Goal: Task Accomplishment & Management: Complete application form

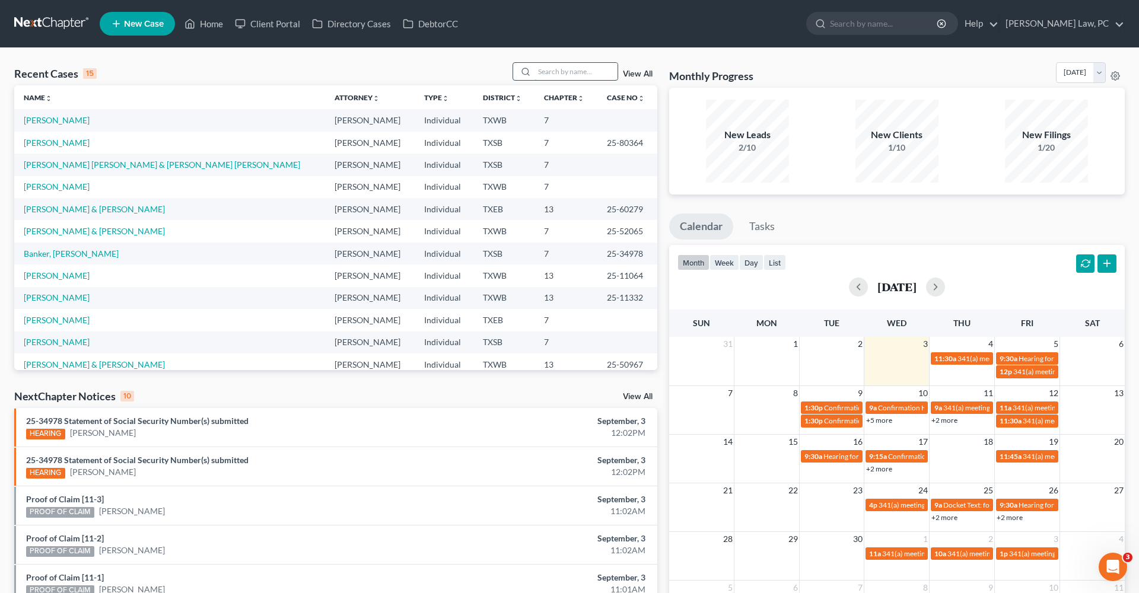
click at [565, 78] on input "search" at bounding box center [576, 71] width 83 height 17
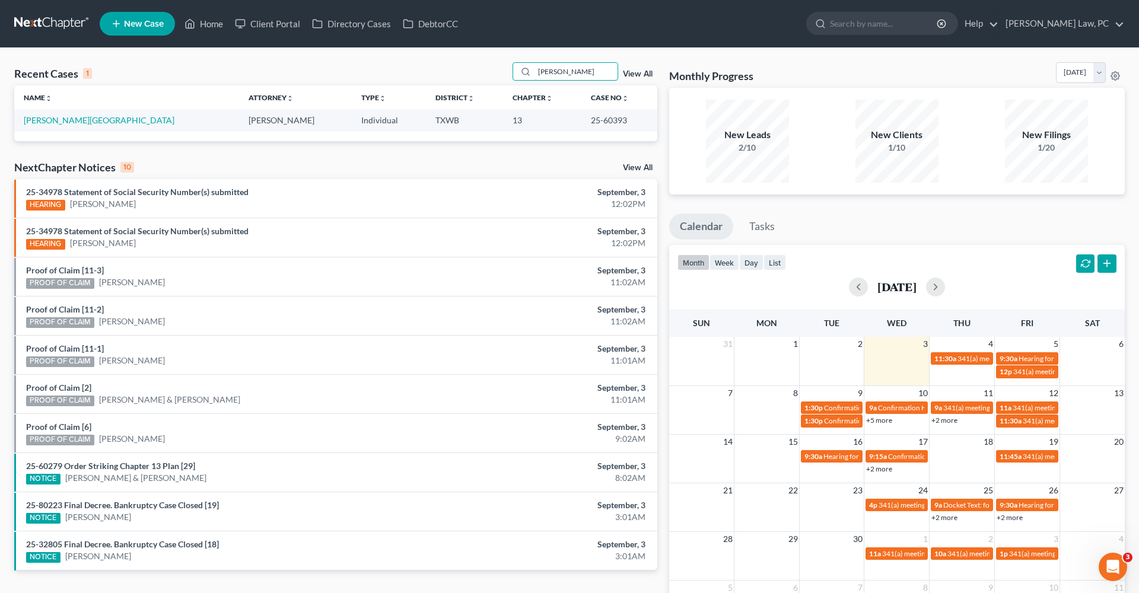
type input "Nagy"
drag, startPoint x: 529, startPoint y: 82, endPoint x: 45, endPoint y: 121, distance: 485.3
click at [45, 121] on link "[PERSON_NAME][GEOGRAPHIC_DATA]" at bounding box center [99, 120] width 151 height 10
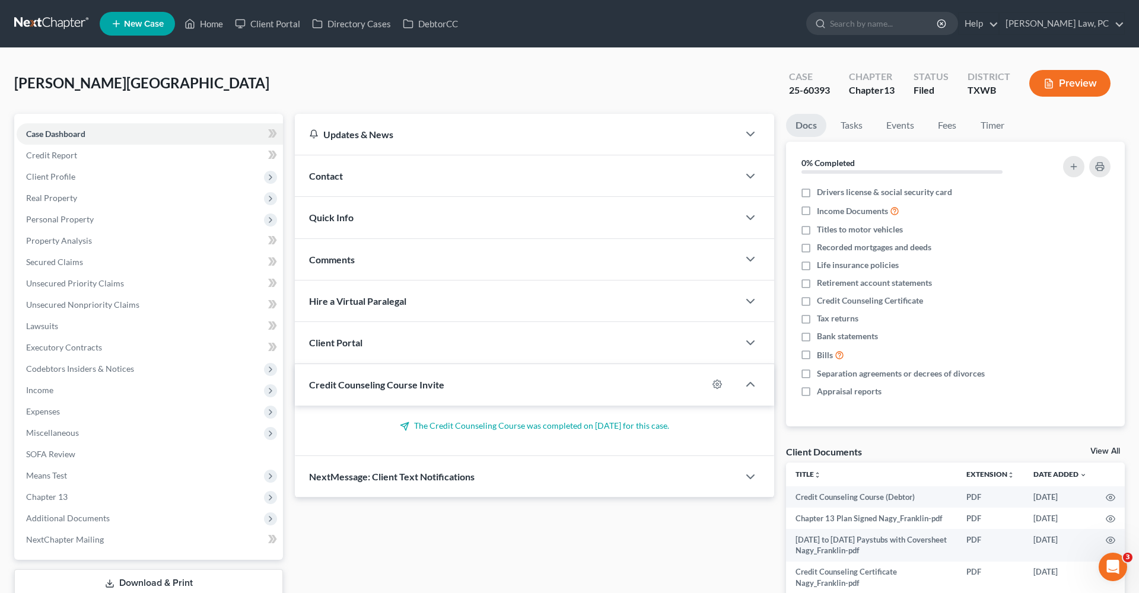
click at [34, 121] on div "Case Dashboard Payments Invoices Payments Payments Credit Report Client Profile…" at bounding box center [148, 337] width 269 height 446
click at [62, 219] on span "Personal Property" at bounding box center [60, 219] width 68 height 10
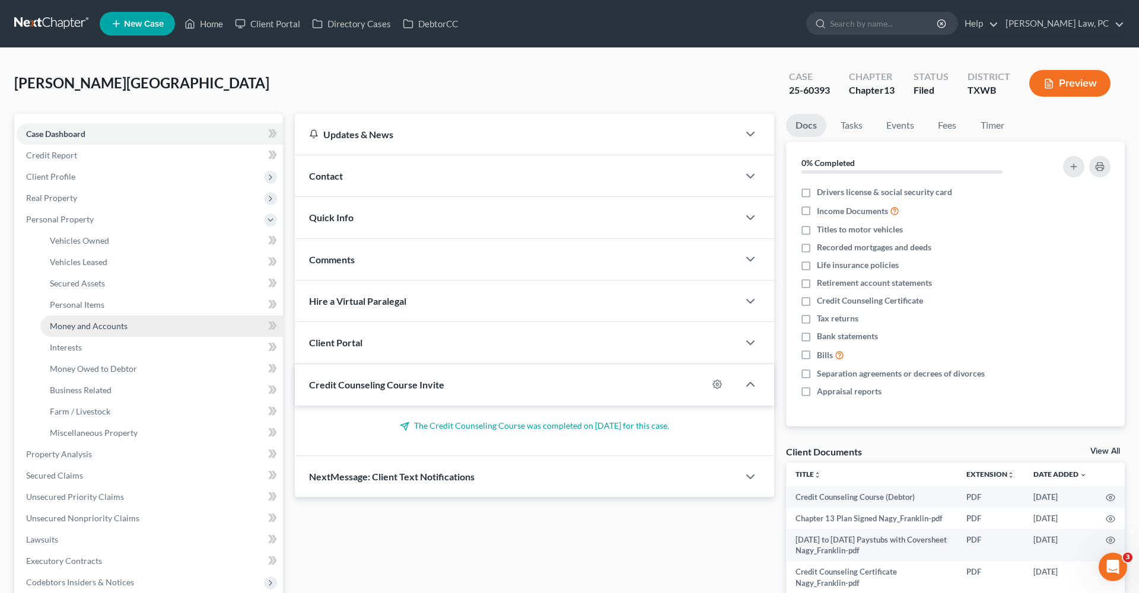
click at [97, 327] on span "Money and Accounts" at bounding box center [89, 326] width 78 height 10
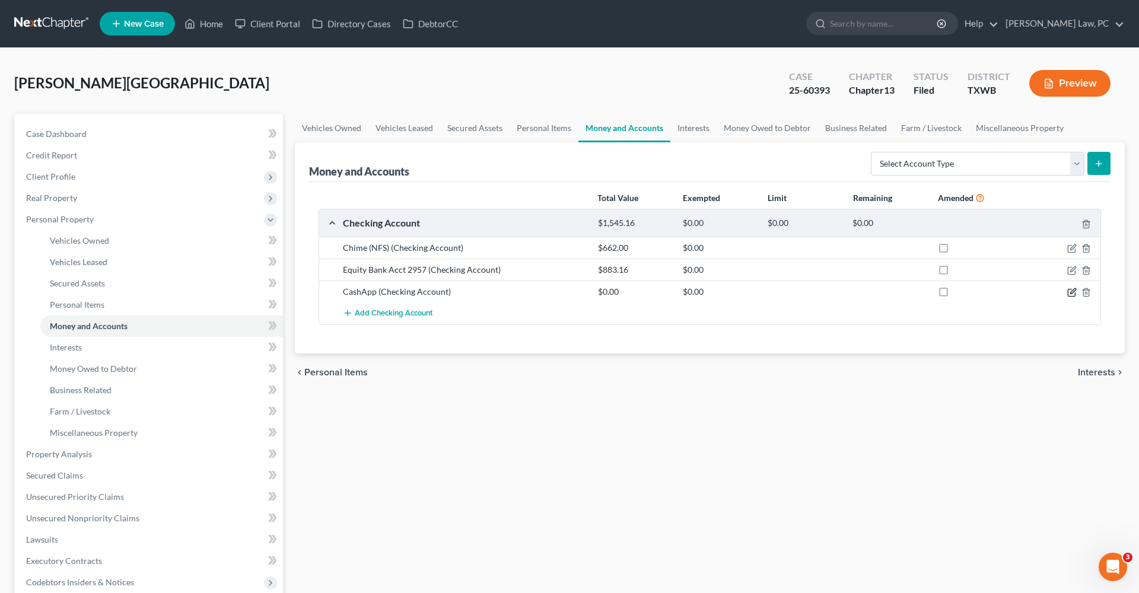
click at [1071, 291] on icon "button" at bounding box center [1072, 292] width 9 height 9
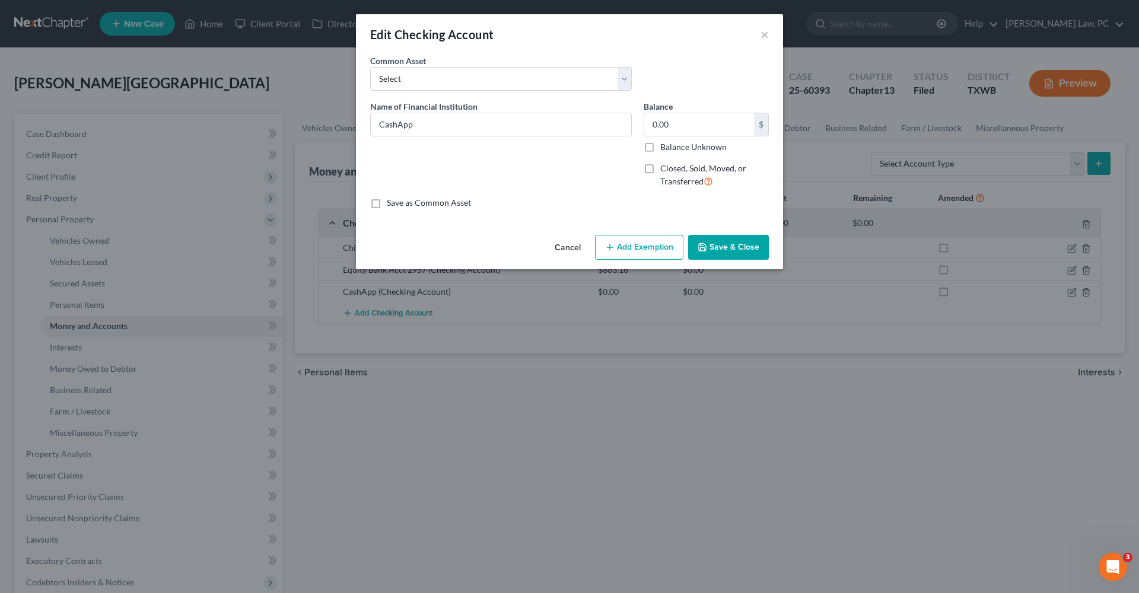
click at [661, 164] on label "Closed, Sold, Moved, or Transferred" at bounding box center [715, 176] width 109 height 26
click at [665, 164] on input "Closed, Sold, Moved, or Transferred" at bounding box center [669, 167] width 8 height 8
checkbox input "true"
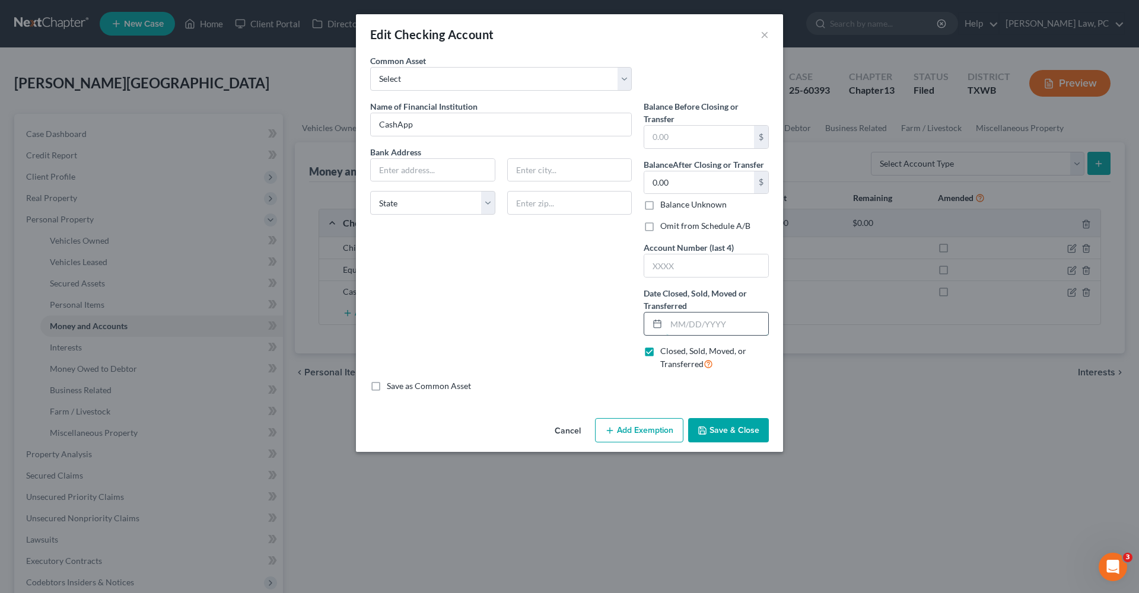
click at [690, 325] on input "text" at bounding box center [717, 324] width 102 height 23
click at [701, 326] on input "06" at bounding box center [717, 324] width 102 height 23
type input "06/28/2025"
click at [732, 428] on button "Save & Close" at bounding box center [728, 430] width 81 height 25
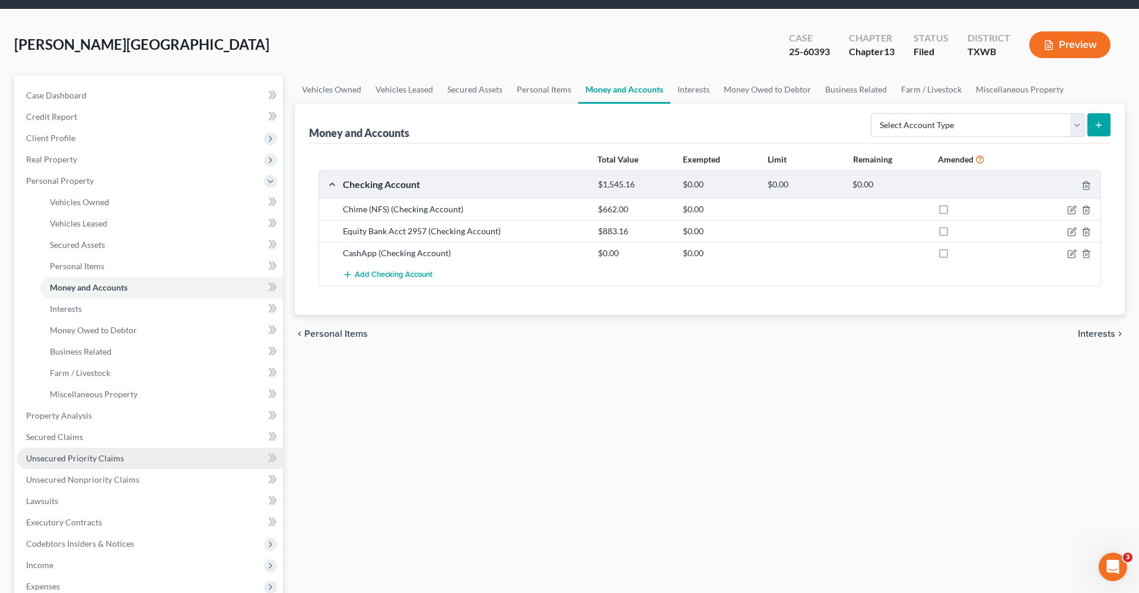
scroll to position [40, 0]
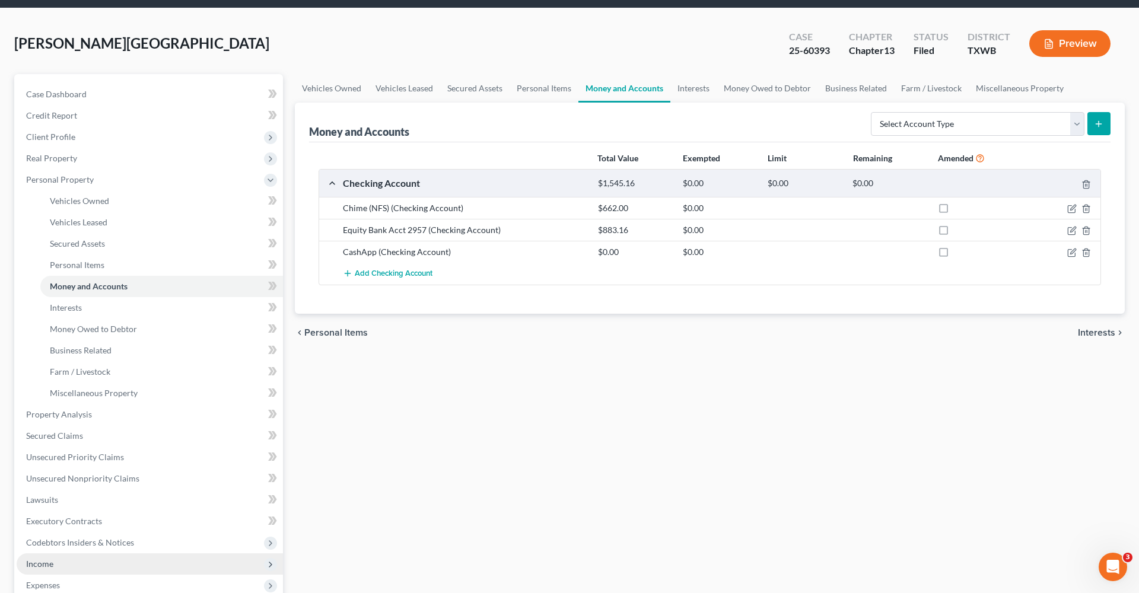
click at [37, 563] on span "Income" at bounding box center [39, 564] width 27 height 10
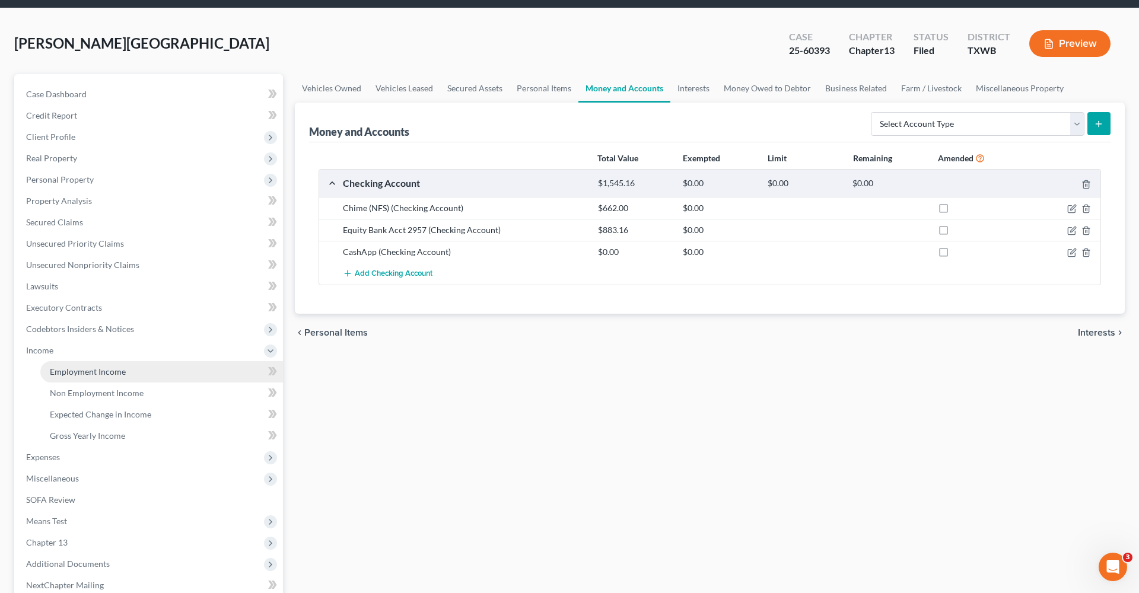
click at [106, 371] on span "Employment Income" at bounding box center [88, 372] width 76 height 10
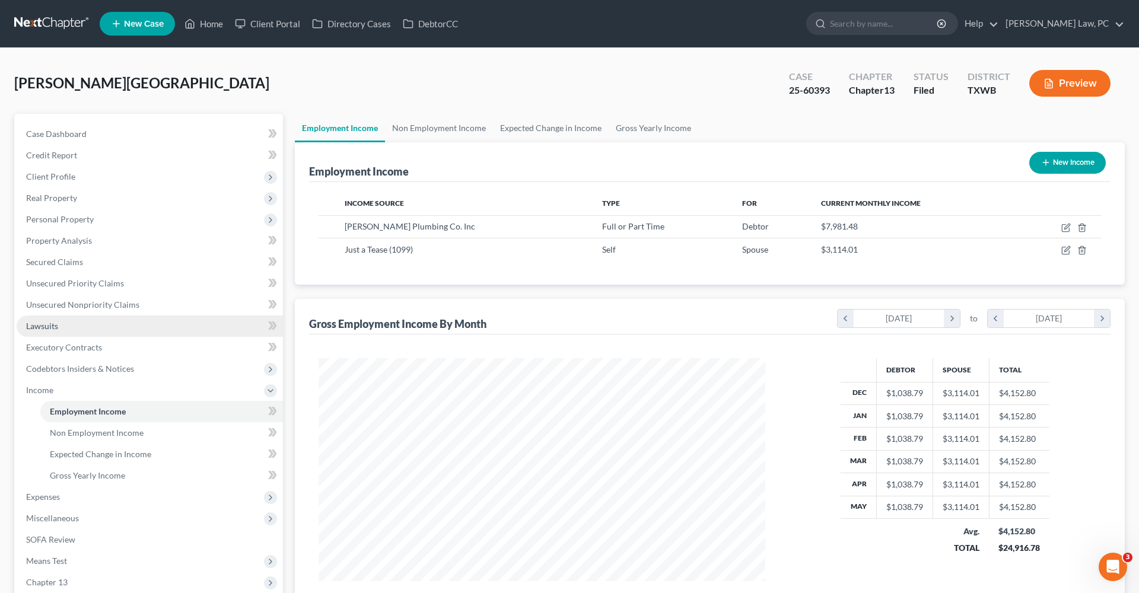
scroll to position [223, 471]
click at [1068, 229] on icon "button" at bounding box center [1066, 227] width 9 height 9
select select "0"
select select "45"
select select "3"
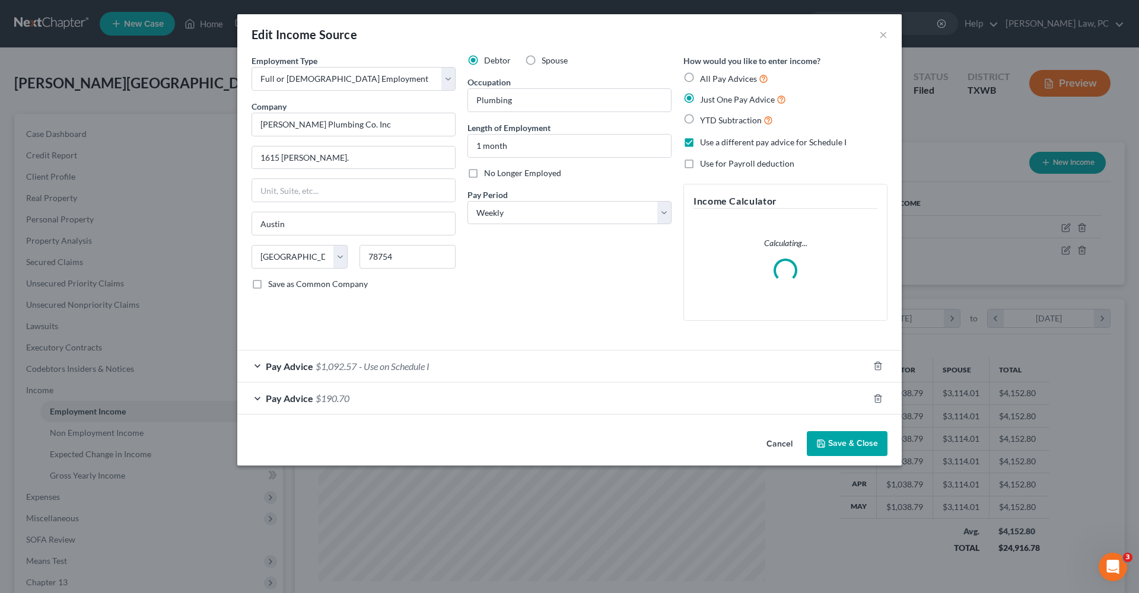
click at [355, 369] on span "$1,092.57" at bounding box center [336, 366] width 41 height 11
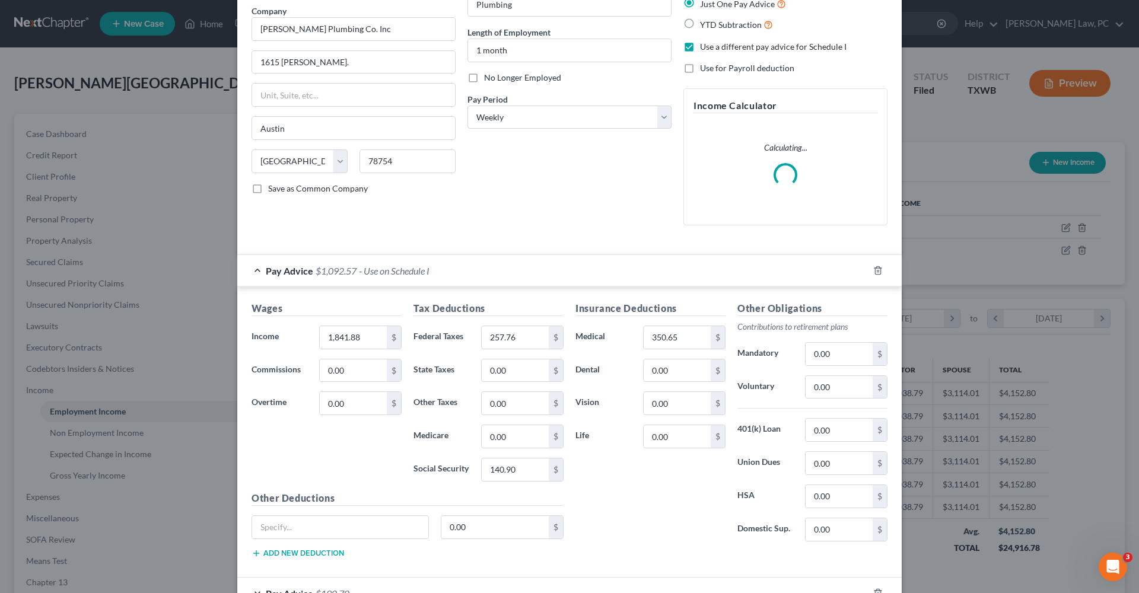
scroll to position [106, 0]
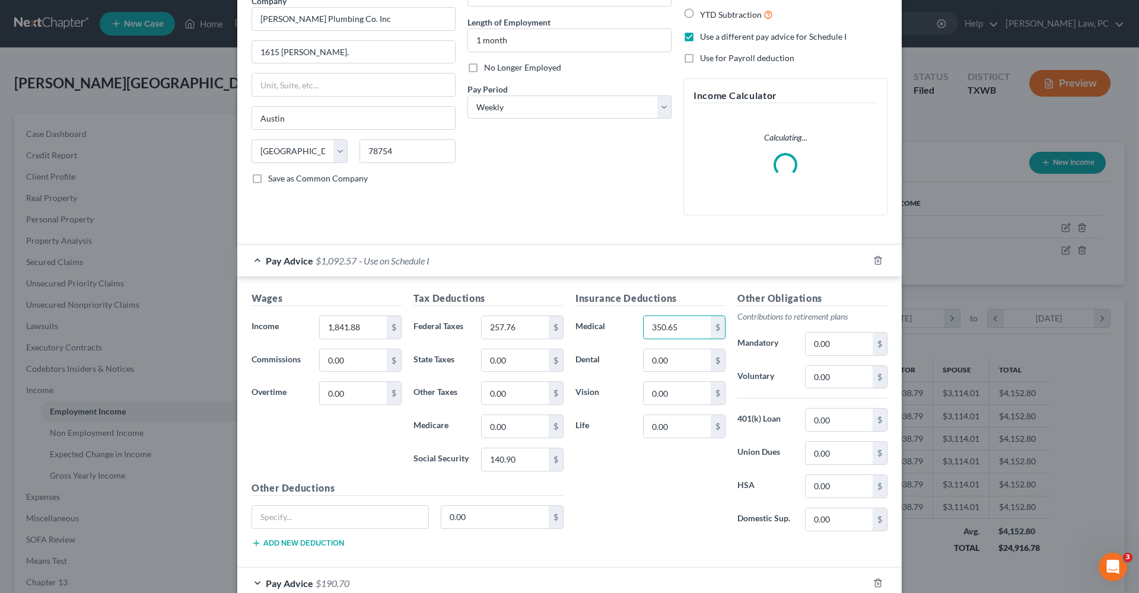
drag, startPoint x: 688, startPoint y: 325, endPoint x: 617, endPoint y: 325, distance: 71.2
click at [617, 325] on div "Medical 350.65 $" at bounding box center [651, 328] width 162 height 24
click at [661, 475] on div "Insurance Deductions Medical $ Dental 0.00 $ Vision 0.00 $ Life 0.00 $" at bounding box center [651, 416] width 162 height 250
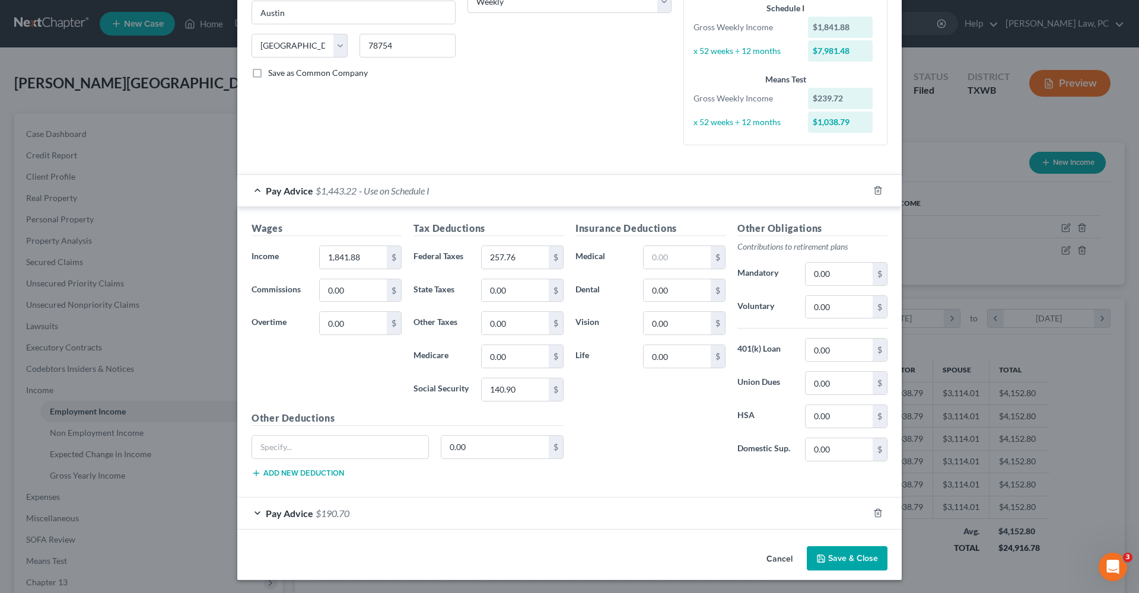
scroll to position [211, 0]
click at [840, 560] on button "Save & Close" at bounding box center [847, 559] width 81 height 25
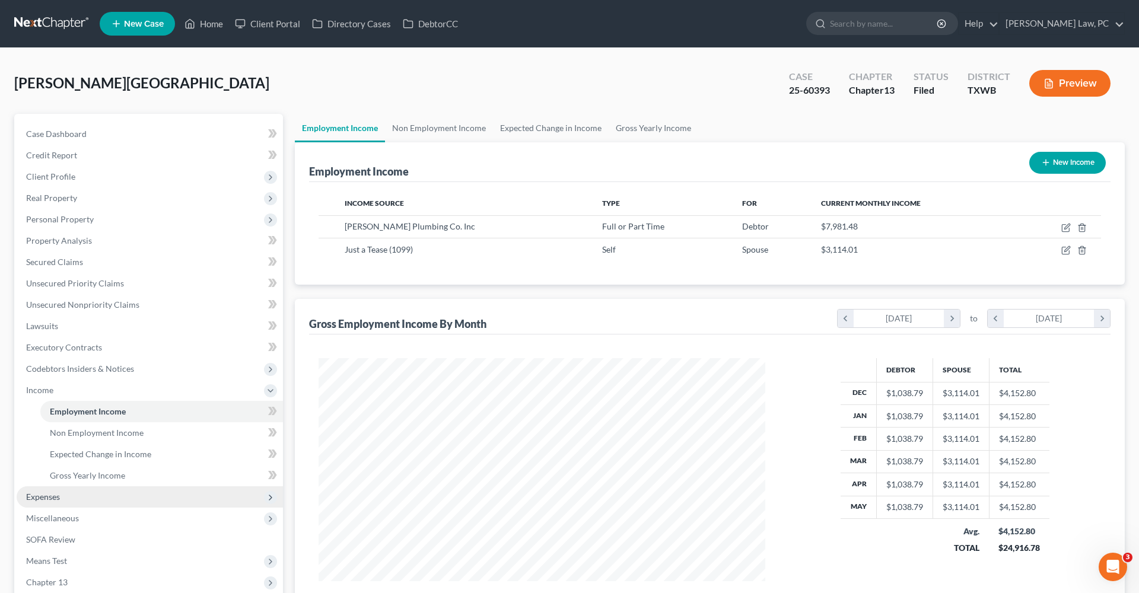
click at [54, 493] on span "Expenses" at bounding box center [43, 497] width 34 height 10
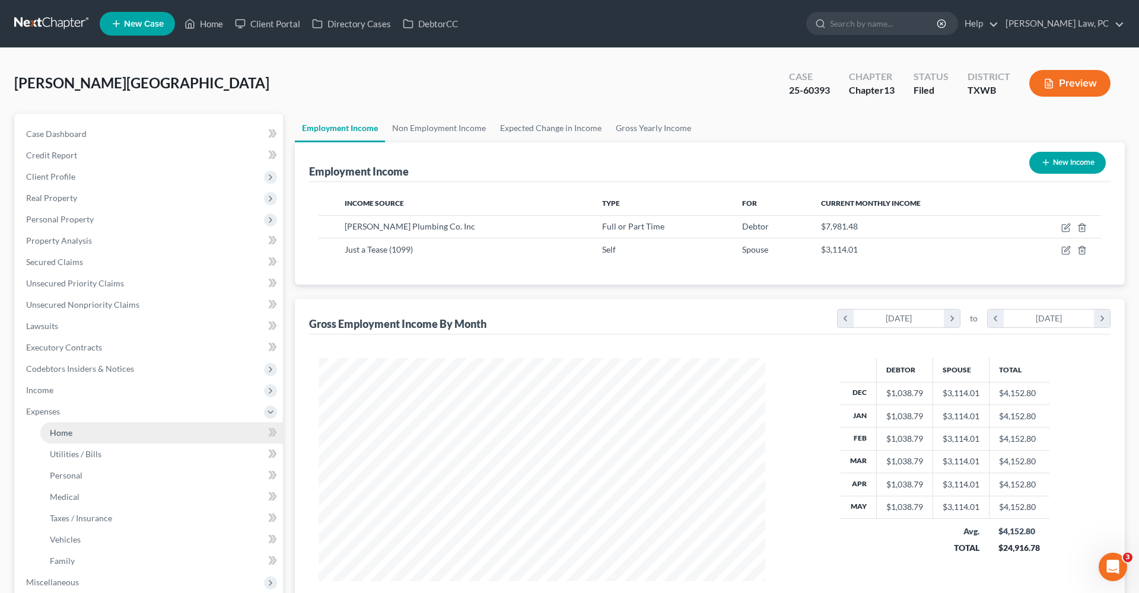
click at [75, 432] on link "Home" at bounding box center [161, 433] width 243 height 21
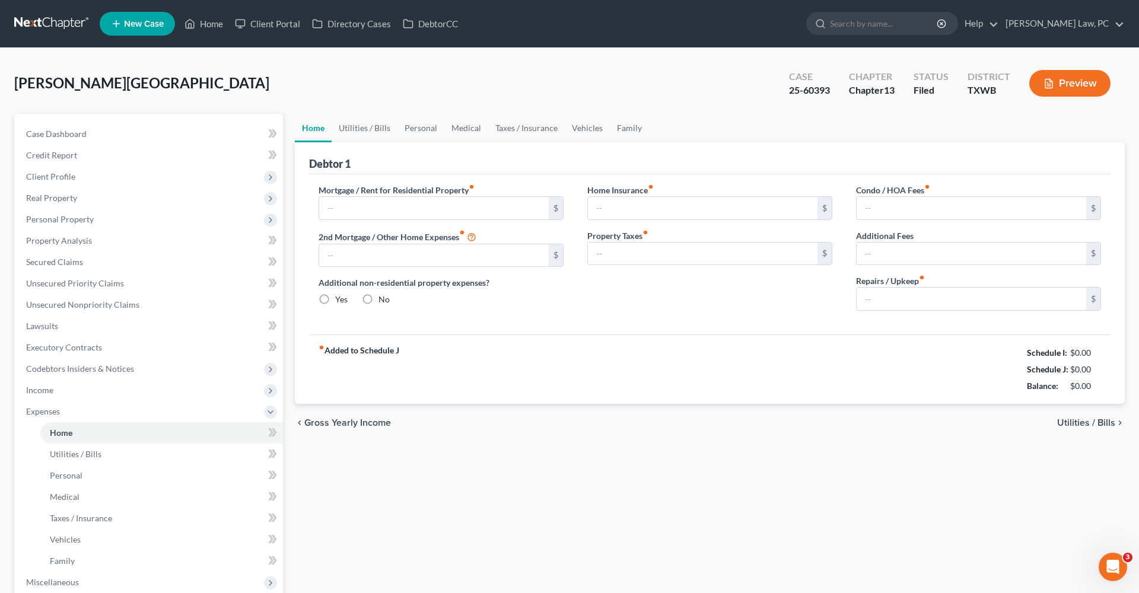
type input "0.00"
radio input "true"
type input "0.00"
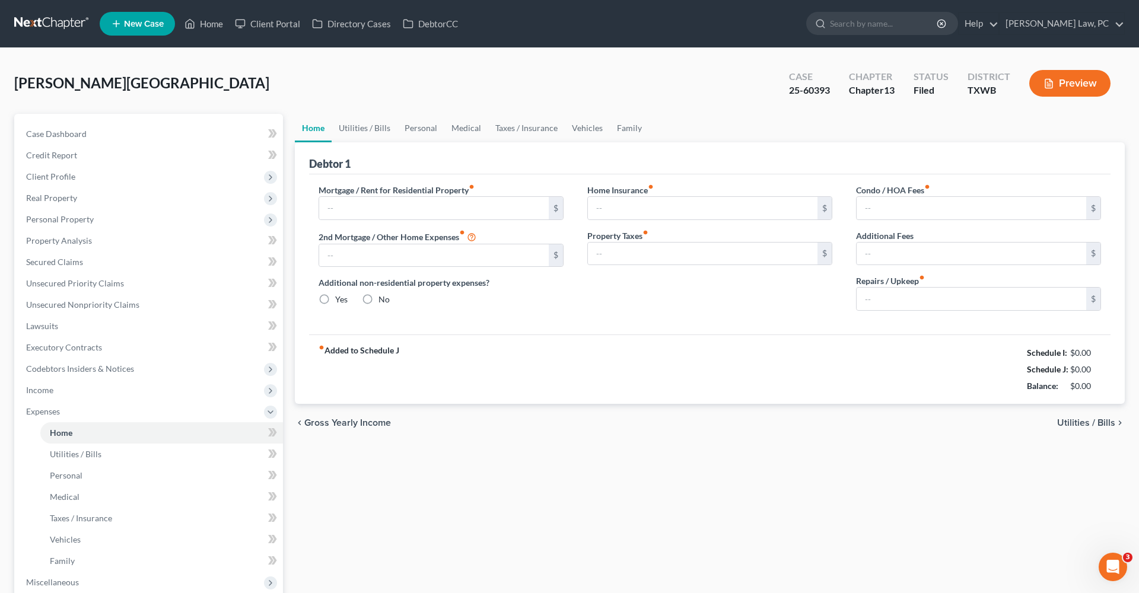
type input "0.00"
type input "80.00"
click at [349, 127] on link "Utilities / Bills" at bounding box center [365, 128] width 66 height 28
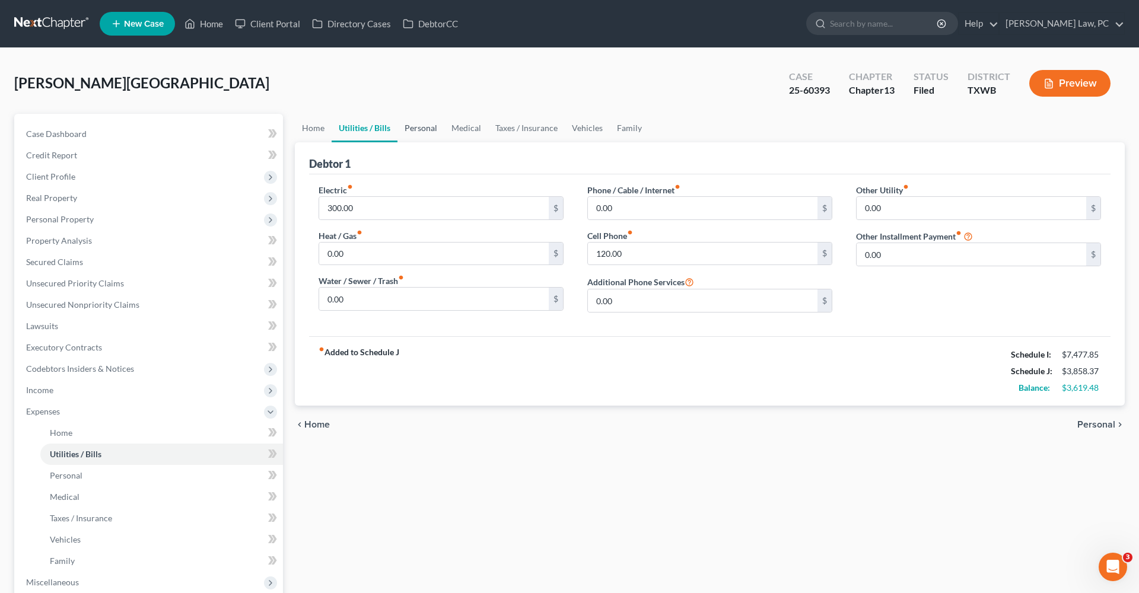
click at [422, 128] on link "Personal" at bounding box center [421, 128] width 47 height 28
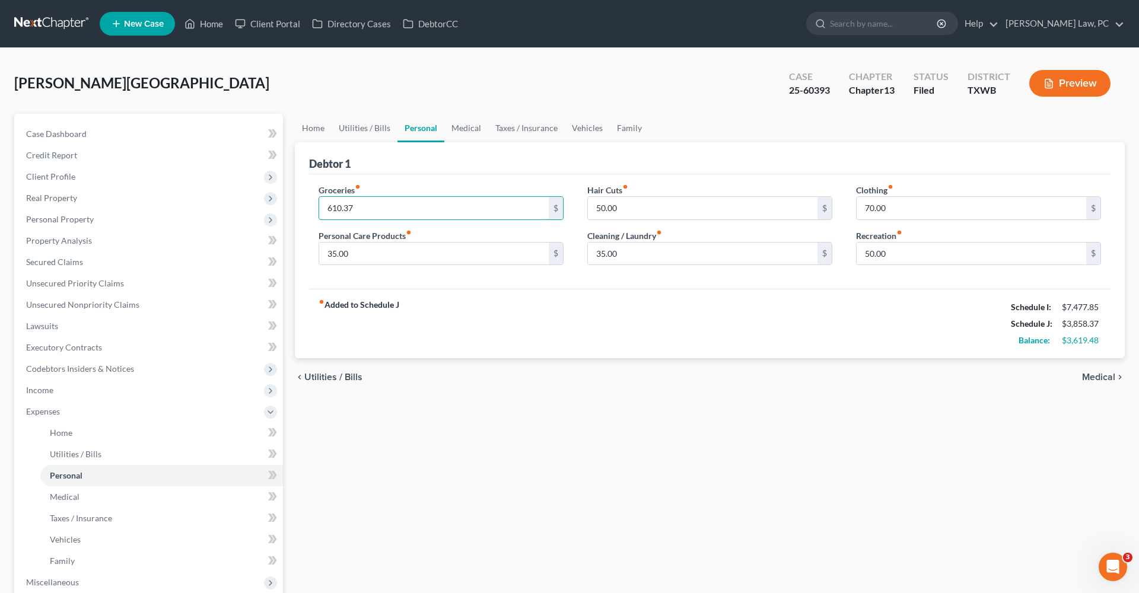
drag, startPoint x: 359, startPoint y: 208, endPoint x: 315, endPoint y: 204, distance: 44.7
click at [315, 204] on div "Groceries fiber_manual_record 610.37 $ Personal Care Products fiber_manual_reco…" at bounding box center [441, 229] width 269 height 91
type input "900"
click at [502, 157] on div "Debtor 1" at bounding box center [710, 158] width 802 height 32
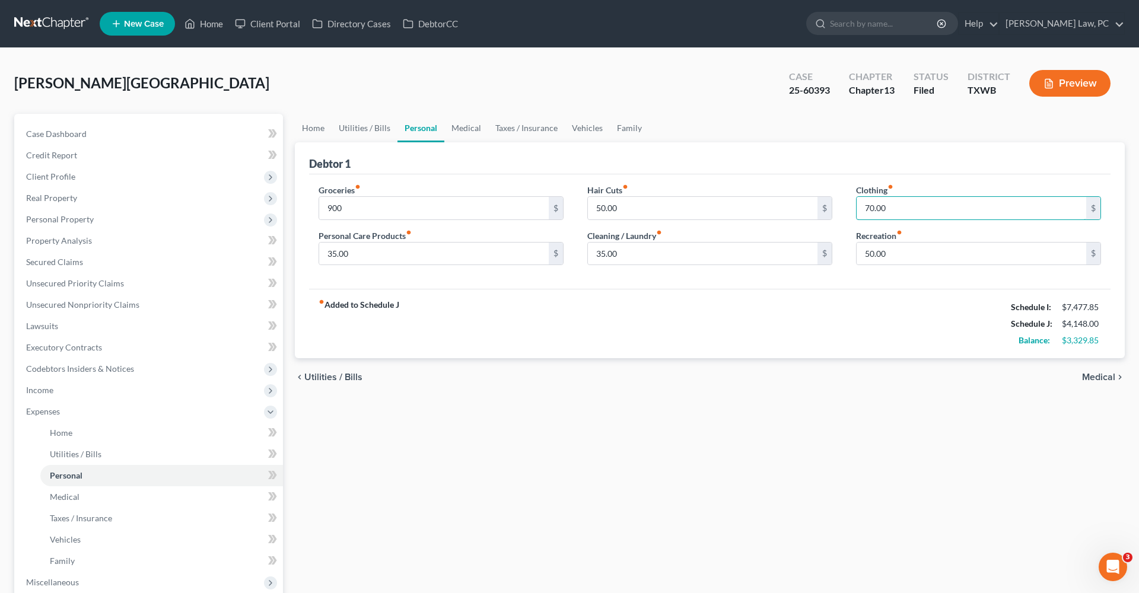
drag, startPoint x: 896, startPoint y: 212, endPoint x: 850, endPoint y: 209, distance: 45.2
click at [850, 209] on div "Clothing fiber_manual_record 70.00 $ Recreation fiber_manual_record 50.00 $" at bounding box center [979, 229] width 269 height 91
type input "100"
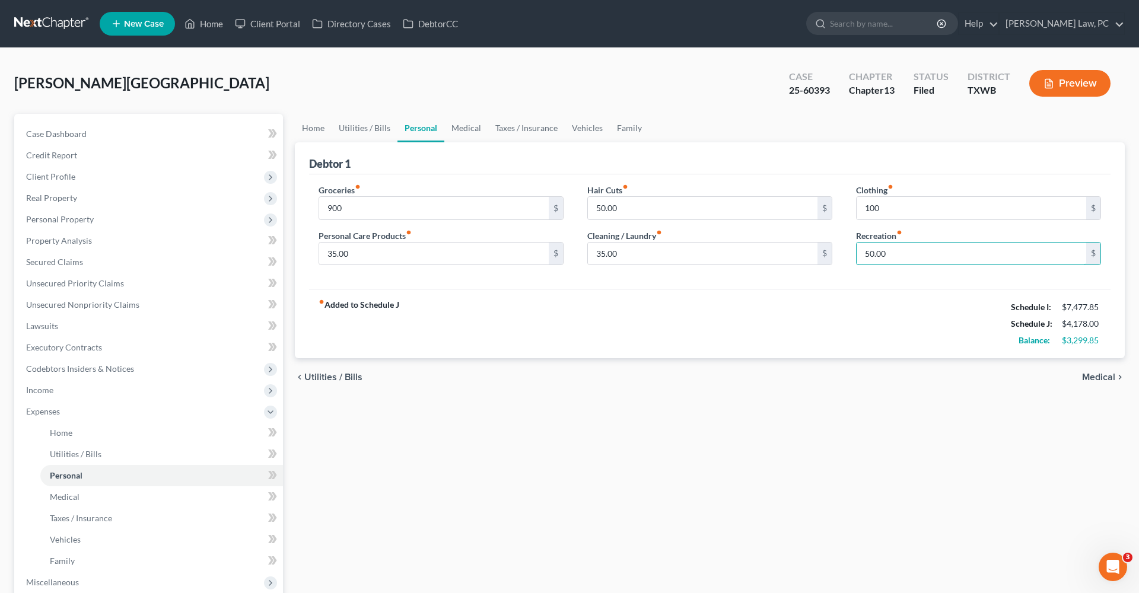
drag, startPoint x: 895, startPoint y: 252, endPoint x: 852, endPoint y: 249, distance: 42.8
click at [852, 249] on div "Clothing fiber_manual_record 100 $ Recreation fiber_manual_record 50.00 $" at bounding box center [979, 229] width 269 height 91
type input "100"
drag, startPoint x: 623, startPoint y: 252, endPoint x: 592, endPoint y: 252, distance: 30.9
click at [592, 252] on input "35.00" at bounding box center [703, 254] width 230 height 23
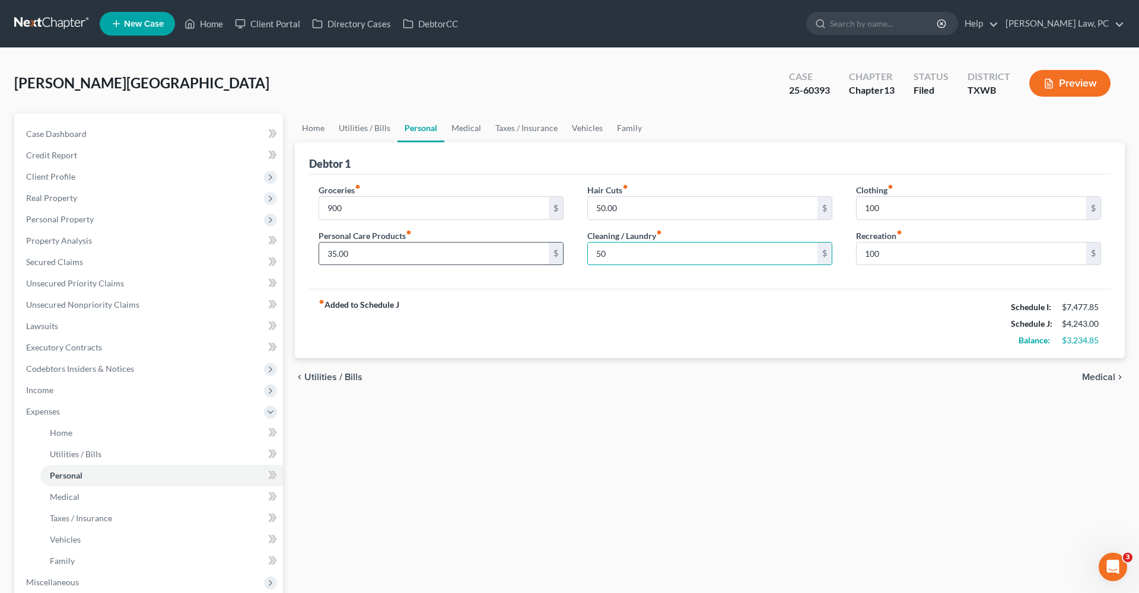
type input "50"
drag, startPoint x: 373, startPoint y: 253, endPoint x: 312, endPoint y: 253, distance: 60.5
click at [312, 253] on div "Groceries fiber_manual_record 900 $ Personal Care Products fiber_manual_record …" at bounding box center [441, 229] width 269 height 91
type input "50"
click at [463, 136] on link "Medical" at bounding box center [467, 128] width 44 height 28
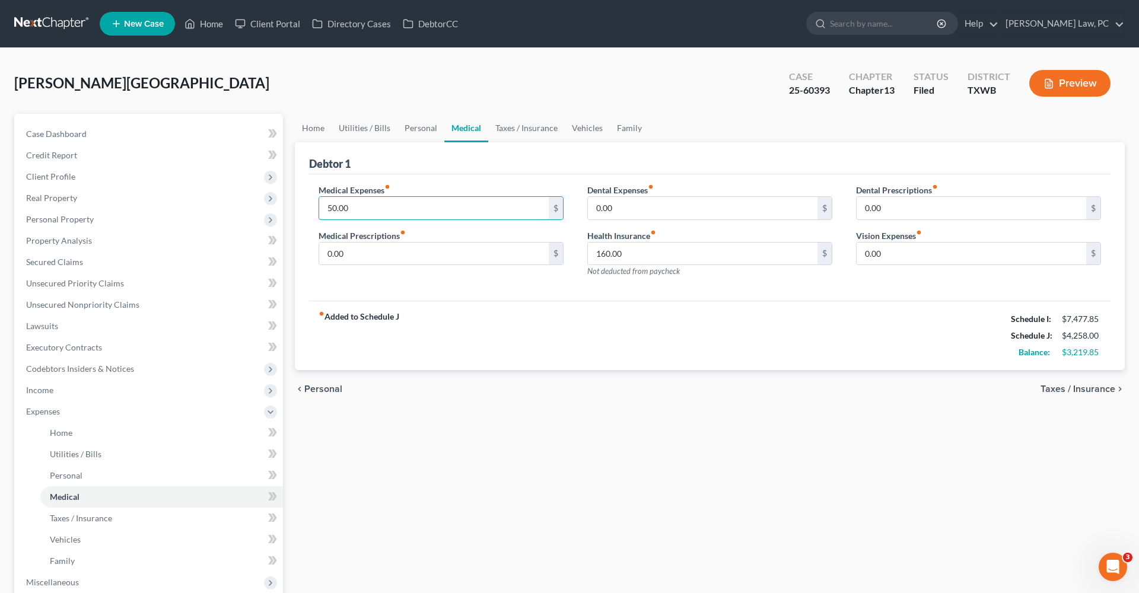
drag, startPoint x: 358, startPoint y: 203, endPoint x: 313, endPoint y: 202, distance: 44.5
click at [313, 202] on div "Medical Expenses fiber_manual_record 50.00 $ Medical Prescriptions fiber_manual…" at bounding box center [441, 235] width 269 height 103
type input "150"
click at [507, 127] on link "Taxes / Insurance" at bounding box center [526, 128] width 77 height 28
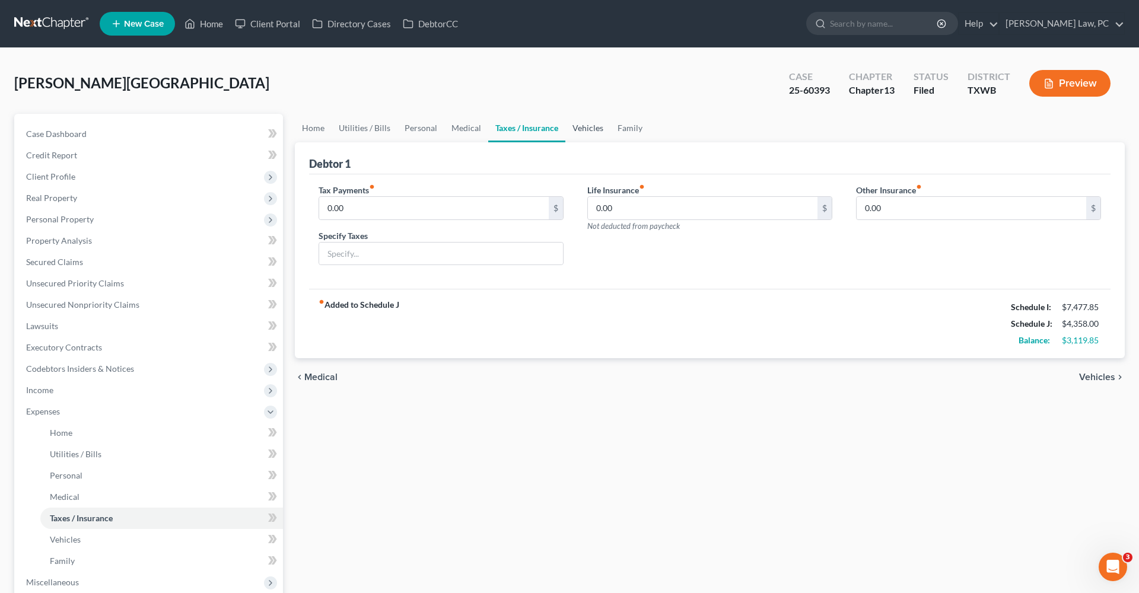
click at [585, 130] on link "Vehicles" at bounding box center [588, 128] width 45 height 28
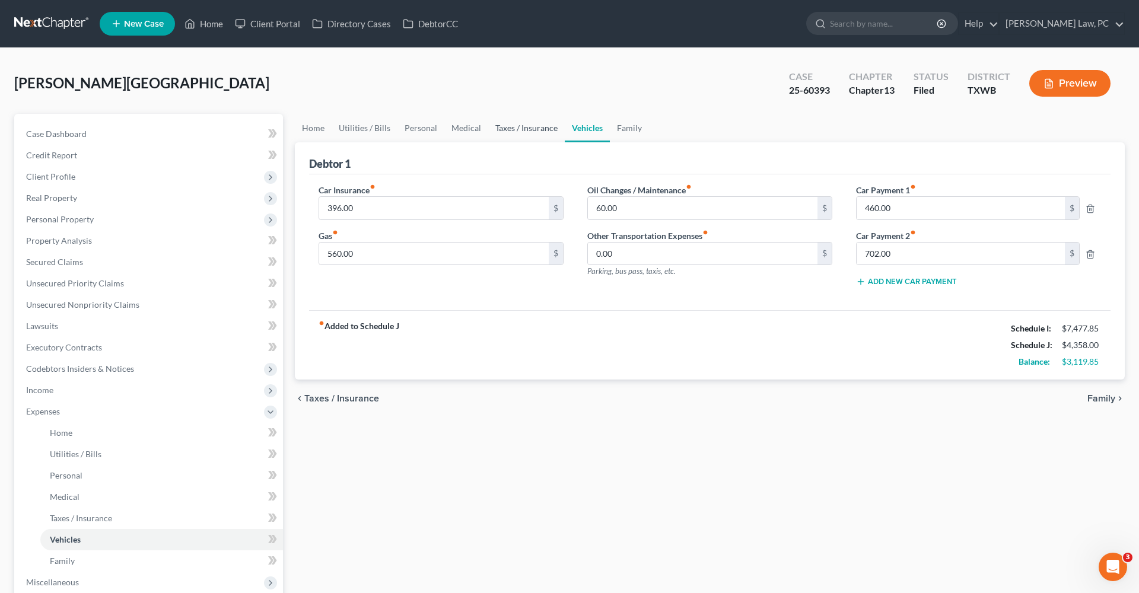
click at [538, 129] on link "Taxes / Insurance" at bounding box center [526, 128] width 77 height 28
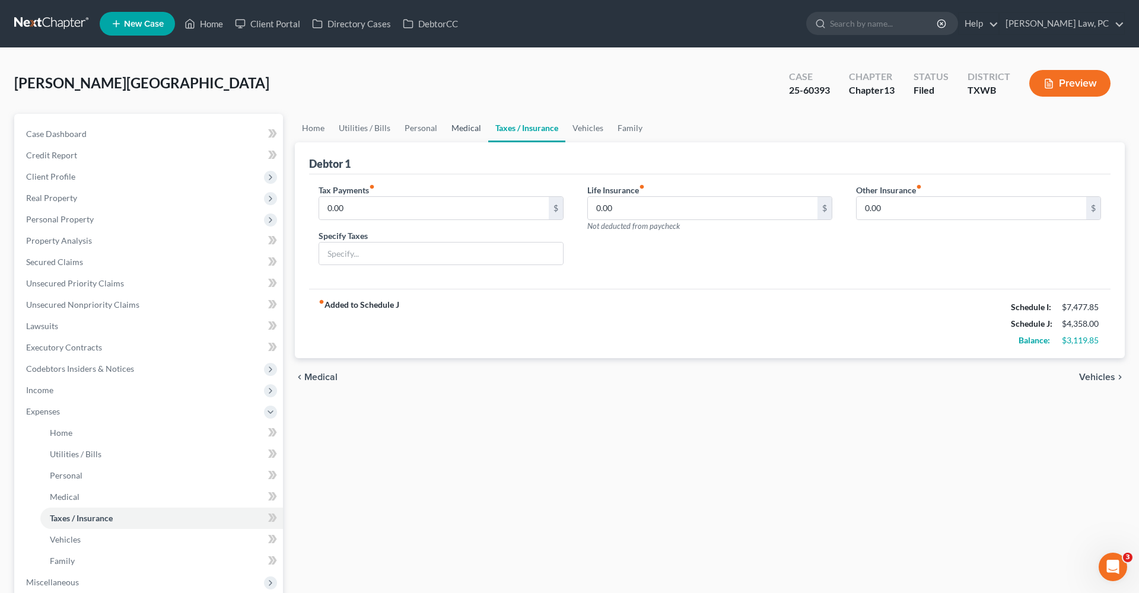
click at [469, 129] on link "Medical" at bounding box center [467, 128] width 44 height 28
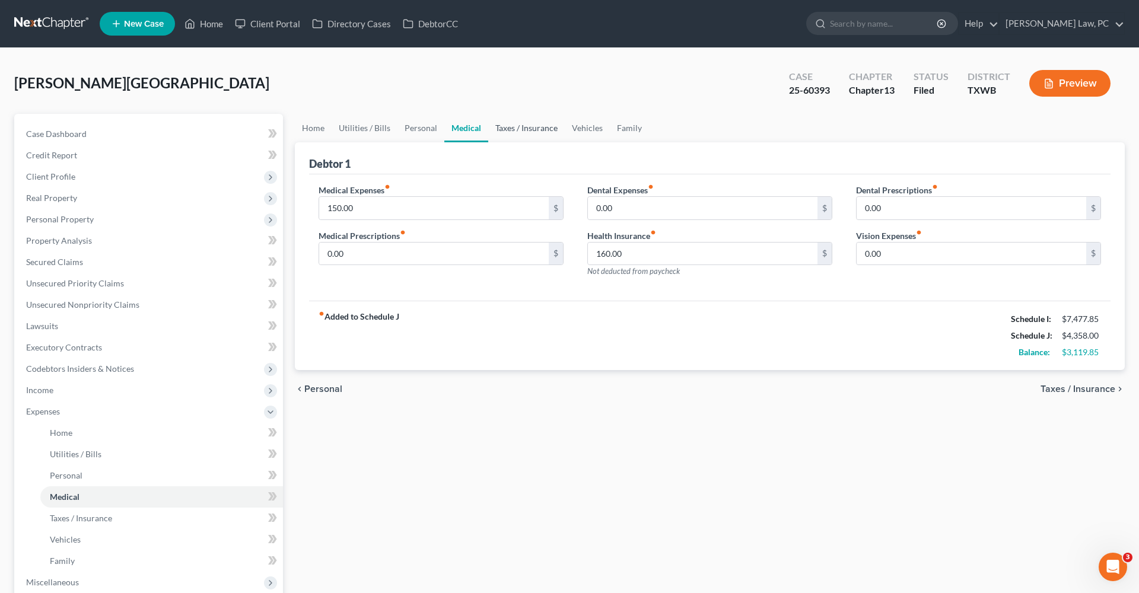
click at [531, 126] on link "Taxes / Insurance" at bounding box center [526, 128] width 77 height 28
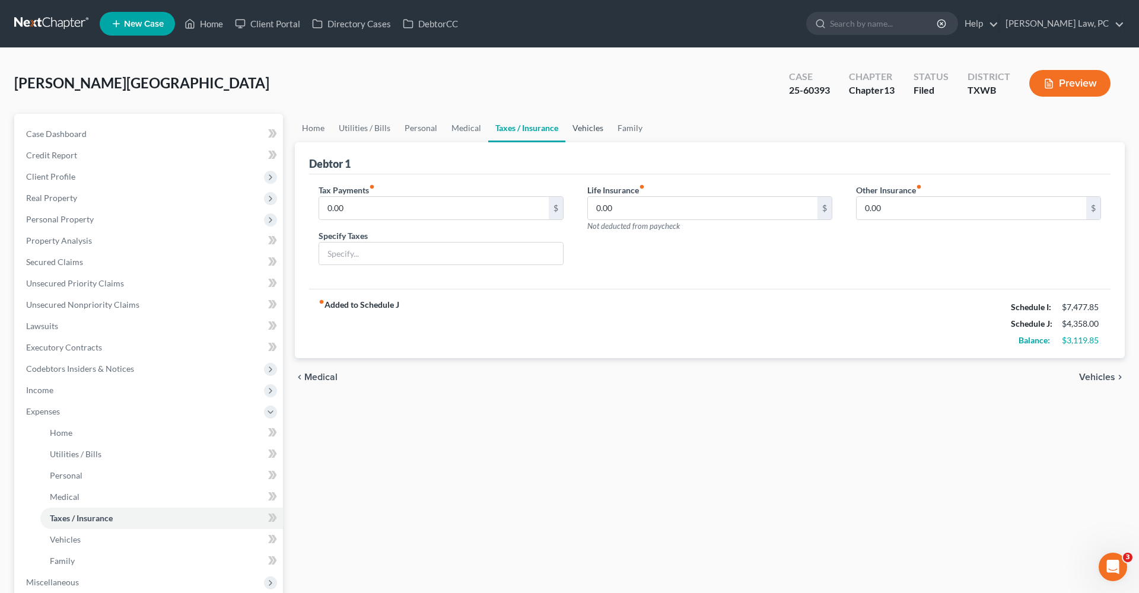
click at [588, 129] on link "Vehicles" at bounding box center [588, 128] width 45 height 28
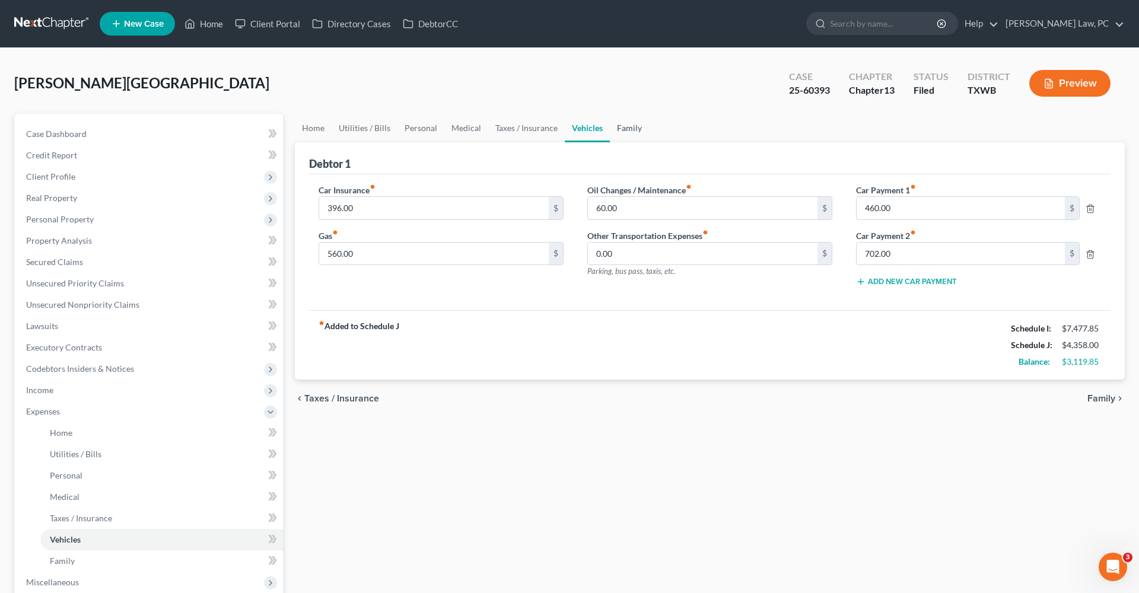
click at [631, 129] on link "Family" at bounding box center [629, 128] width 39 height 28
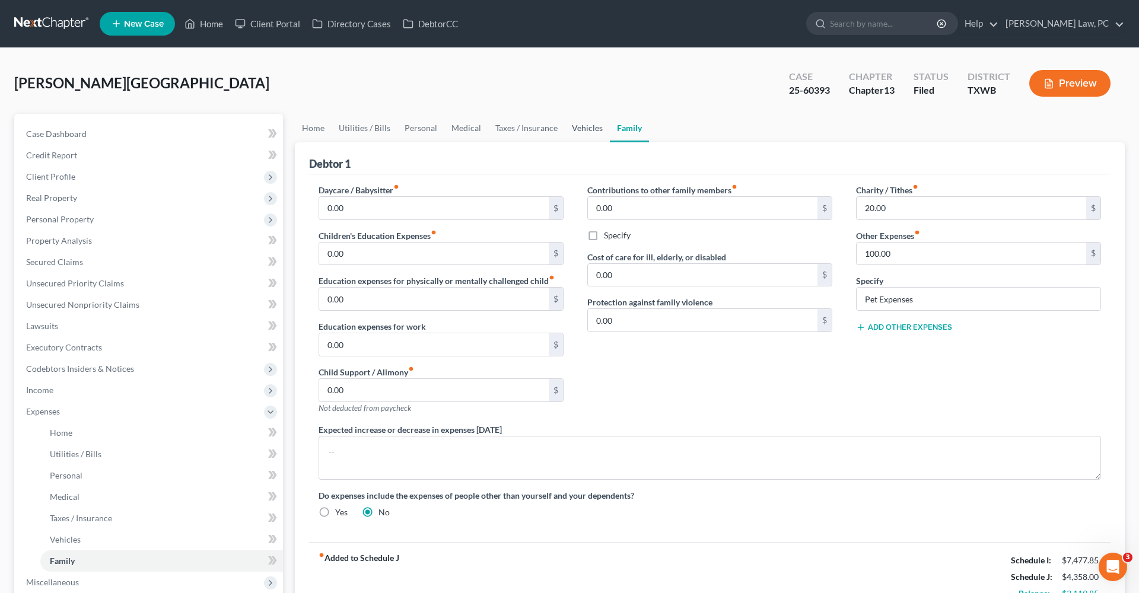
click at [586, 129] on link "Vehicles" at bounding box center [587, 128] width 45 height 28
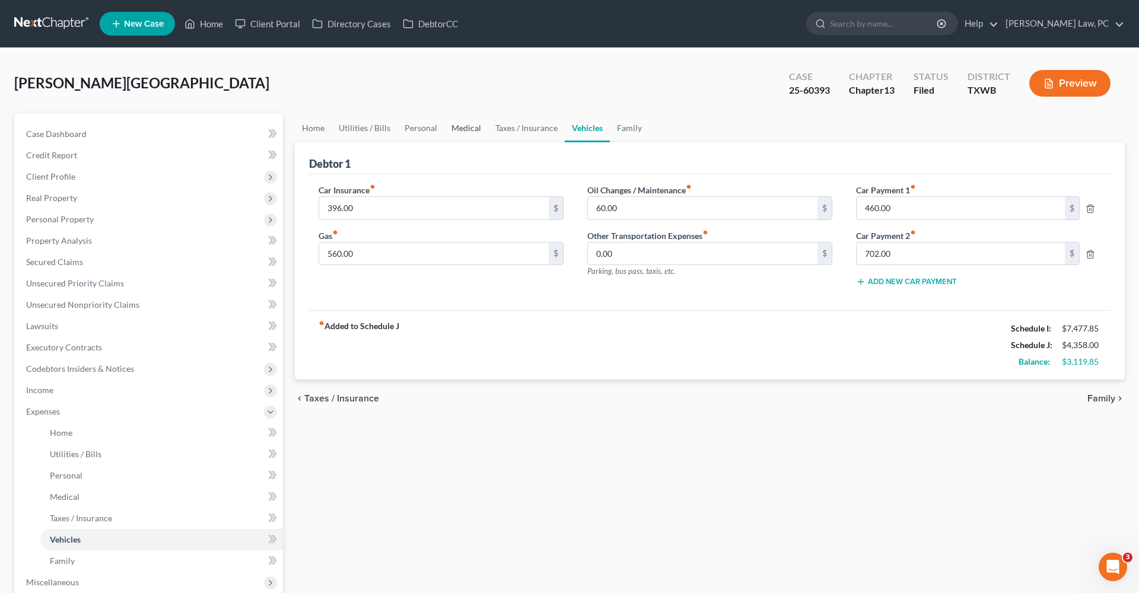
click at [455, 124] on link "Medical" at bounding box center [467, 128] width 44 height 28
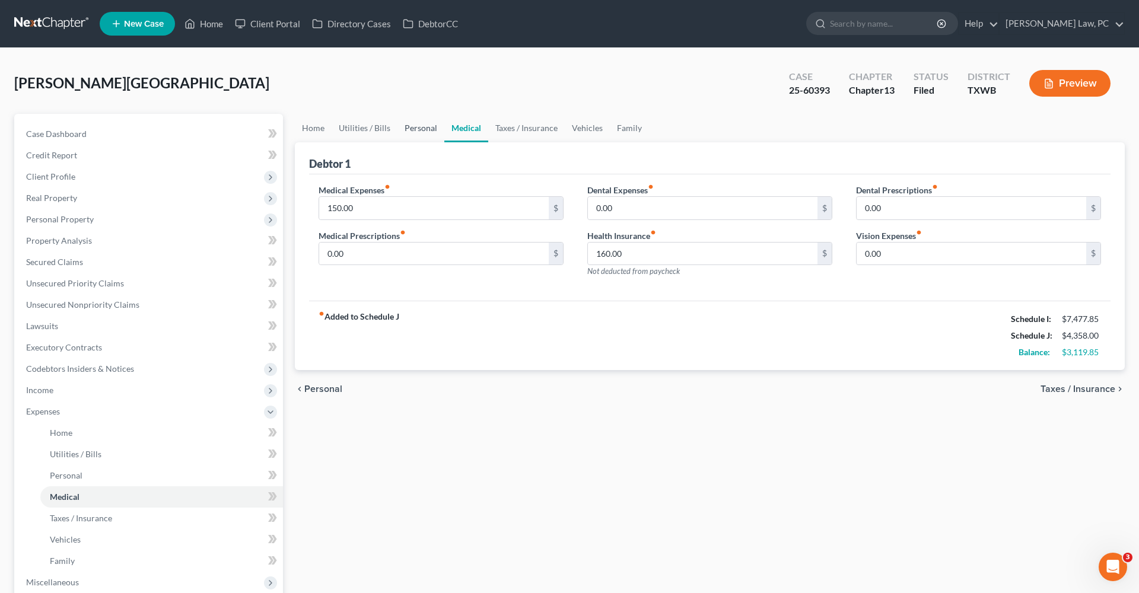
click at [420, 125] on link "Personal" at bounding box center [421, 128] width 47 height 28
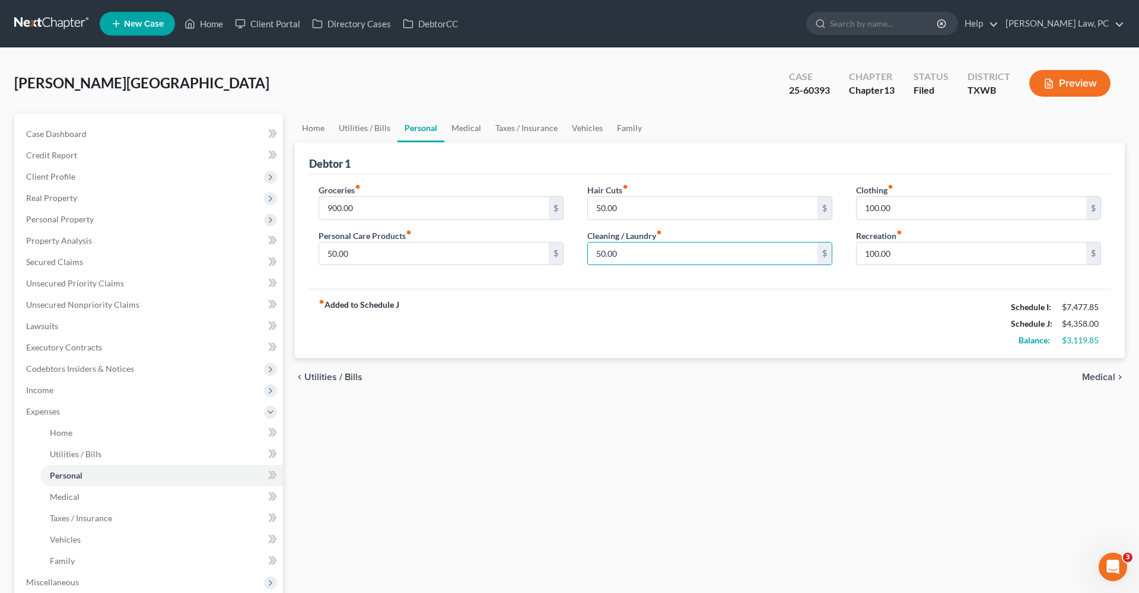
drag, startPoint x: 623, startPoint y: 255, endPoint x: 585, endPoint y: 254, distance: 37.4
click at [585, 254] on div "Hair Cuts fiber_manual_record 50.00 $ Cleaning / Laundry fiber_manual_record 50…" at bounding box center [710, 229] width 269 height 91
type input "60"
drag, startPoint x: 364, startPoint y: 259, endPoint x: 309, endPoint y: 252, distance: 56.2
click at [309, 252] on div "Groceries fiber_manual_record 900.00 $ Personal Care Products fiber_manual_reco…" at bounding box center [441, 229] width 269 height 91
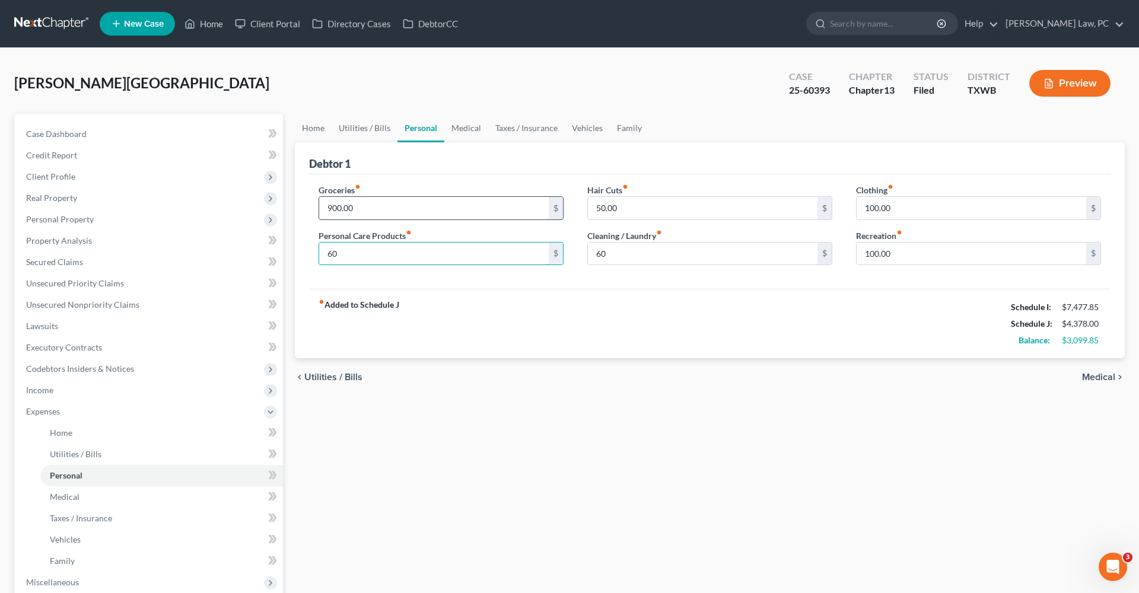
type input "60"
drag, startPoint x: 366, startPoint y: 207, endPoint x: 313, endPoint y: 205, distance: 52.8
click at [313, 205] on div "Groceries fiber_manual_record 900.00 $ Personal Care Products fiber_manual_reco…" at bounding box center [441, 229] width 269 height 91
type input "950"
click at [507, 305] on div "fiber_manual_record Added to Schedule J Schedule I: $7,477.85 Schedule J: $4,42…" at bounding box center [710, 323] width 802 height 69
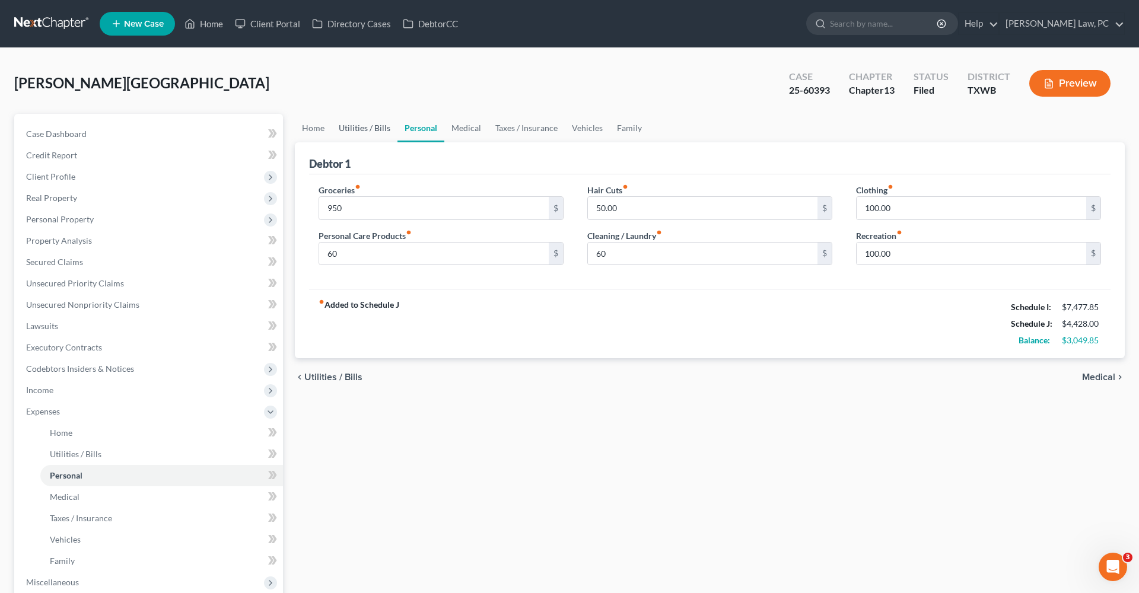
click at [363, 129] on link "Utilities / Bills" at bounding box center [365, 128] width 66 height 28
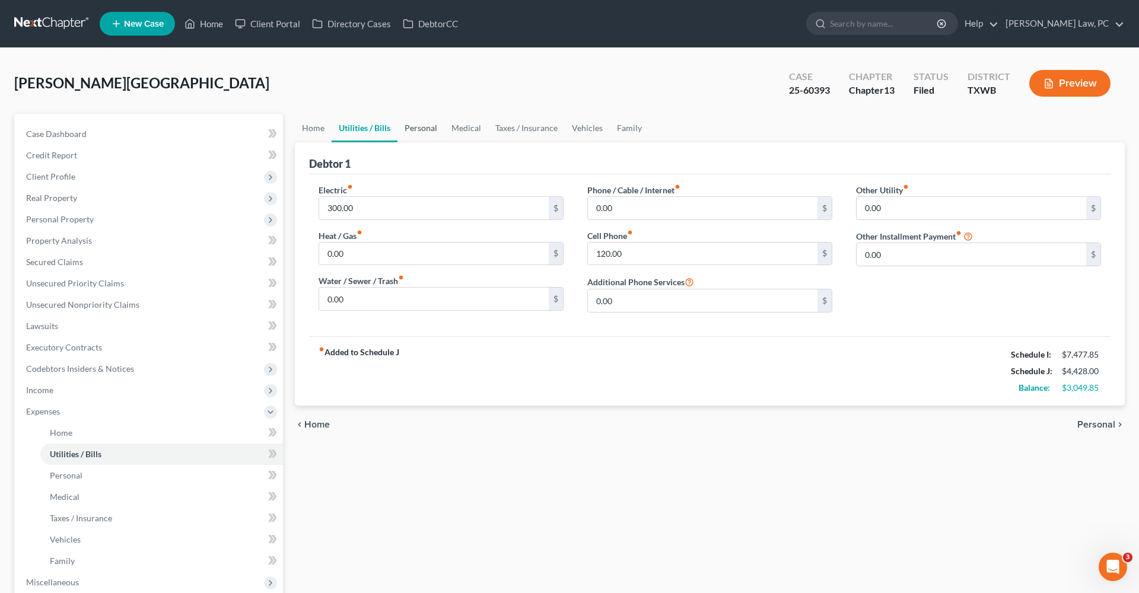
click at [403, 128] on link "Personal" at bounding box center [421, 128] width 47 height 28
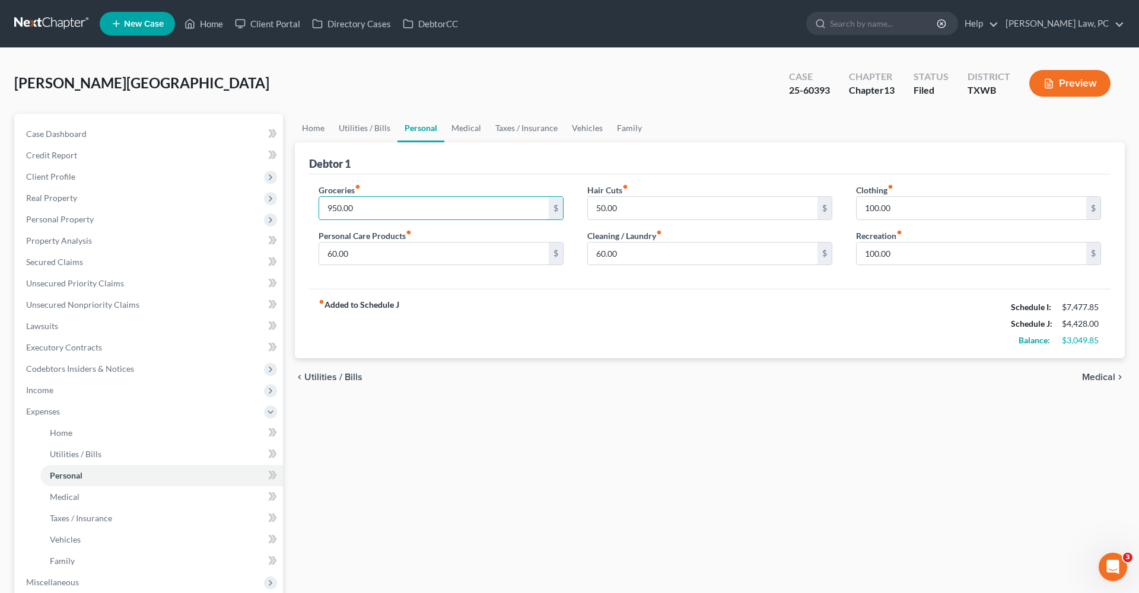
drag, startPoint x: 370, startPoint y: 208, endPoint x: 308, endPoint y: 205, distance: 61.8
click at [308, 205] on div "Groceries fiber_manual_record 950.00 $ Personal Care Products fiber_manual_reco…" at bounding box center [441, 229] width 269 height 91
type input "1,000"
click at [600, 290] on div "fiber_manual_record Added to Schedule J Schedule I: $7,477.85 Schedule J: $4,47…" at bounding box center [710, 323] width 802 height 69
drag, startPoint x: 623, startPoint y: 254, endPoint x: 561, endPoint y: 254, distance: 61.7
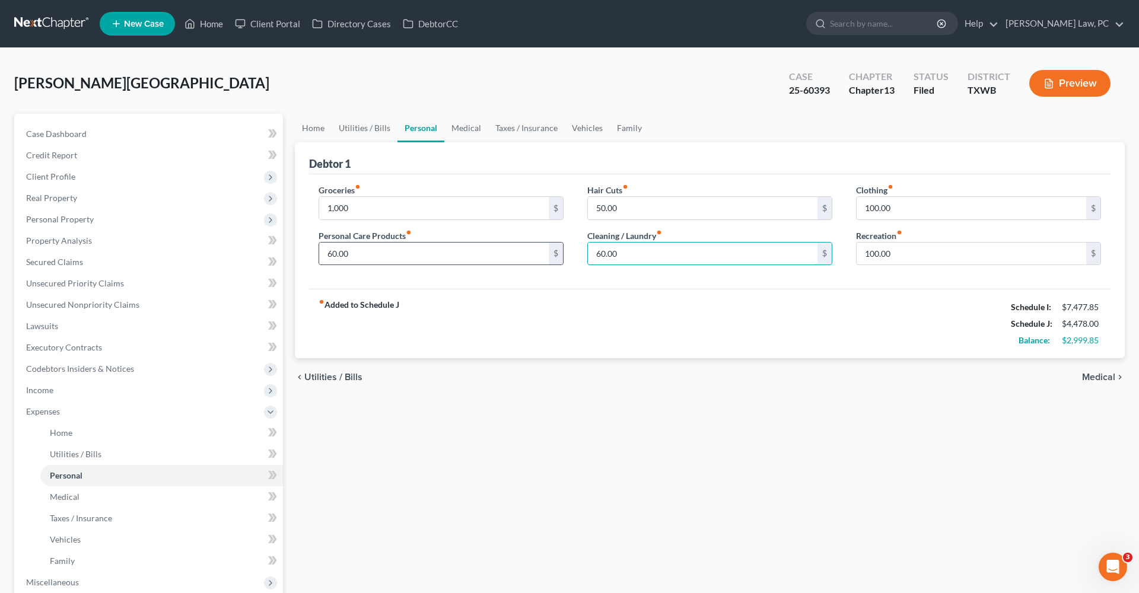
click at [560, 254] on div "Groceries fiber_manual_record 1,000 $ Personal Care Products fiber_manual_recor…" at bounding box center [710, 229] width 807 height 91
drag, startPoint x: 631, startPoint y: 256, endPoint x: 568, endPoint y: 255, distance: 62.9
click at [568, 255] on div "Groceries fiber_manual_record 1,000 $ Personal Care Products fiber_manual_recor…" at bounding box center [710, 229] width 807 height 91
type input "70"
drag, startPoint x: 338, startPoint y: 258, endPoint x: 288, endPoint y: 255, distance: 50.5
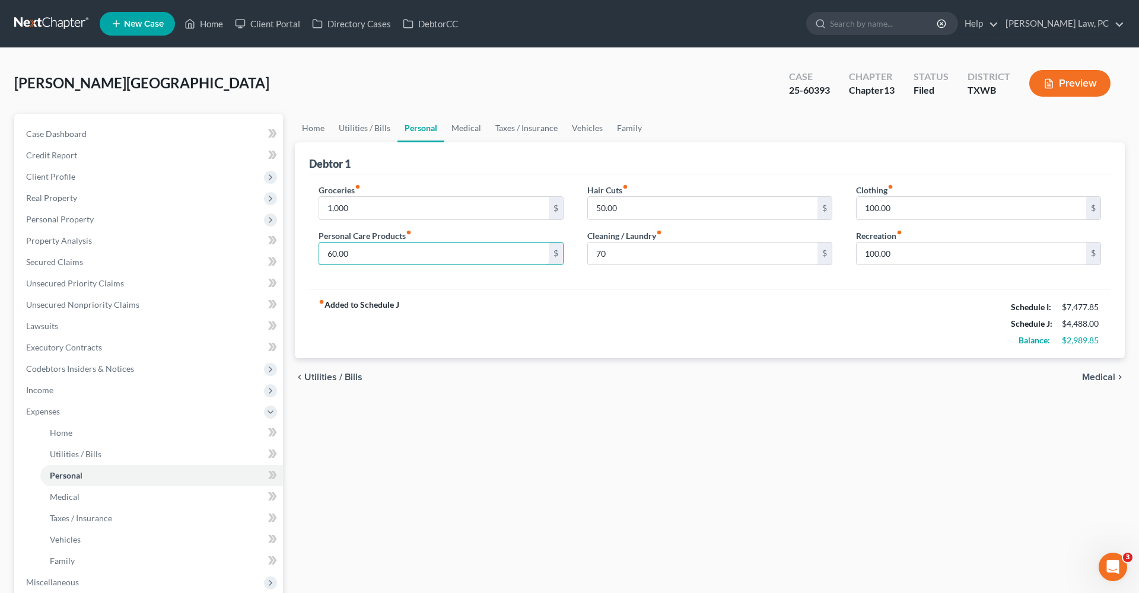
click at [288, 255] on div "Petition Navigation Case Dashboard Payments Invoices Payments Payments Credit R…" at bounding box center [569, 446] width 1123 height 664
type input "7"
type input "65"
click at [577, 285] on div "Groceries fiber_manual_record 1,000 $ Personal Care Products fiber_manual_recor…" at bounding box center [710, 231] width 802 height 115
click at [462, 132] on link "Medical" at bounding box center [467, 128] width 44 height 28
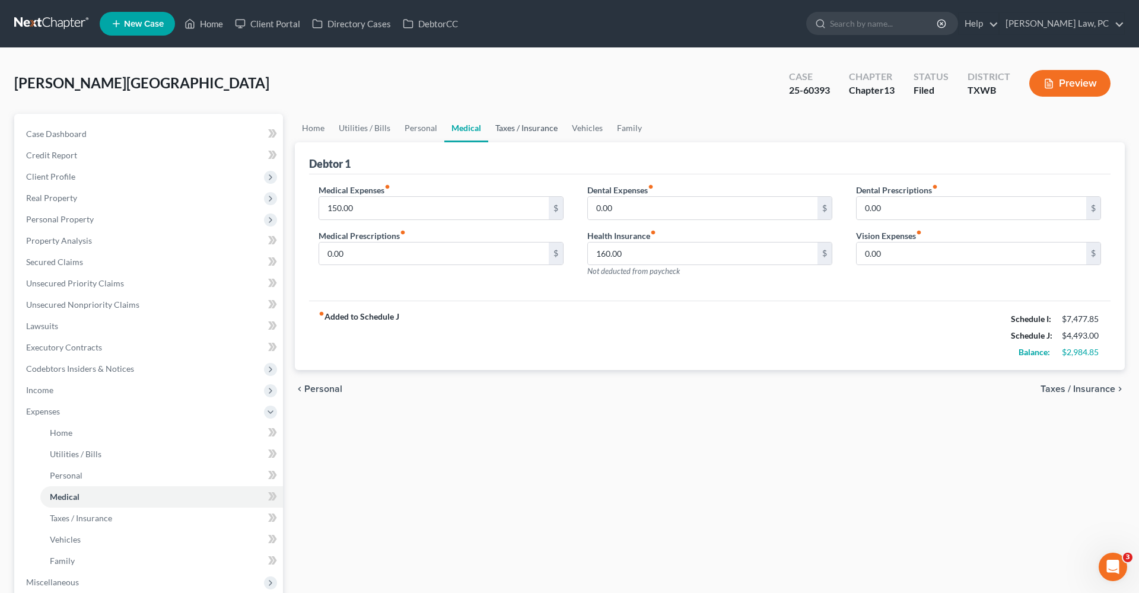
click at [507, 128] on link "Taxes / Insurance" at bounding box center [526, 128] width 77 height 28
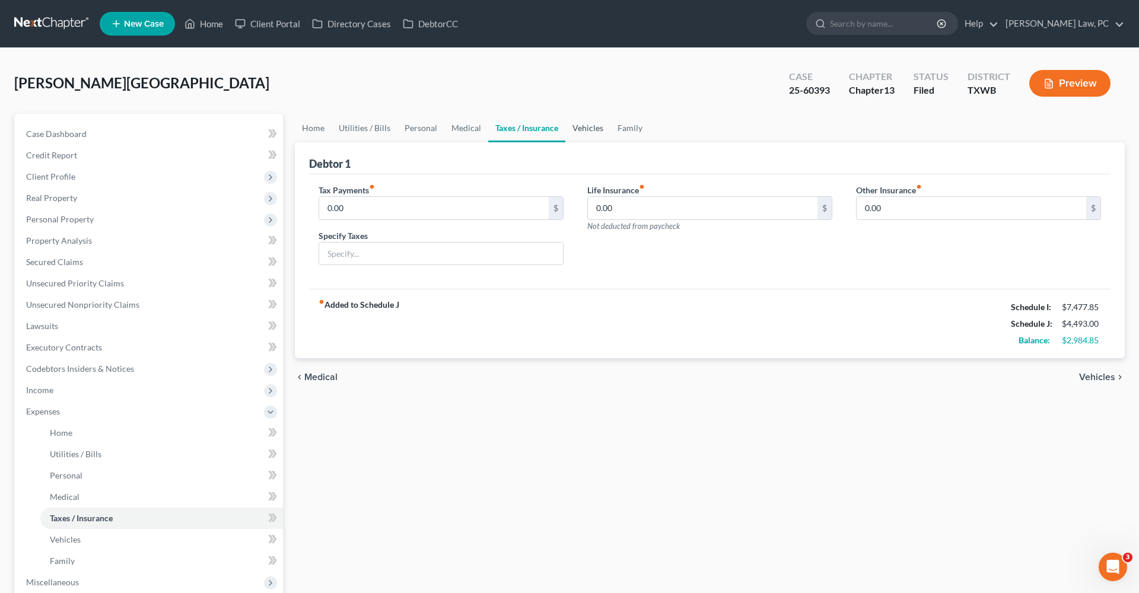
click at [577, 131] on link "Vehicles" at bounding box center [588, 128] width 45 height 28
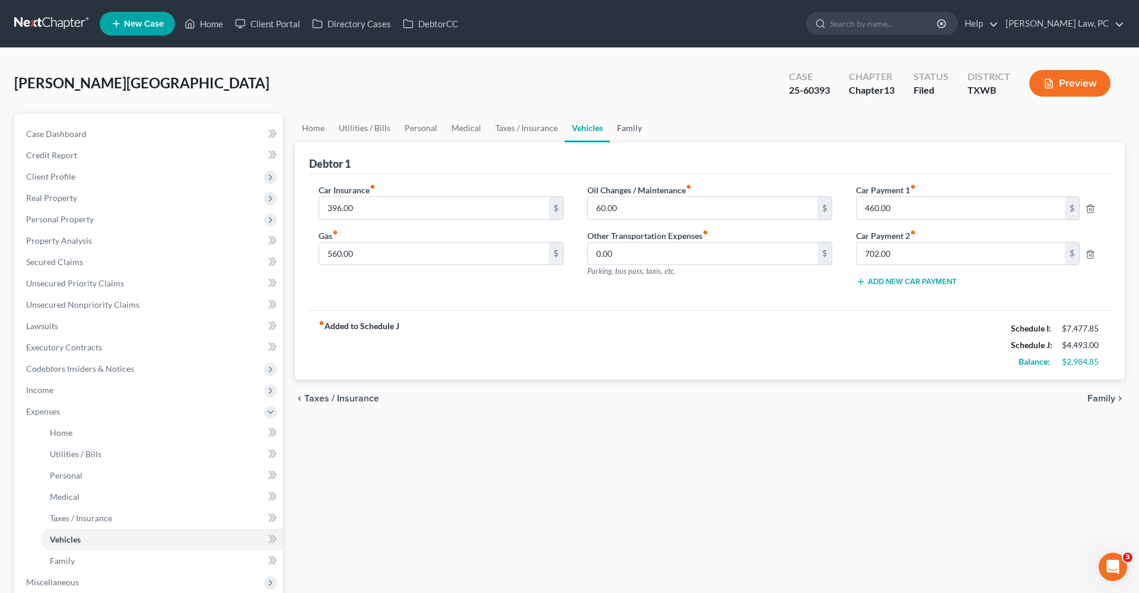
click at [626, 129] on link "Family" at bounding box center [629, 128] width 39 height 28
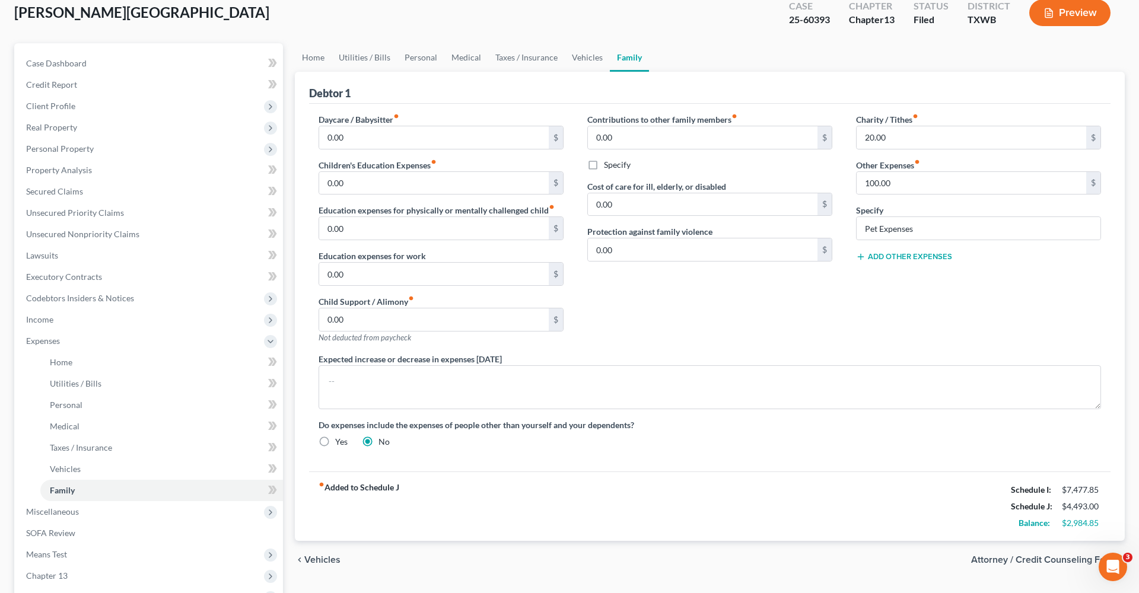
scroll to position [71, 0]
click at [62, 317] on span "Income" at bounding box center [150, 319] width 266 height 21
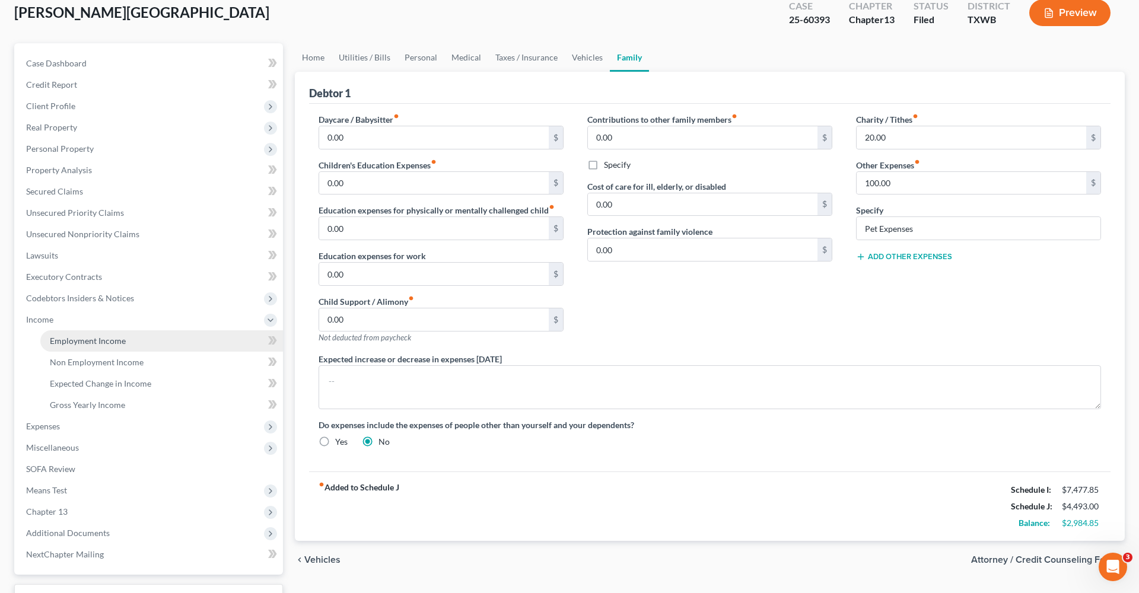
click at [94, 341] on span "Employment Income" at bounding box center [88, 341] width 76 height 10
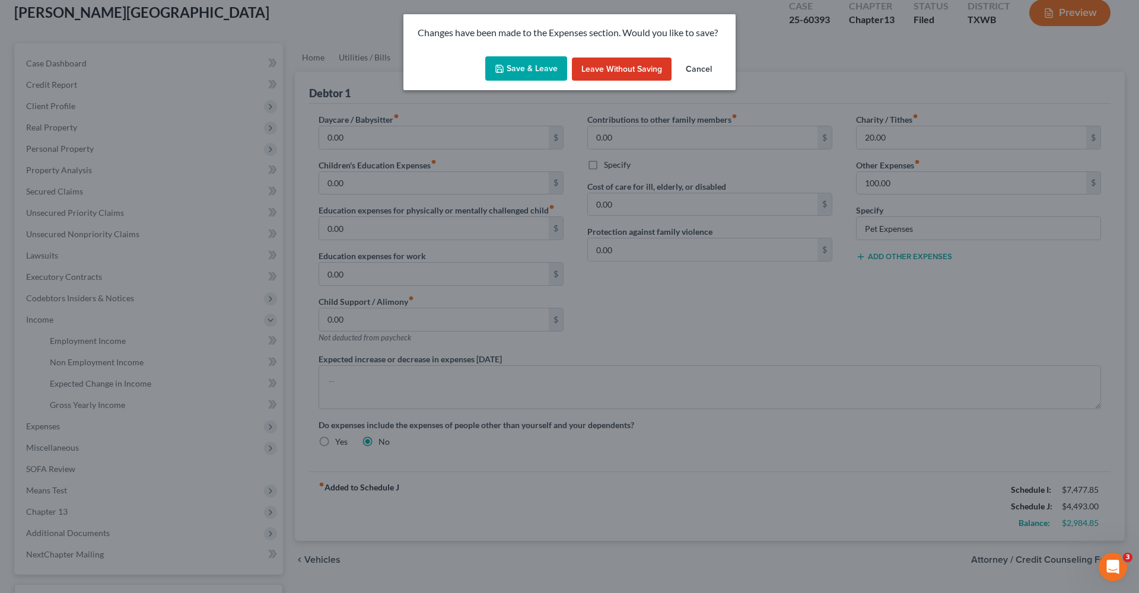
click at [522, 71] on button "Save & Leave" at bounding box center [526, 68] width 82 height 25
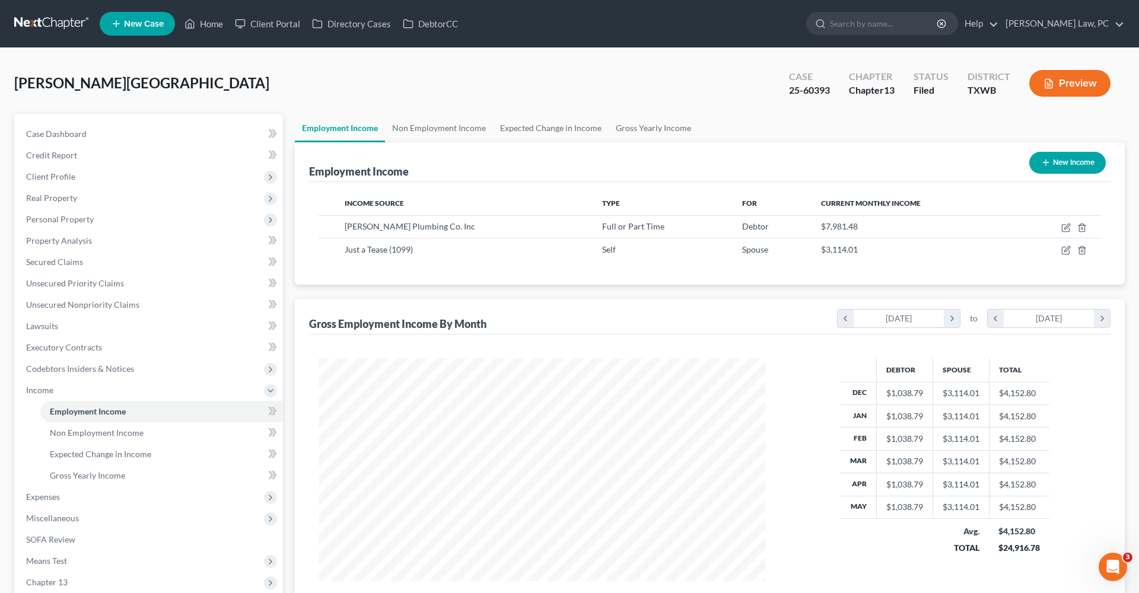
scroll to position [223, 471]
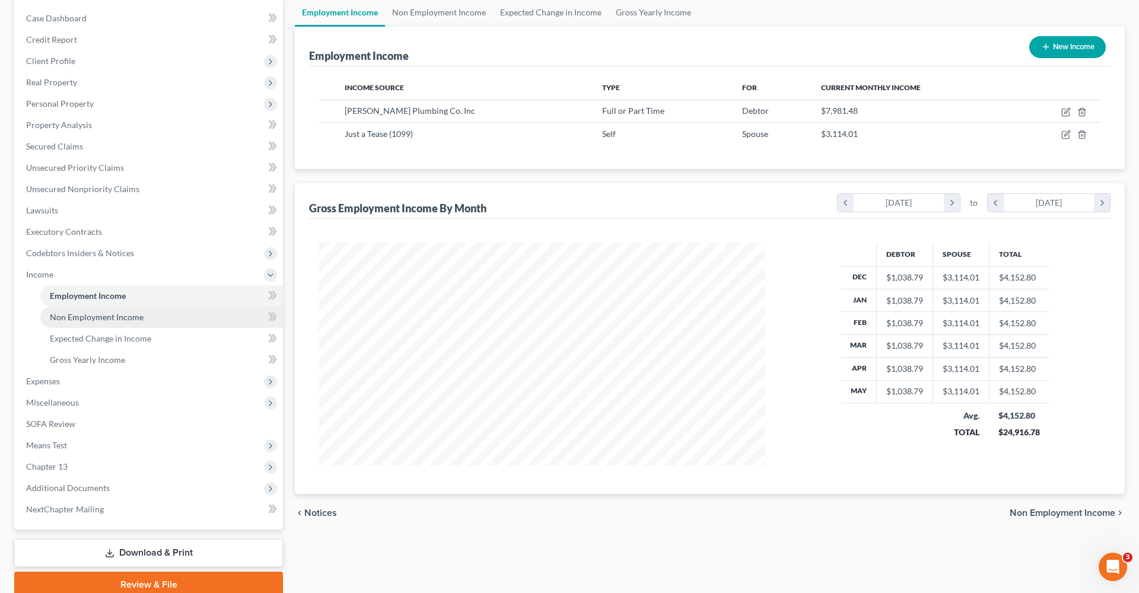
click at [117, 318] on span "Non Employment Income" at bounding box center [97, 317] width 94 height 10
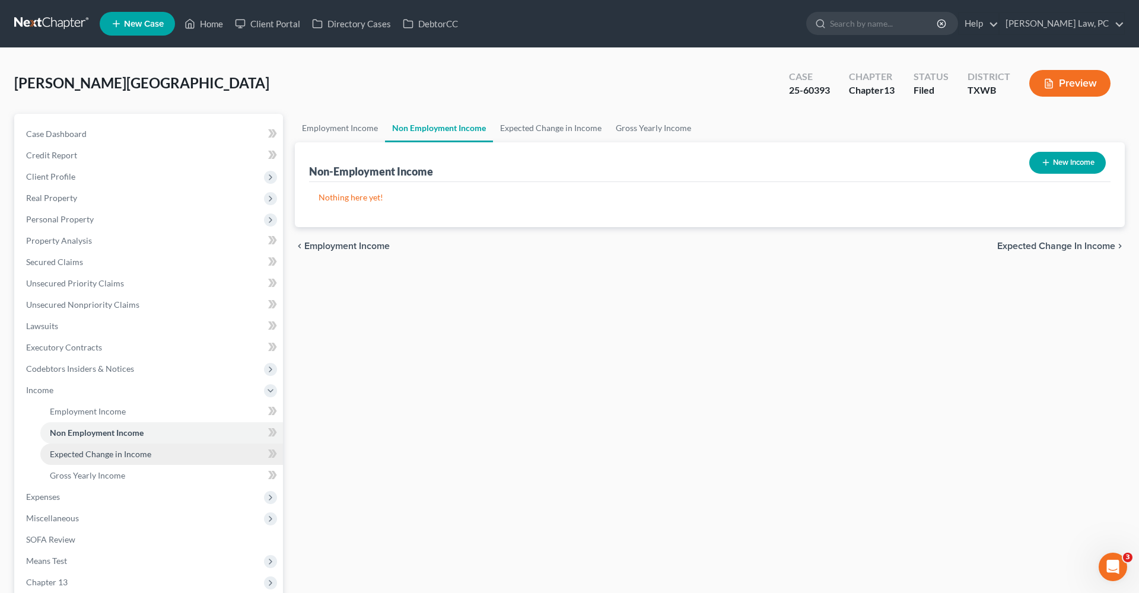
click at [93, 458] on span "Expected Change in Income" at bounding box center [100, 454] width 101 height 10
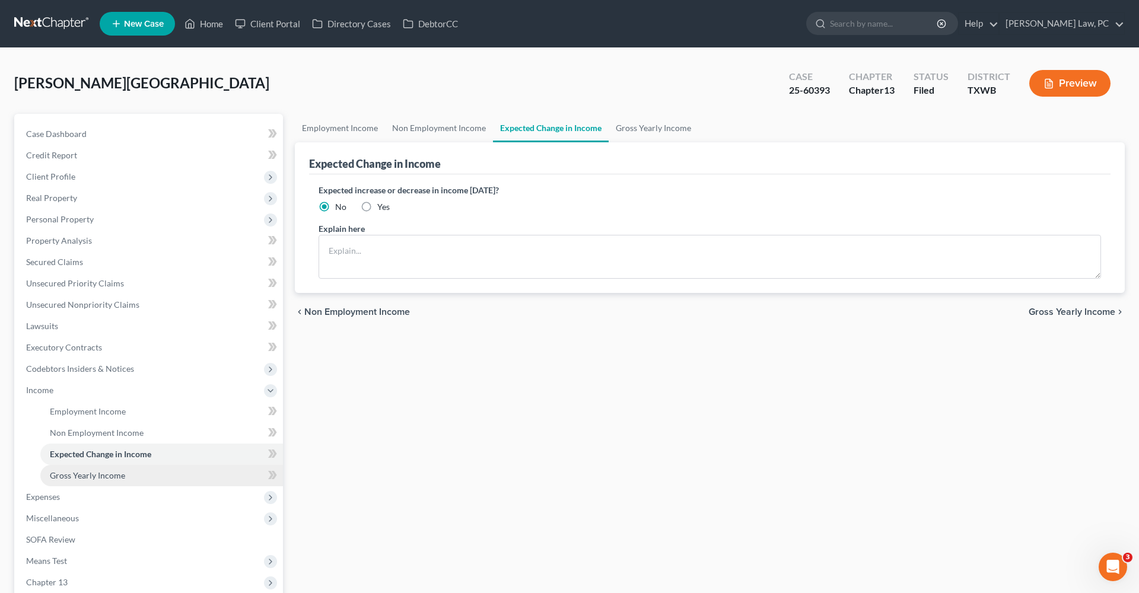
click at [99, 474] on span "Gross Yearly Income" at bounding box center [87, 476] width 75 height 10
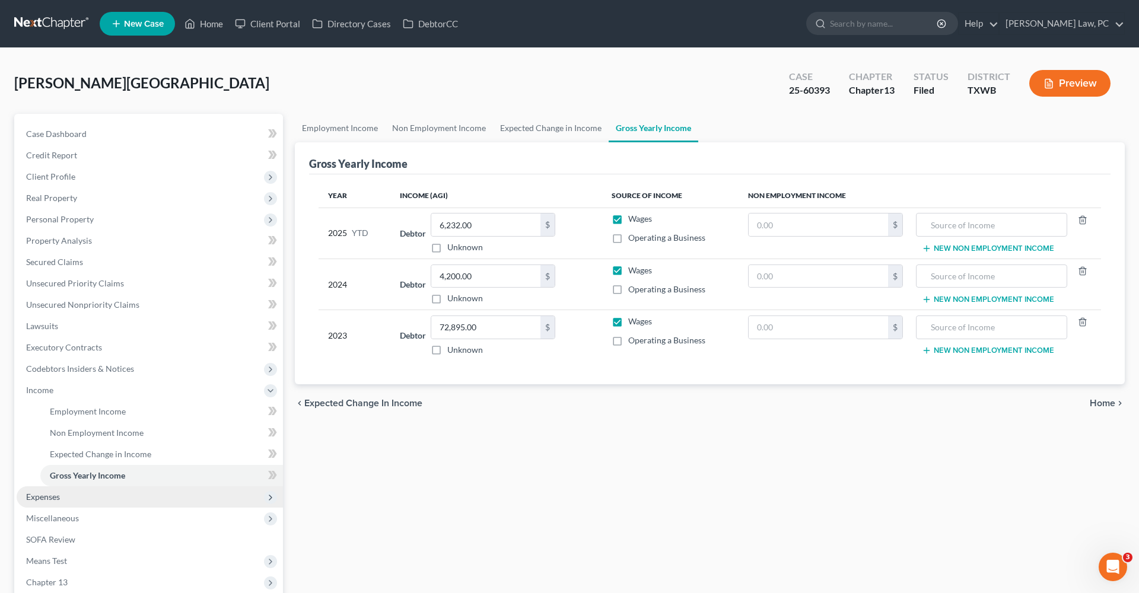
click at [64, 494] on span "Expenses" at bounding box center [150, 497] width 266 height 21
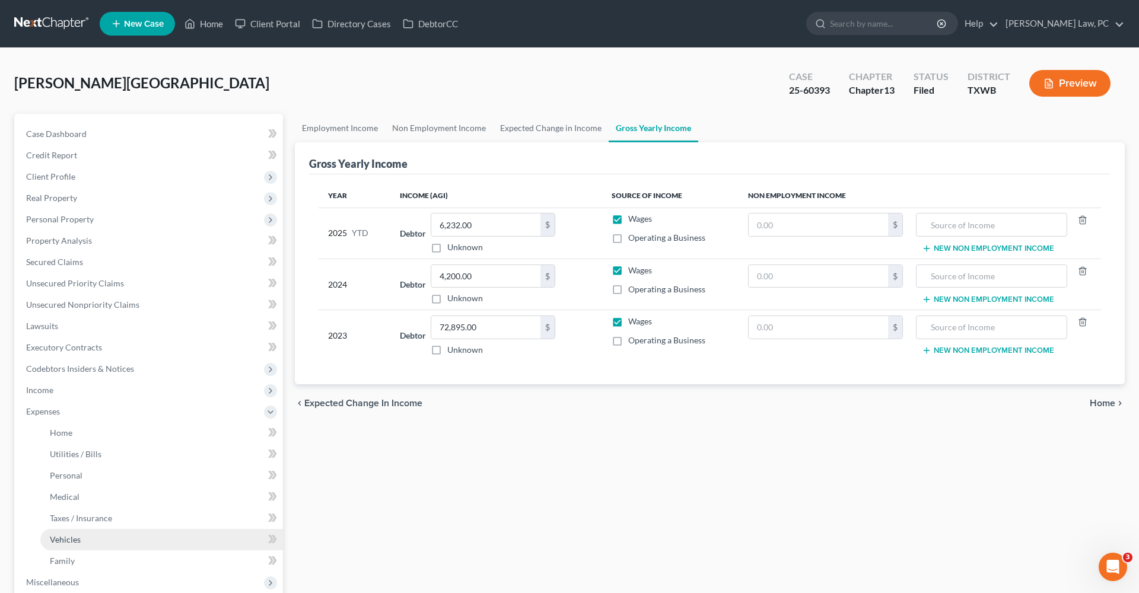
click at [70, 542] on span "Vehicles" at bounding box center [65, 540] width 31 height 10
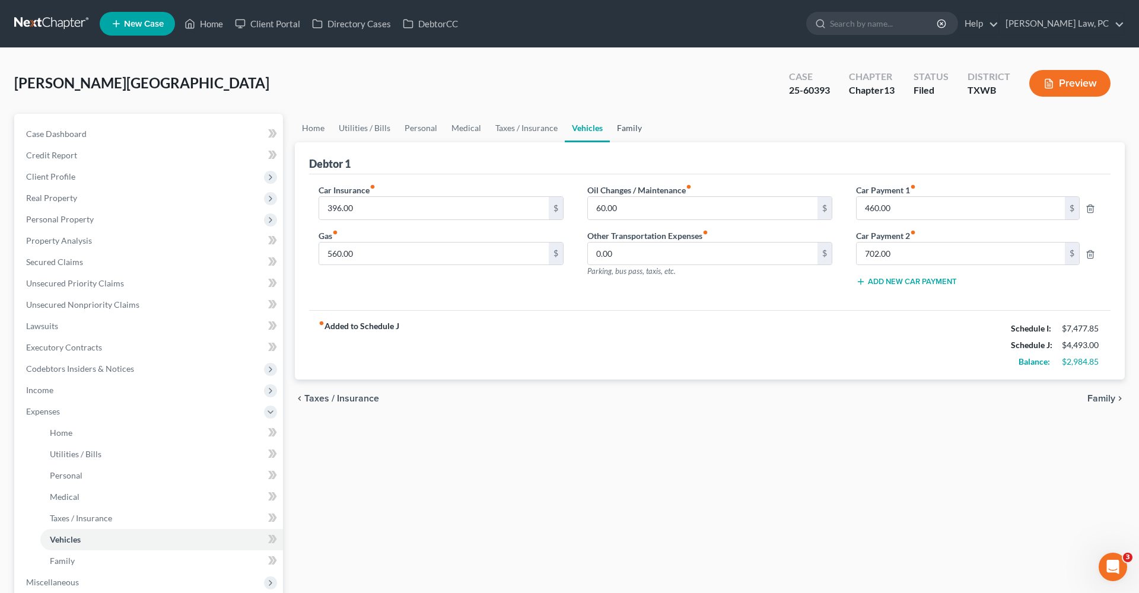
click at [634, 125] on link "Family" at bounding box center [629, 128] width 39 height 28
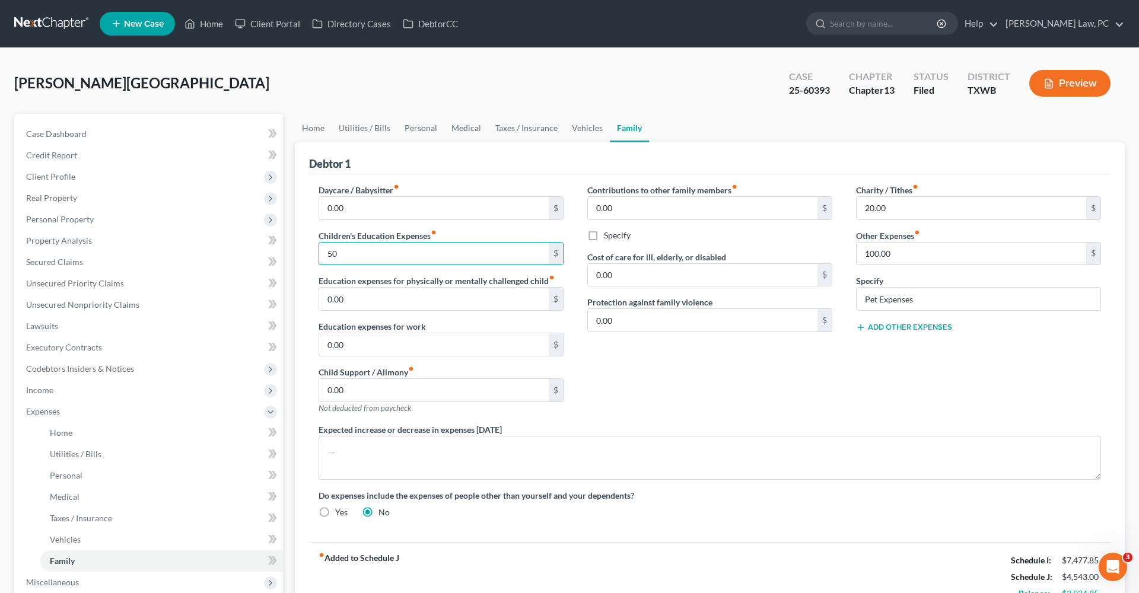
type input "50"
click at [857, 417] on div "Charity / Tithes fiber_manual_record 20.00 $ Other Expenses fiber_manual_record…" at bounding box center [979, 304] width 269 height 240
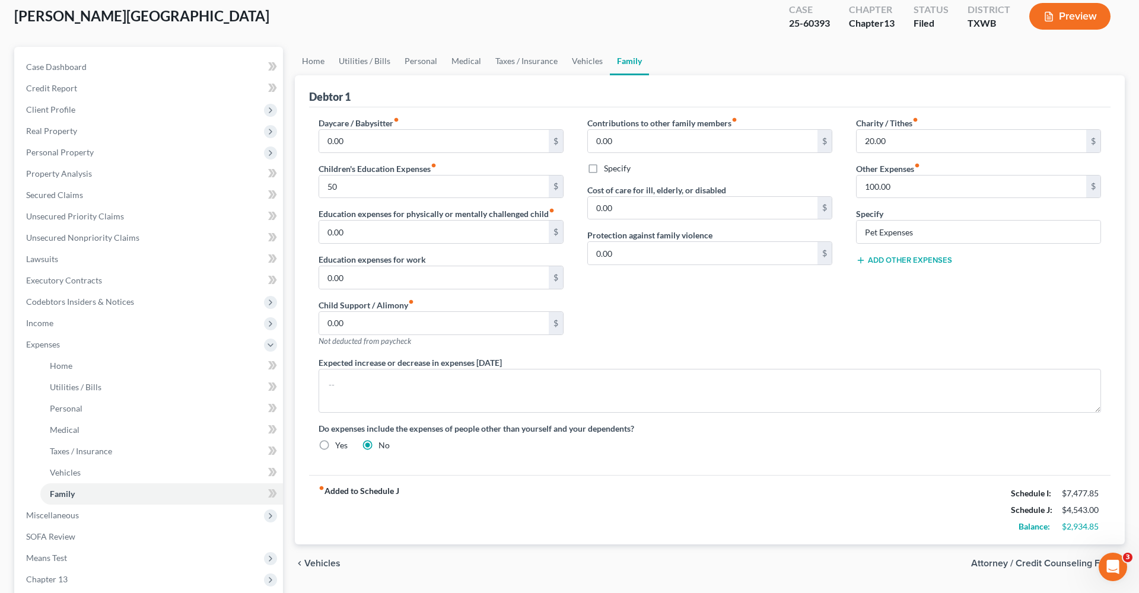
scroll to position [66, 0]
click at [579, 65] on link "Vehicles" at bounding box center [587, 61] width 45 height 28
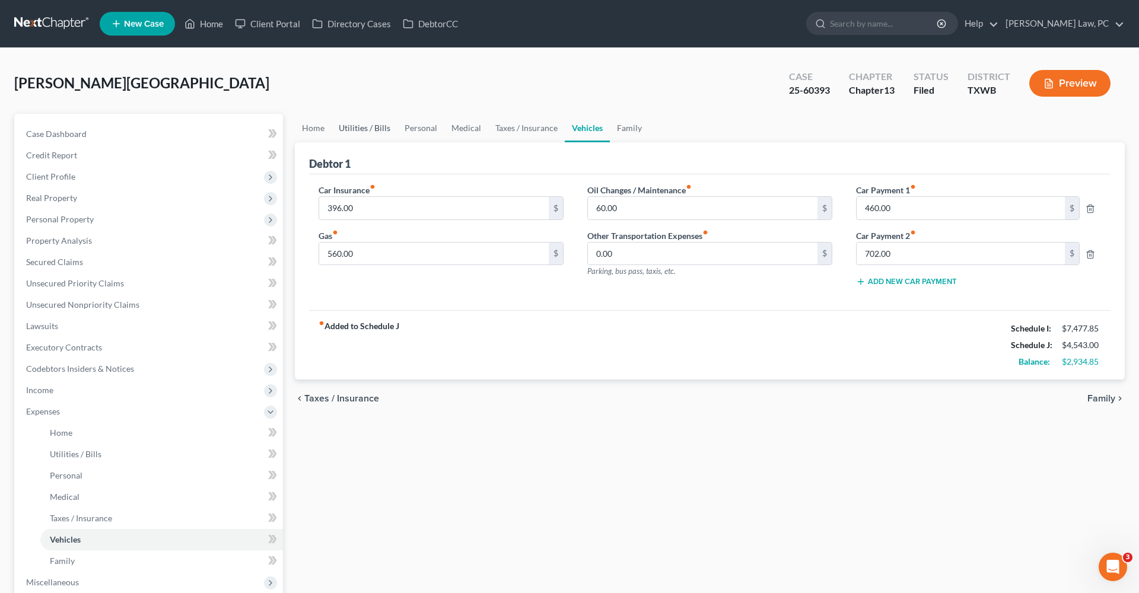
click at [341, 128] on link "Utilities / Bills" at bounding box center [365, 128] width 66 height 28
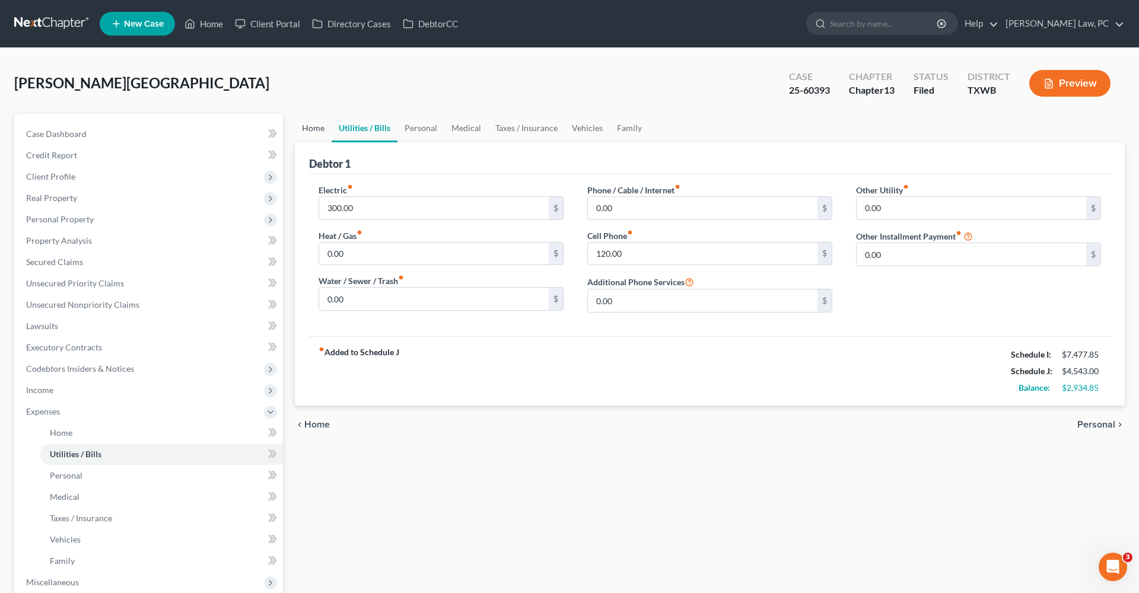
click at [306, 127] on link "Home" at bounding box center [313, 128] width 37 height 28
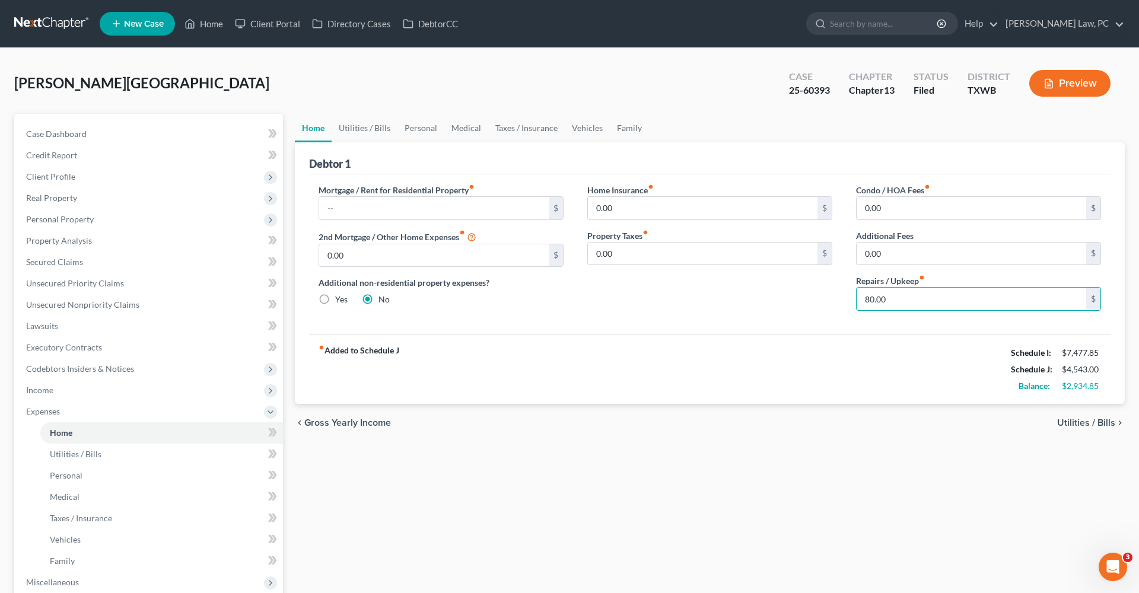
drag, startPoint x: 893, startPoint y: 301, endPoint x: 836, endPoint y: 301, distance: 57.6
click at [836, 301] on div "Mortgage / Rent for Residential Property fiber_manual_record $ 2nd Mortgage / O…" at bounding box center [710, 252] width 807 height 136
type input "100"
click at [371, 126] on link "Utilities / Bills" at bounding box center [365, 128] width 66 height 28
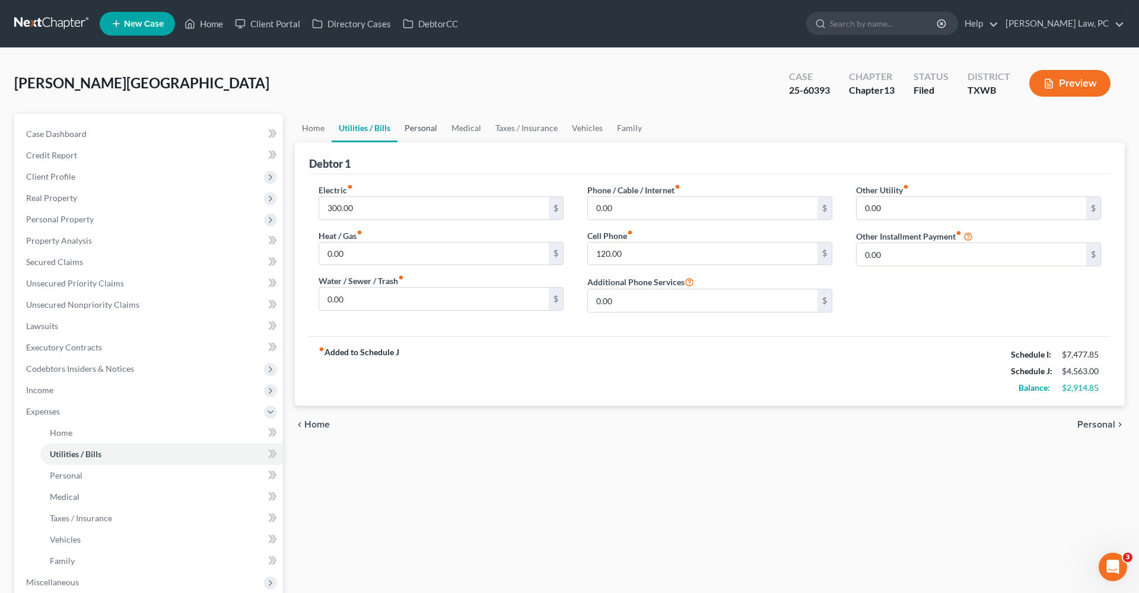
click at [427, 132] on link "Personal" at bounding box center [421, 128] width 47 height 28
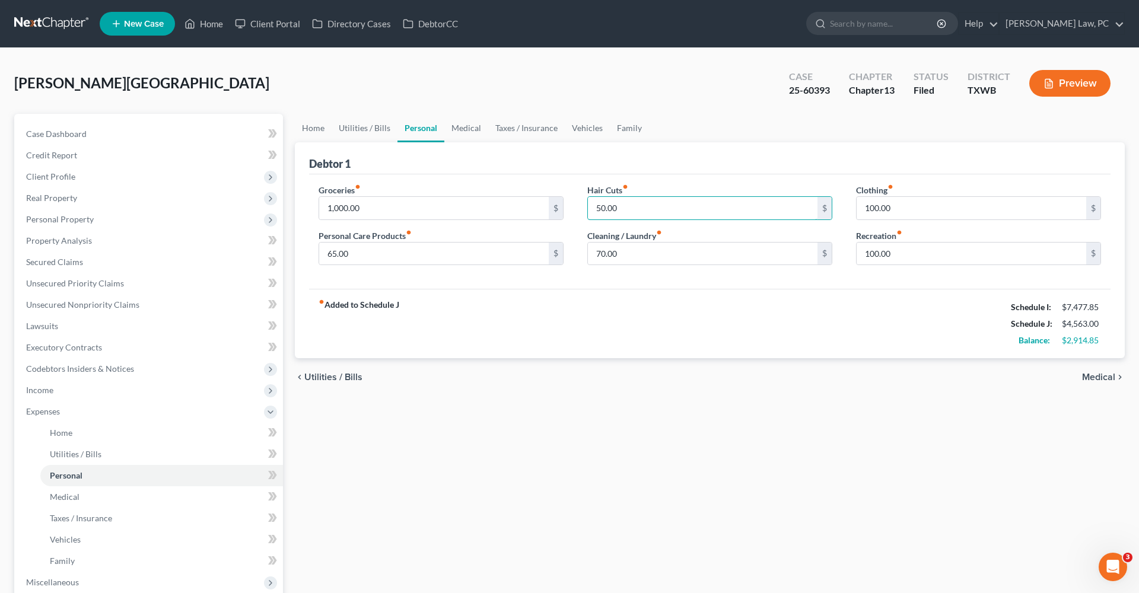
drag, startPoint x: 623, startPoint y: 209, endPoint x: 580, endPoint y: 209, distance: 43.3
click at [580, 209] on div "Hair Cuts fiber_manual_record 50.00 $ Cleaning / Laundry fiber_manual_record 70…" at bounding box center [710, 229] width 269 height 91
type input "100"
click at [613, 146] on div "Debtor 1" at bounding box center [710, 158] width 802 height 32
click at [467, 132] on link "Medical" at bounding box center [467, 128] width 44 height 28
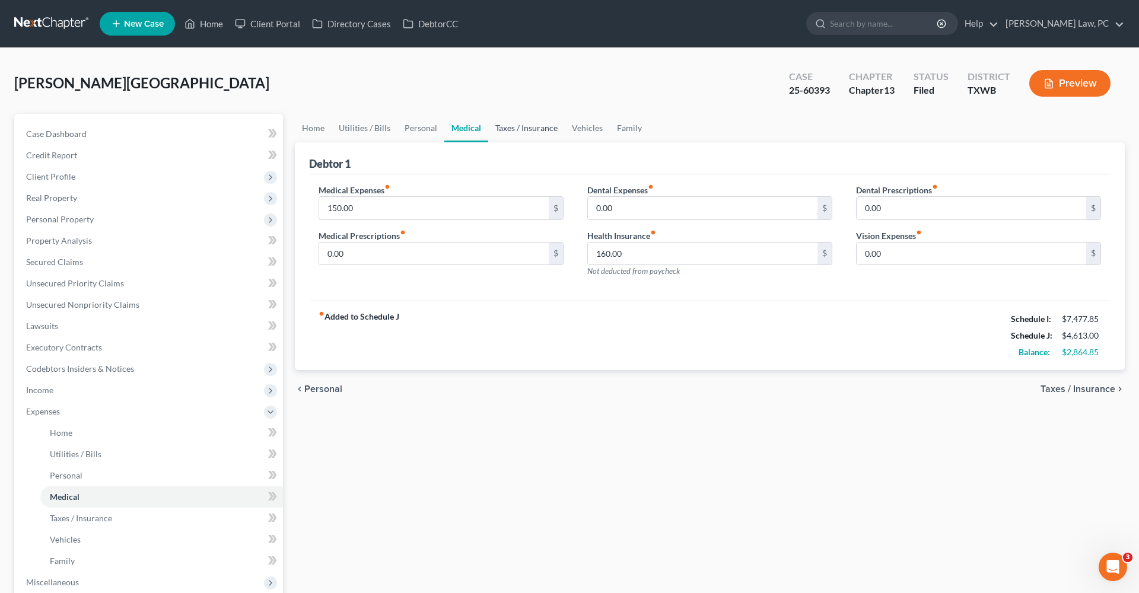
click at [533, 127] on link "Taxes / Insurance" at bounding box center [526, 128] width 77 height 28
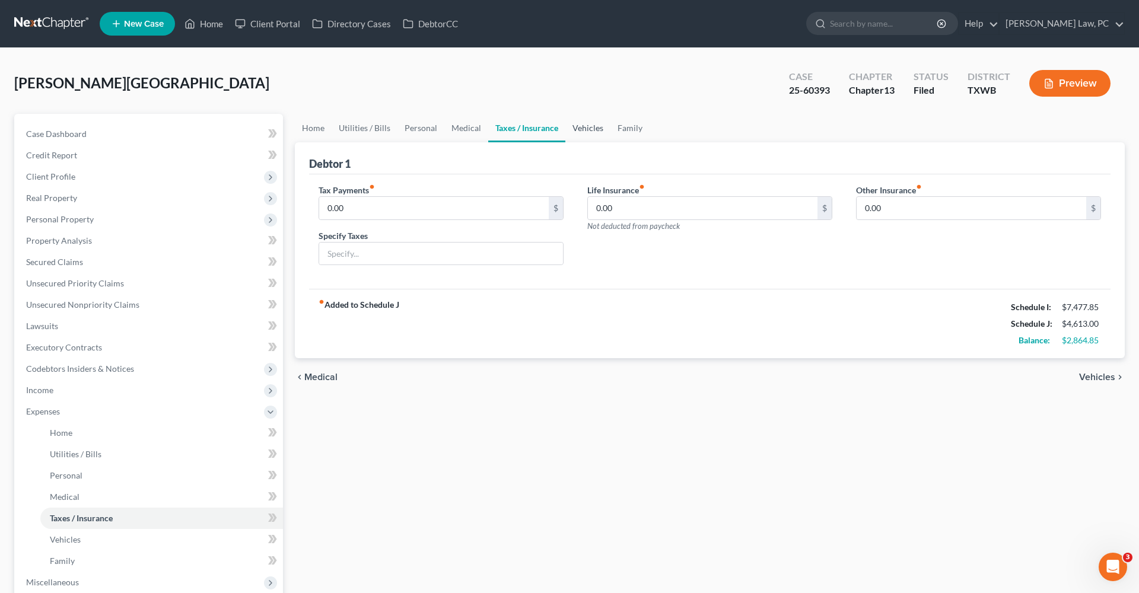
click at [595, 128] on link "Vehicles" at bounding box center [588, 128] width 45 height 28
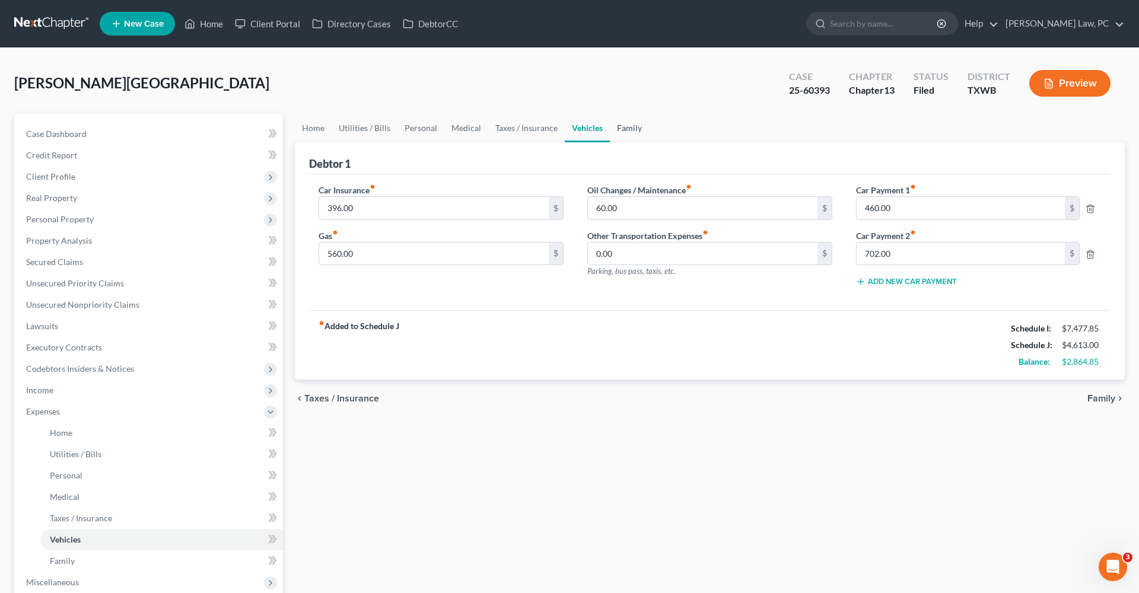
click at [627, 131] on link "Family" at bounding box center [629, 128] width 39 height 28
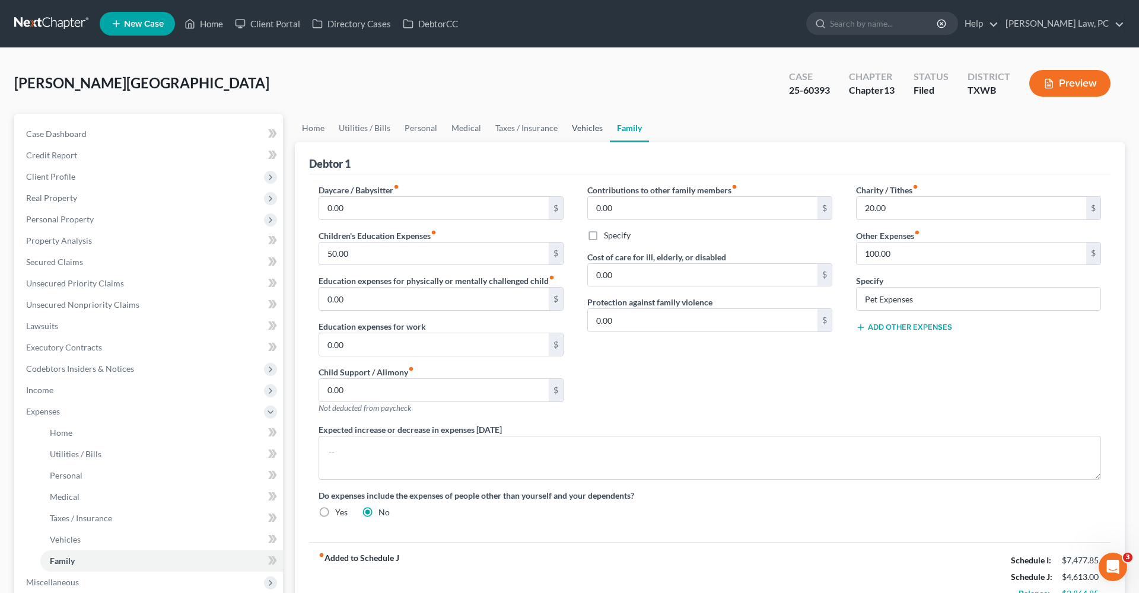
click at [576, 131] on link "Vehicles" at bounding box center [587, 128] width 45 height 28
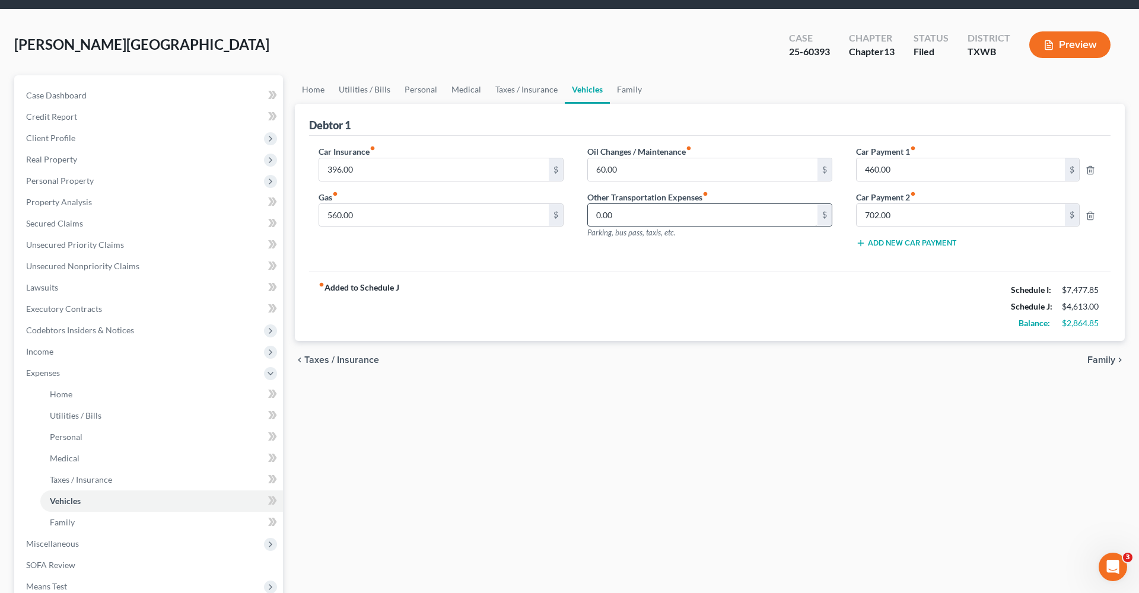
scroll to position [39, 0]
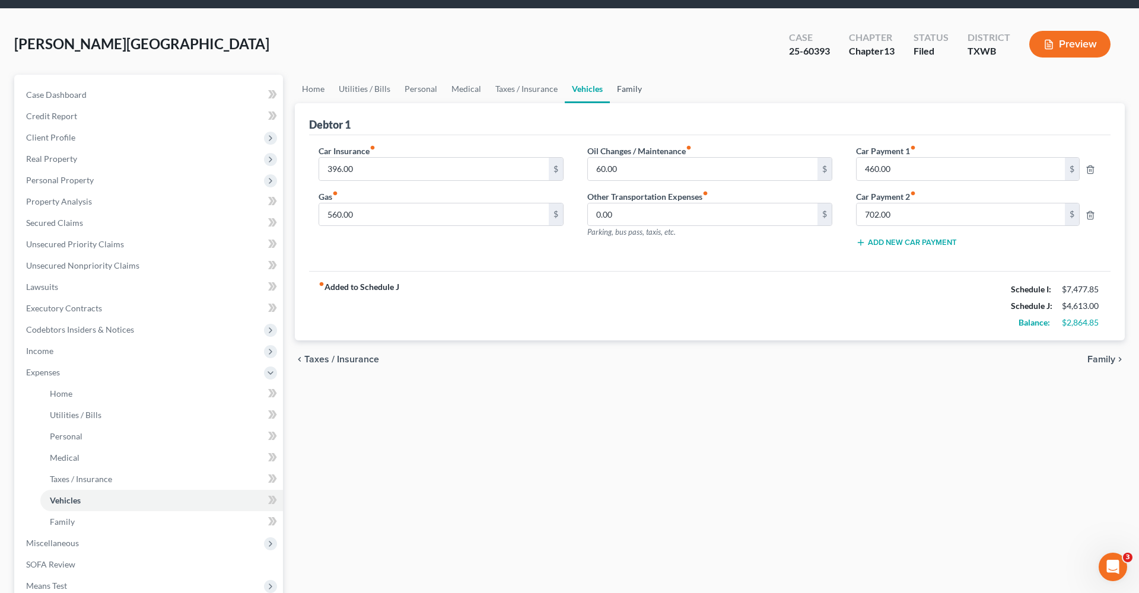
click at [632, 94] on link "Family" at bounding box center [629, 89] width 39 height 28
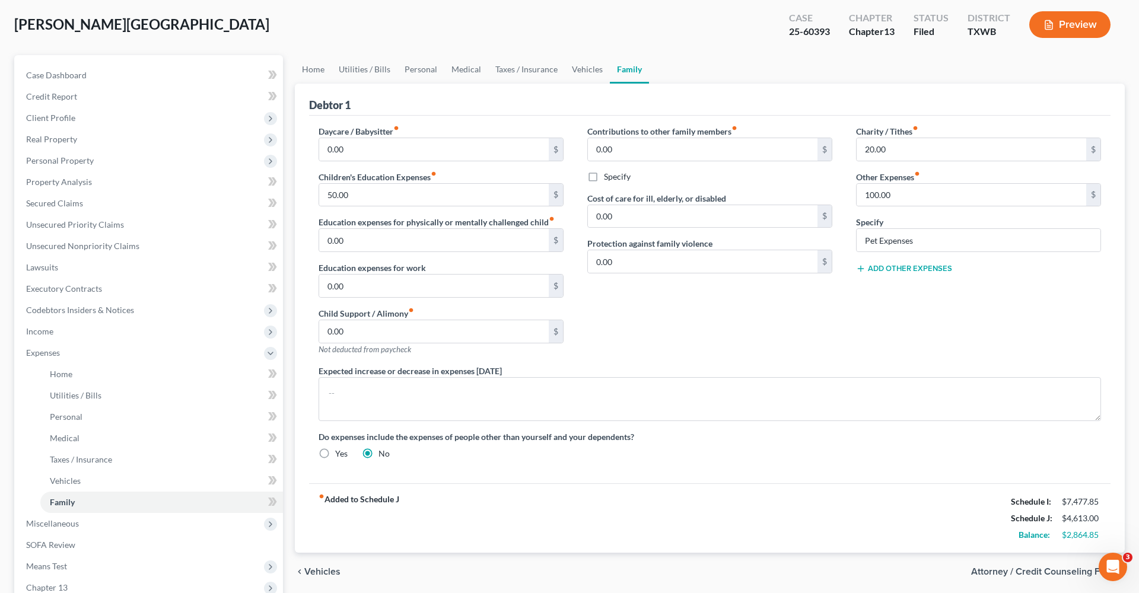
scroll to position [8, 0]
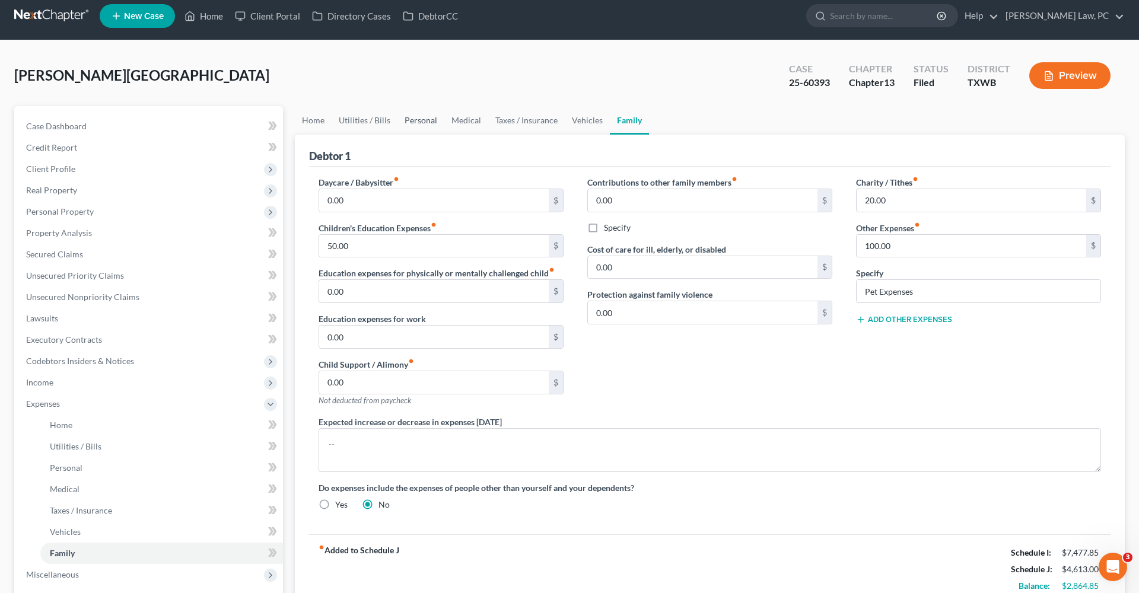
click at [428, 121] on link "Personal" at bounding box center [421, 120] width 47 height 28
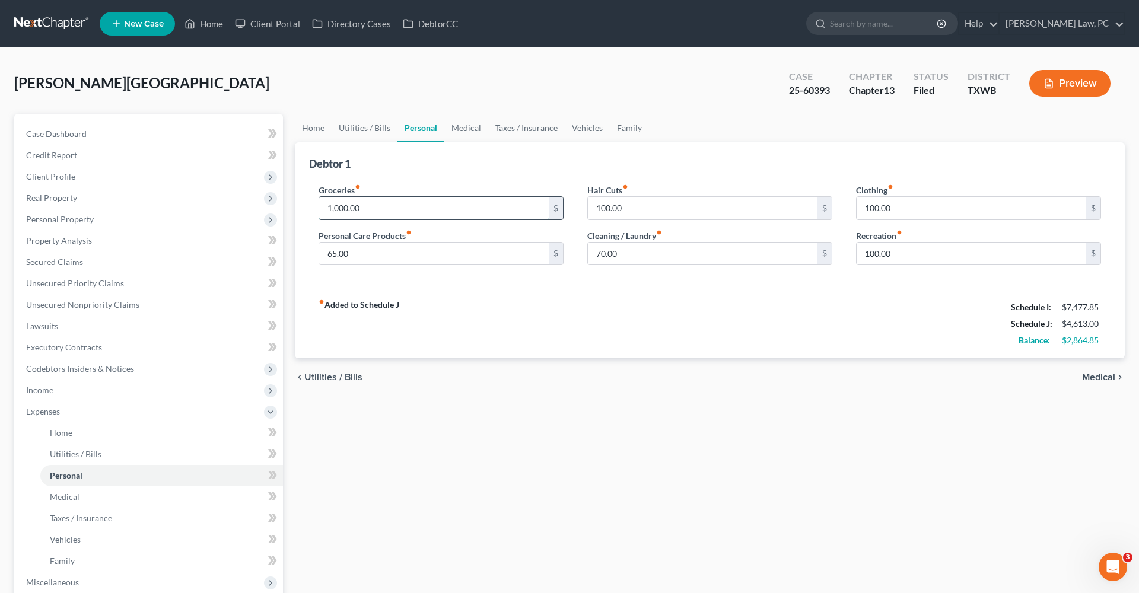
click at [372, 215] on input "1,000.00" at bounding box center [434, 208] width 230 height 23
type input "1,000.85"
click at [549, 337] on div "fiber_manual_record Added to Schedule J Schedule I: $7,477.85 Schedule J: $4,61…" at bounding box center [710, 323] width 802 height 69
click at [34, 388] on span "Income" at bounding box center [39, 390] width 27 height 10
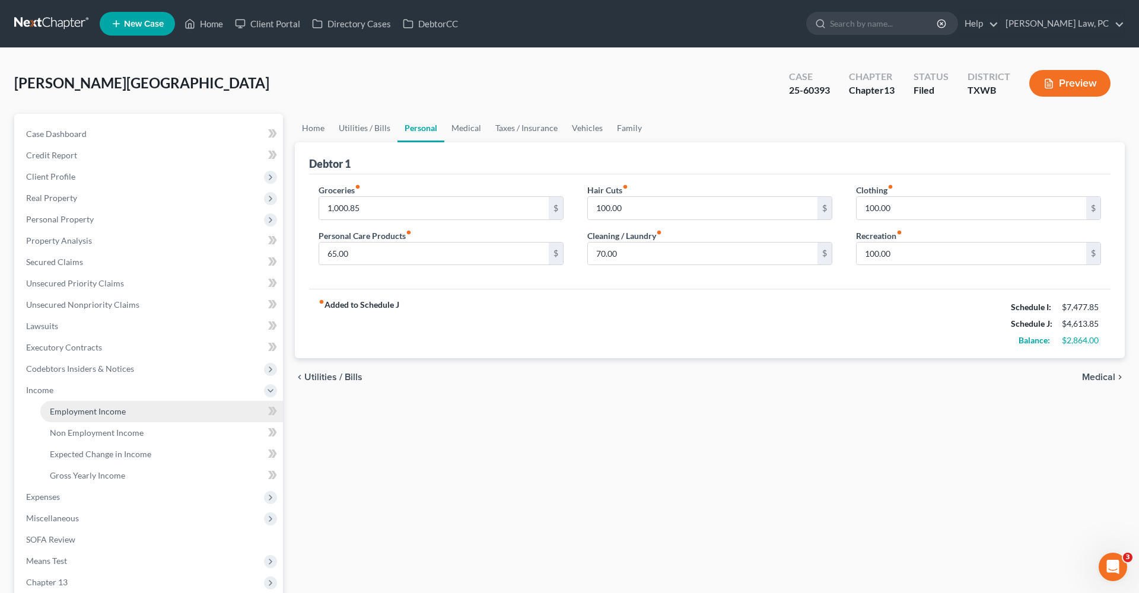
click at [124, 412] on span "Employment Income" at bounding box center [88, 412] width 76 height 10
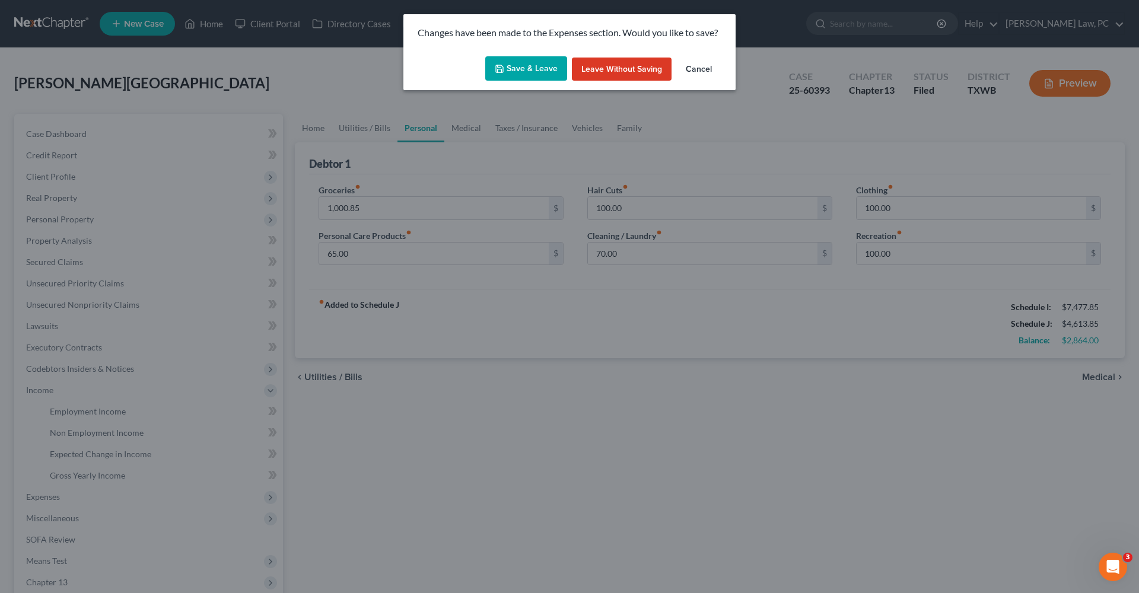
click at [498, 74] on button "Save & Leave" at bounding box center [526, 68] width 82 height 25
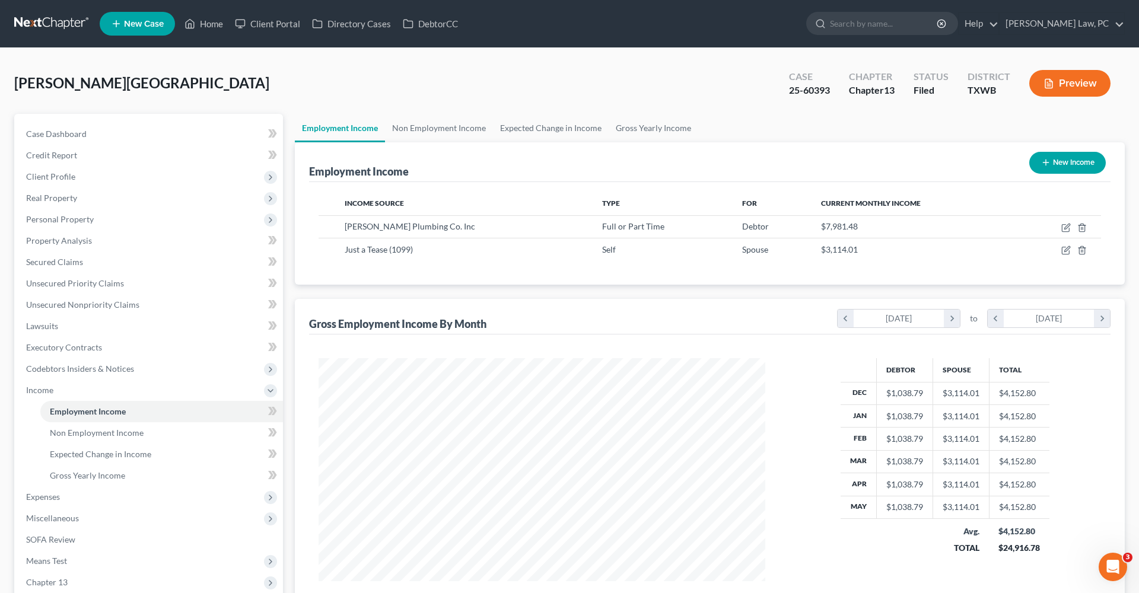
scroll to position [223, 471]
click at [1065, 227] on icon "button" at bounding box center [1066, 227] width 9 height 9
select select "0"
select select "45"
select select "3"
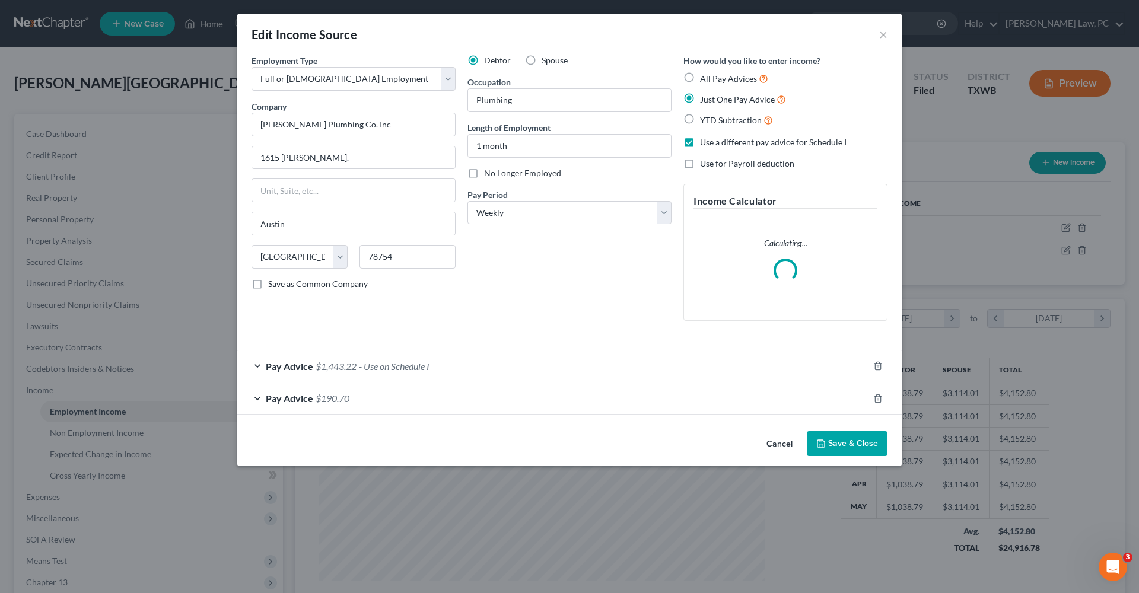
click at [360, 362] on span "- Use on Schedule I" at bounding box center [394, 366] width 71 height 11
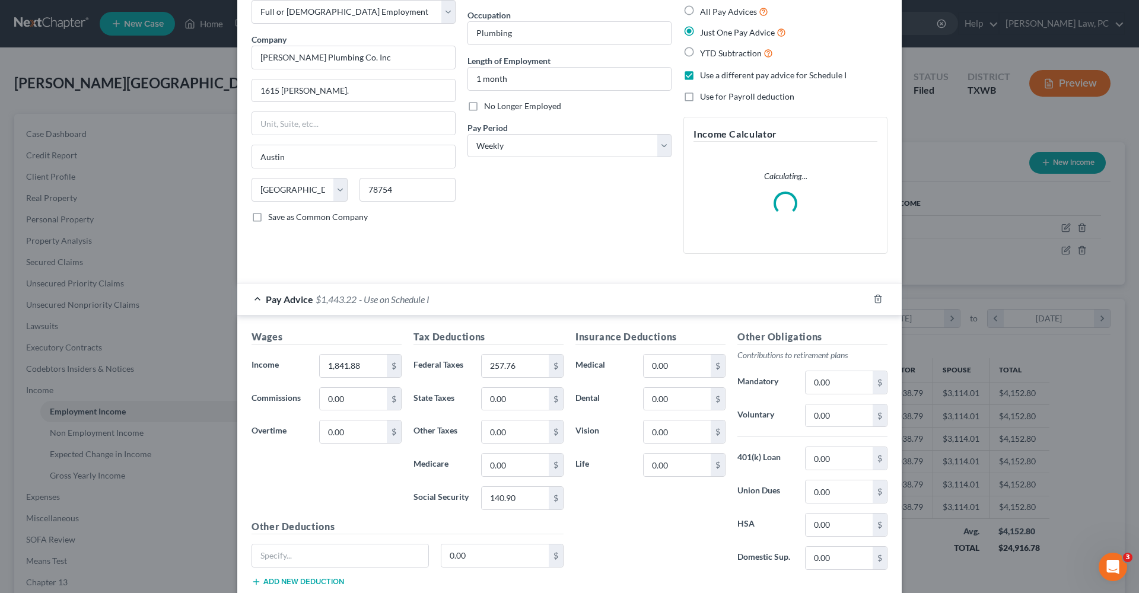
scroll to position [68, 0]
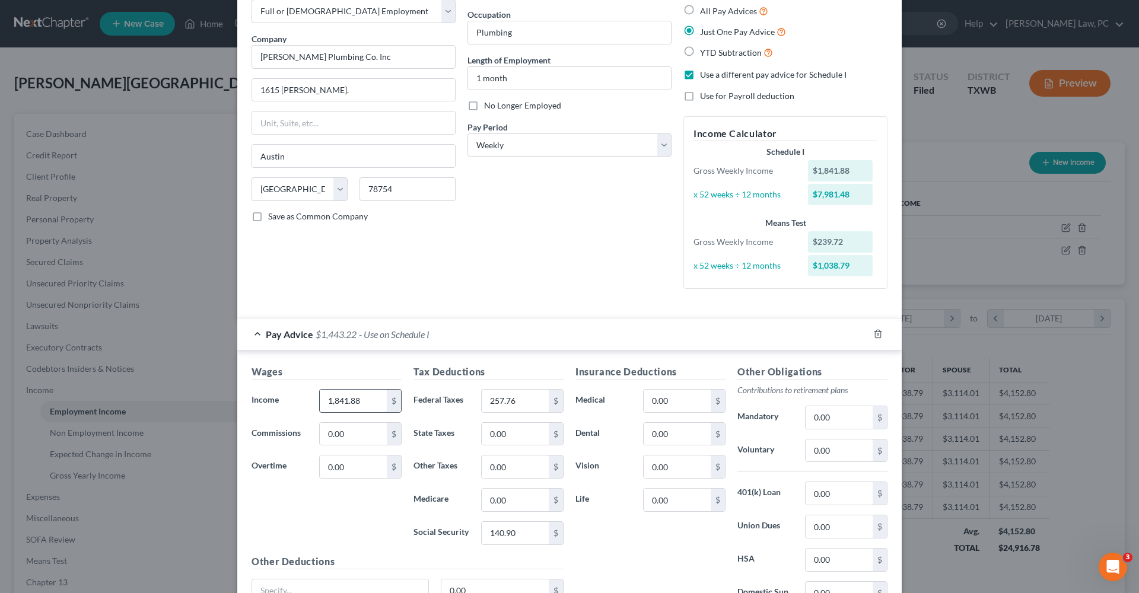
click at [375, 396] on input "1,841.88" at bounding box center [353, 401] width 67 height 23
drag, startPoint x: 369, startPoint y: 397, endPoint x: 313, endPoint y: 396, distance: 55.2
click at [313, 396] on div "1,841.88 $" at bounding box center [360, 401] width 94 height 24
type input "2,139.23"
drag, startPoint x: 523, startPoint y: 404, endPoint x: 471, endPoint y: 402, distance: 52.2
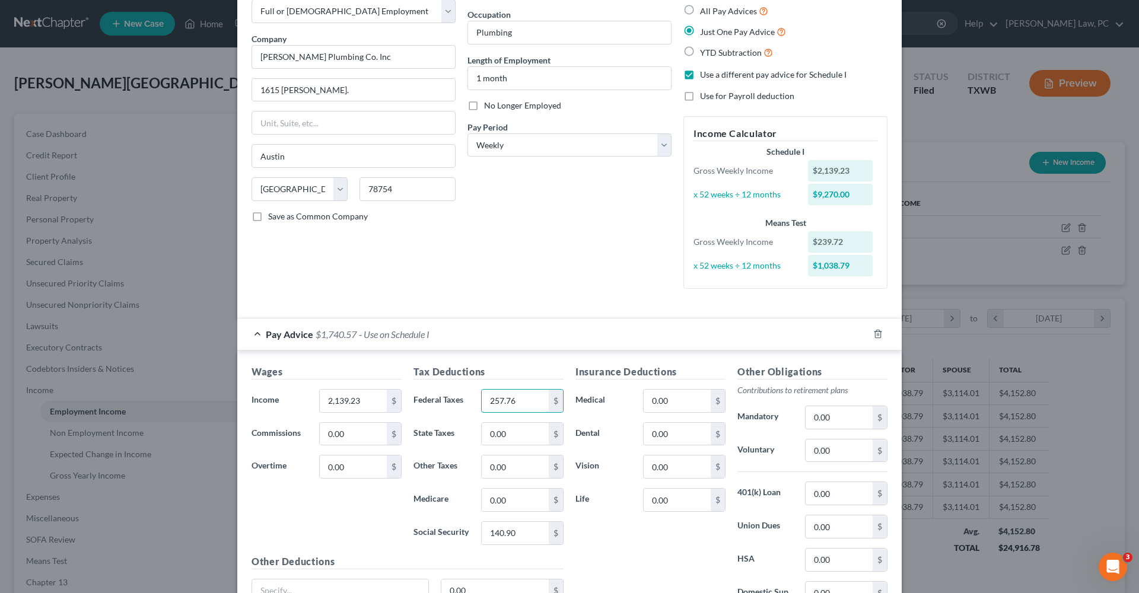
click at [471, 402] on div "Federal Taxes 257.76 $" at bounding box center [489, 401] width 162 height 24
type input "307.95"
drag, startPoint x: 523, startPoint y: 535, endPoint x: 474, endPoint y: 535, distance: 49.3
click at [474, 535] on div "Social Security 140.90 $" at bounding box center [489, 534] width 162 height 24
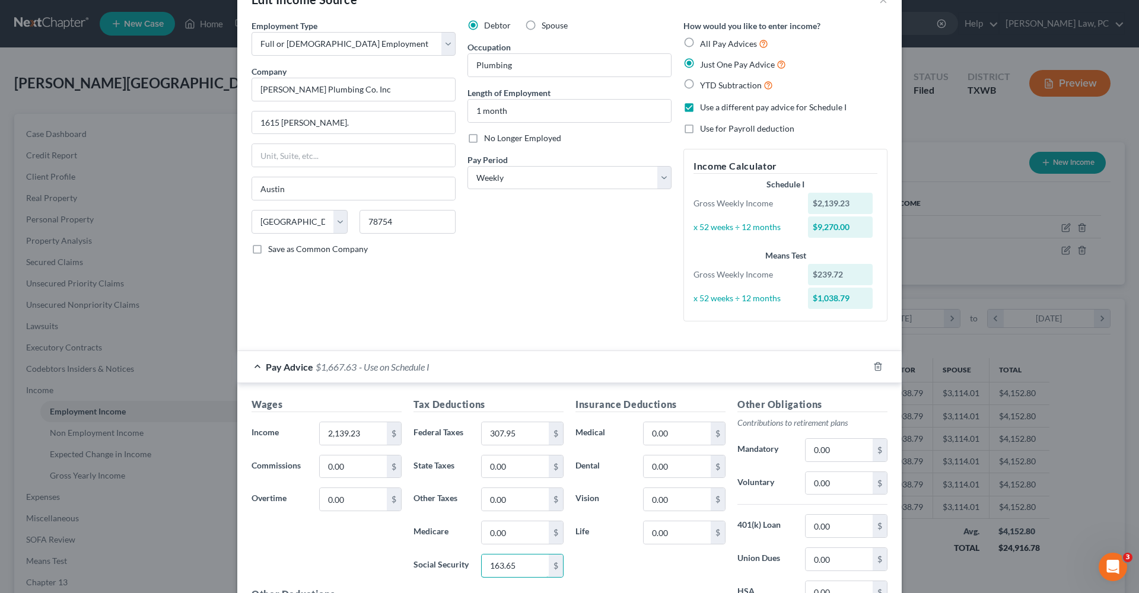
scroll to position [33, 0]
type input "163.65"
drag, startPoint x: 511, startPoint y: 112, endPoint x: 473, endPoint y: 112, distance: 38.0
click at [473, 112] on input "1 month" at bounding box center [569, 112] width 203 height 23
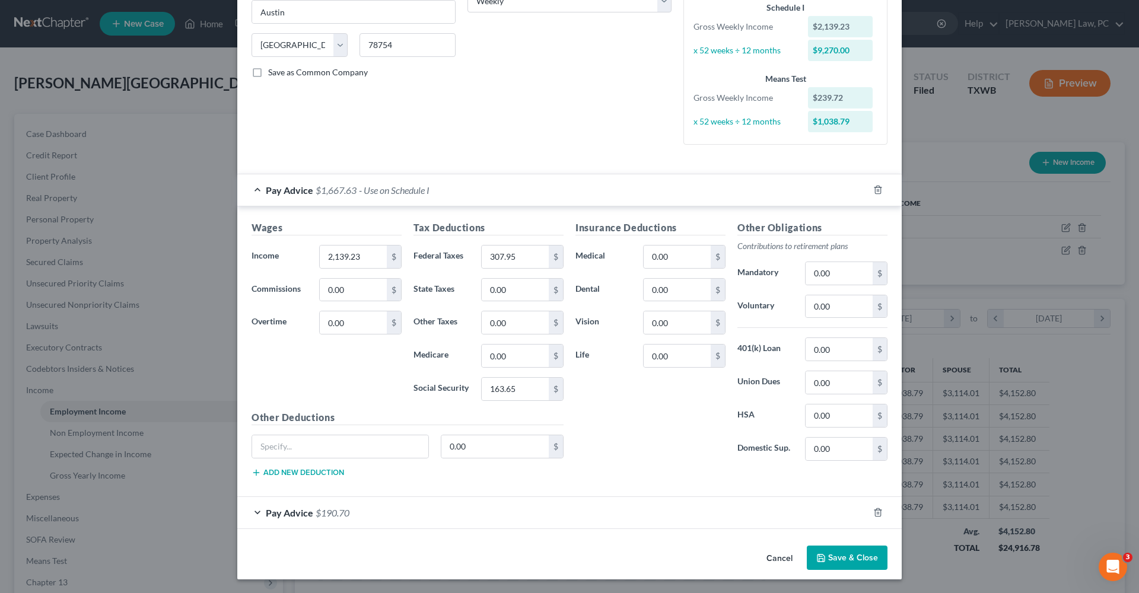
scroll to position [211, 0]
type input "5 months"
click at [843, 553] on button "Save & Close" at bounding box center [847, 559] width 81 height 25
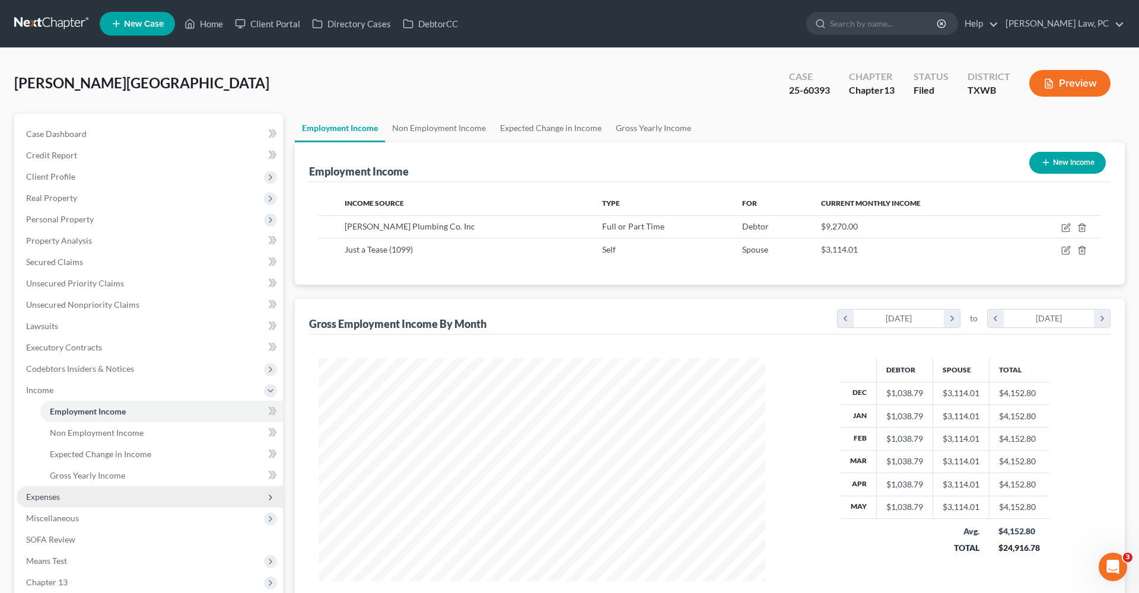
click at [60, 493] on span "Expenses" at bounding box center [43, 497] width 34 height 10
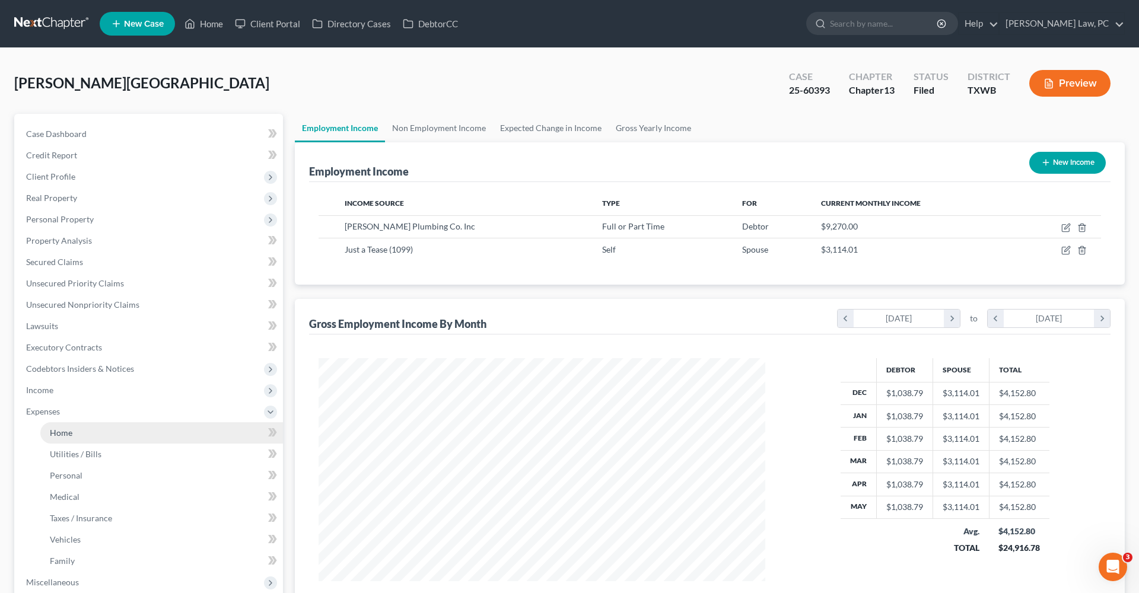
click at [56, 434] on span "Home" at bounding box center [61, 433] width 23 height 10
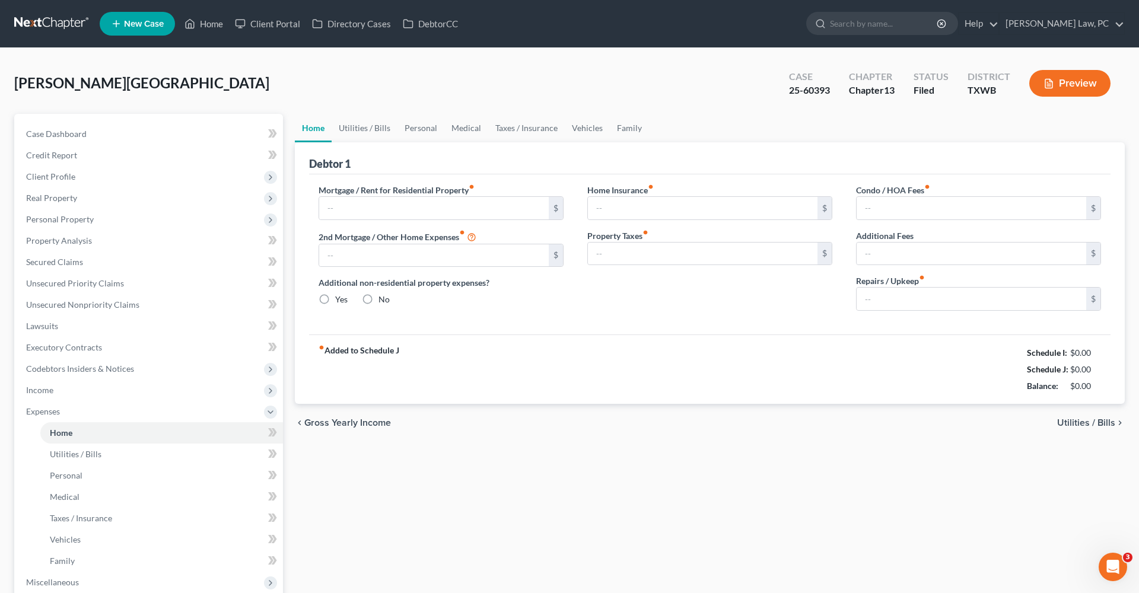
type input "0.00"
radio input "true"
type input "0.00"
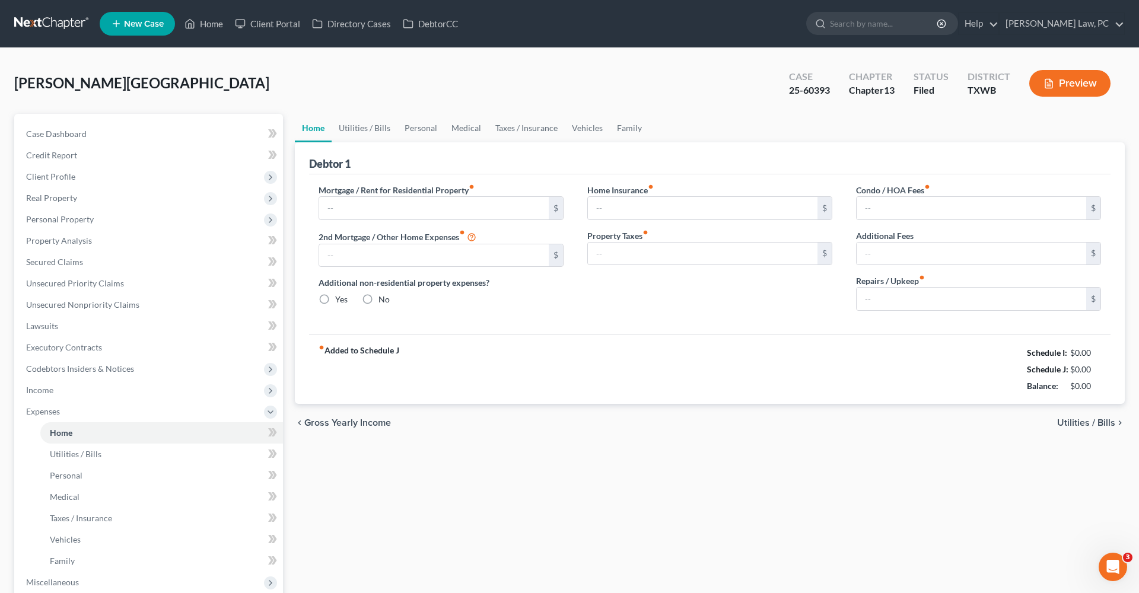
type input "0.00"
type input "120"
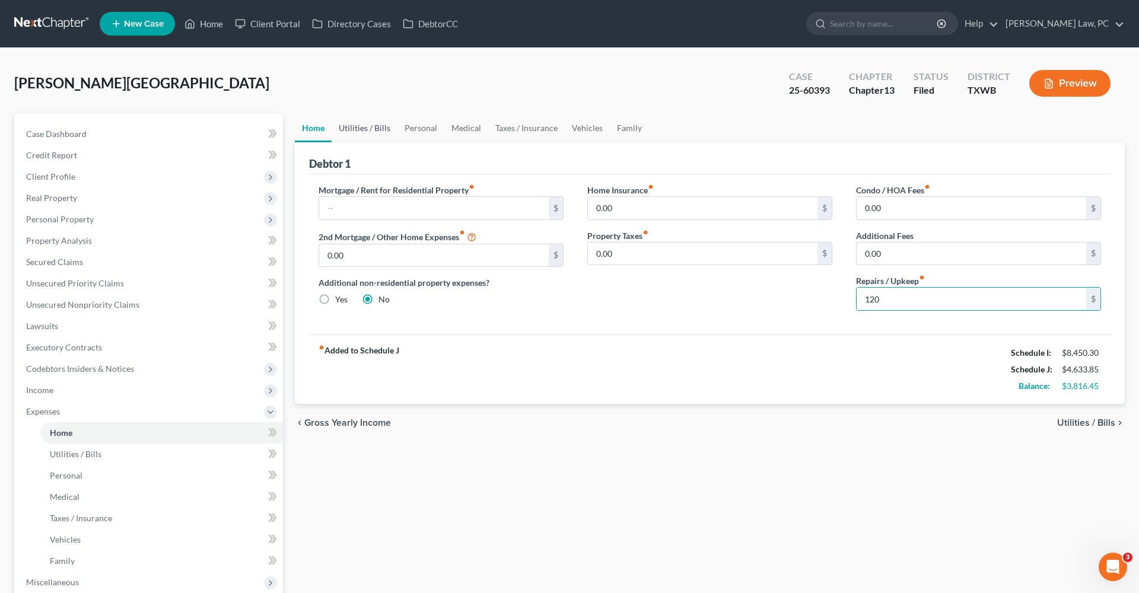
click at [371, 128] on link "Utilities / Bills" at bounding box center [365, 128] width 66 height 28
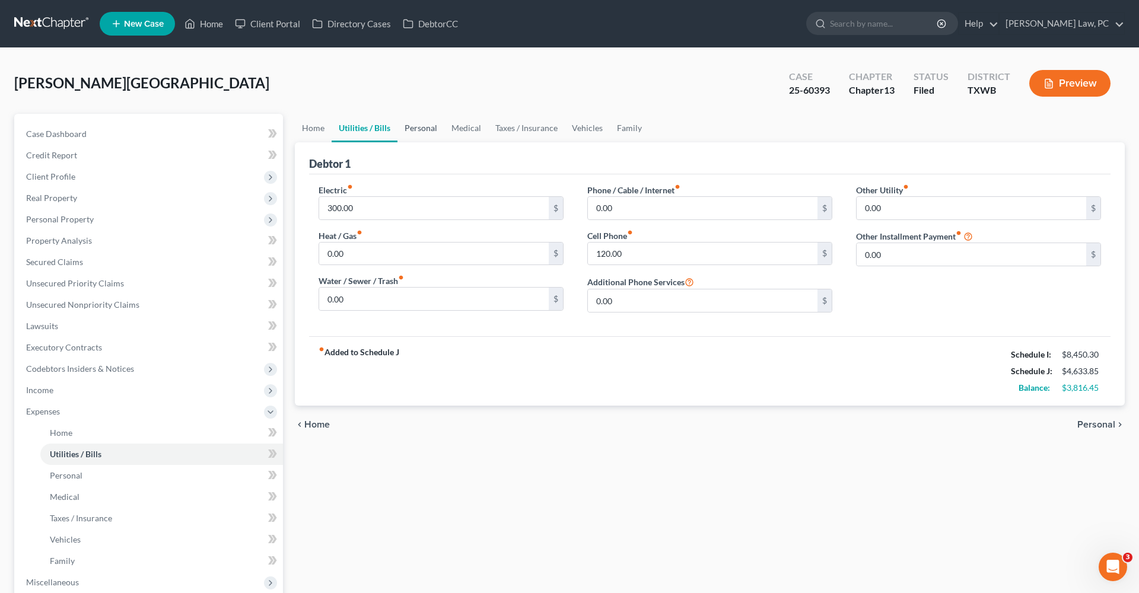
click at [426, 132] on link "Personal" at bounding box center [421, 128] width 47 height 28
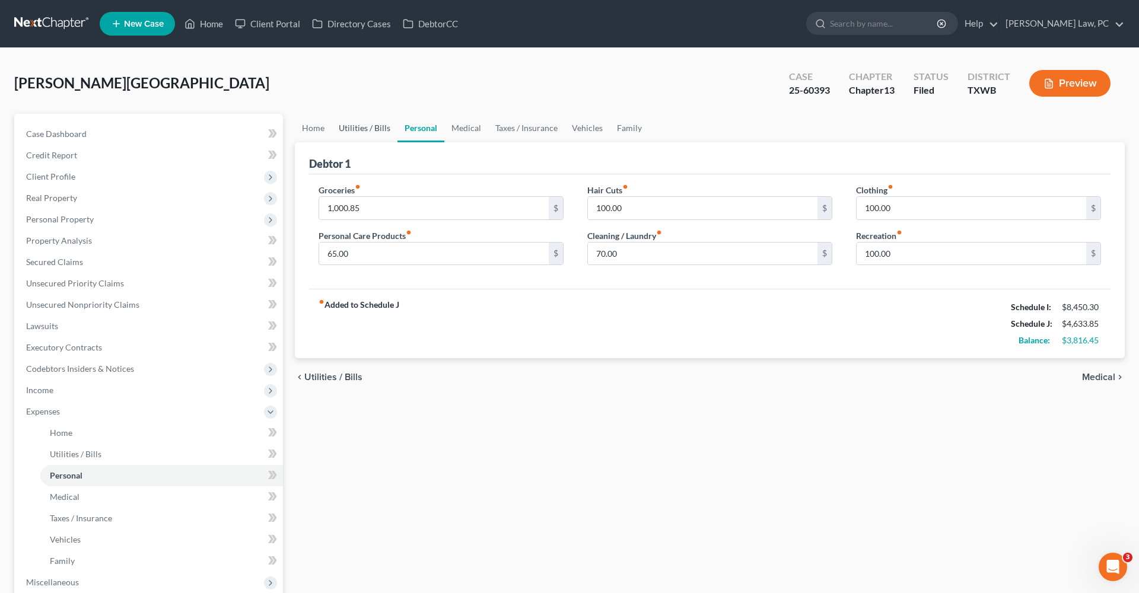
click at [364, 127] on link "Utilities / Bills" at bounding box center [365, 128] width 66 height 28
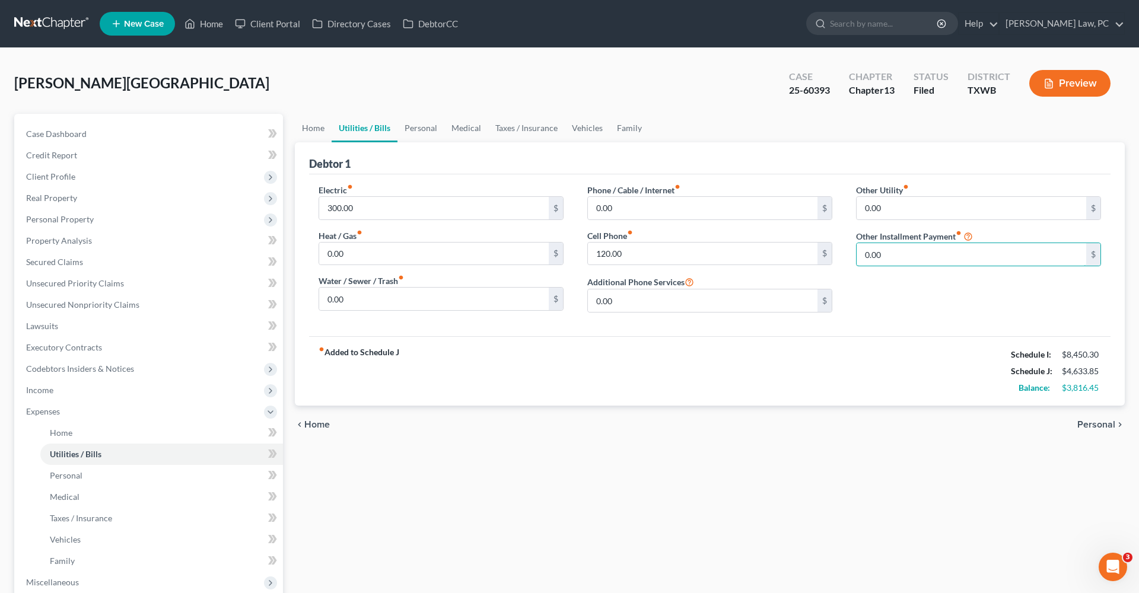
drag, startPoint x: 884, startPoint y: 256, endPoint x: 854, endPoint y: 255, distance: 30.3
click at [854, 255] on div "Other Utility fiber_manual_record 0.00 $ Other Installment Payment fiber_manual…" at bounding box center [979, 253] width 269 height 138
type input "10"
click at [904, 293] on input "text" at bounding box center [979, 288] width 244 height 23
type input "Subscriptions"
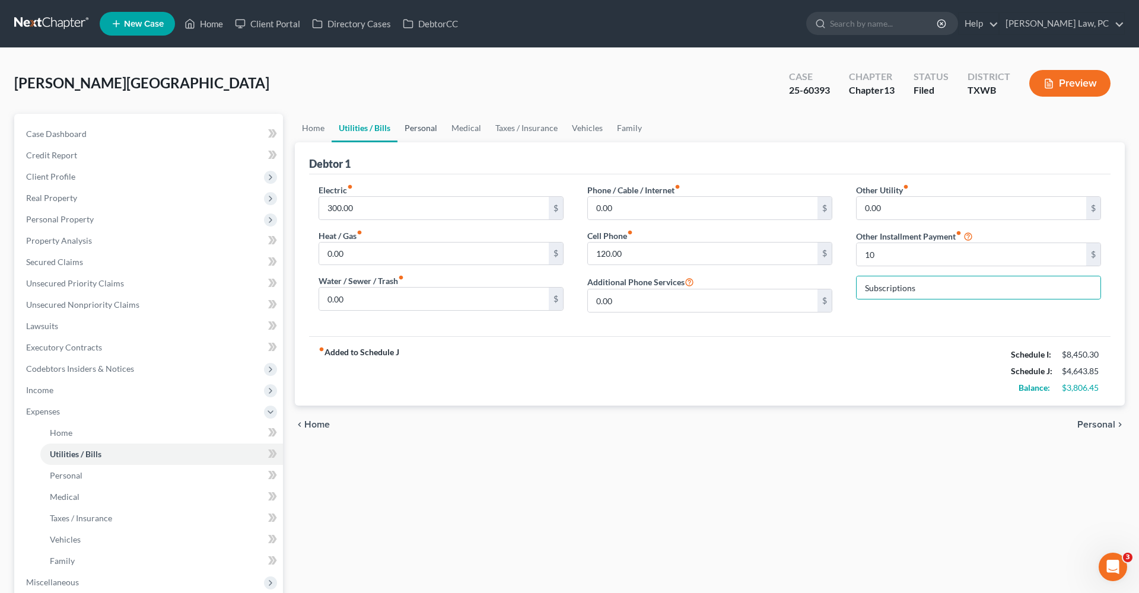
click at [414, 133] on link "Personal" at bounding box center [421, 128] width 47 height 28
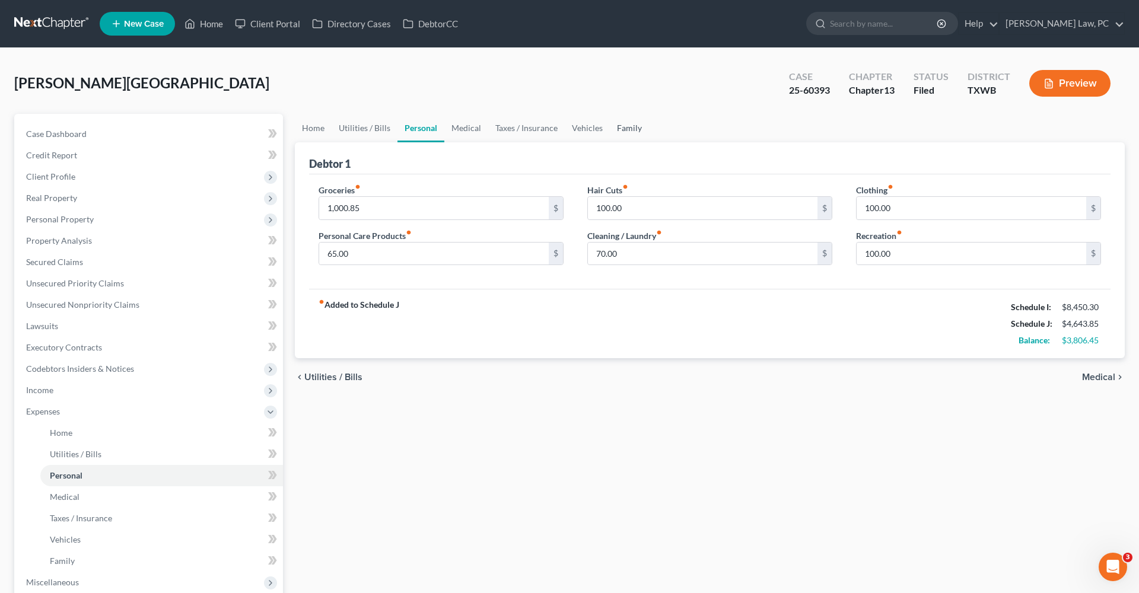
click at [620, 131] on link "Family" at bounding box center [629, 128] width 39 height 28
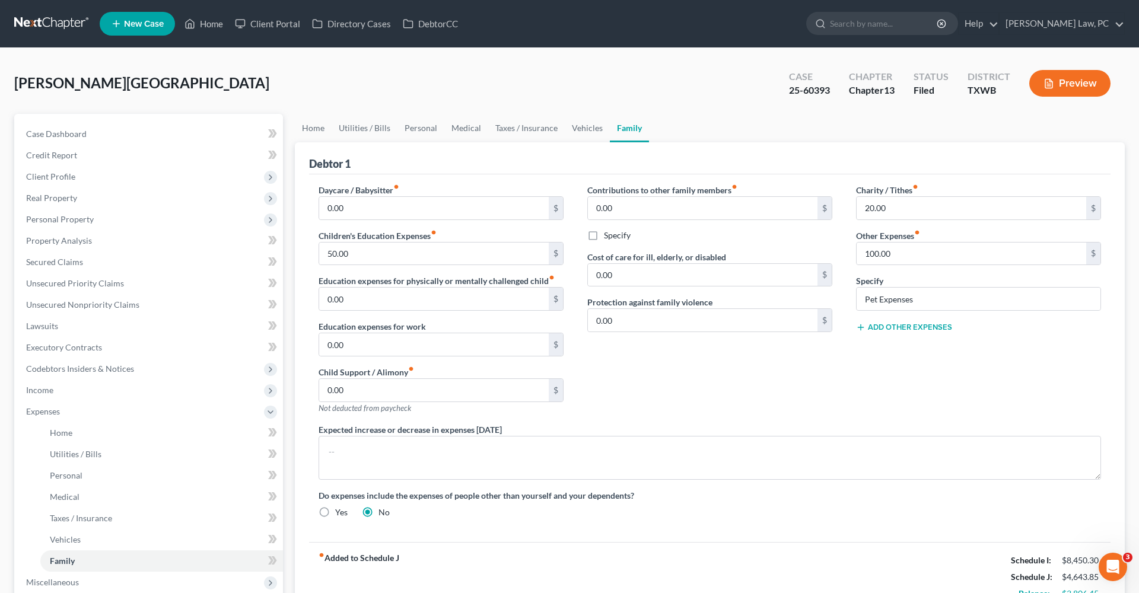
click at [895, 325] on button "Add Other Expenses" at bounding box center [904, 327] width 96 height 9
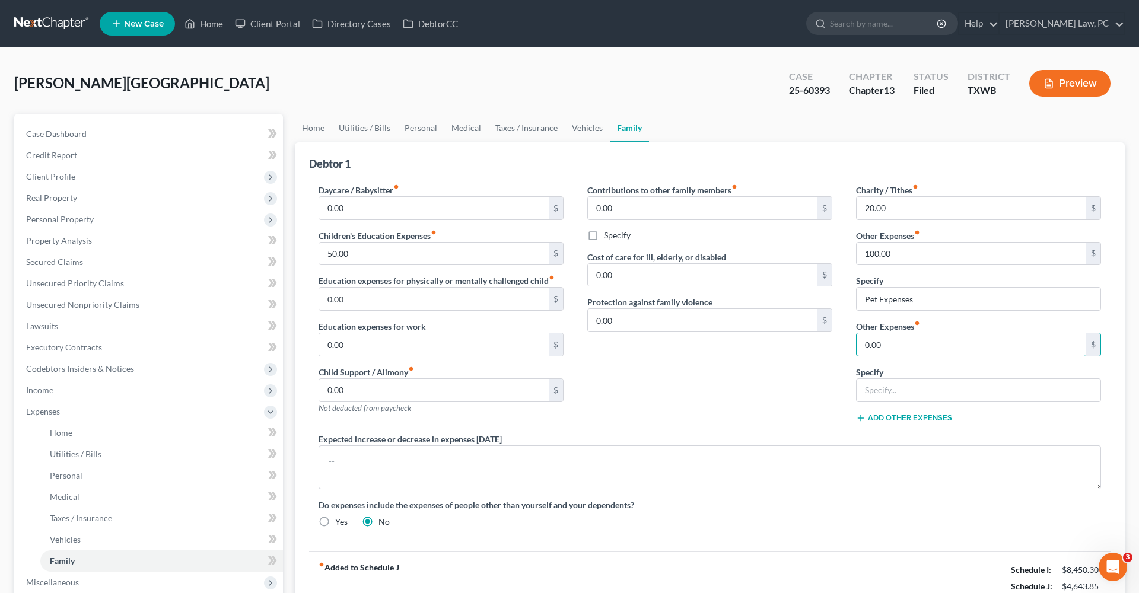
drag, startPoint x: 890, startPoint y: 342, endPoint x: 845, endPoint y: 340, distance: 45.7
click at [845, 340] on div "Charity / Tithes fiber_manual_record 20.00 $ Other Expenses fiber_manual_record…" at bounding box center [979, 308] width 269 height 249
type input "108"
click at [880, 394] on input "text" at bounding box center [979, 390] width 244 height 23
type input "Child Baseball"
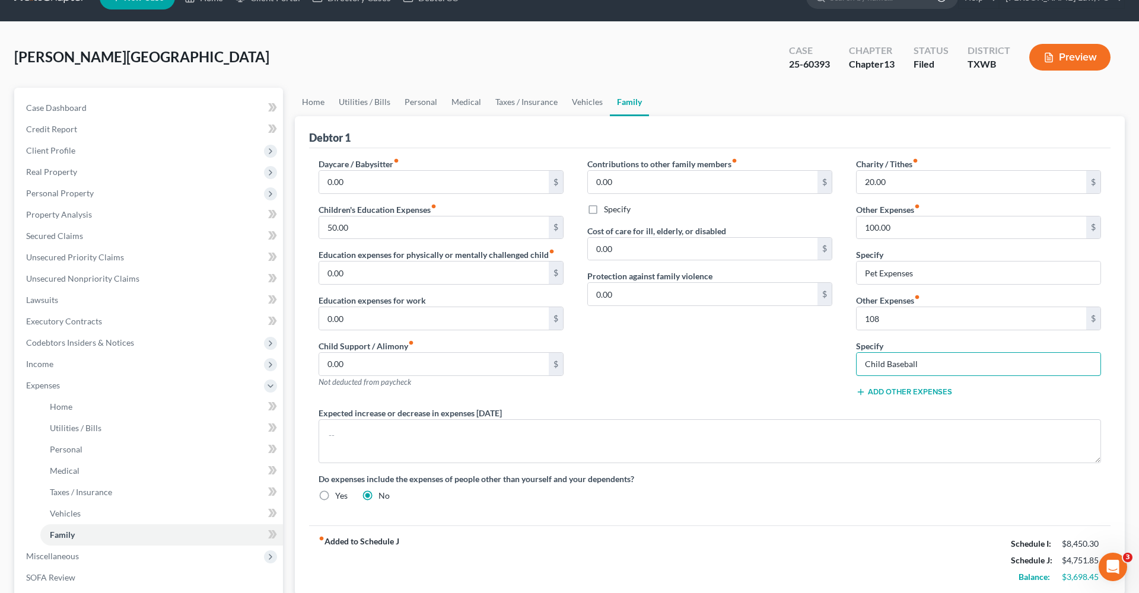
scroll to position [1, 0]
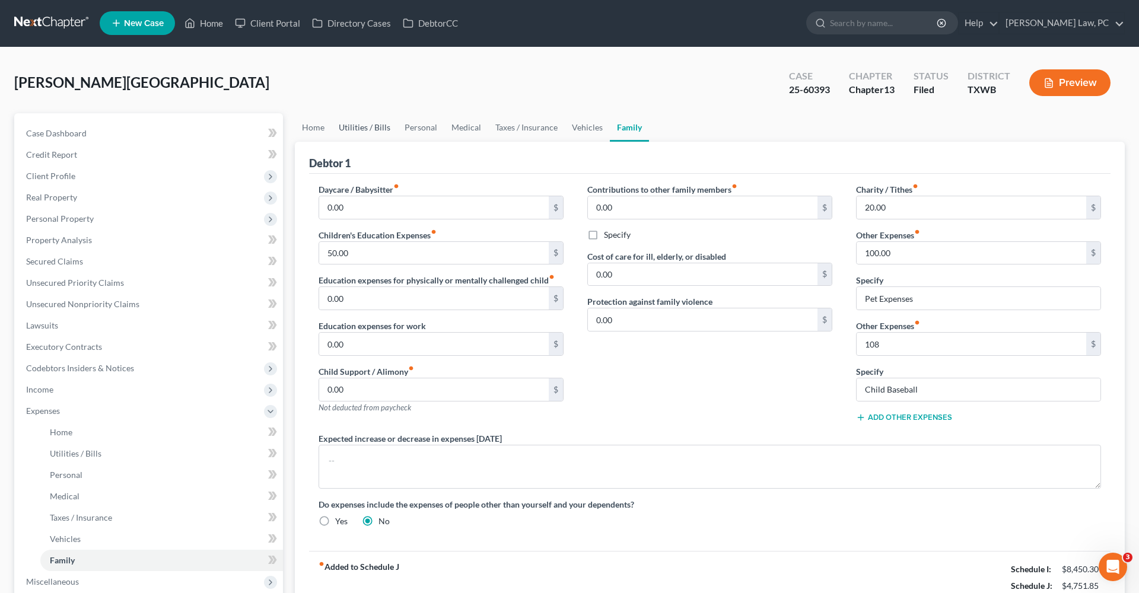
click at [371, 128] on link "Utilities / Bills" at bounding box center [365, 127] width 66 height 28
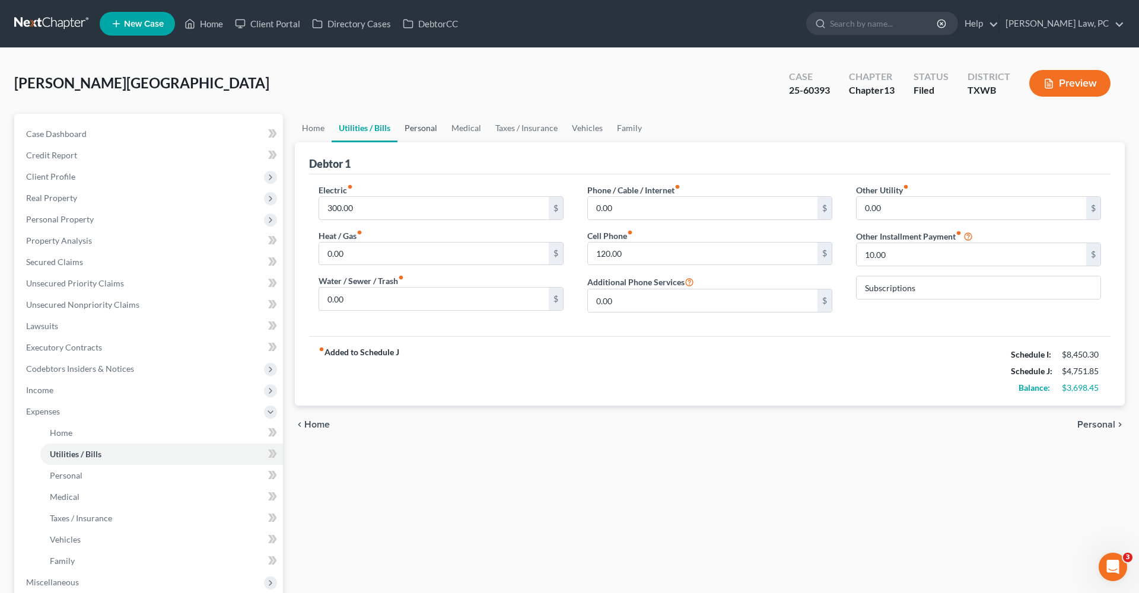
click at [421, 129] on link "Personal" at bounding box center [421, 128] width 47 height 28
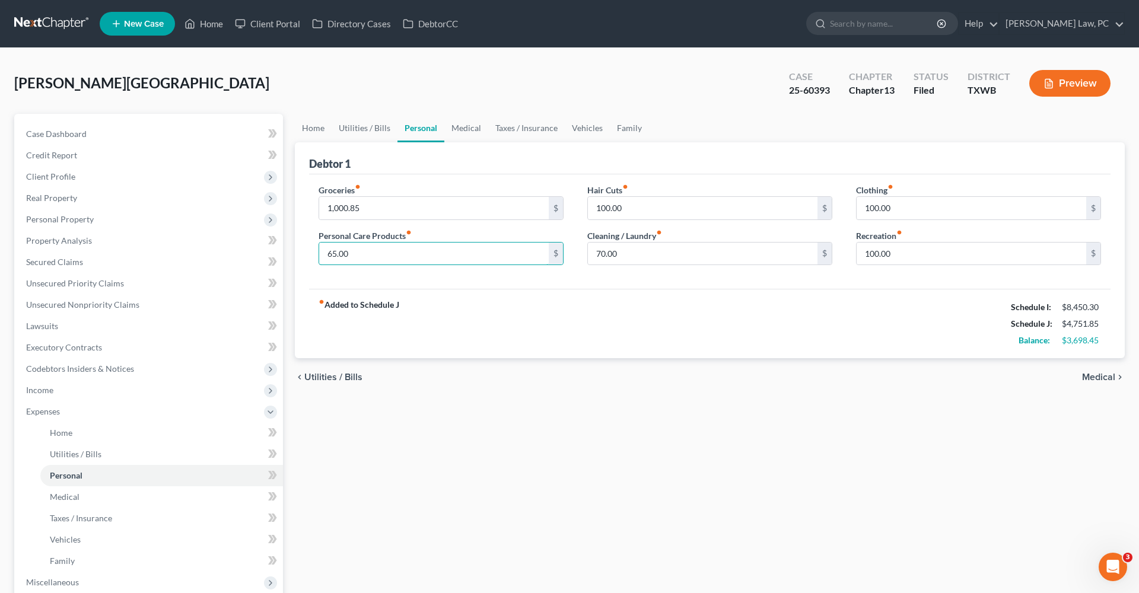
drag, startPoint x: 355, startPoint y: 255, endPoint x: 309, endPoint y: 253, distance: 46.3
click at [309, 253] on div "Groceries fiber_manual_record 1,000.85 $ Personal Care Products fiber_manual_re…" at bounding box center [441, 229] width 269 height 91
type input "80"
drag, startPoint x: 896, startPoint y: 210, endPoint x: 858, endPoint y: 209, distance: 38.0
click at [858, 209] on input "100.00" at bounding box center [972, 208] width 230 height 23
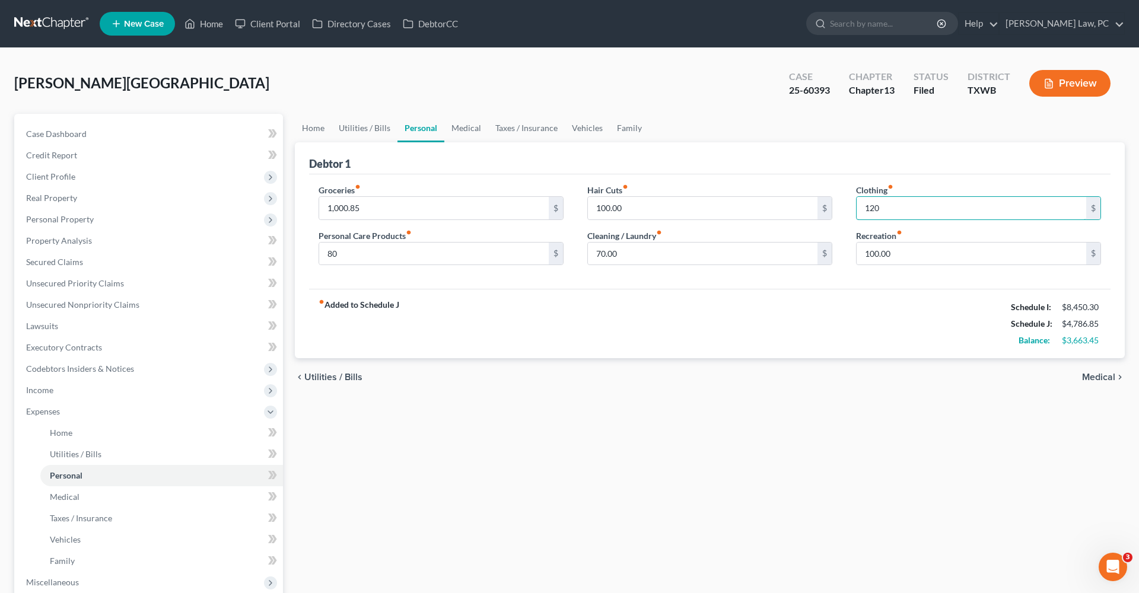
type input "120"
click at [849, 316] on div "fiber_manual_record Added to Schedule J Schedule I: $8,450.30 Schedule J: $4,78…" at bounding box center [710, 323] width 802 height 69
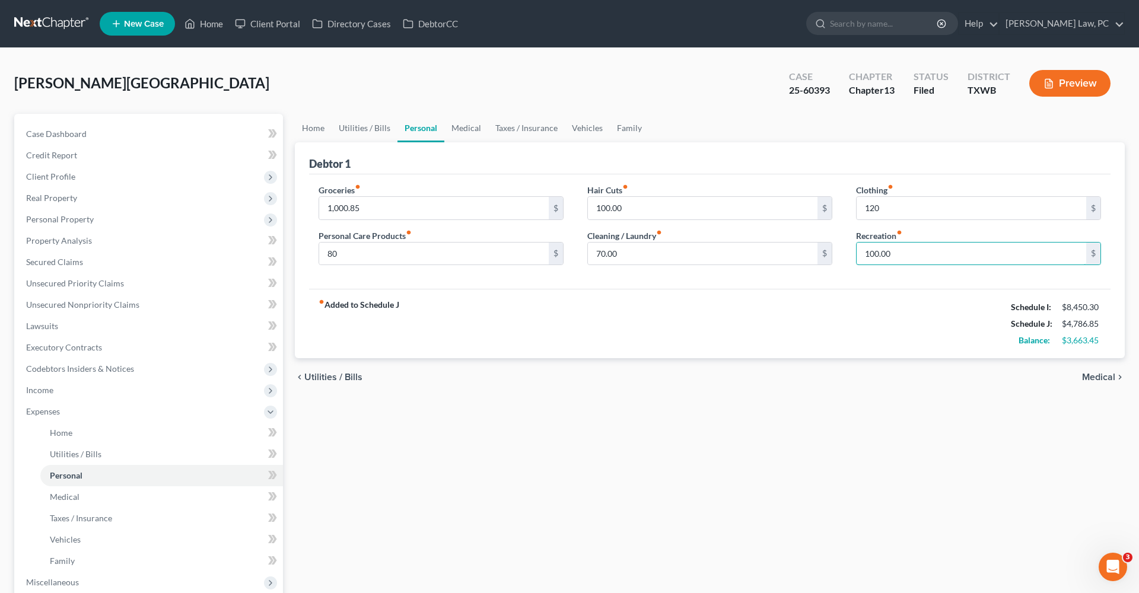
drag, startPoint x: 887, startPoint y: 256, endPoint x: 856, endPoint y: 255, distance: 30.9
click at [855, 255] on div "Clothing fiber_manual_record 120 $ Recreation fiber_manual_record 100.00 $" at bounding box center [979, 229] width 269 height 91
type input "150"
drag, startPoint x: 881, startPoint y: 213, endPoint x: 863, endPoint y: 213, distance: 17.2
click at [863, 213] on input "120" at bounding box center [972, 208] width 230 height 23
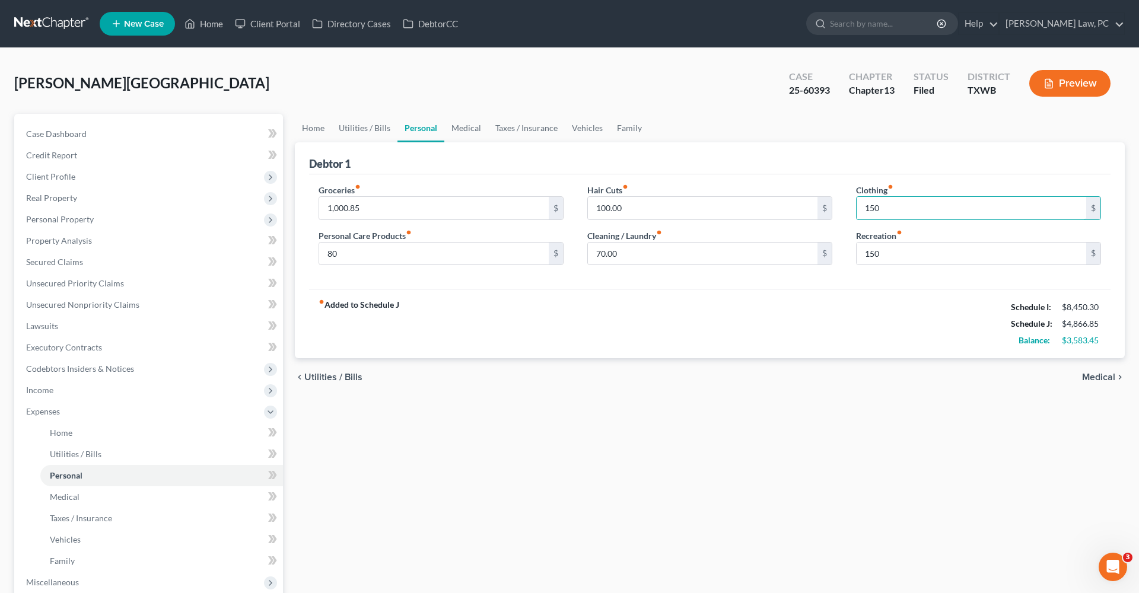
type input "150"
click at [883, 292] on div "fiber_manual_record Added to Schedule J Schedule I: $8,450.30 Schedule J: $4,86…" at bounding box center [710, 323] width 802 height 69
drag, startPoint x: 383, startPoint y: 204, endPoint x: 320, endPoint y: 204, distance: 62.9
click at [320, 204] on input "1,000.85" at bounding box center [434, 208] width 230 height 23
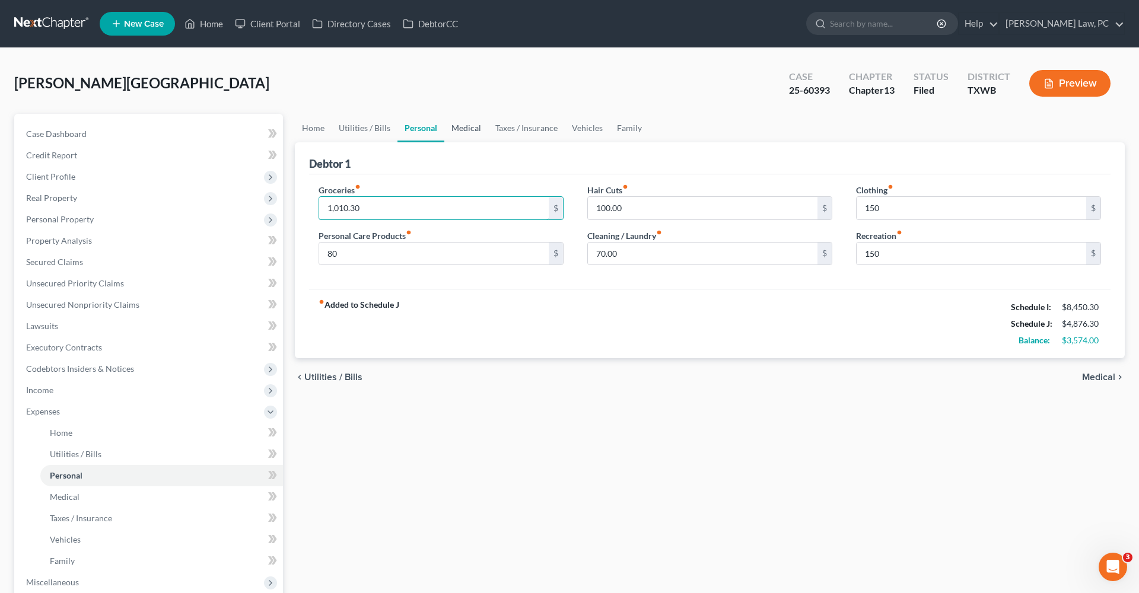
type input "1,010.30"
click at [452, 125] on link "Medical" at bounding box center [467, 128] width 44 height 28
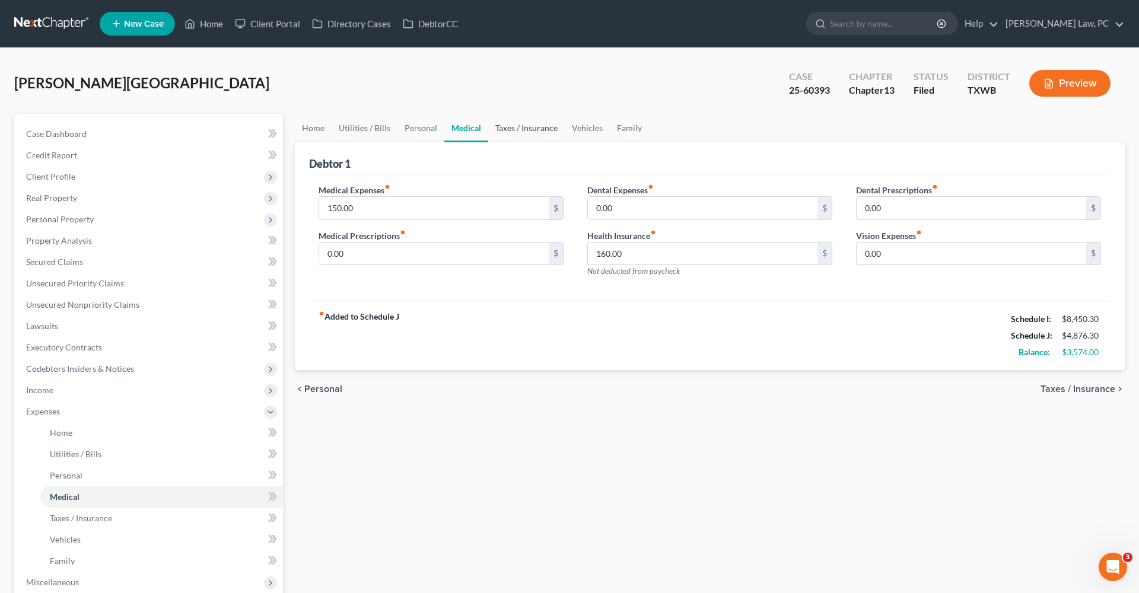
click at [521, 131] on link "Taxes / Insurance" at bounding box center [526, 128] width 77 height 28
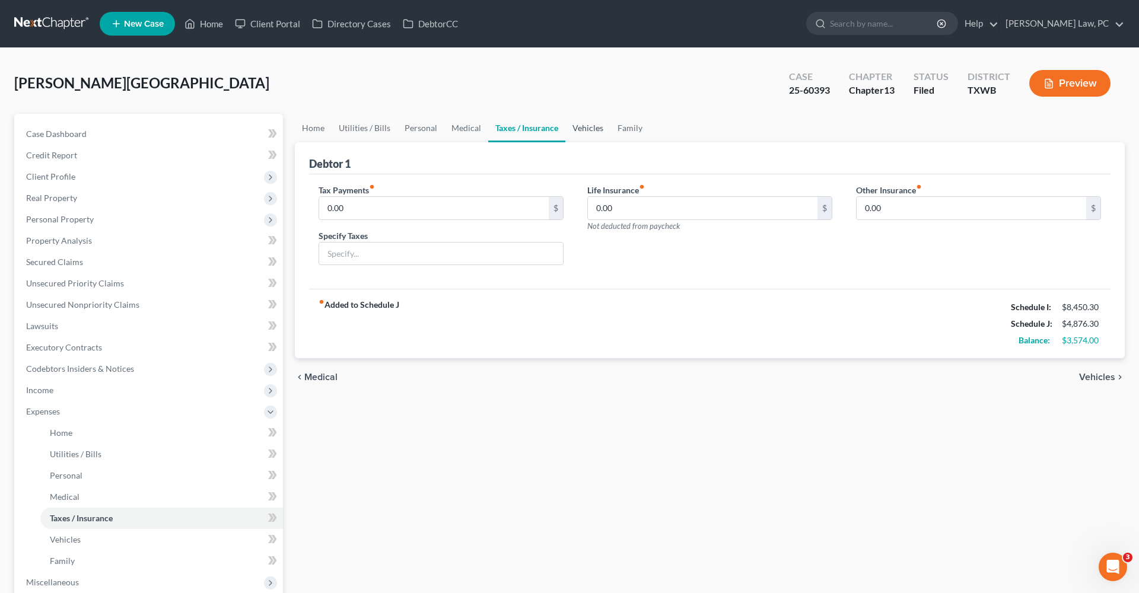
click at [589, 128] on link "Vehicles" at bounding box center [588, 128] width 45 height 28
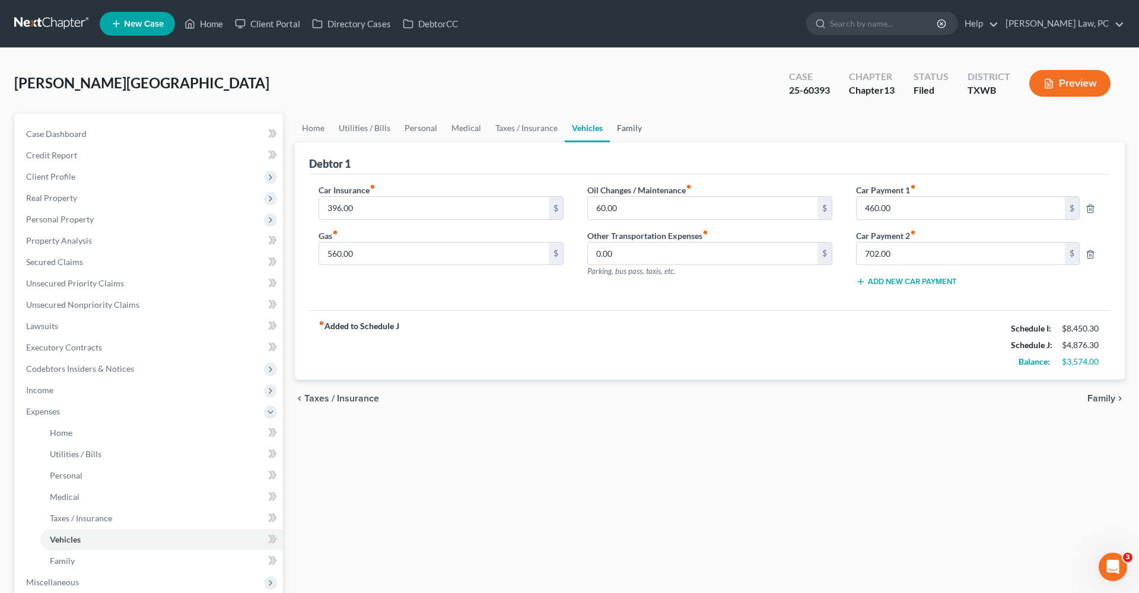
click at [627, 131] on link "Family" at bounding box center [629, 128] width 39 height 28
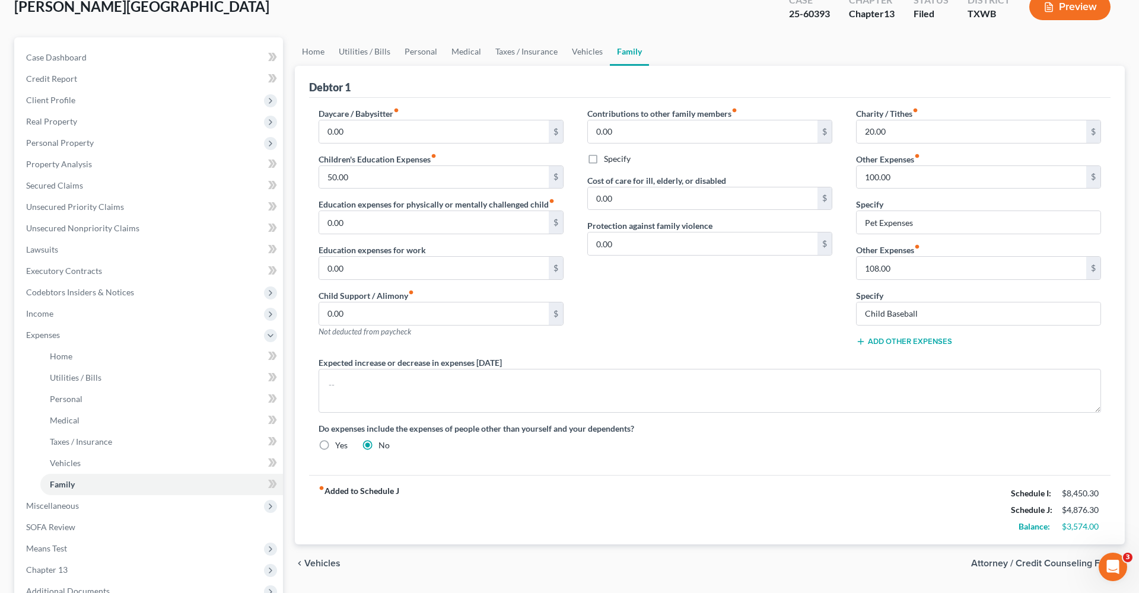
scroll to position [85, 0]
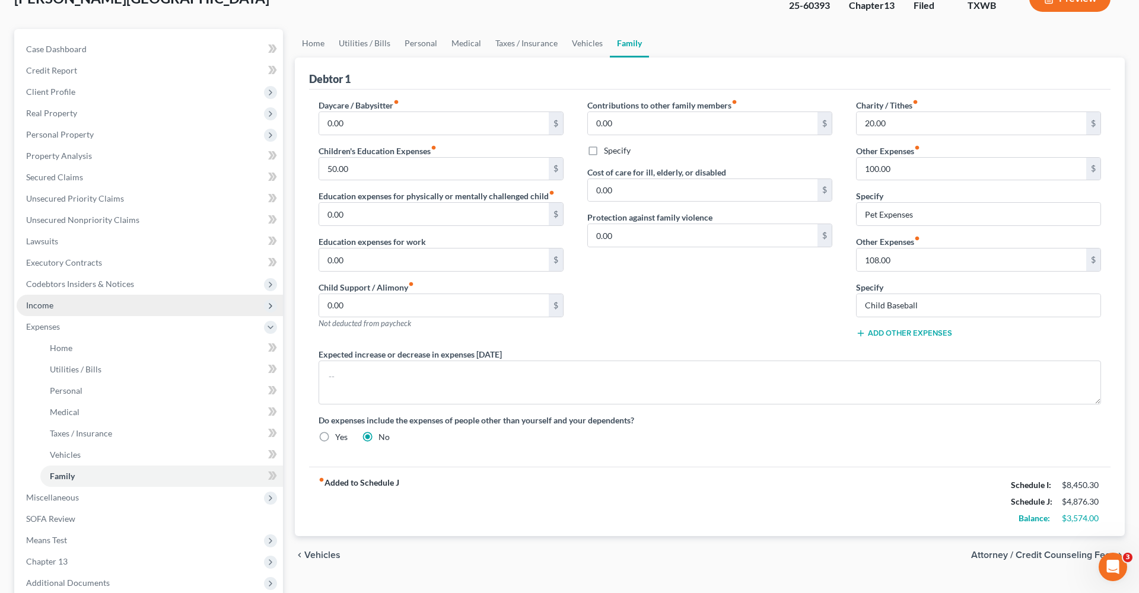
click at [30, 305] on span "Income" at bounding box center [39, 305] width 27 height 10
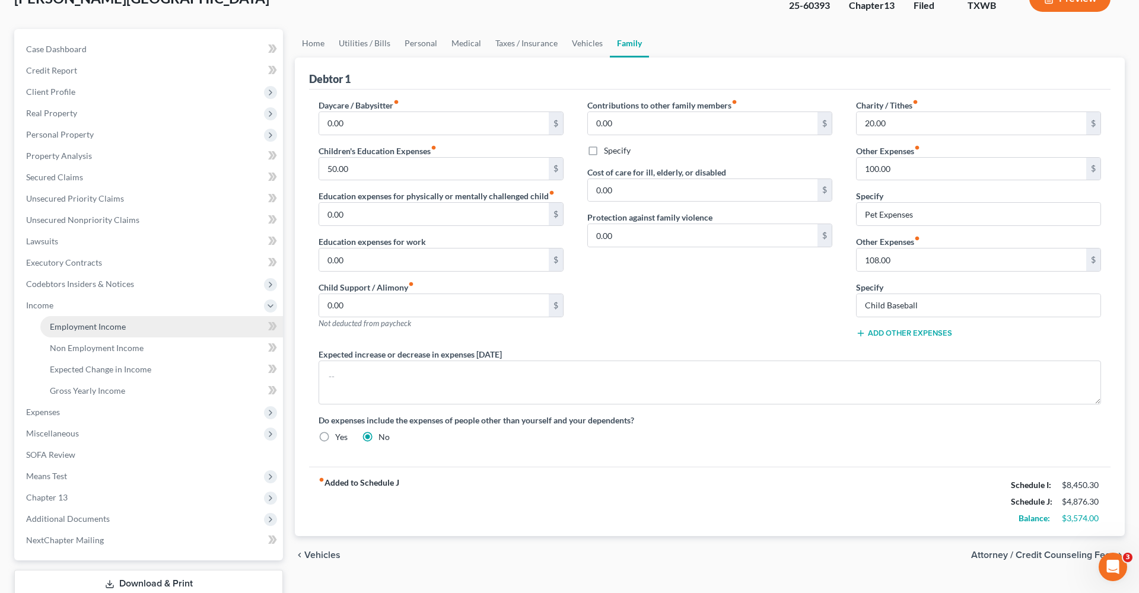
click at [93, 328] on span "Employment Income" at bounding box center [88, 327] width 76 height 10
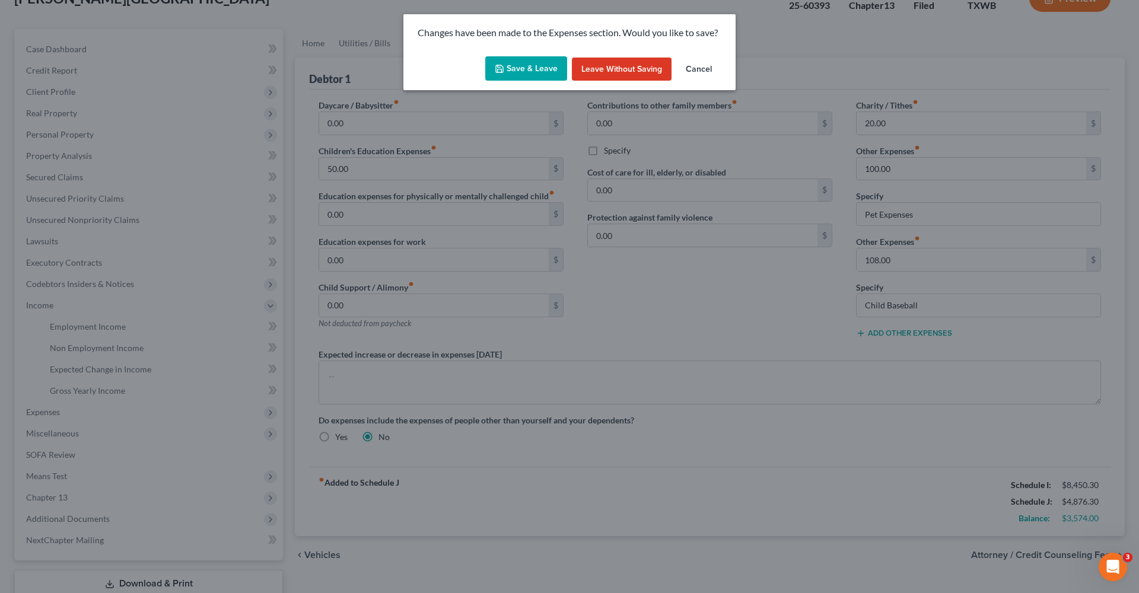
click at [523, 66] on button "Save & Leave" at bounding box center [526, 68] width 82 height 25
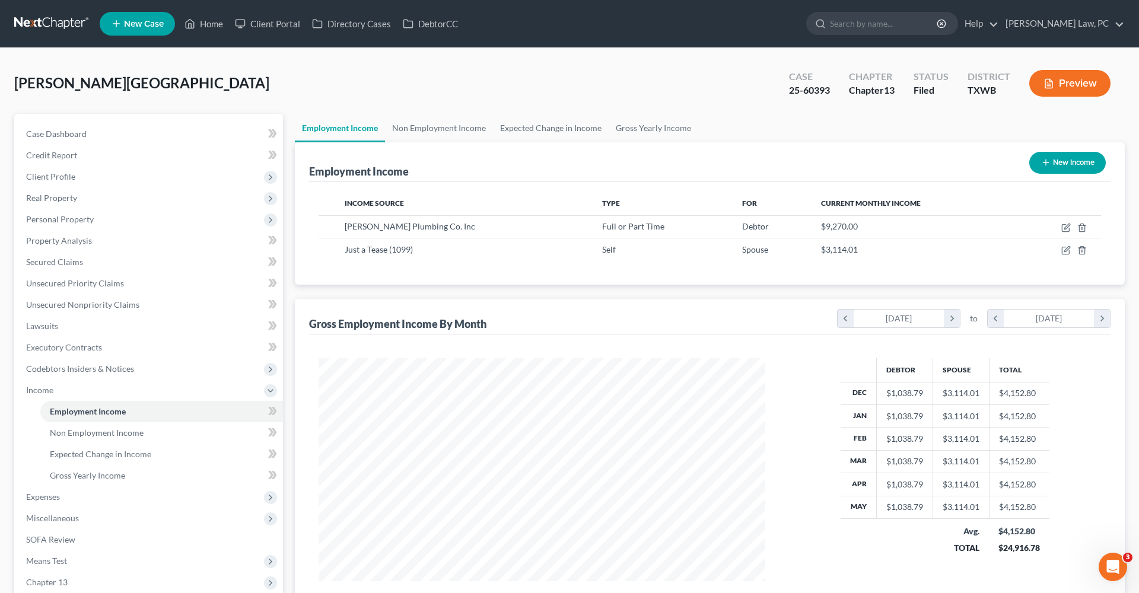
scroll to position [223, 471]
click at [1068, 226] on icon "button" at bounding box center [1066, 227] width 9 height 9
select select "0"
select select "45"
select select "3"
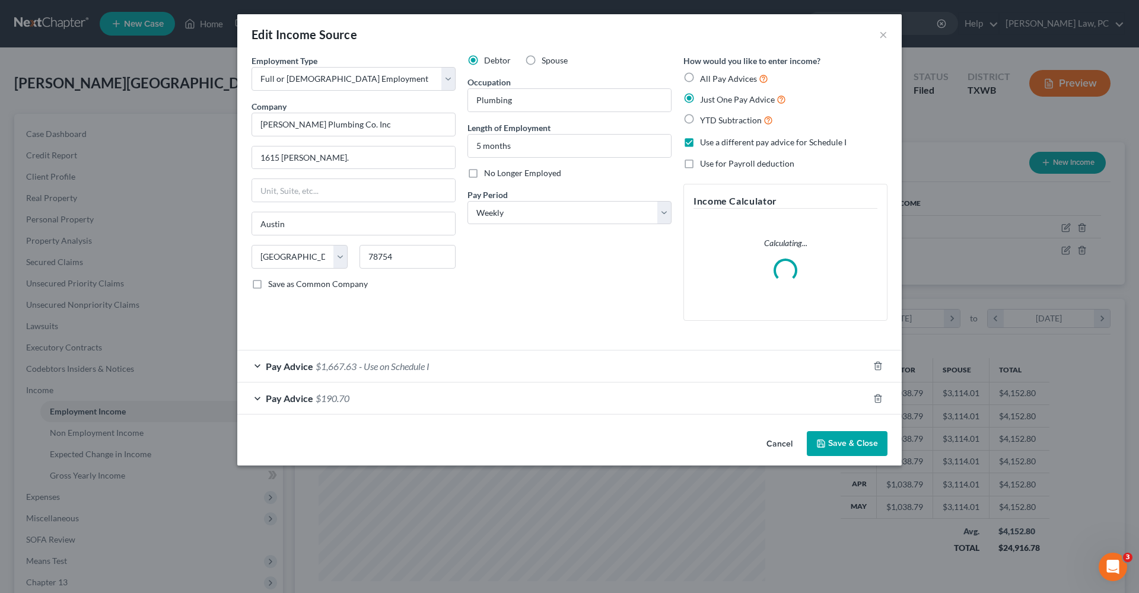
click at [448, 360] on div "Pay Advice $1,667.63 - Use on Schedule I" at bounding box center [552, 366] width 631 height 31
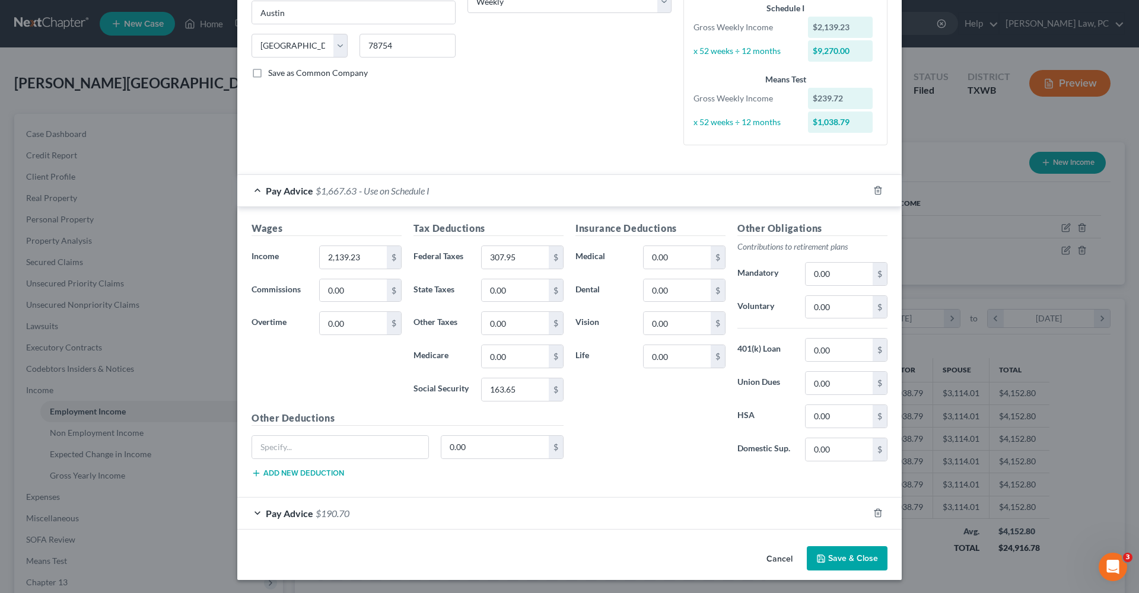
scroll to position [211, 0]
click at [843, 564] on button "Save & Close" at bounding box center [847, 559] width 81 height 25
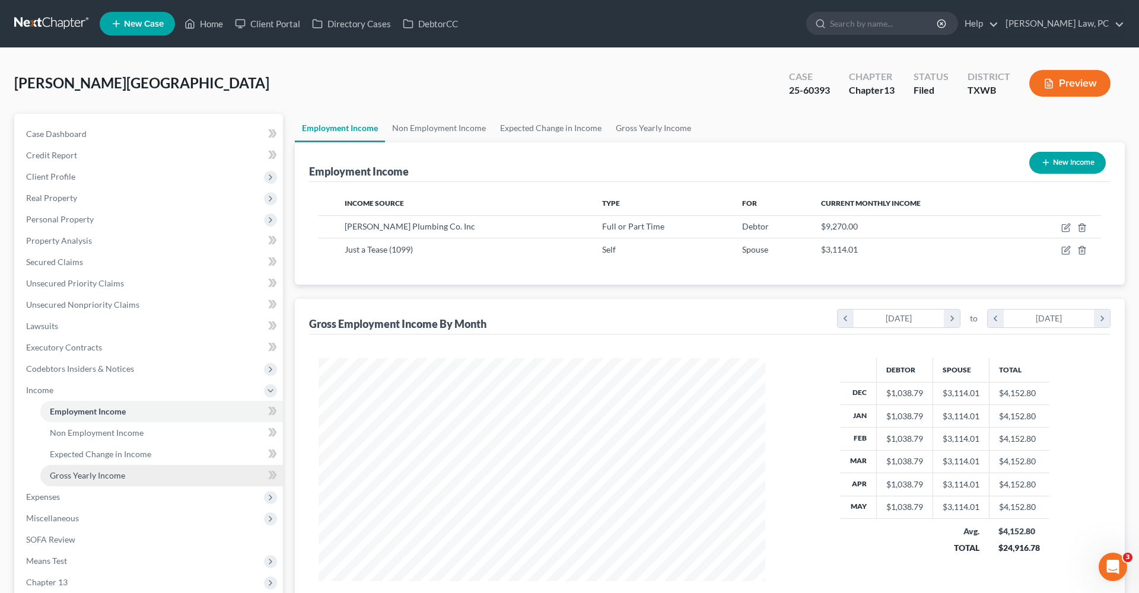
click at [112, 474] on span "Gross Yearly Income" at bounding box center [87, 476] width 75 height 10
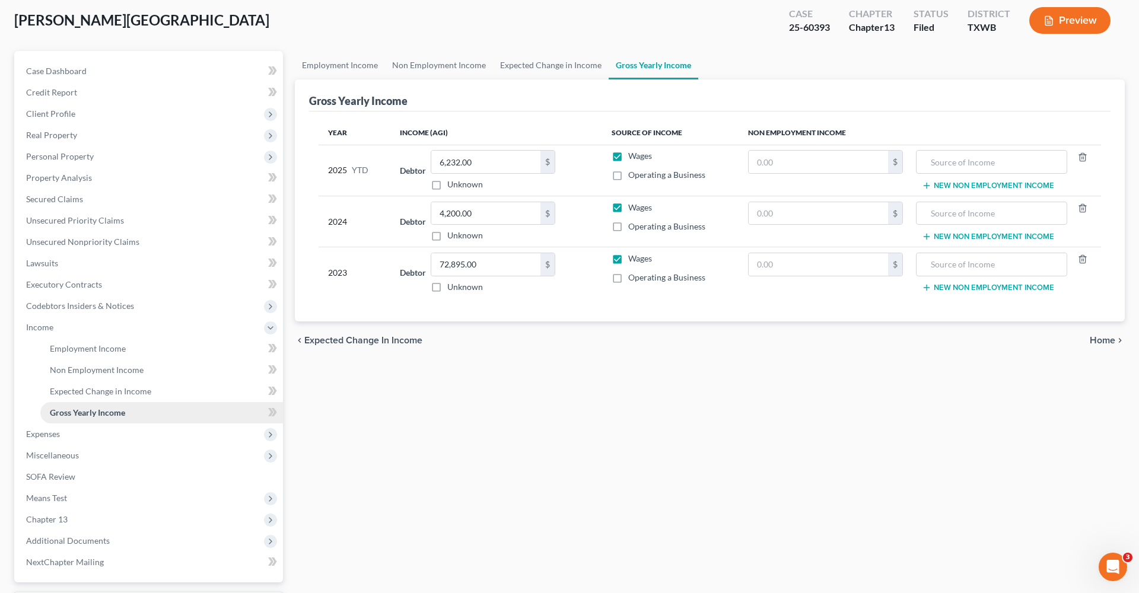
scroll to position [90, 0]
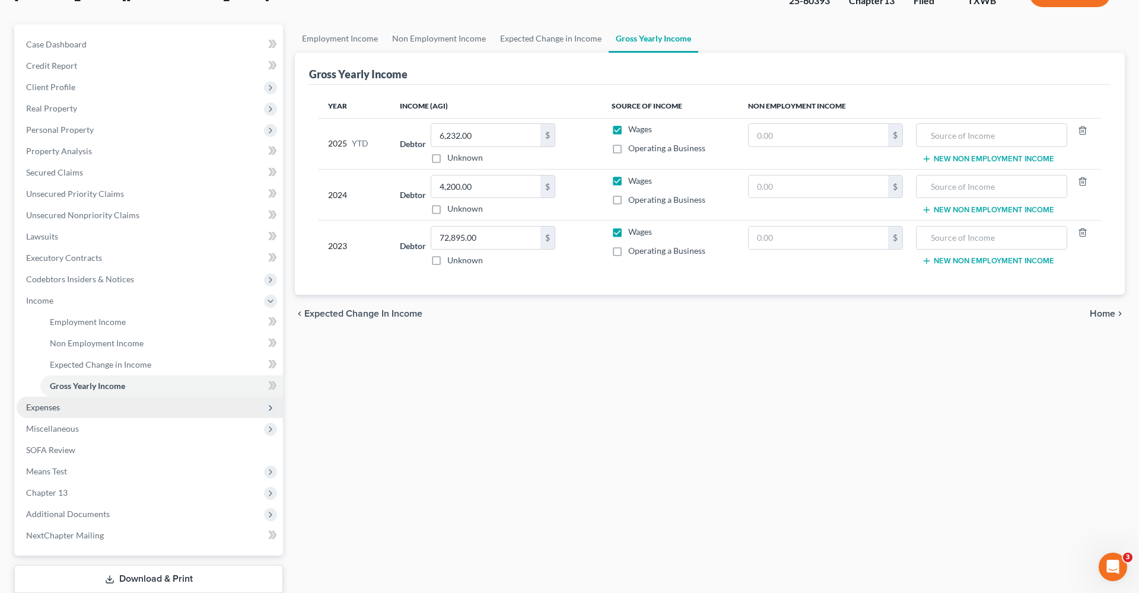
click at [43, 411] on span "Expenses" at bounding box center [43, 407] width 34 height 10
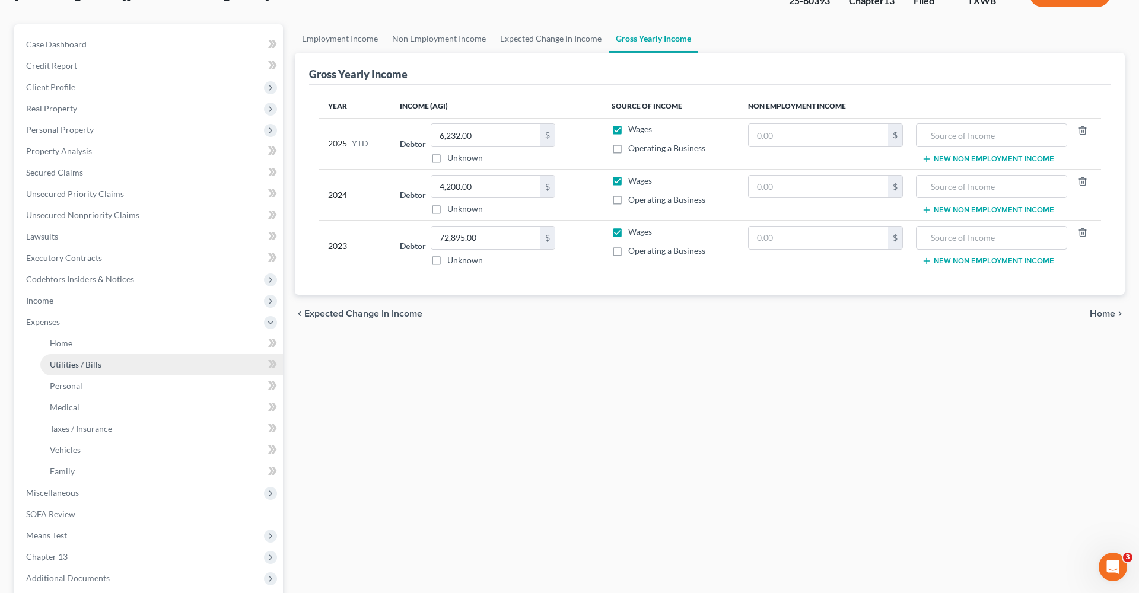
click at [90, 370] on link "Utilities / Bills" at bounding box center [161, 364] width 243 height 21
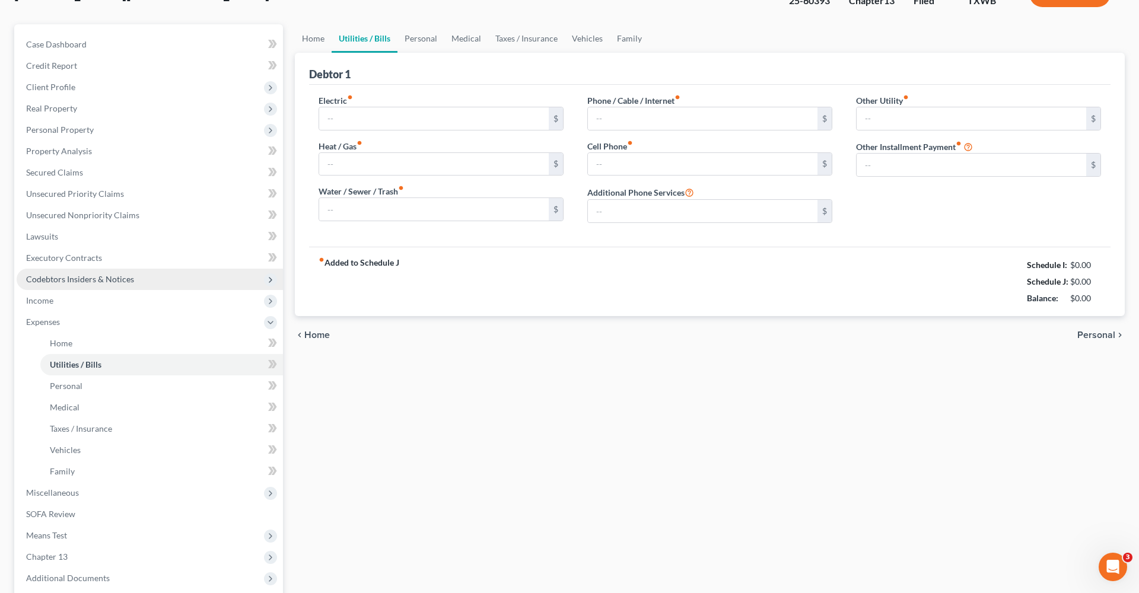
type input "300.00"
type input "0.00"
type input "120.00"
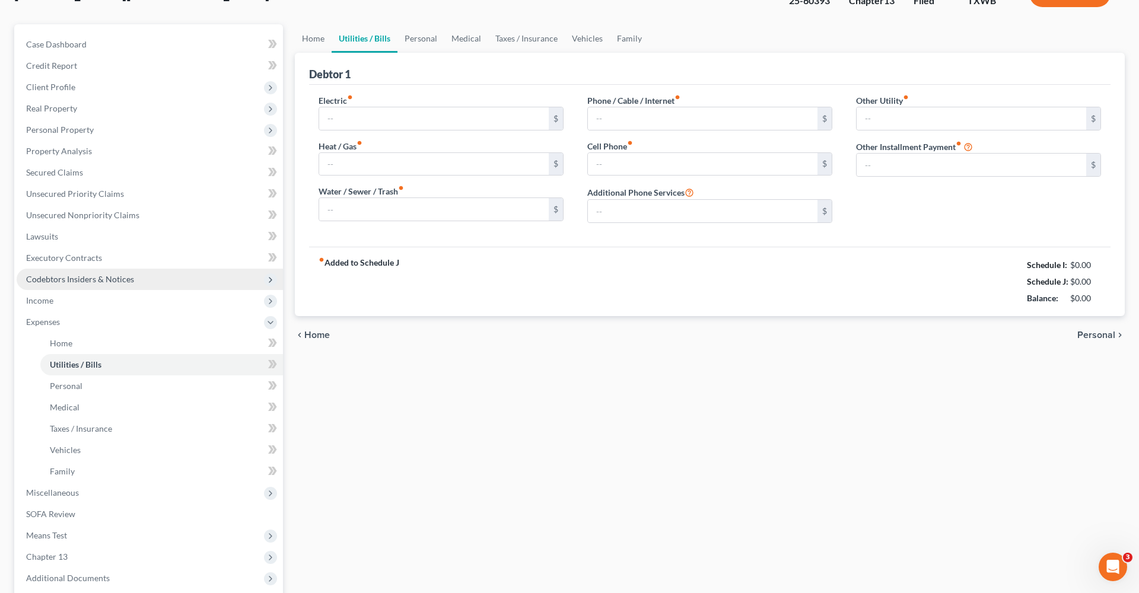
type input "0.00"
type input "10.00"
type input "Subscriptions"
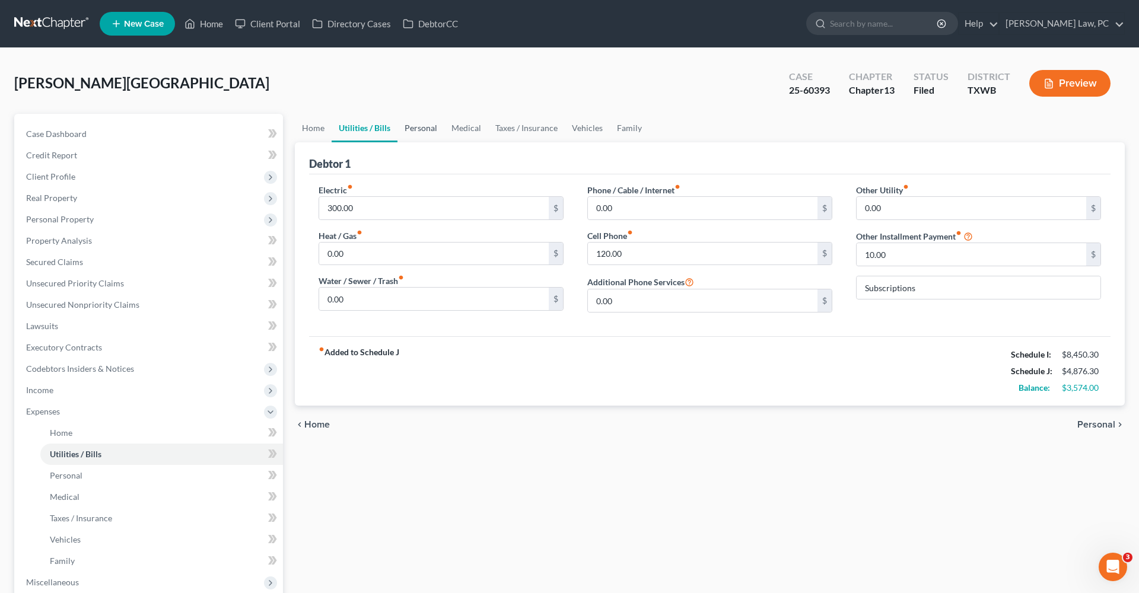
click at [418, 128] on link "Personal" at bounding box center [421, 128] width 47 height 28
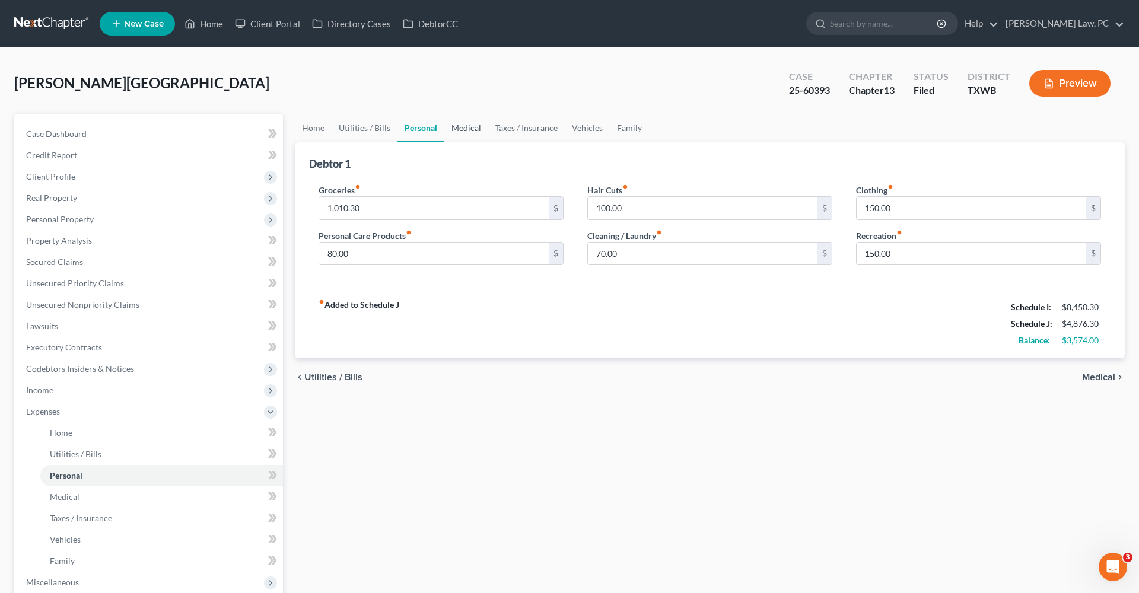
click at [465, 132] on link "Medical" at bounding box center [467, 128] width 44 height 28
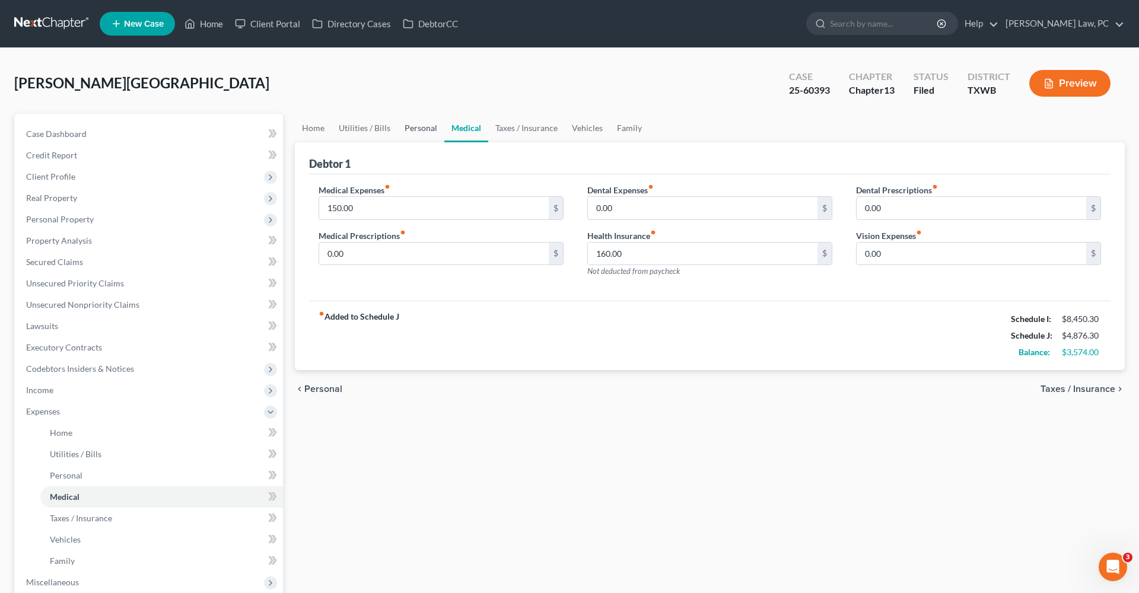
click at [414, 129] on link "Personal" at bounding box center [421, 128] width 47 height 28
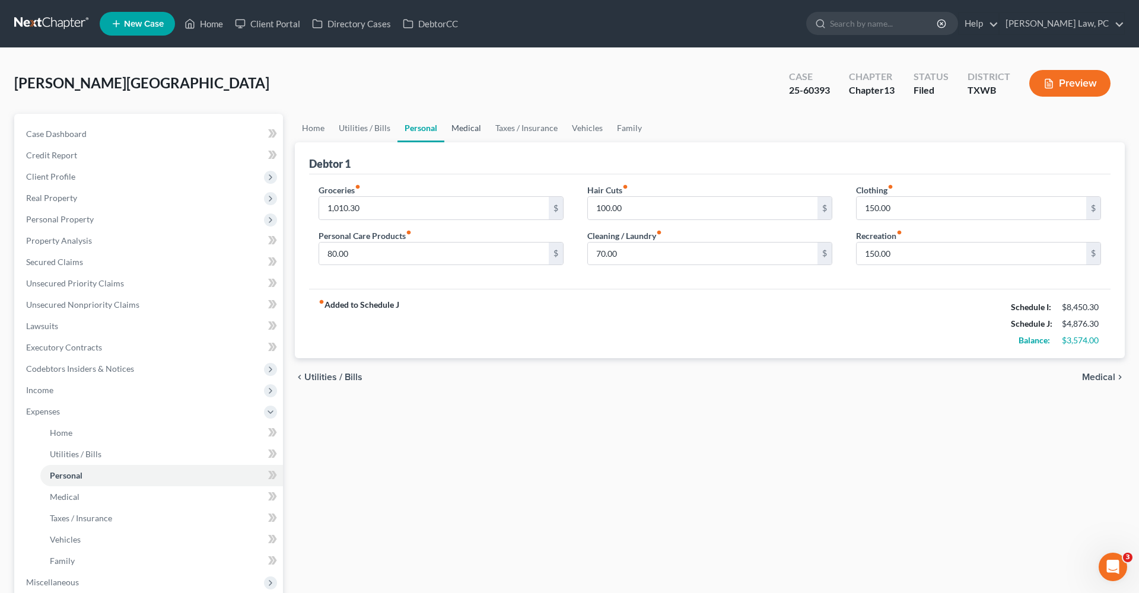
click at [461, 131] on link "Medical" at bounding box center [467, 128] width 44 height 28
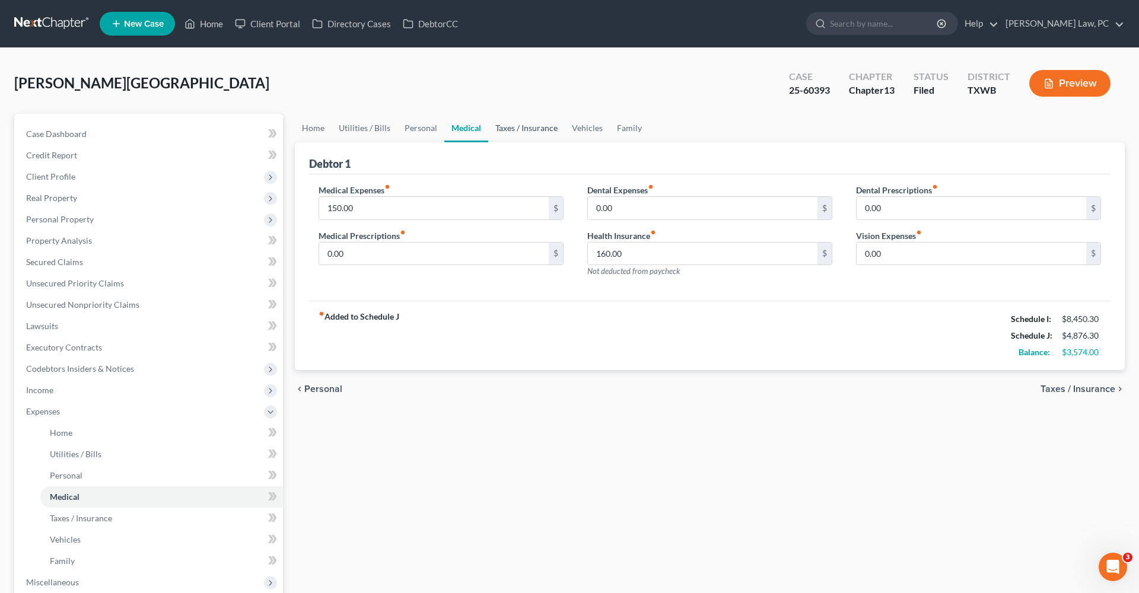
click at [518, 126] on link "Taxes / Insurance" at bounding box center [526, 128] width 77 height 28
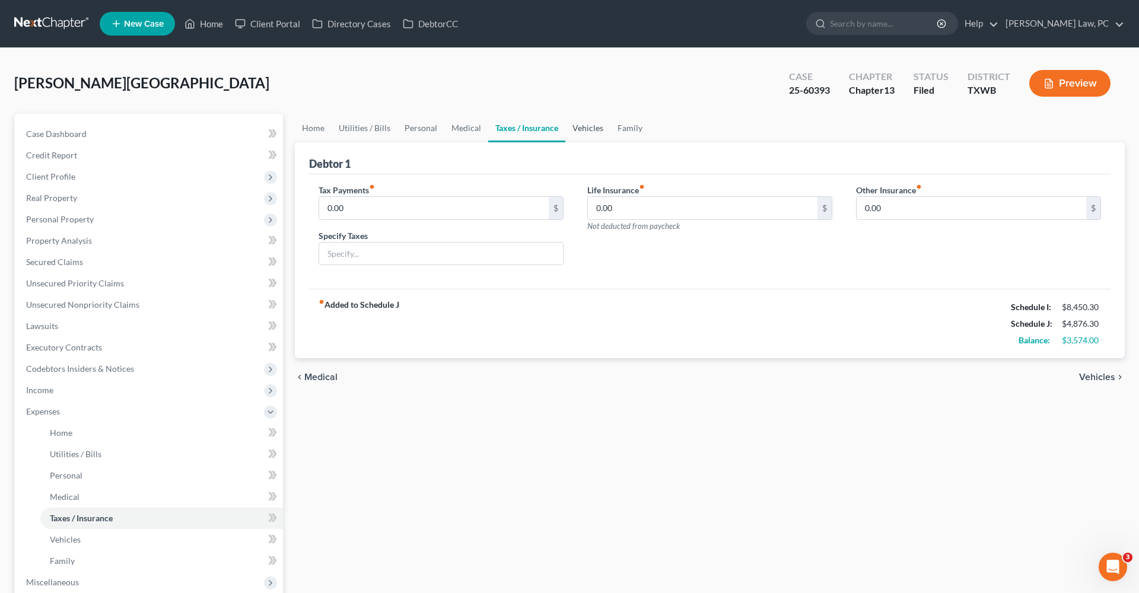
click at [580, 130] on link "Vehicles" at bounding box center [588, 128] width 45 height 28
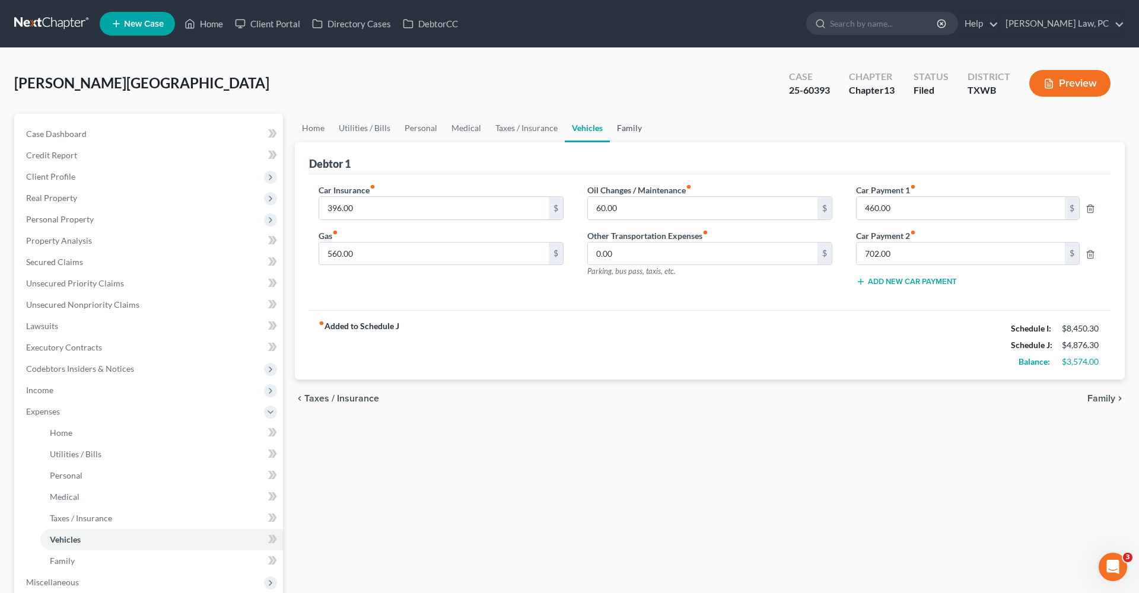
click at [623, 128] on link "Family" at bounding box center [629, 128] width 39 height 28
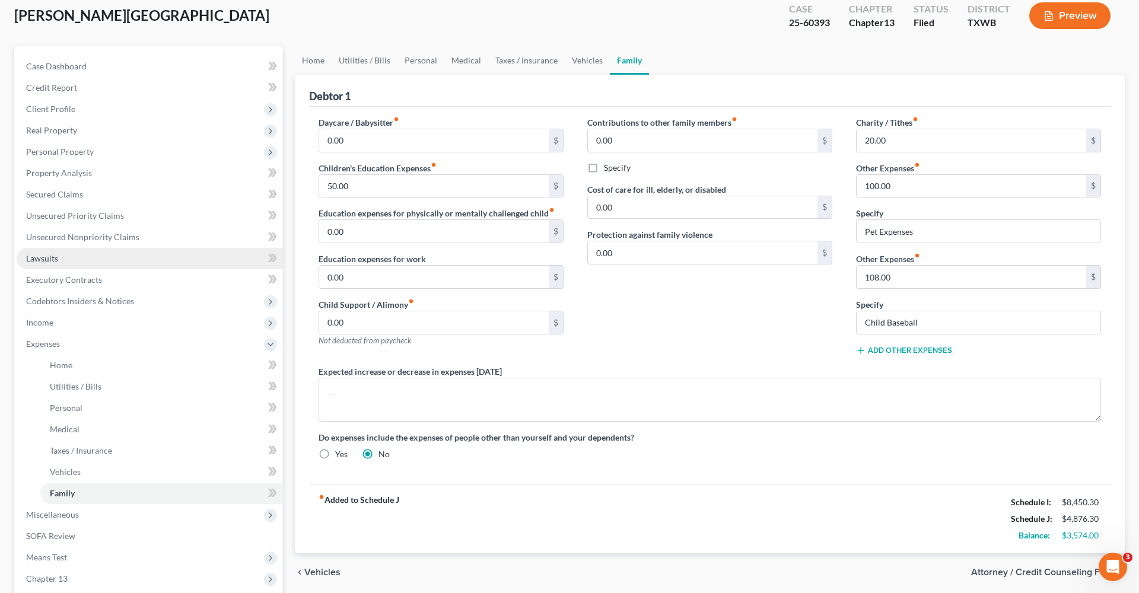
scroll to position [55, 0]
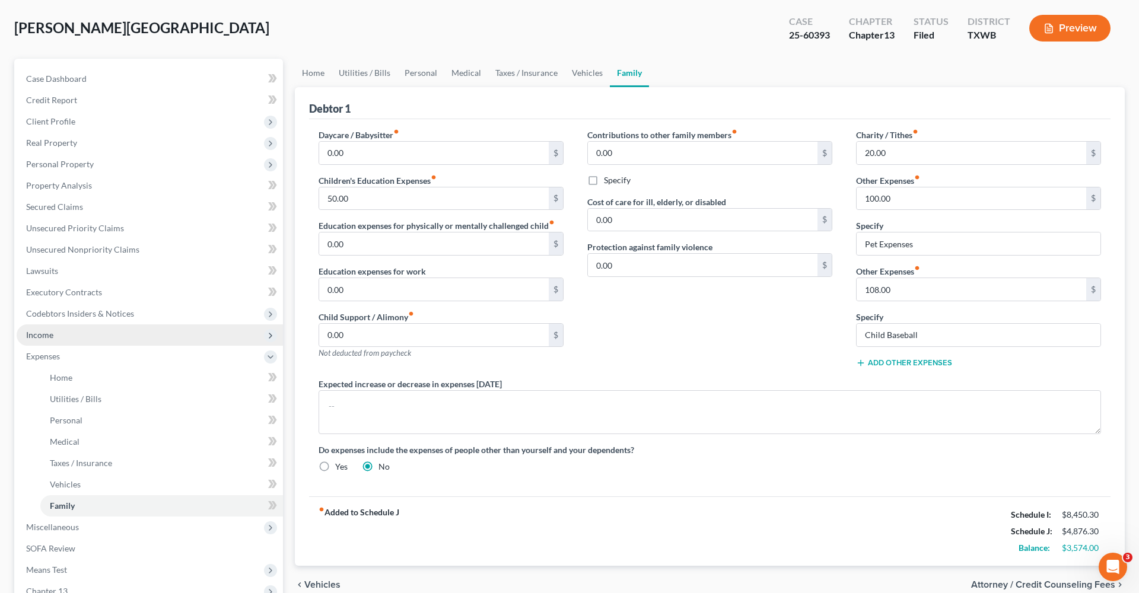
click at [30, 335] on span "Income" at bounding box center [39, 335] width 27 height 10
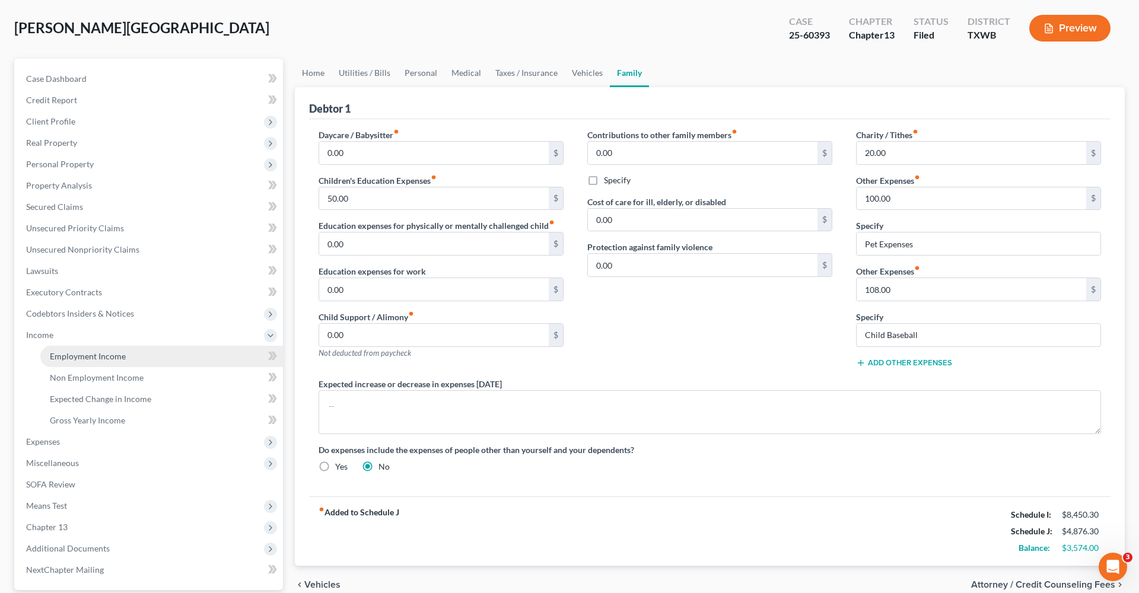
click at [124, 352] on span "Employment Income" at bounding box center [88, 356] width 76 height 10
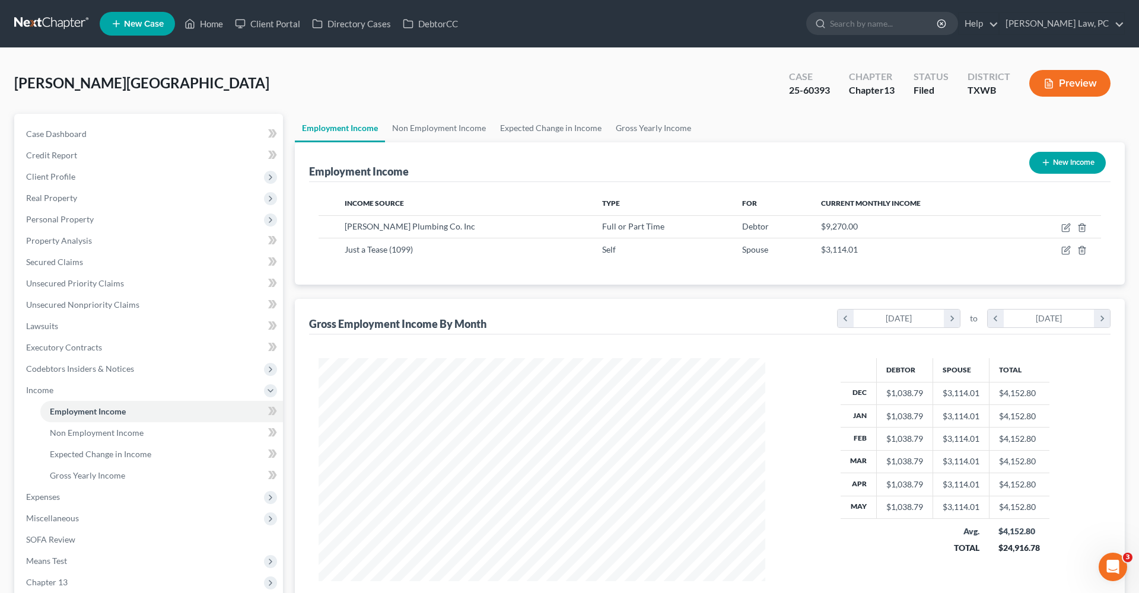
scroll to position [223, 471]
click at [1066, 226] on icon "button" at bounding box center [1066, 227] width 9 height 9
select select "0"
select select "45"
select select "3"
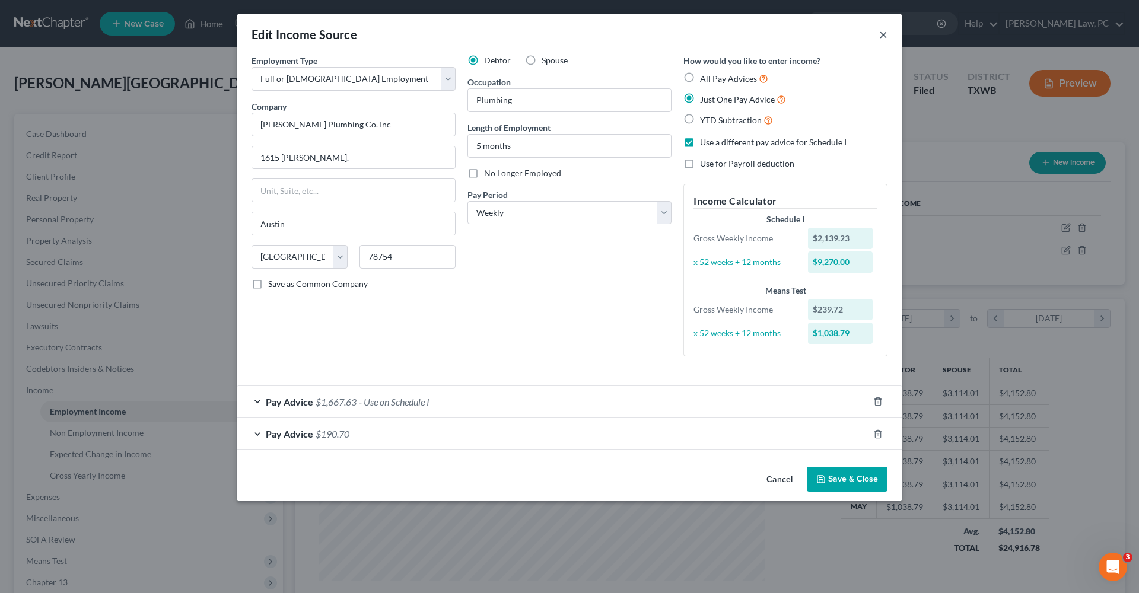
click at [884, 36] on button "×" at bounding box center [884, 34] width 8 height 14
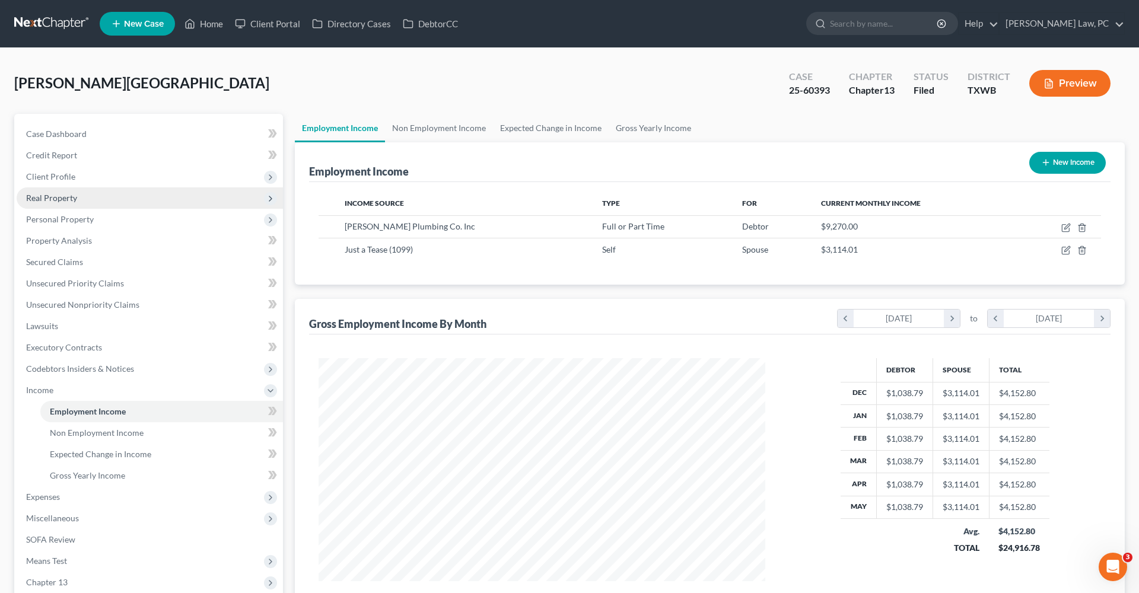
click at [39, 198] on span "Real Property" at bounding box center [51, 198] width 51 height 10
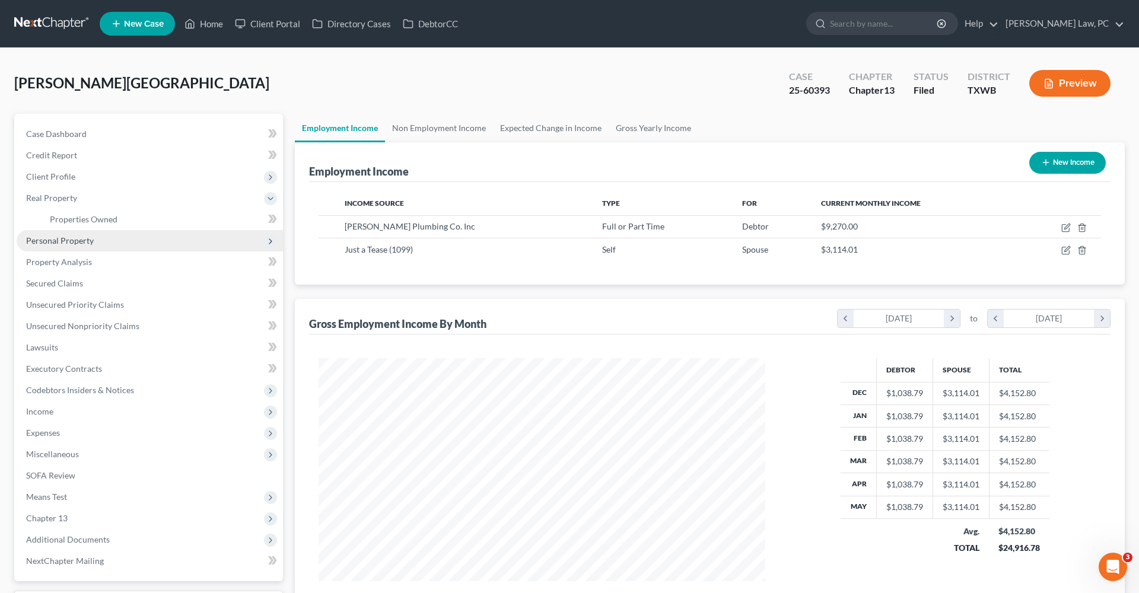
click at [70, 244] on span "Personal Property" at bounding box center [60, 241] width 68 height 10
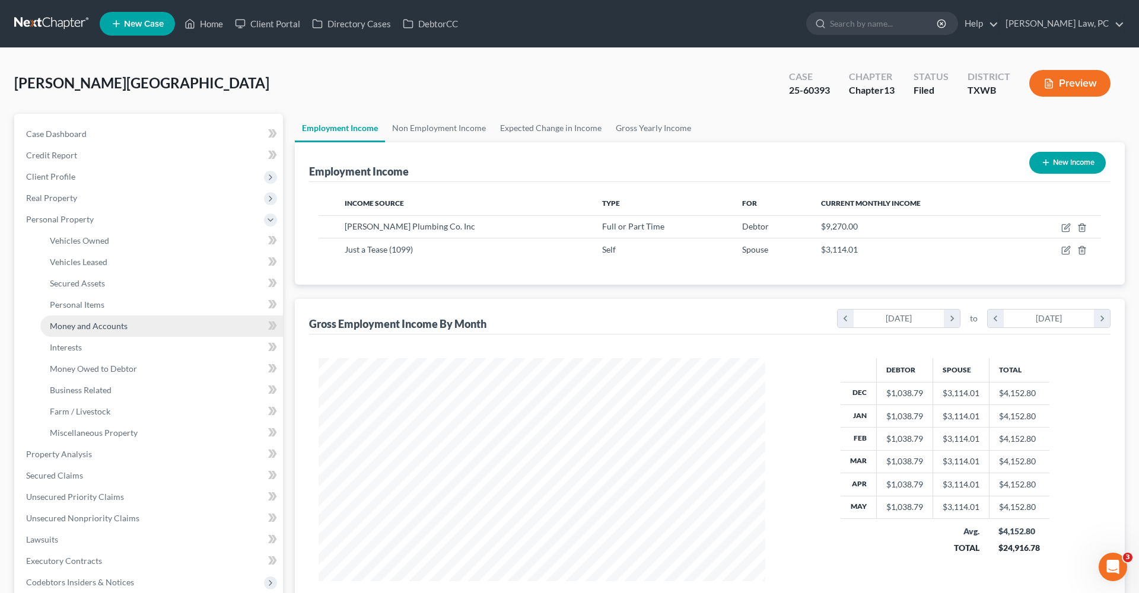
click at [94, 325] on span "Money and Accounts" at bounding box center [89, 326] width 78 height 10
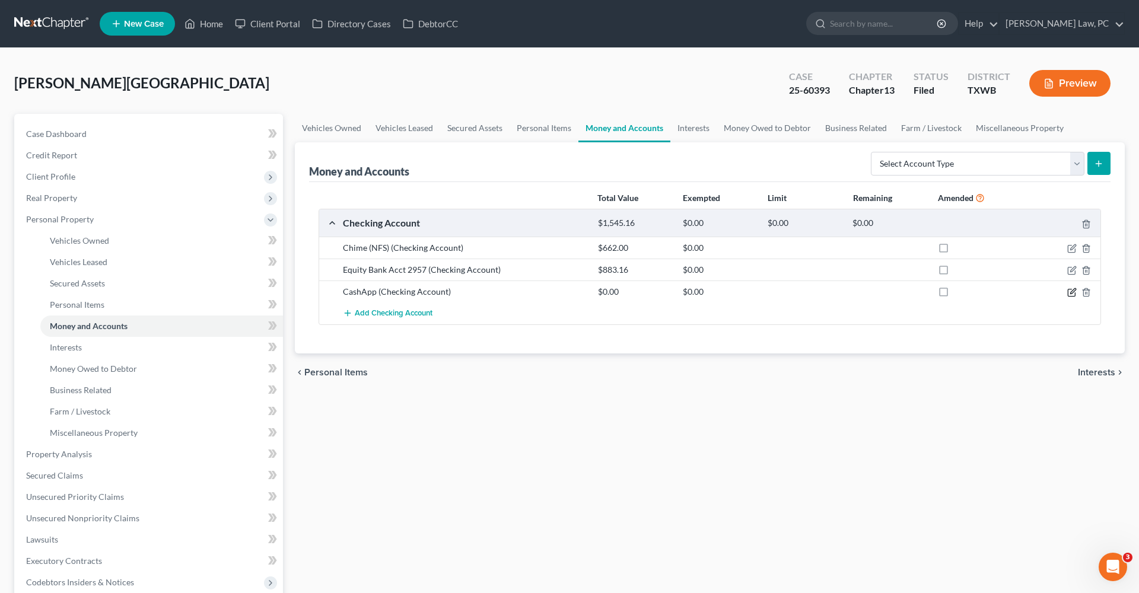
click at [1072, 291] on icon "button" at bounding box center [1073, 290] width 5 height 5
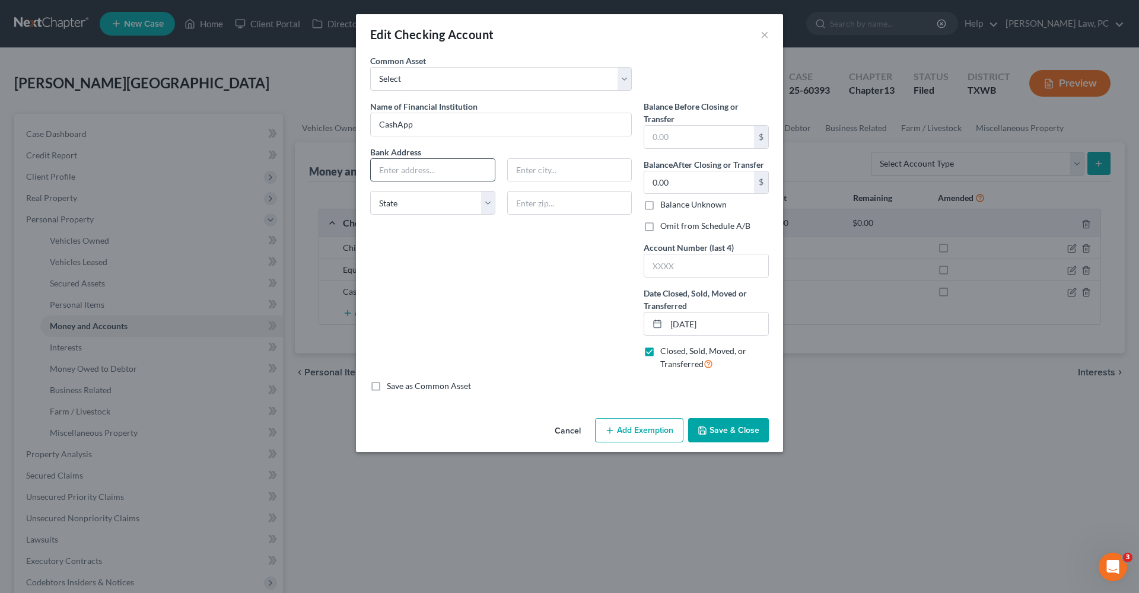
paste input "1955 Broadway, Suite 600 Oakland, CA 94612"
drag, startPoint x: 445, startPoint y: 170, endPoint x: 481, endPoint y: 172, distance: 36.2
click at [481, 172] on input "1955 Broadway, Suite 600 Oakland, CA 94612" at bounding box center [433, 170] width 124 height 23
type input "1955 Broadway, Suite 600 Oakland, CA"
paste input "94612"
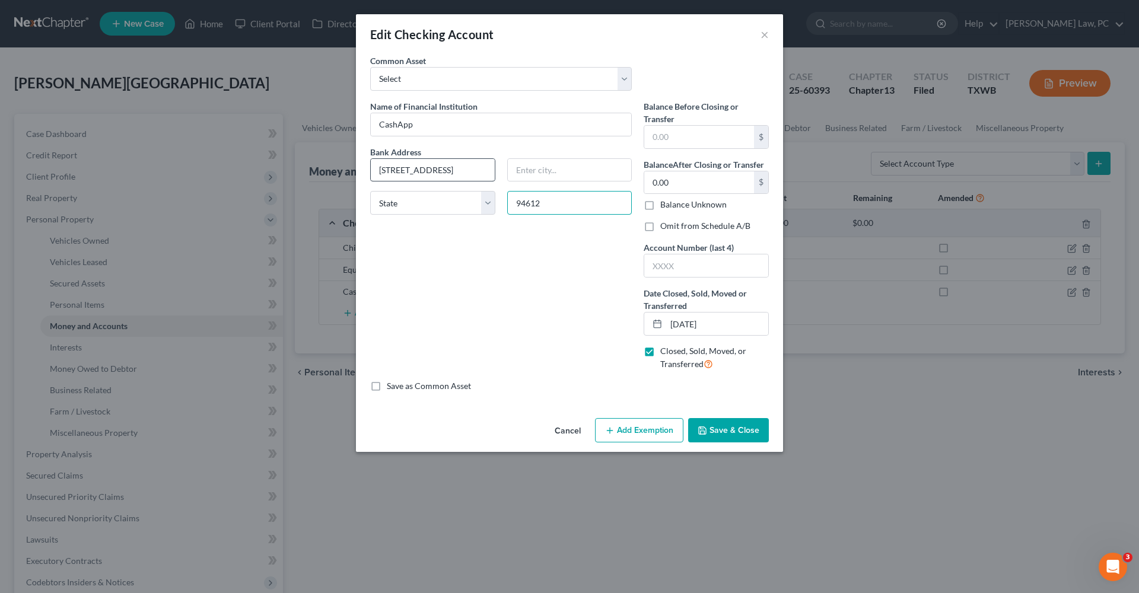
type input "94612"
type input "Oakland"
select select "4"
drag, startPoint x: 479, startPoint y: 170, endPoint x: 554, endPoint y: 165, distance: 75.6
click at [554, 165] on div "Bank Address 1955 Broadway, Suite 600 Oakland, CA Oakland State AL AK AR AZ CA …" at bounding box center [501, 185] width 274 height 79
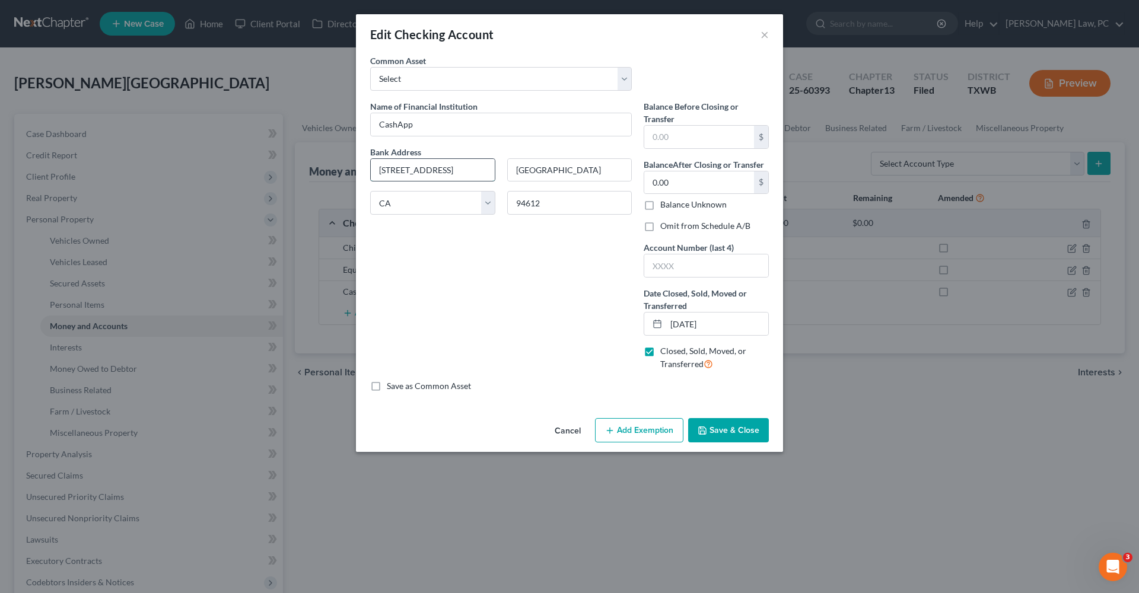
drag, startPoint x: 424, startPoint y: 172, endPoint x: 480, endPoint y: 173, distance: 55.2
click at [480, 173] on input "1955 Broadway, Suite 600 Oakland, CA" at bounding box center [433, 170] width 124 height 23
type input "1955 Broadway, Suite 600"
click at [513, 288] on div "Name of Financial Institution * CashApp Bank Address 1955 Broadway, Suite 600 O…" at bounding box center [501, 240] width 274 height 280
click at [678, 138] on input "text" at bounding box center [700, 137] width 110 height 23
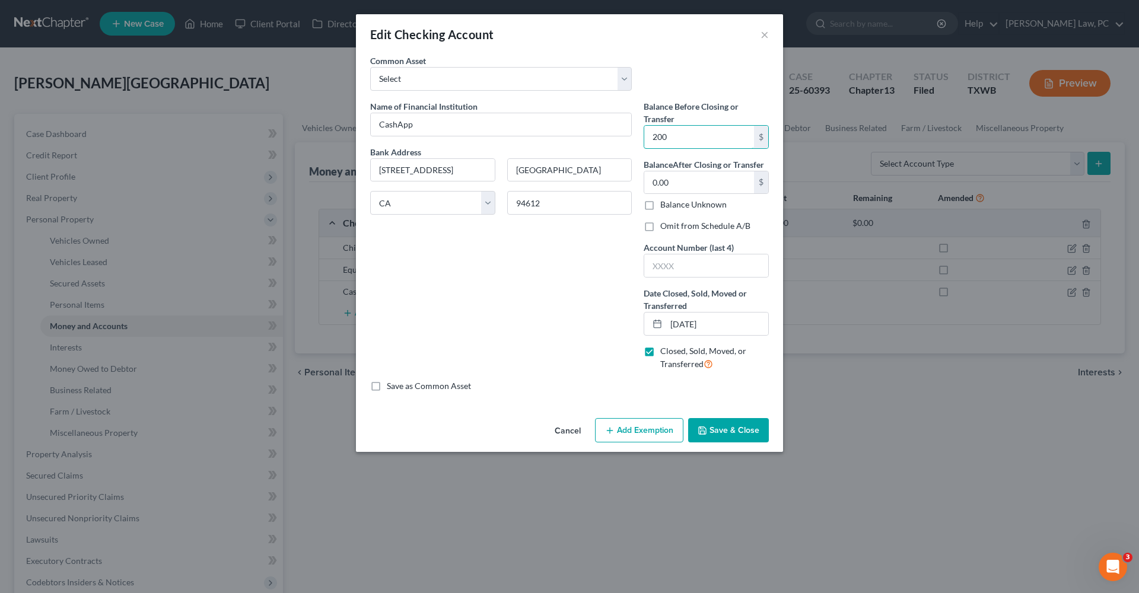
type input "200"
click at [746, 433] on button "Save & Close" at bounding box center [728, 430] width 81 height 25
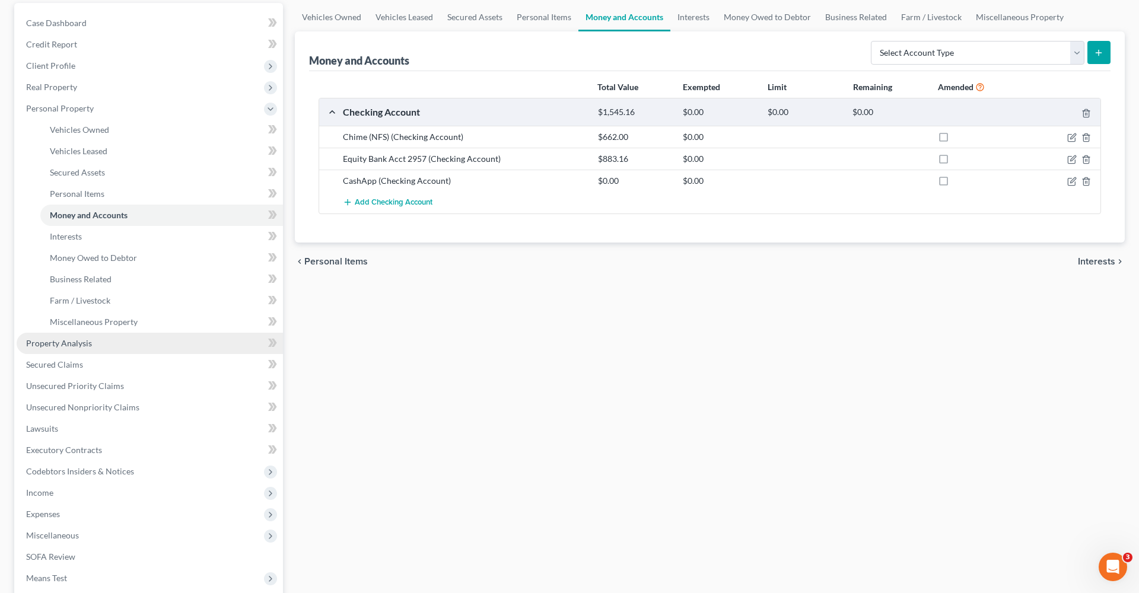
scroll to position [139, 0]
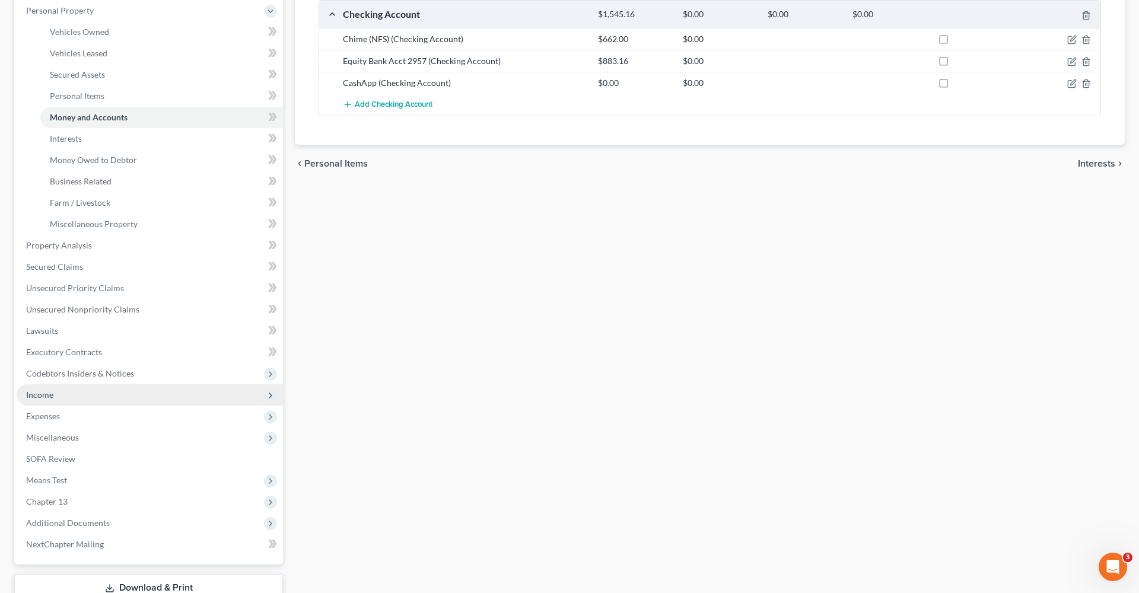
click at [56, 395] on span "Income" at bounding box center [150, 395] width 266 height 21
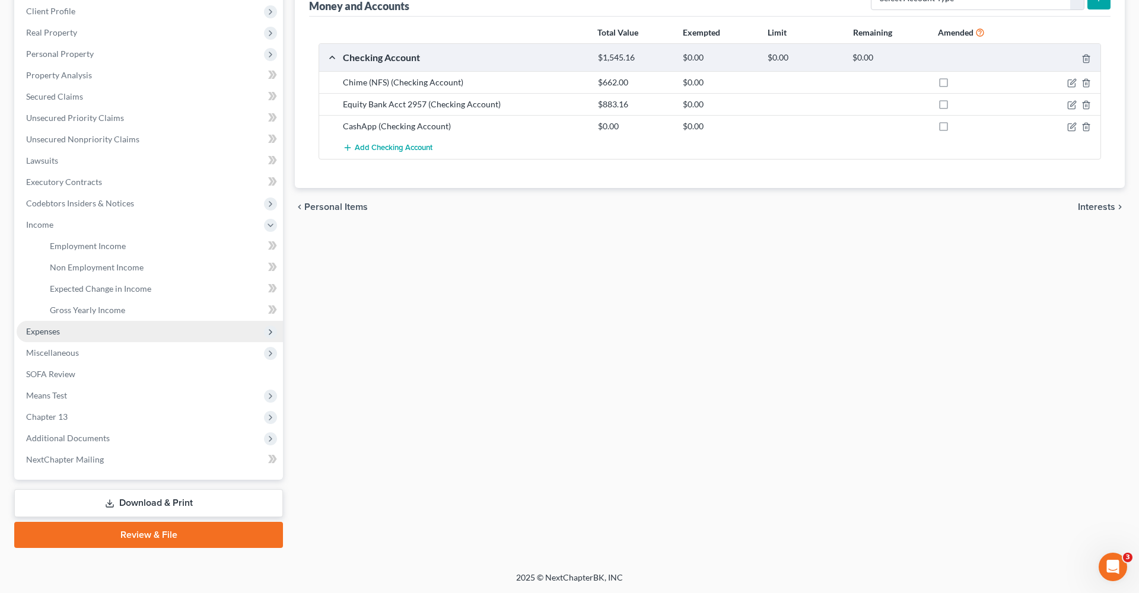
scroll to position [166, 0]
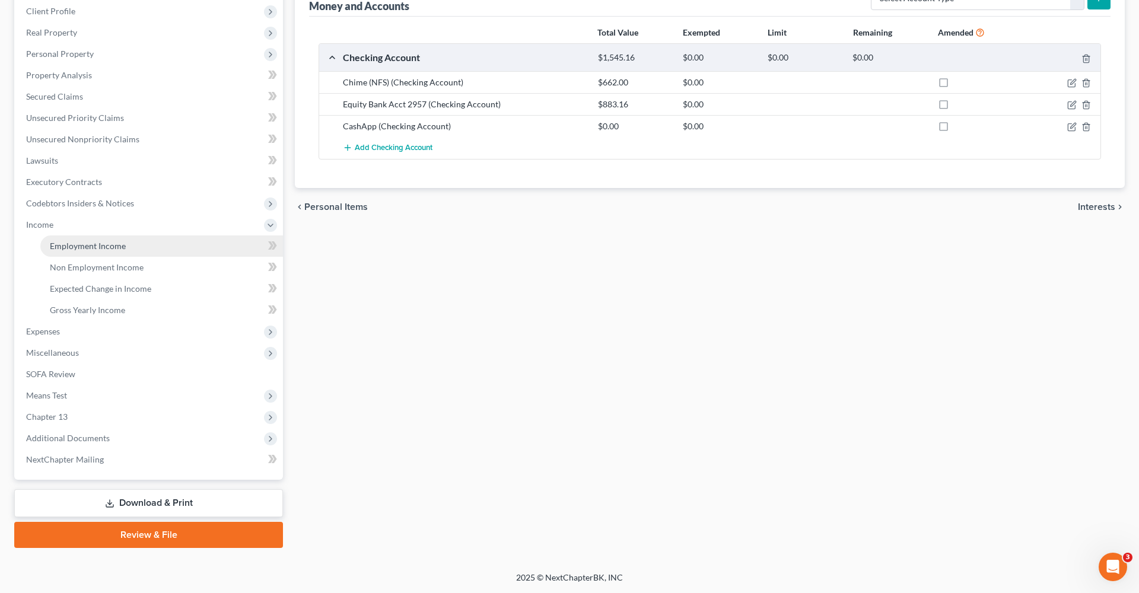
click at [87, 247] on span "Employment Income" at bounding box center [88, 246] width 76 height 10
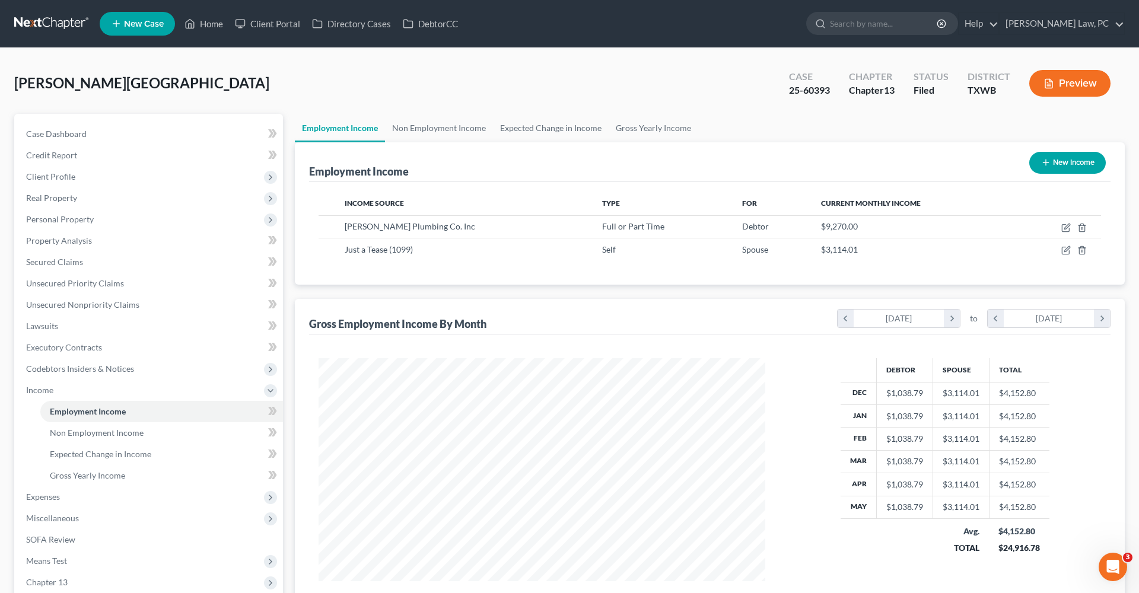
scroll to position [223, 471]
click at [1063, 230] on icon "button" at bounding box center [1066, 227] width 9 height 9
select select "0"
select select "45"
select select "3"
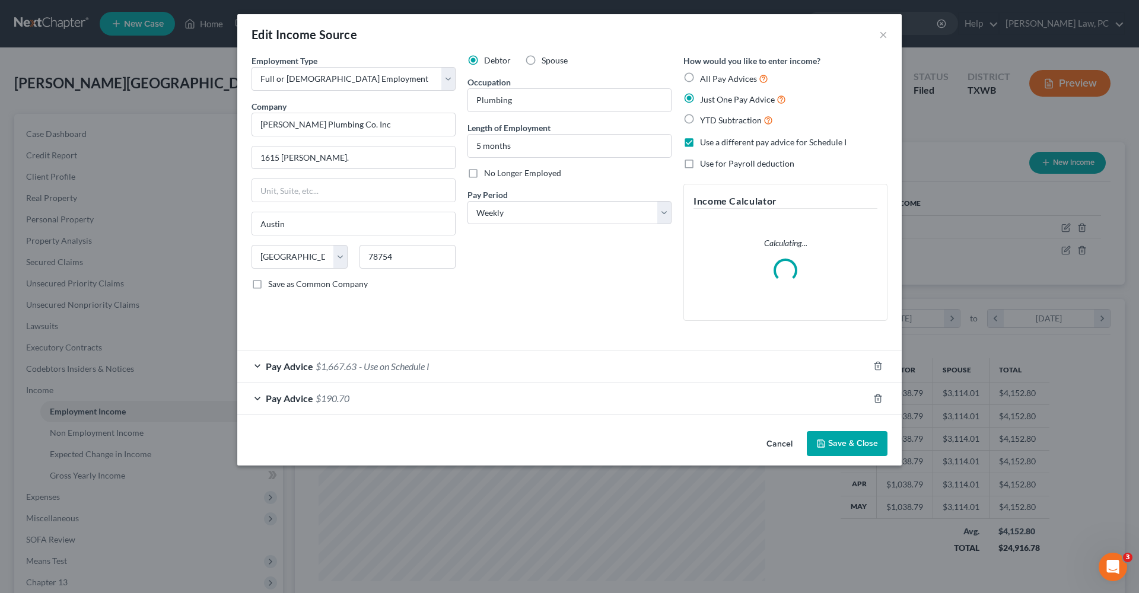
click at [257, 364] on div "Pay Advice $1,667.63 - Use on Schedule I" at bounding box center [552, 366] width 631 height 31
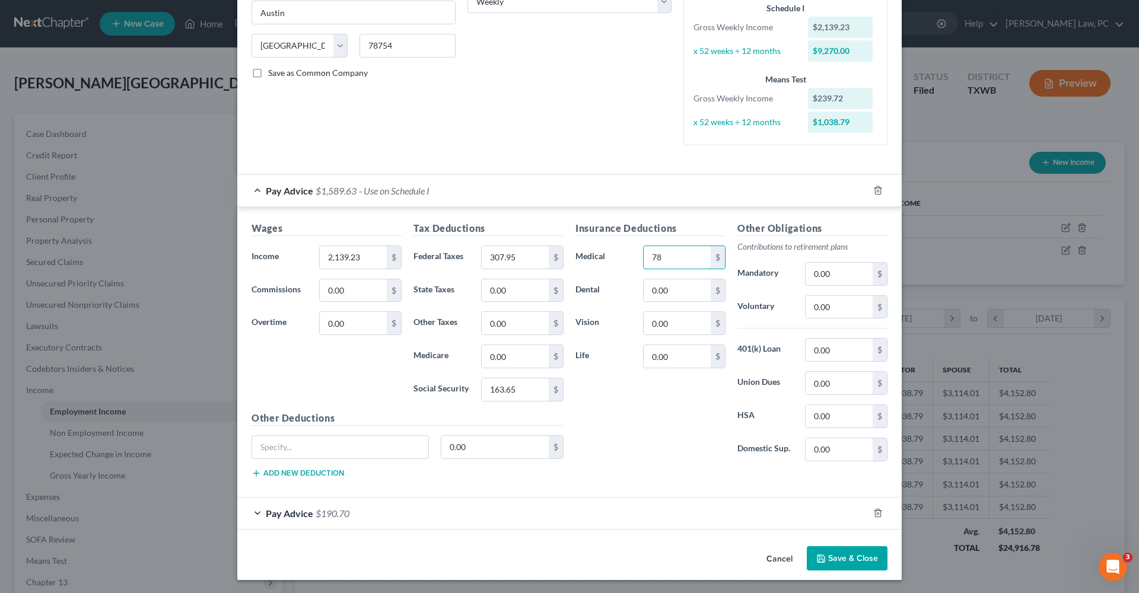
scroll to position [211, 0]
type input "78"
click at [831, 562] on button "Save & Close" at bounding box center [847, 559] width 81 height 25
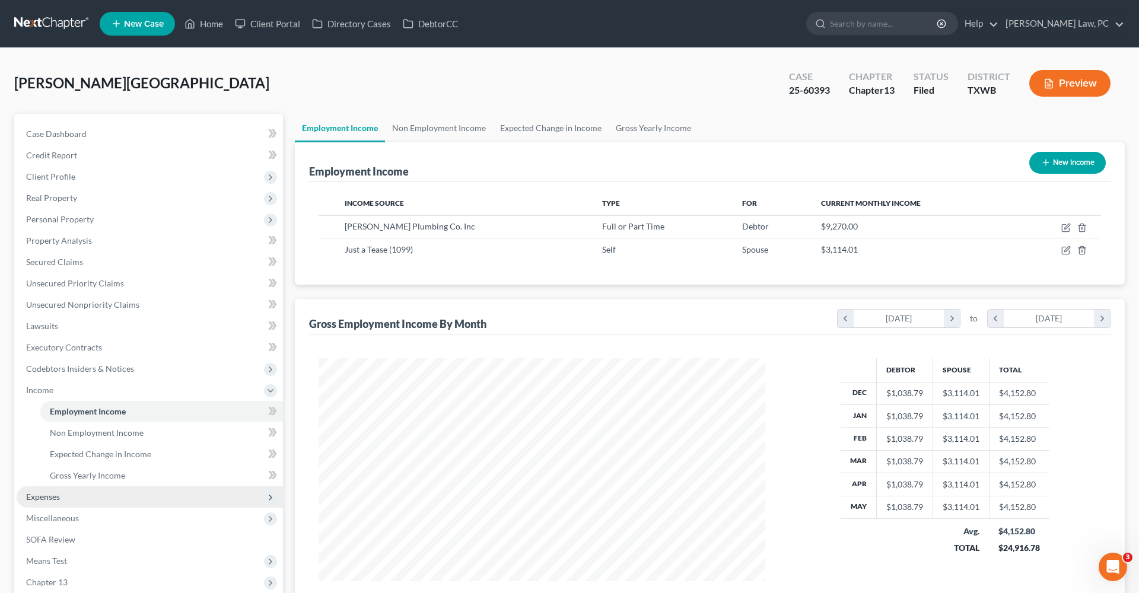
click at [33, 494] on span "Expenses" at bounding box center [43, 497] width 34 height 10
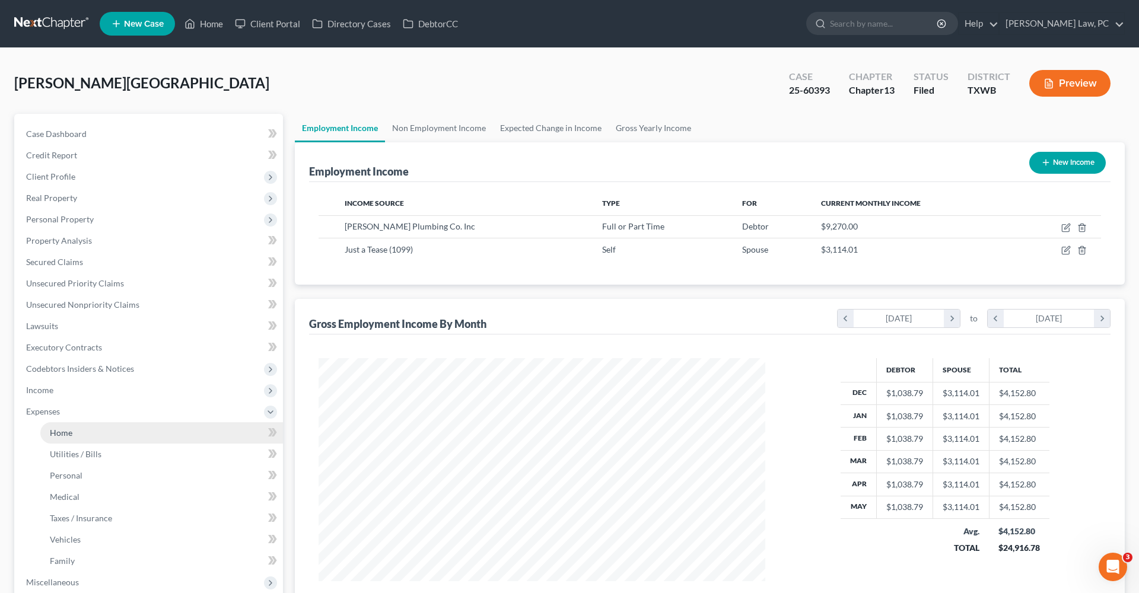
click at [69, 436] on span "Home" at bounding box center [61, 433] width 23 height 10
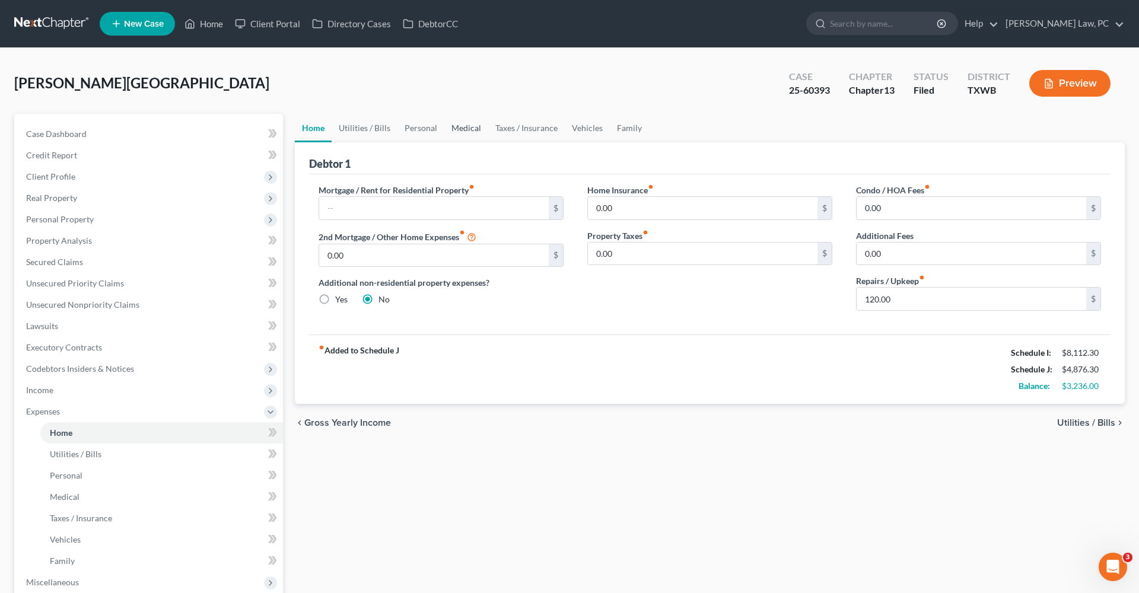
click at [464, 127] on link "Medical" at bounding box center [467, 128] width 44 height 28
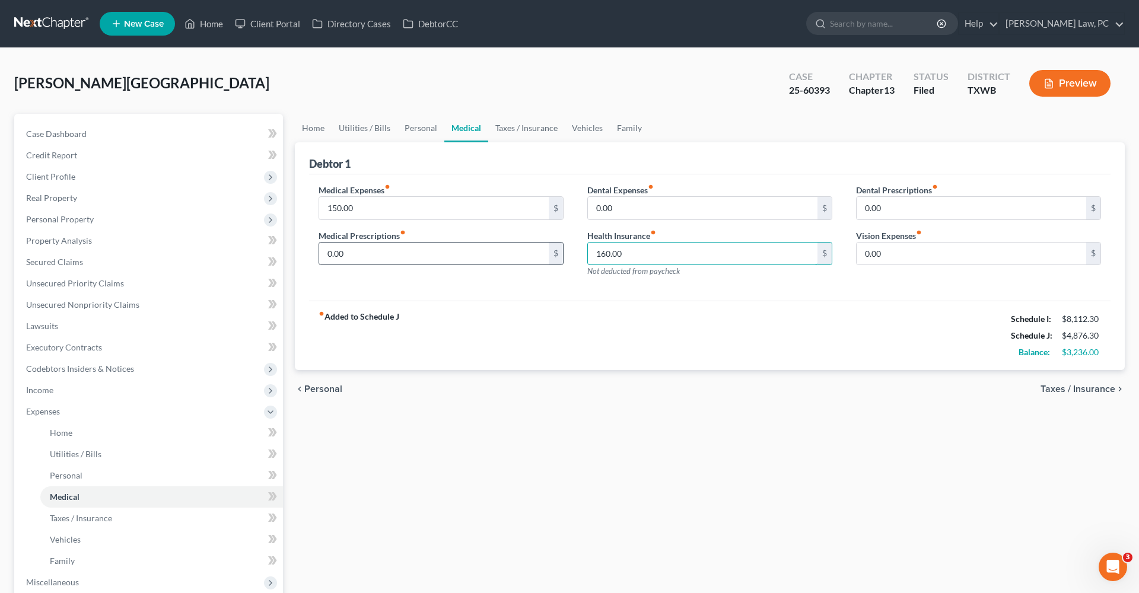
drag, startPoint x: 635, startPoint y: 255, endPoint x: 557, endPoint y: 255, distance: 78.3
click at [557, 255] on div "Medical Expenses fiber_manual_record 150.00 $ Medical Prescriptions fiber_manua…" at bounding box center [710, 235] width 807 height 103
click at [522, 125] on link "Taxes / Insurance" at bounding box center [526, 128] width 77 height 28
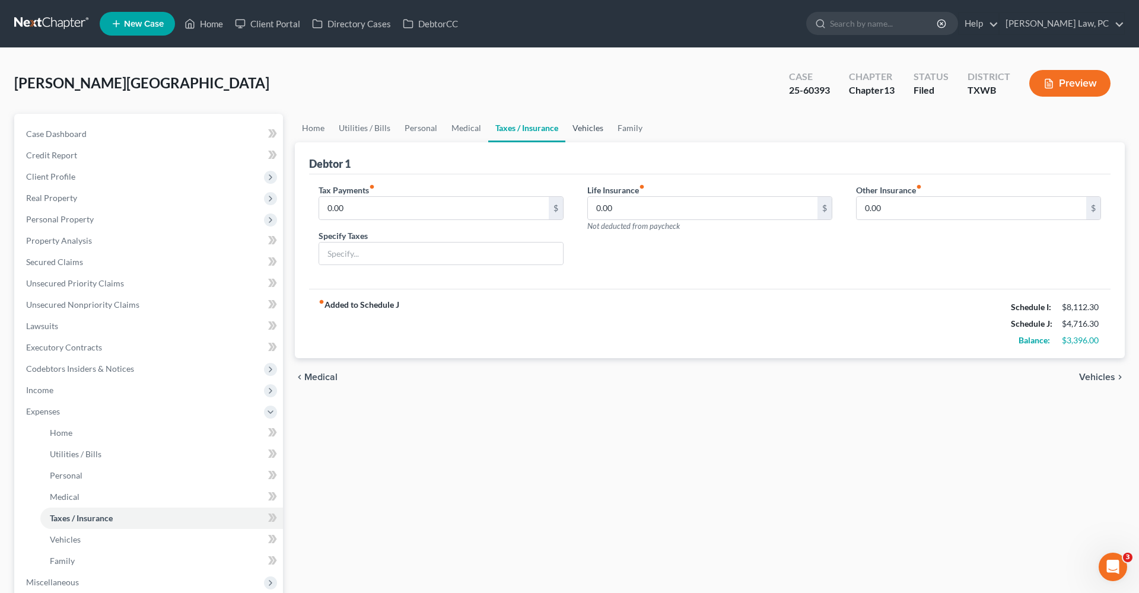
click at [595, 127] on link "Vehicles" at bounding box center [588, 128] width 45 height 28
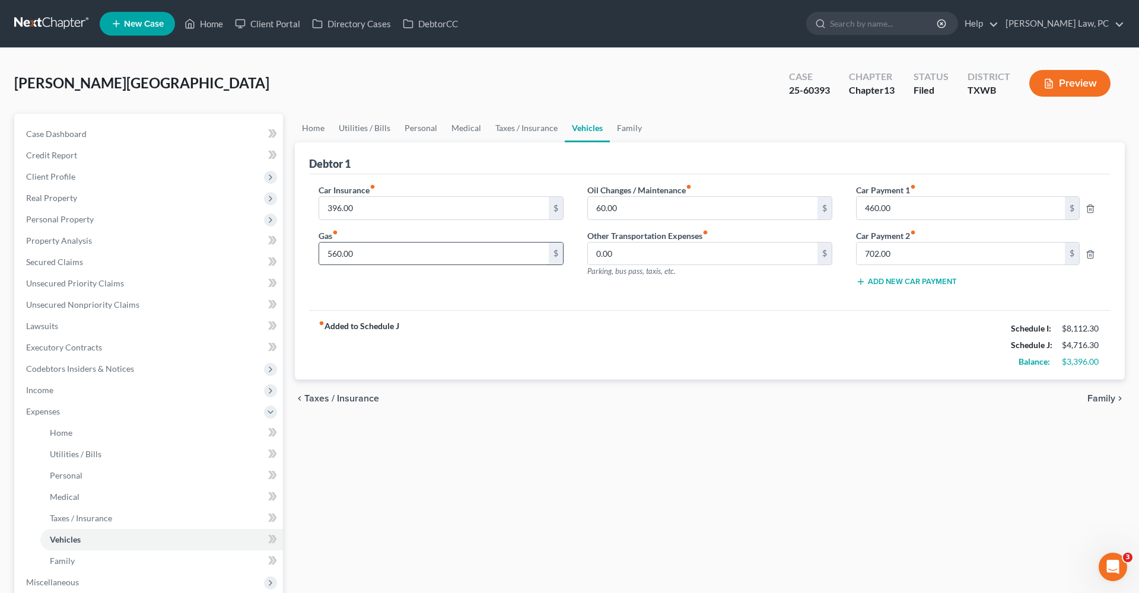
click at [357, 256] on input "560.00" at bounding box center [434, 254] width 230 height 23
click at [626, 215] on input "60.00" at bounding box center [703, 208] width 230 height 23
drag, startPoint x: 626, startPoint y: 206, endPoint x: 583, endPoint y: 205, distance: 42.1
click at [583, 205] on div "Oil Changes / Maintenance fiber_manual_record 60.00 $ Other Transportation Expe…" at bounding box center [710, 240] width 269 height 113
type input "87"
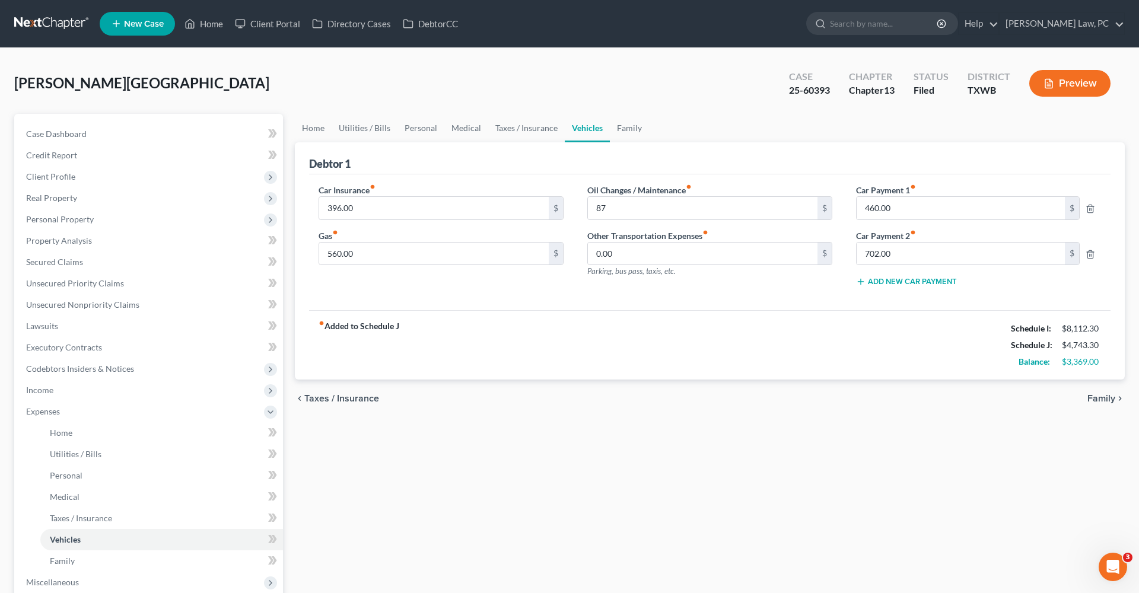
click at [681, 325] on div "fiber_manual_record Added to Schedule J Schedule I: $8,112.30 Schedule J: $4,74…" at bounding box center [710, 344] width 802 height 69
click at [658, 315] on div "fiber_manual_record Added to Schedule J Schedule I: $8,112.30 Schedule J: $4,74…" at bounding box center [710, 344] width 802 height 69
click at [630, 128] on link "Family" at bounding box center [629, 128] width 39 height 28
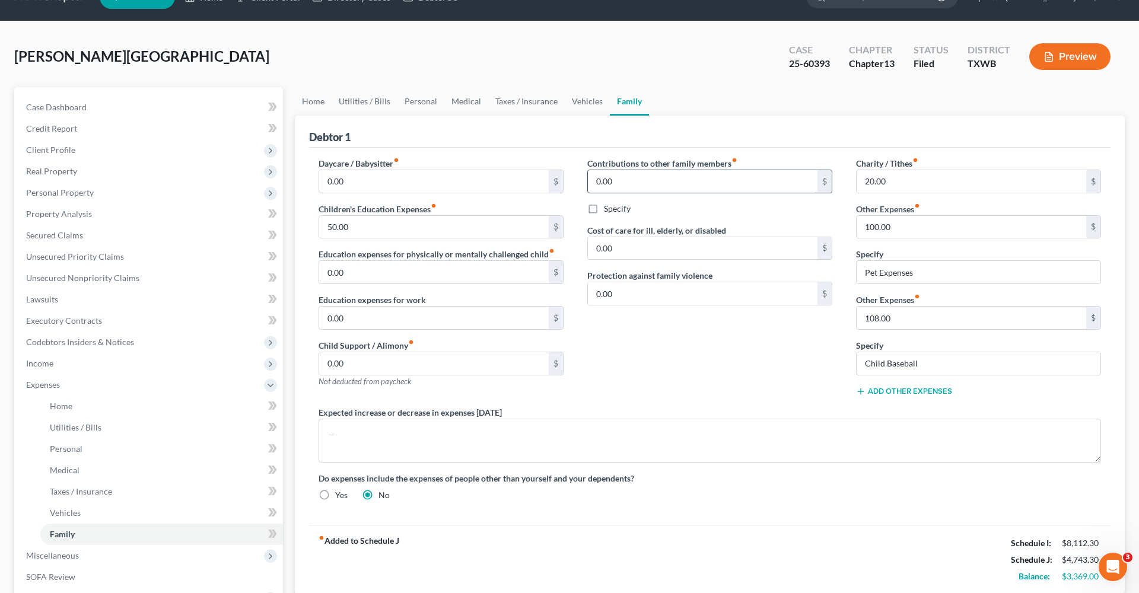
scroll to position [19, 0]
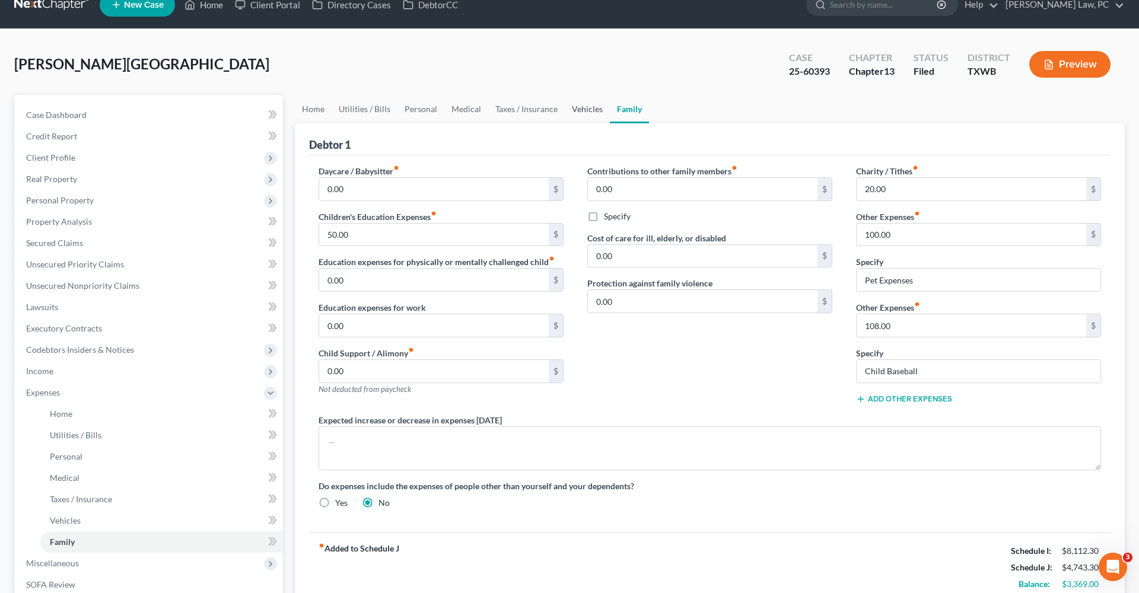
click at [591, 104] on link "Vehicles" at bounding box center [587, 109] width 45 height 28
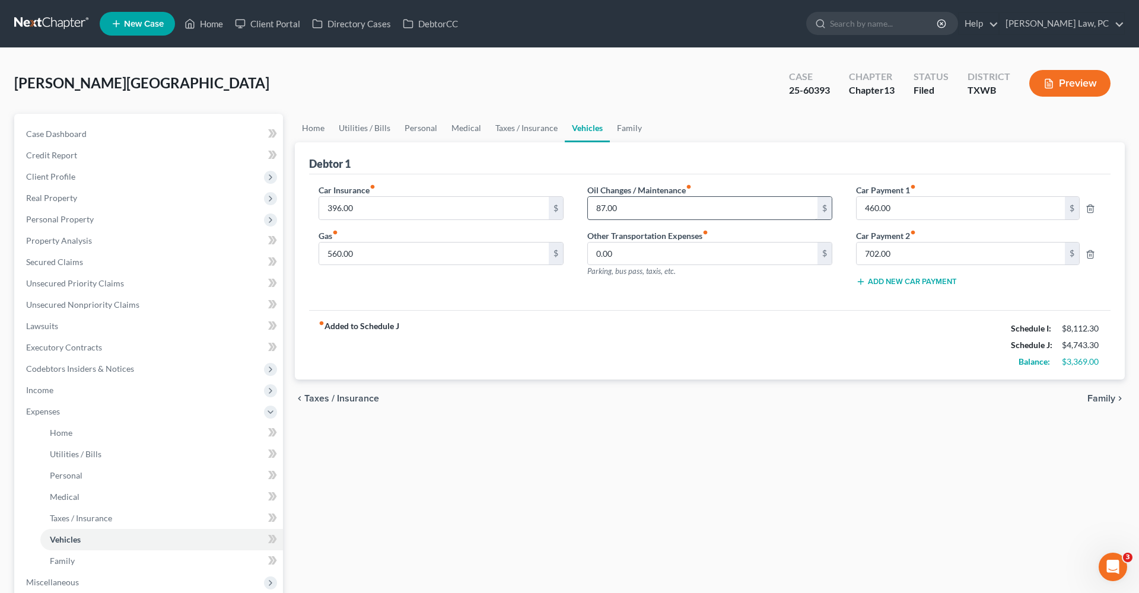
scroll to position [30, 0]
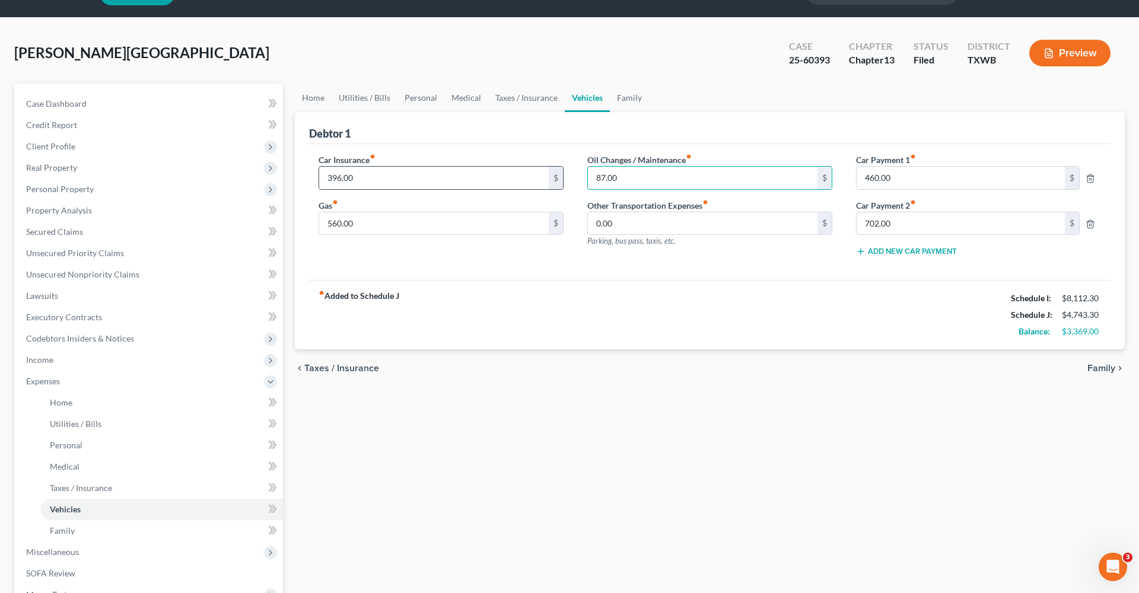
drag, startPoint x: 626, startPoint y: 178, endPoint x: 563, endPoint y: 177, distance: 63.5
click at [563, 177] on div "Car Insurance fiber_manual_record 396.00 $ Gas fiber_manual_record 560.00 $ Oil…" at bounding box center [710, 210] width 807 height 113
type input "87"
click at [700, 304] on div "fiber_manual_record Added to Schedule J Schedule I: $8,112.30 Schedule J: $4,74…" at bounding box center [710, 314] width 802 height 69
click at [627, 98] on link "Family" at bounding box center [629, 98] width 39 height 28
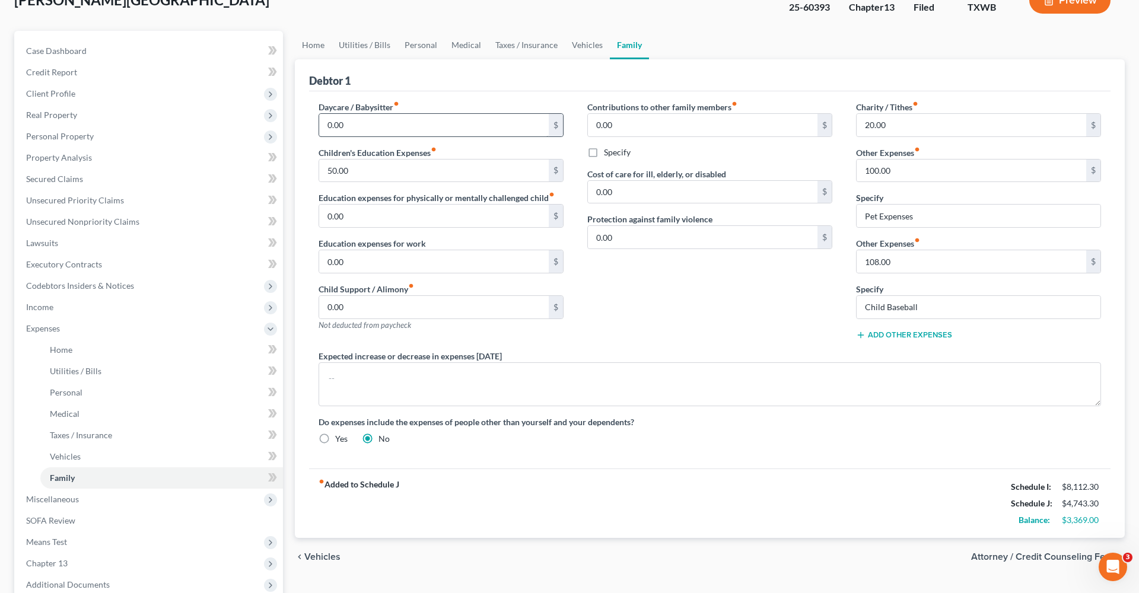
scroll to position [59, 0]
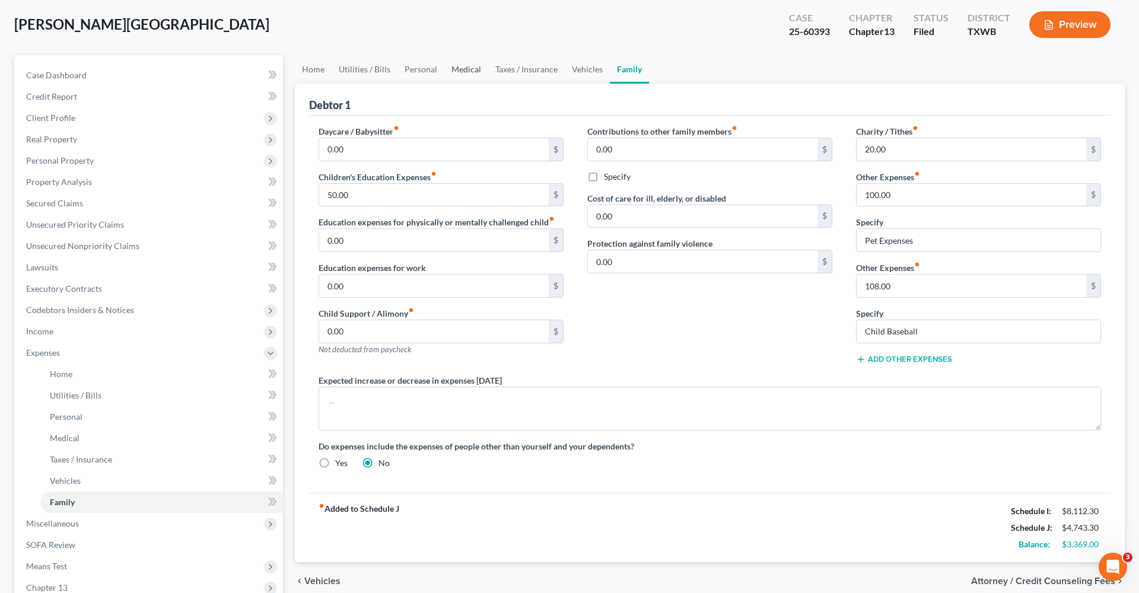
click at [462, 72] on link "Medical" at bounding box center [467, 69] width 44 height 28
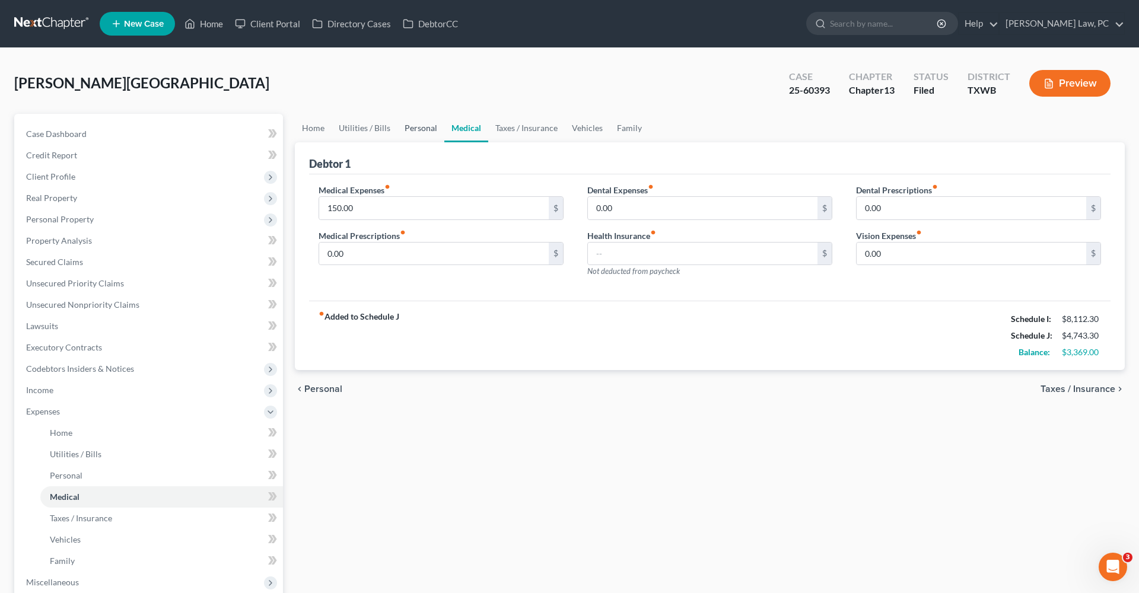
click at [419, 125] on link "Personal" at bounding box center [421, 128] width 47 height 28
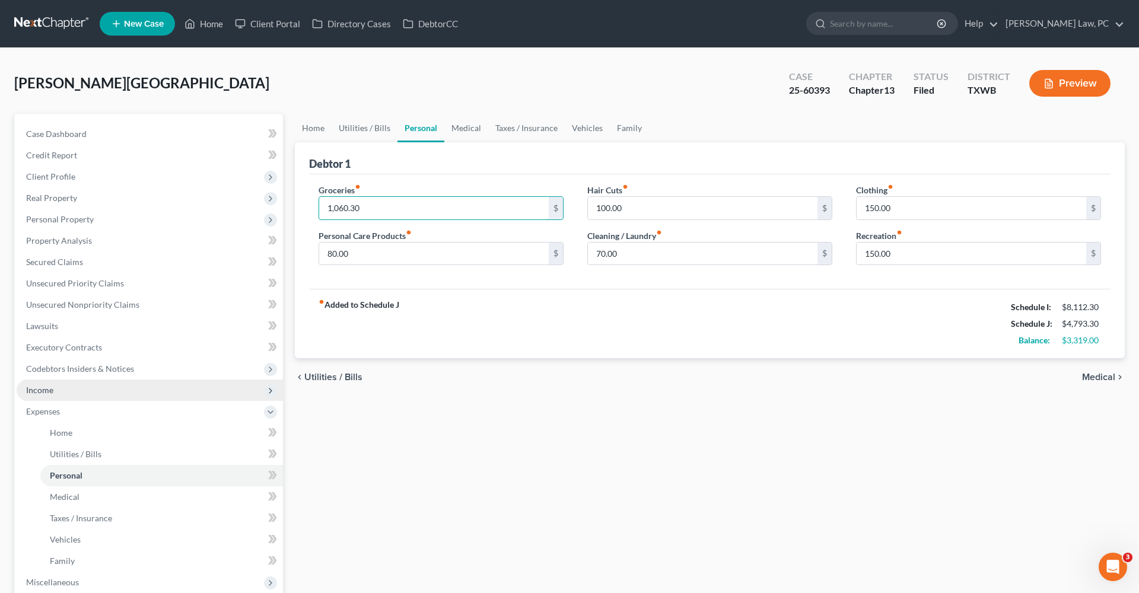
type input "1,060.30"
click at [53, 382] on span "Income" at bounding box center [150, 390] width 266 height 21
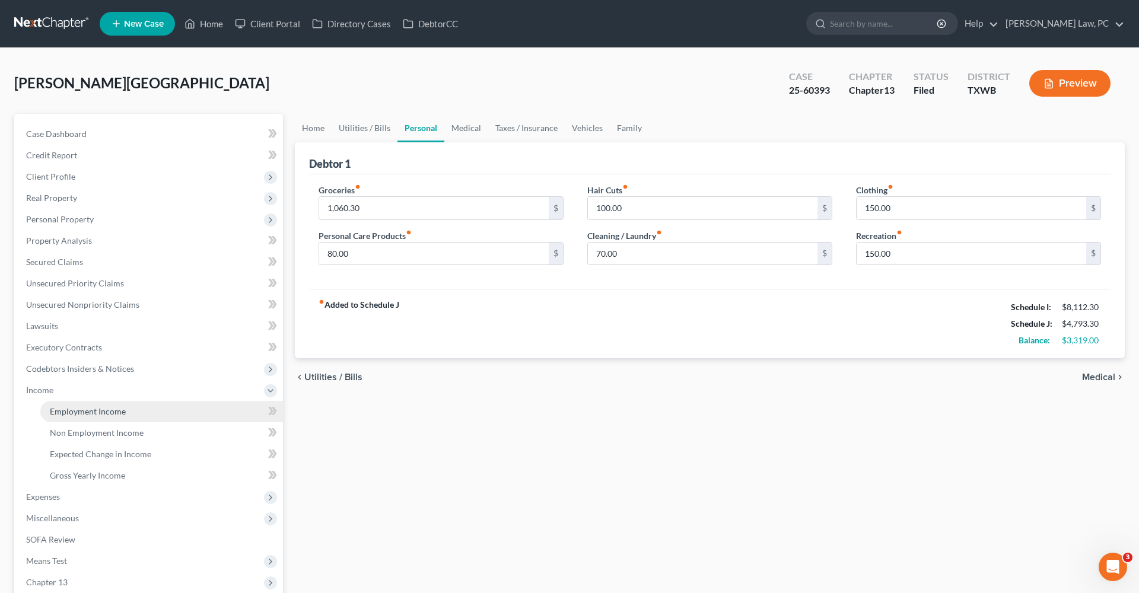
click at [102, 408] on span "Employment Income" at bounding box center [88, 412] width 76 height 10
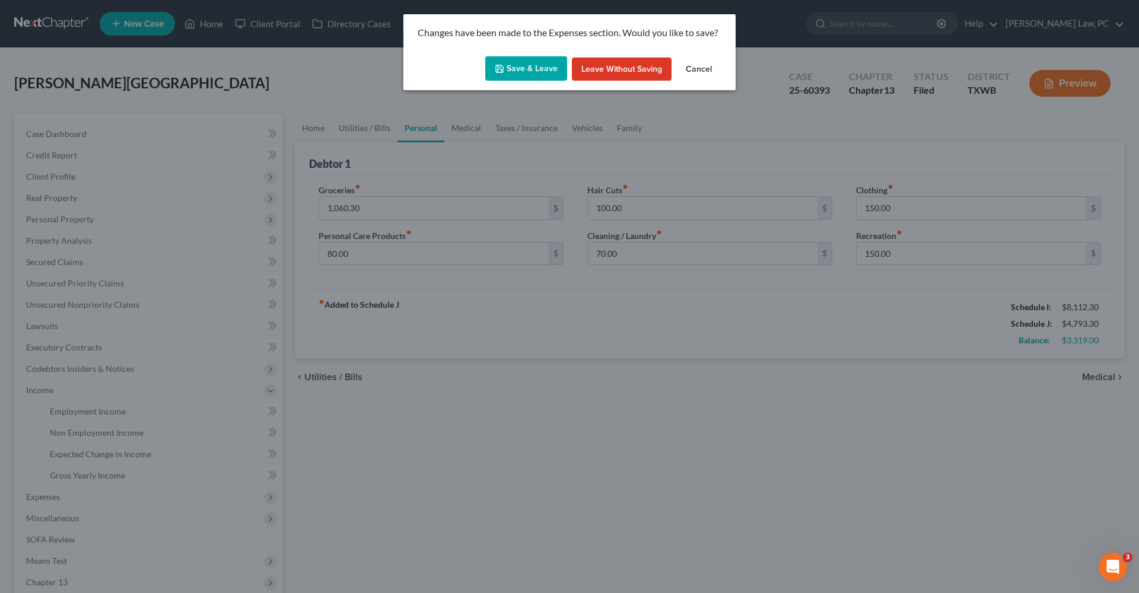
click at [516, 76] on button "Save & Leave" at bounding box center [526, 68] width 82 height 25
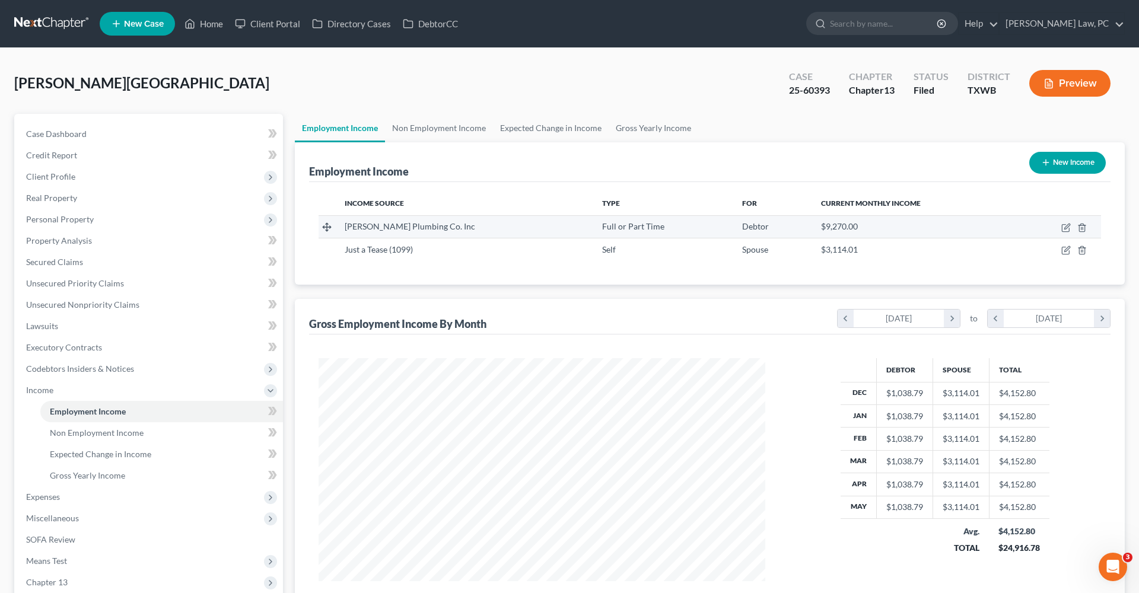
scroll to position [223, 471]
click at [1064, 225] on icon "button" at bounding box center [1065, 228] width 7 height 7
select select "0"
select select "45"
select select "3"
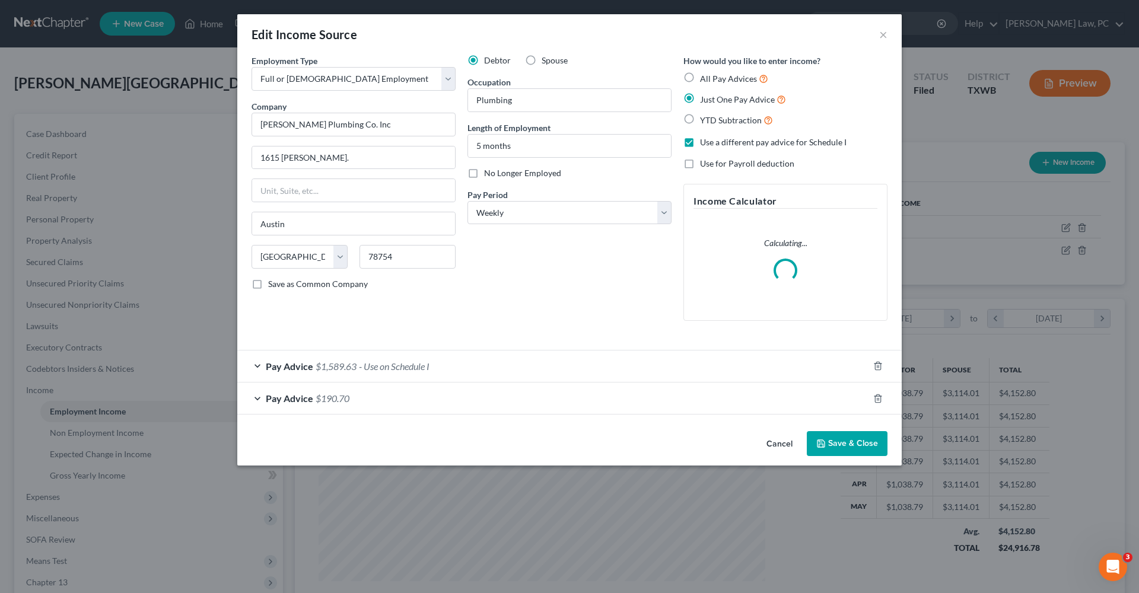
click at [426, 361] on span "- Use on Schedule I" at bounding box center [394, 366] width 71 height 11
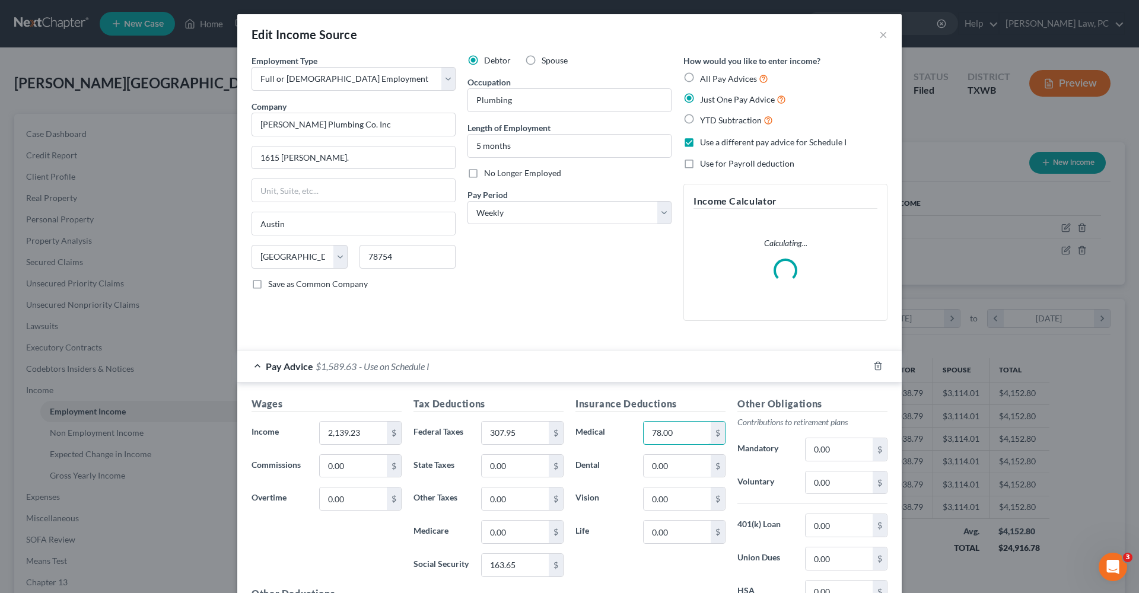
drag, startPoint x: 689, startPoint y: 434, endPoint x: 639, endPoint y: 431, distance: 50.5
click at [639, 431] on div "78.00 $" at bounding box center [684, 433] width 94 height 24
type input "79.04"
click at [670, 342] on form "Employment Type * Select Full or Part Time Employment Self Employment Company *…" at bounding box center [570, 380] width 636 height 651
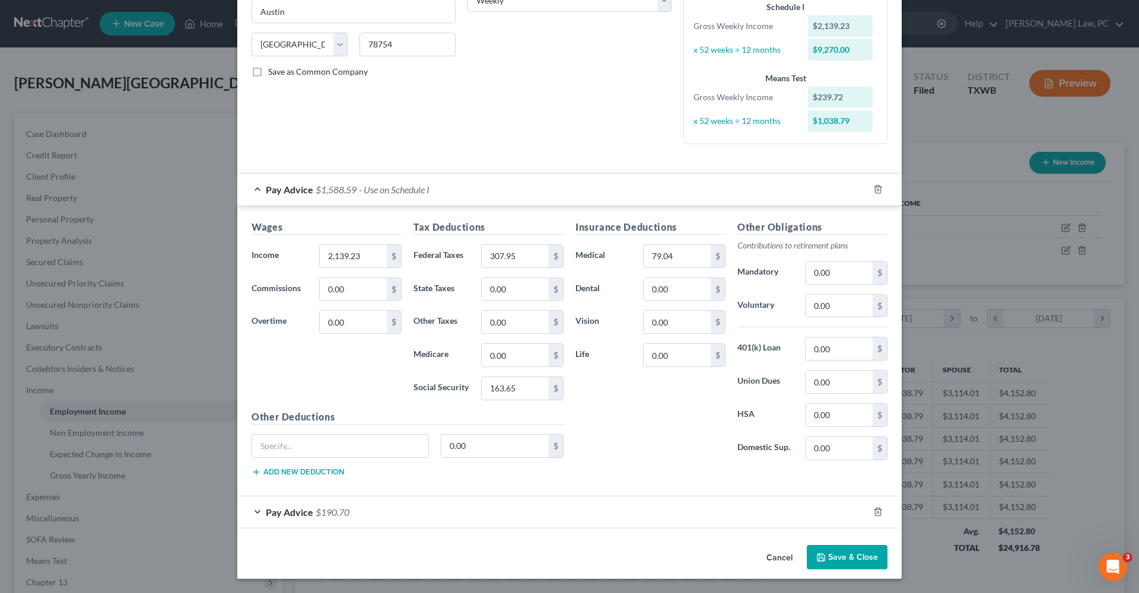
scroll to position [211, 0]
click at [833, 556] on button "Save & Close" at bounding box center [847, 559] width 81 height 25
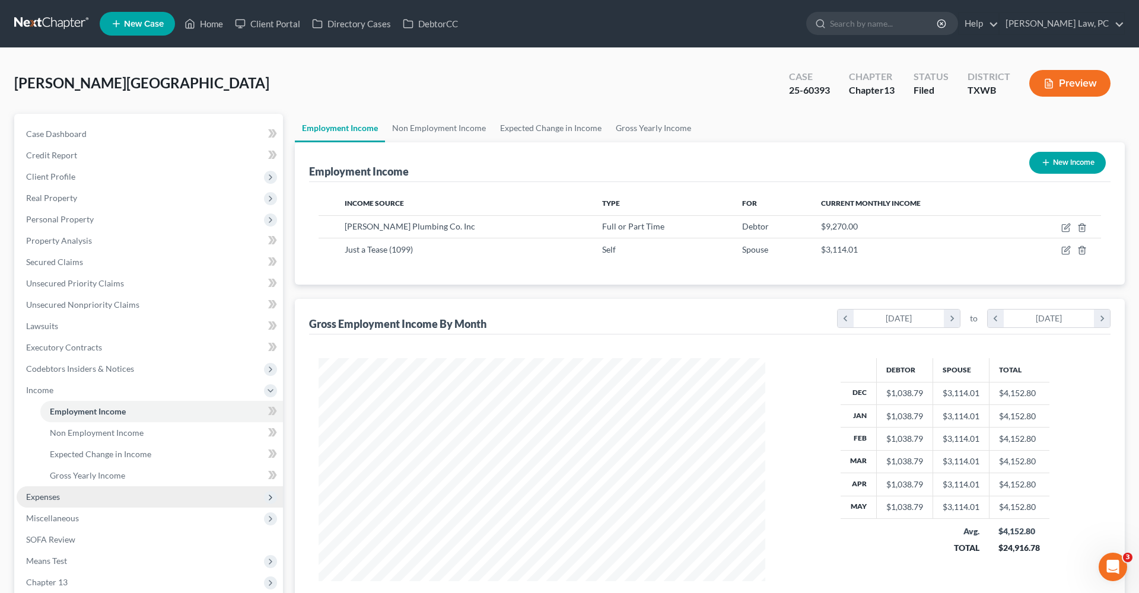
click at [74, 501] on span "Expenses" at bounding box center [150, 497] width 266 height 21
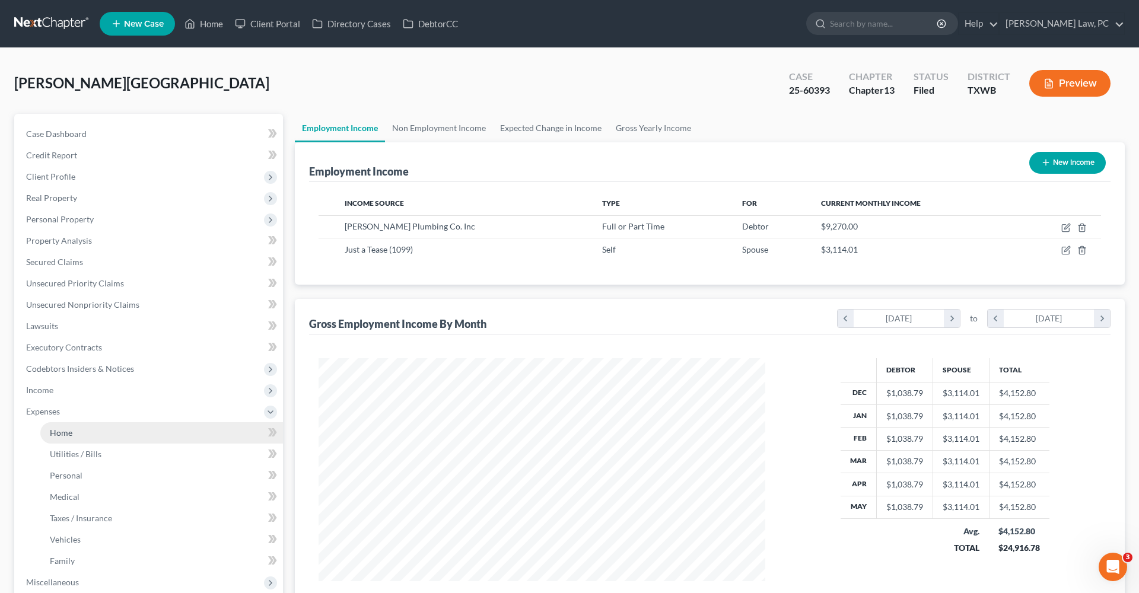
click at [61, 433] on span "Home" at bounding box center [61, 433] width 23 height 10
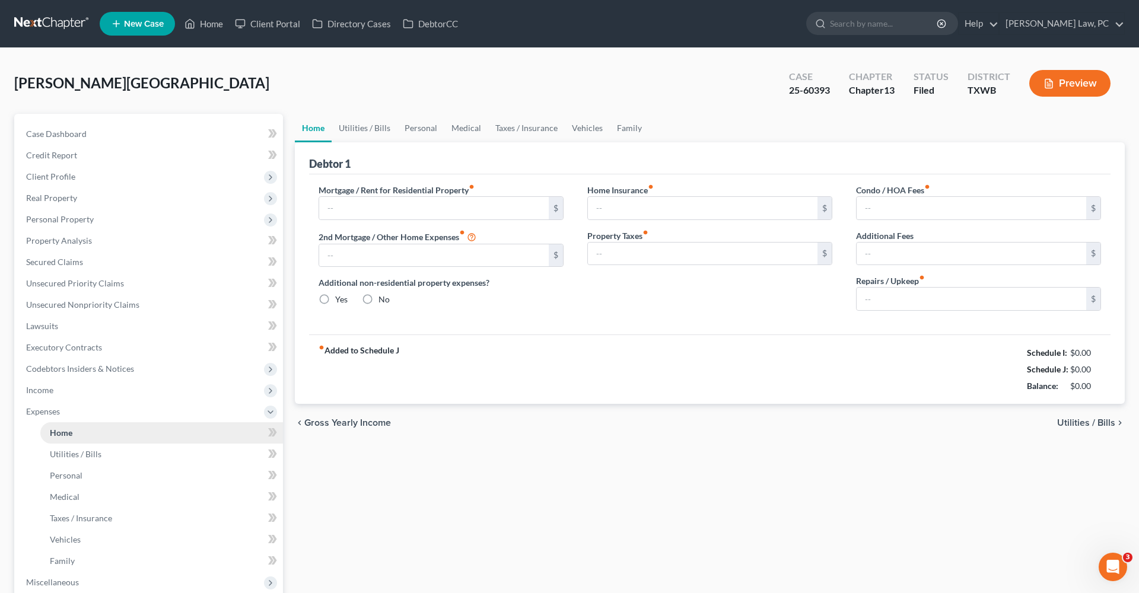
type input "0.00"
radio input "true"
type input "0.00"
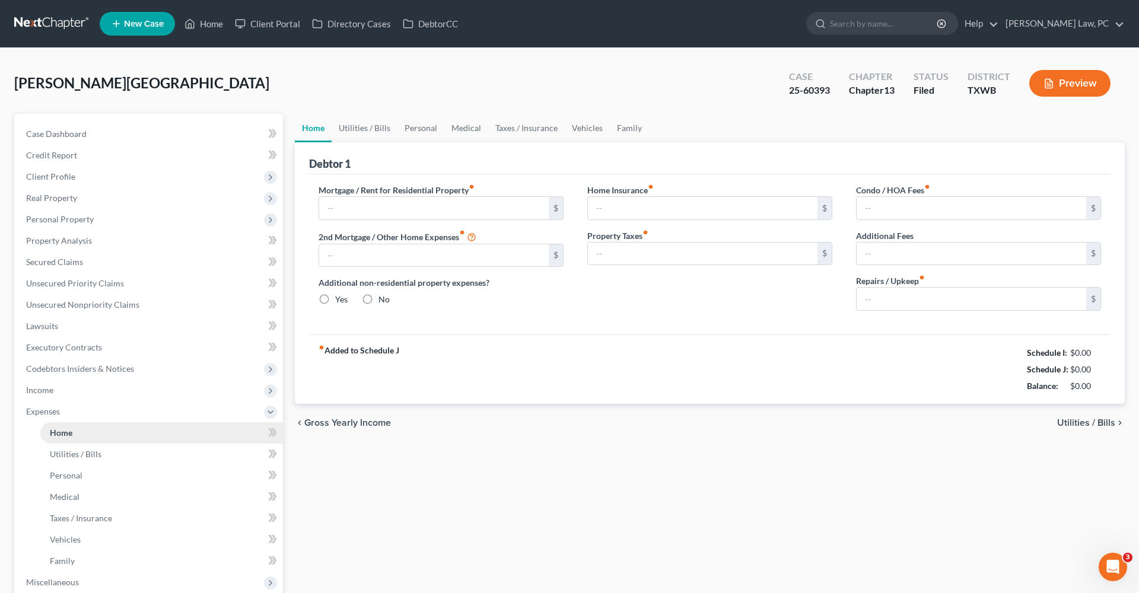
type input "0.00"
type input "120.00"
click at [407, 127] on link "Personal" at bounding box center [421, 128] width 47 height 28
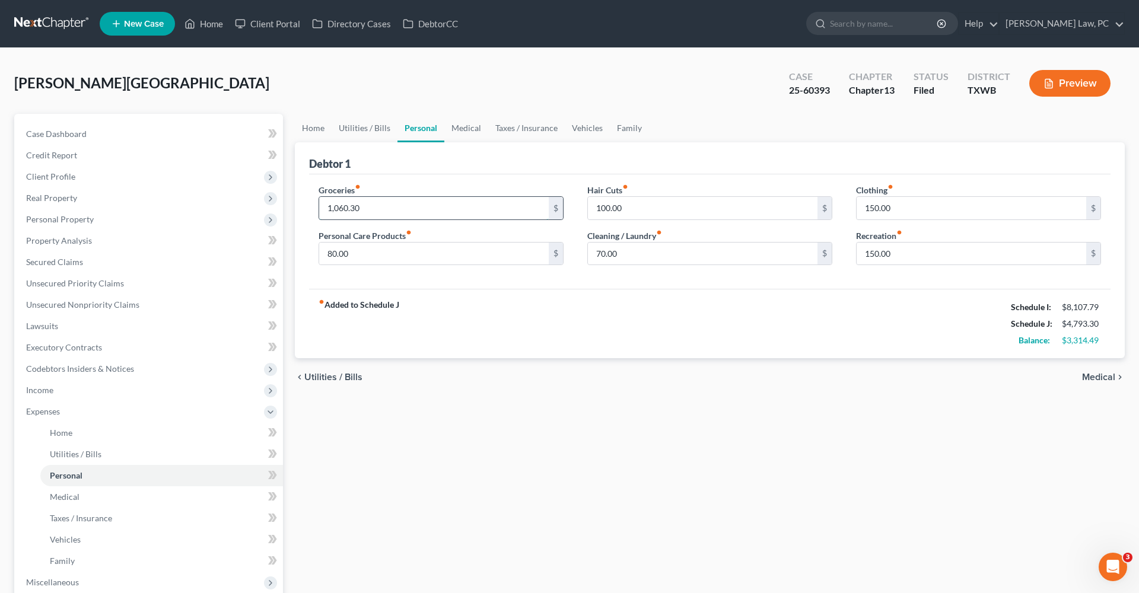
click at [372, 208] on input "1,060.30" at bounding box center [434, 208] width 230 height 23
type input "1,060.79"
click at [47, 392] on span "Income" at bounding box center [39, 390] width 27 height 10
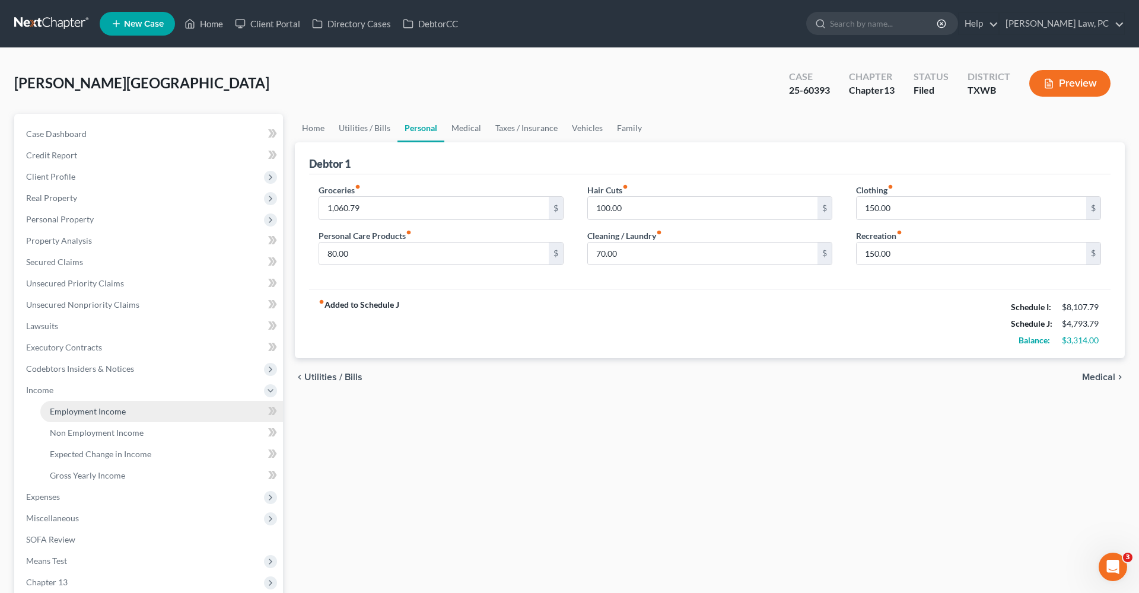
click at [77, 408] on span "Employment Income" at bounding box center [88, 412] width 76 height 10
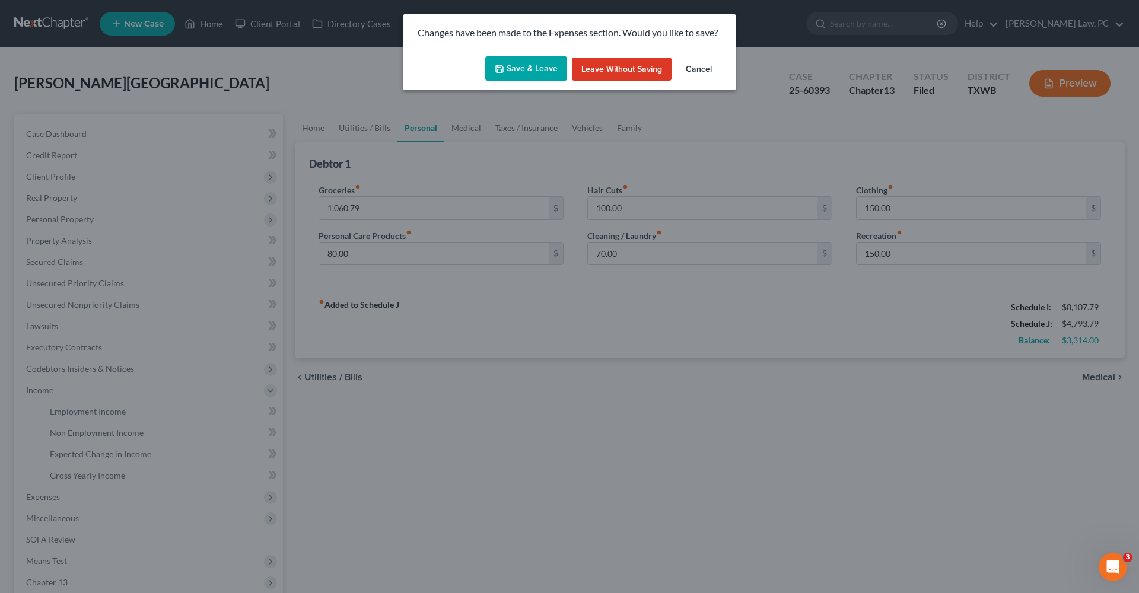
click at [507, 76] on button "Save & Leave" at bounding box center [526, 68] width 82 height 25
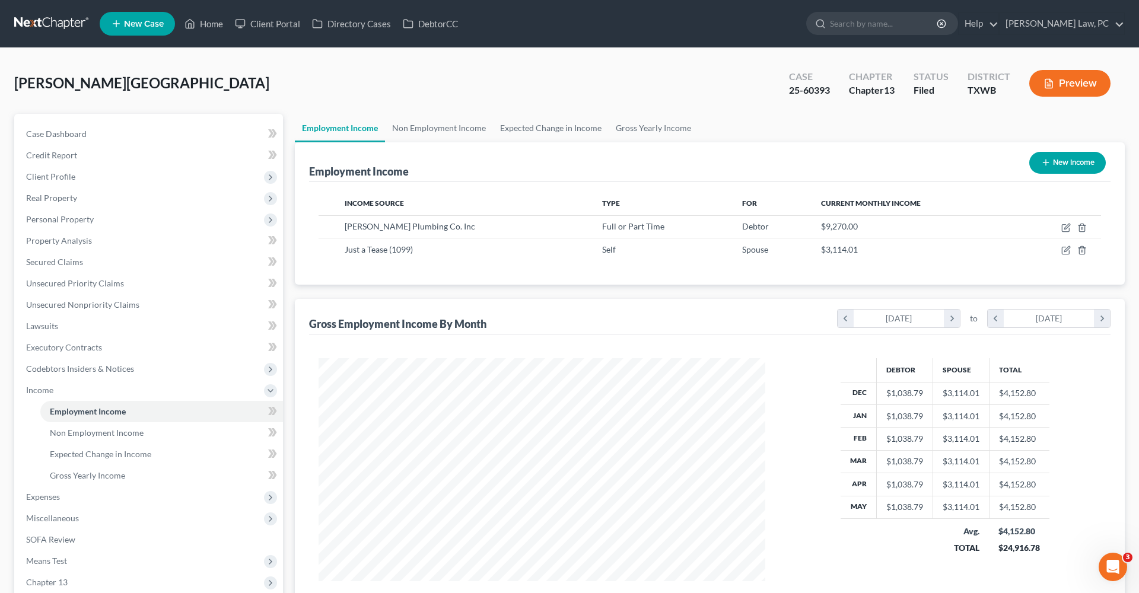
scroll to position [223, 471]
click at [1066, 228] on icon "button" at bounding box center [1066, 227] width 9 height 9
select select "0"
select select "45"
select select "3"
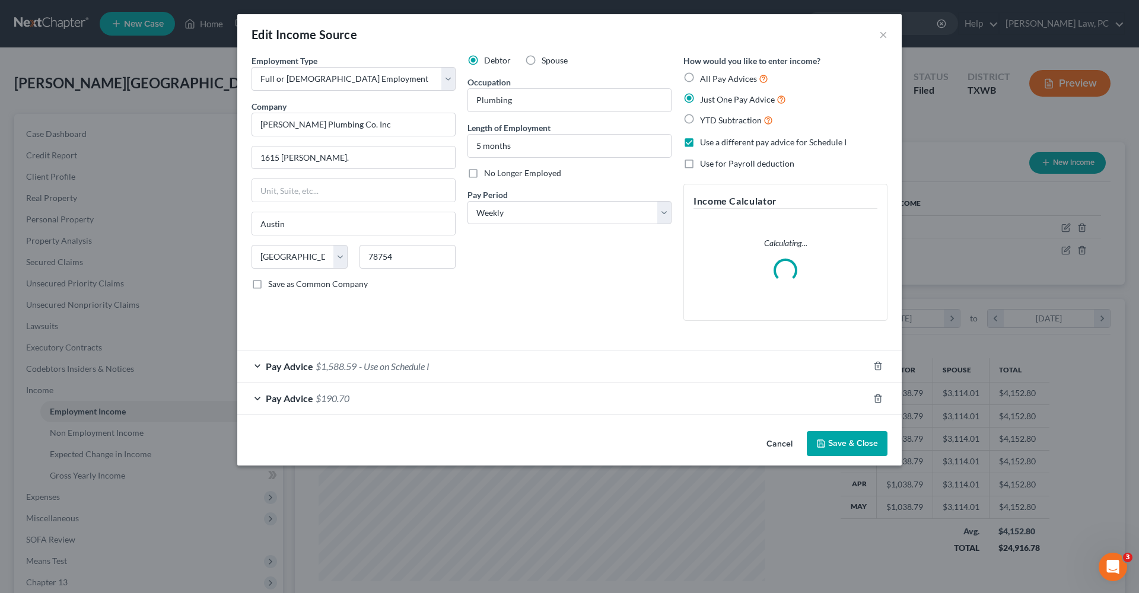
click at [445, 367] on div "Pay Advice $1,588.59 - Use on Schedule I" at bounding box center [552, 366] width 631 height 31
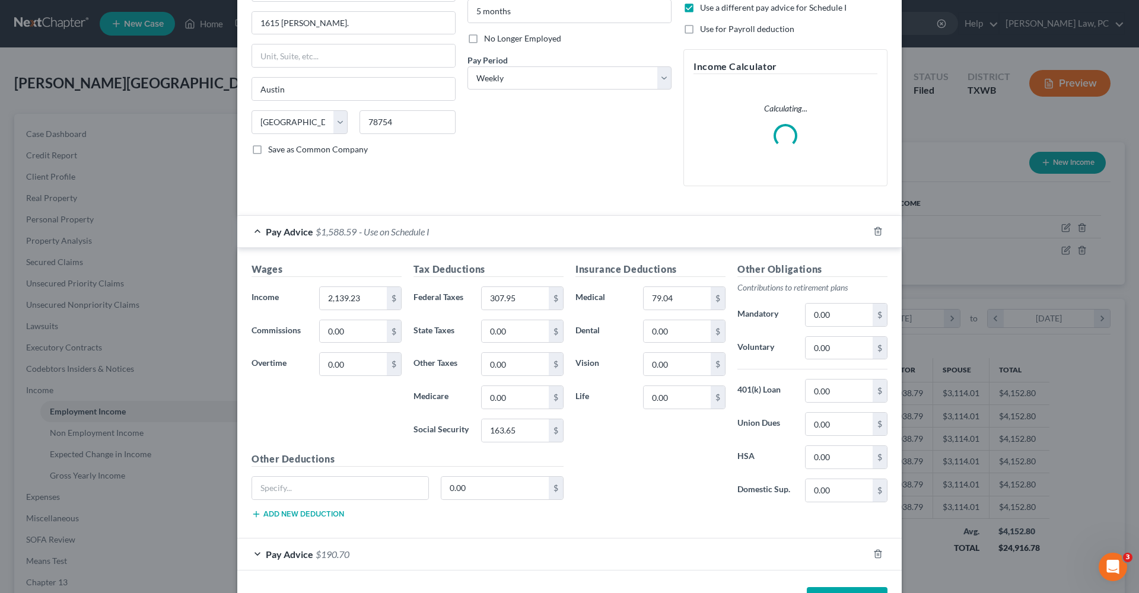
scroll to position [152, 0]
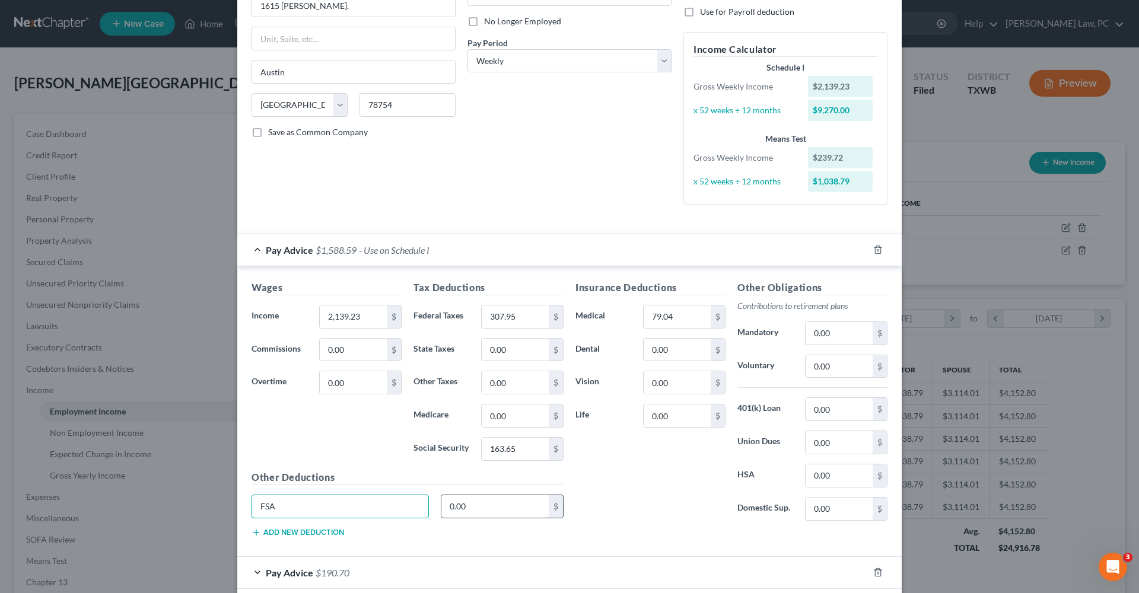
type input "FSA"
drag, startPoint x: 468, startPoint y: 509, endPoint x: 423, endPoint y: 506, distance: 44.6
click at [423, 506] on div "FSA 0.00 $" at bounding box center [408, 511] width 324 height 33
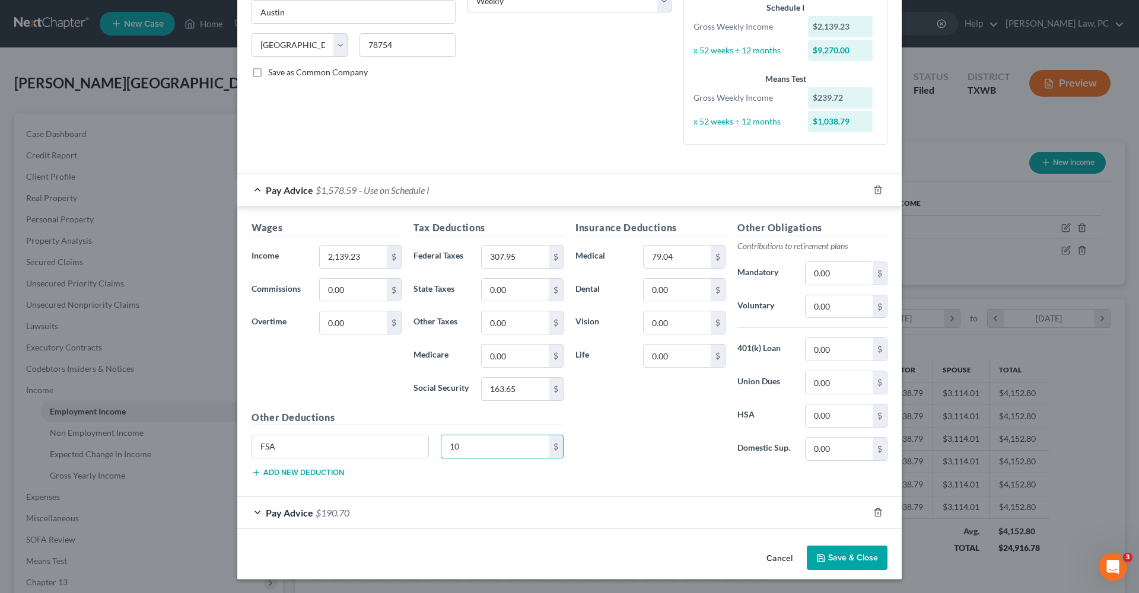
scroll to position [211, 0]
type input "10"
click at [845, 555] on button "Save & Close" at bounding box center [847, 559] width 81 height 25
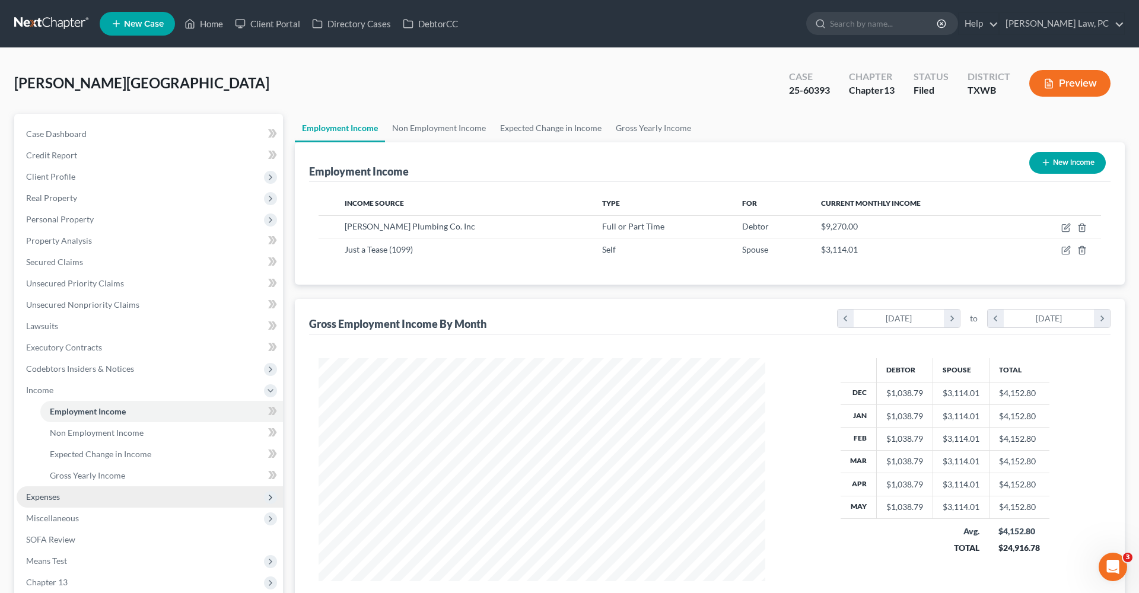
click at [68, 490] on span "Expenses" at bounding box center [150, 497] width 266 height 21
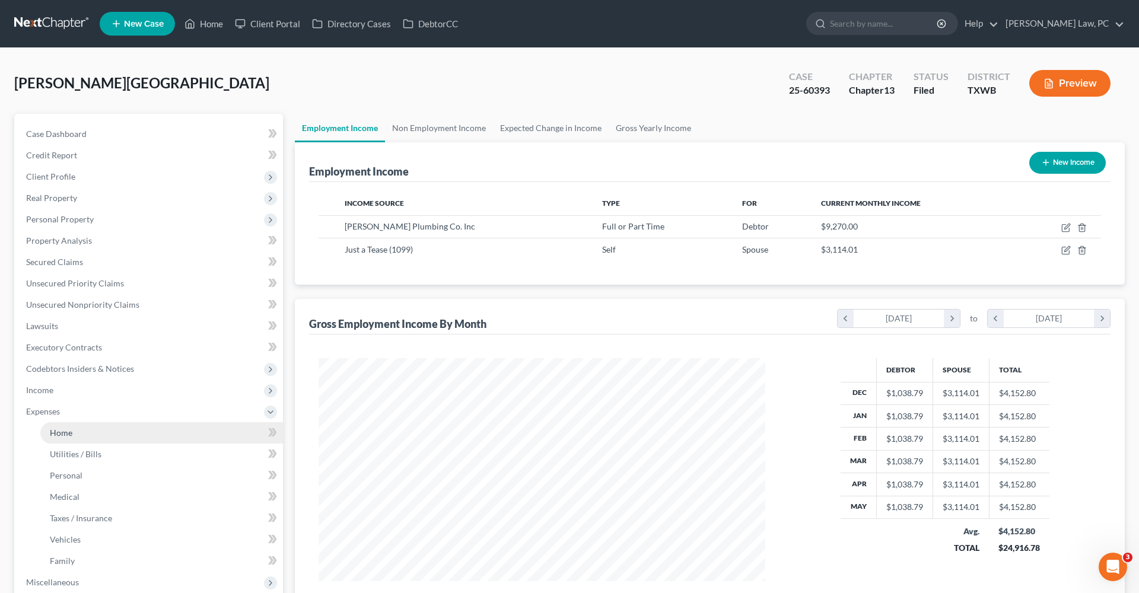
click at [65, 439] on link "Home" at bounding box center [161, 433] width 243 height 21
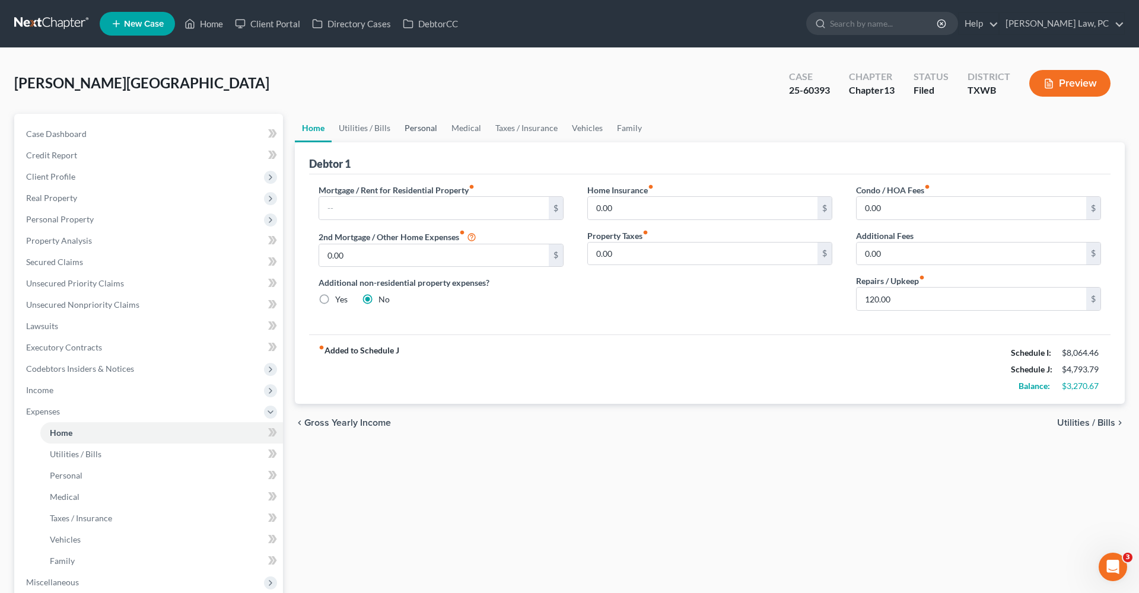
click at [420, 128] on link "Personal" at bounding box center [421, 128] width 47 height 28
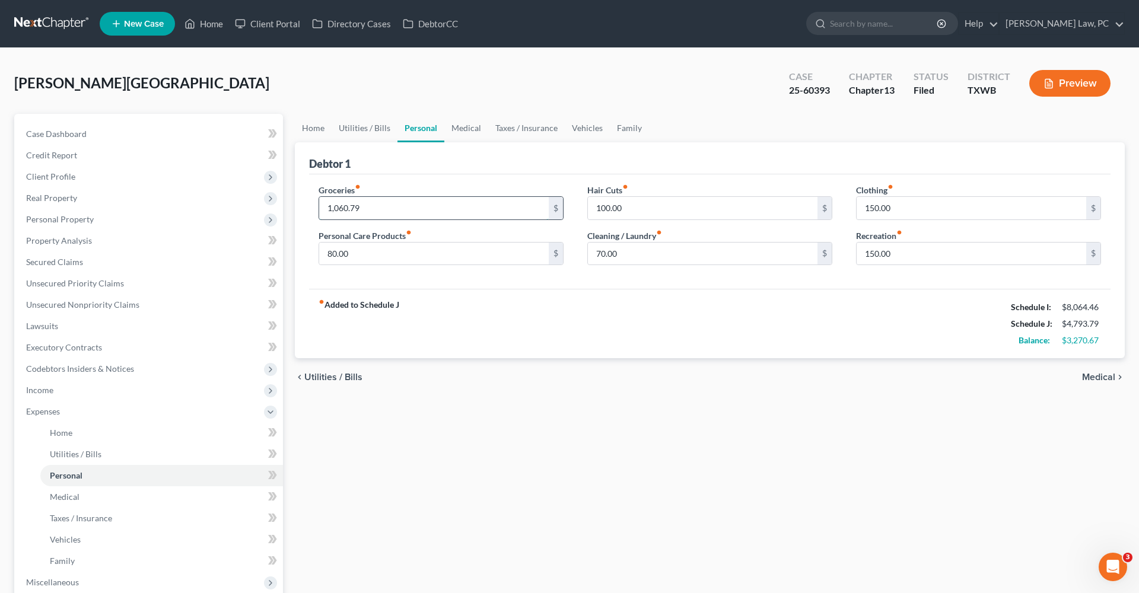
click at [370, 208] on input "1,060.79" at bounding box center [434, 208] width 230 height 23
drag, startPoint x: 370, startPoint y: 209, endPoint x: 294, endPoint y: 208, distance: 76.0
click at [294, 208] on div "Home Utilities / Bills Personal Medical Taxes / Insurance Vehicles Family Debto…" at bounding box center [710, 446] width 842 height 664
type input "1,061.46"
click at [469, 300] on div "fiber_manual_record Added to Schedule J Schedule I: $8,064.46 Schedule J: $4,79…" at bounding box center [710, 323] width 802 height 69
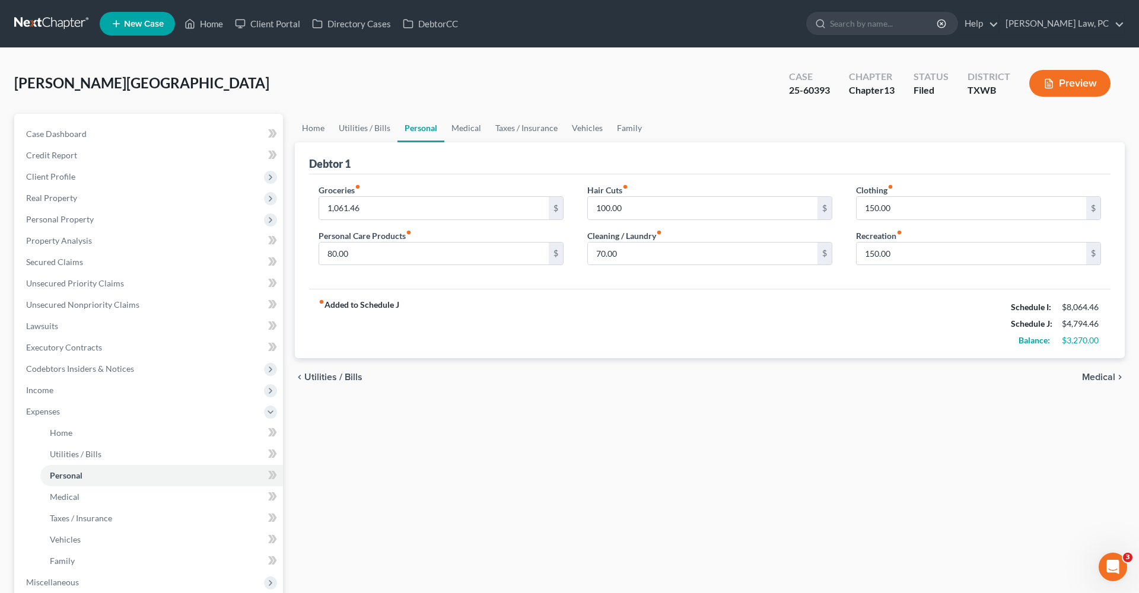
click at [485, 278] on div "Groceries fiber_manual_record 1,061.46 $ Personal Care Products fiber_manual_re…" at bounding box center [710, 231] width 802 height 115
click at [458, 129] on link "Medical" at bounding box center [467, 128] width 44 height 28
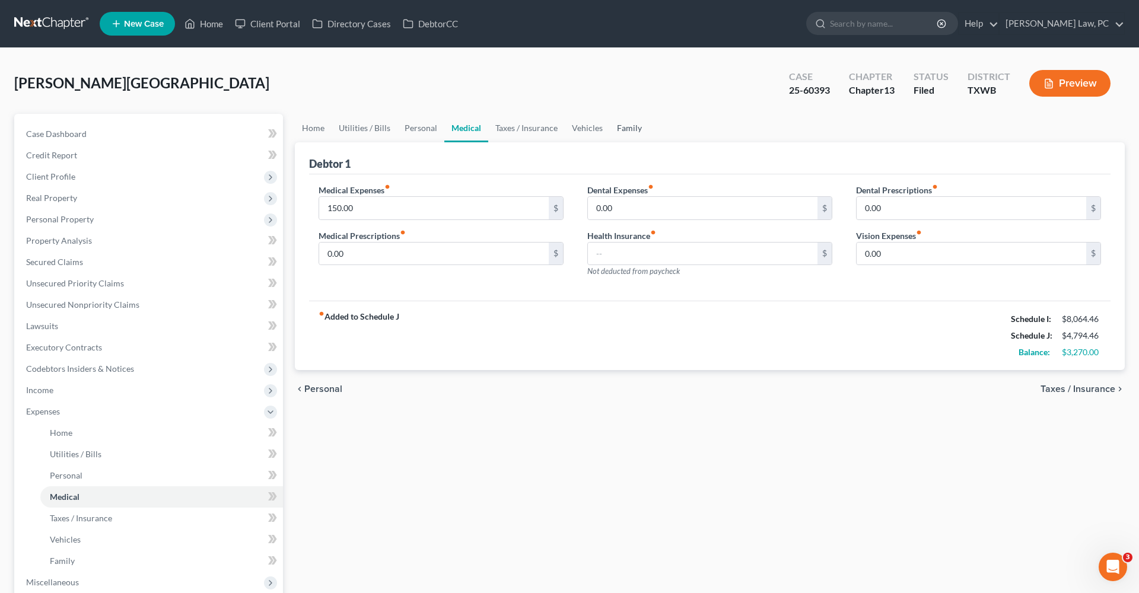
click at [628, 129] on link "Family" at bounding box center [629, 128] width 39 height 28
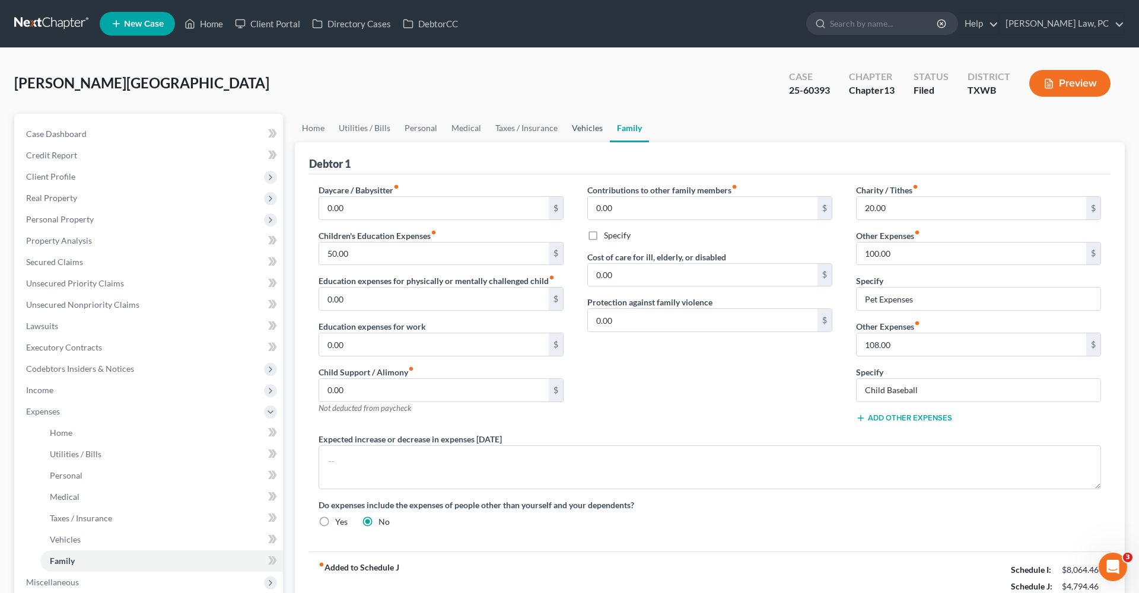
click at [582, 126] on link "Vehicles" at bounding box center [587, 128] width 45 height 28
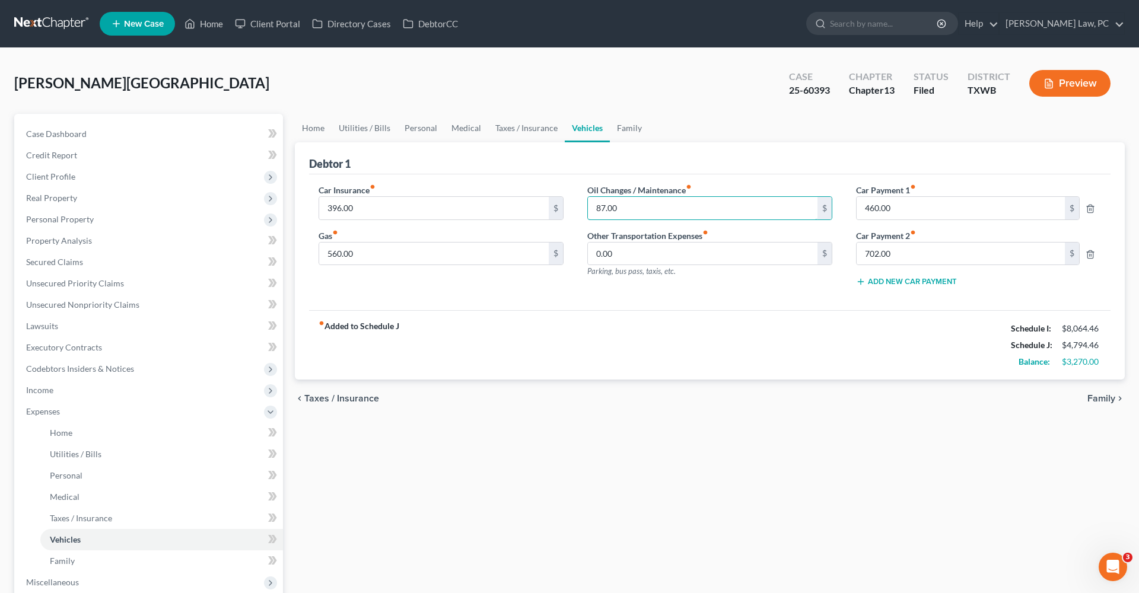
drag, startPoint x: 635, startPoint y: 212, endPoint x: 583, endPoint y: 207, distance: 51.8
click at [583, 207] on div "Oil Changes / Maintenance fiber_manual_record 87.00 $ Other Transportation Expe…" at bounding box center [710, 240] width 269 height 113
type input "100"
click at [629, 306] on div "Car Insurance fiber_manual_record 396.00 $ Gas fiber_manual_record 560.00 $ Oil…" at bounding box center [710, 242] width 802 height 136
click at [520, 129] on link "Taxes / Insurance" at bounding box center [526, 128] width 77 height 28
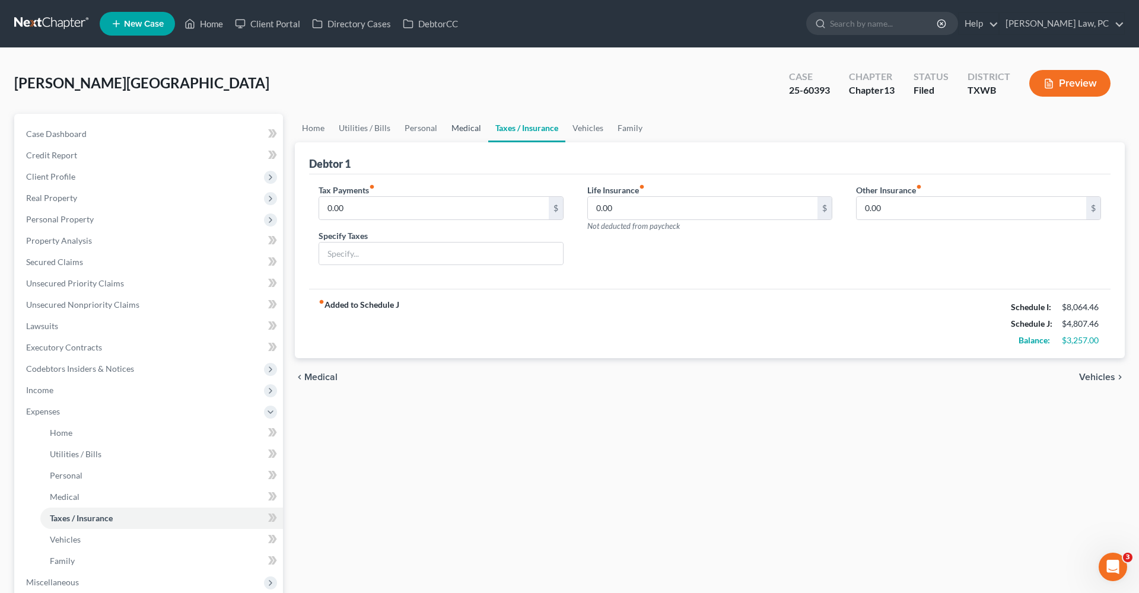
click at [466, 129] on link "Medical" at bounding box center [467, 128] width 44 height 28
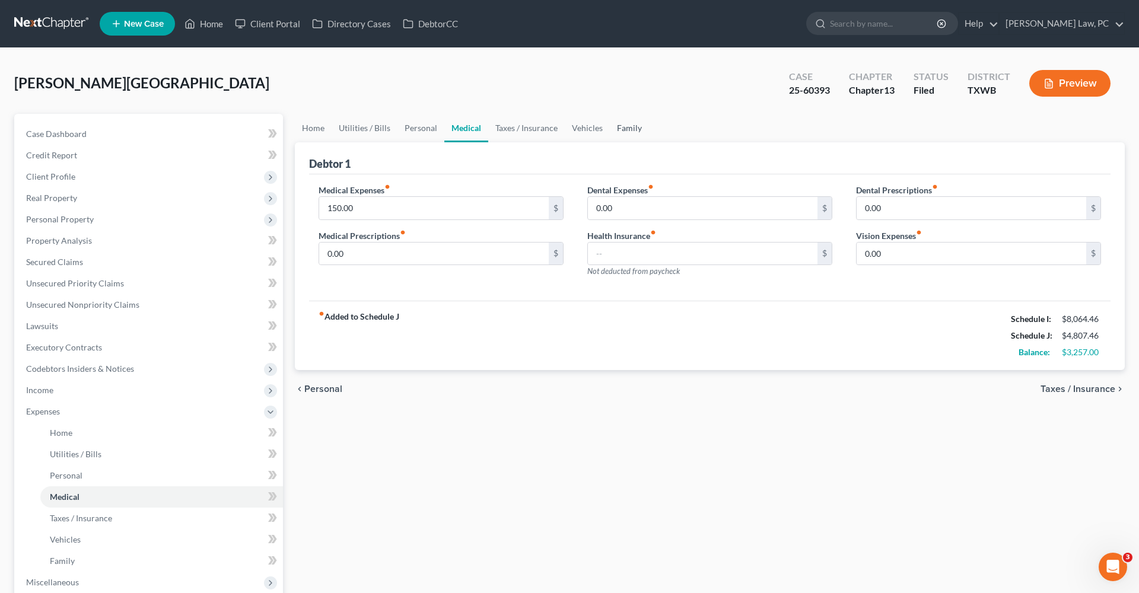
click at [622, 129] on link "Family" at bounding box center [629, 128] width 39 height 28
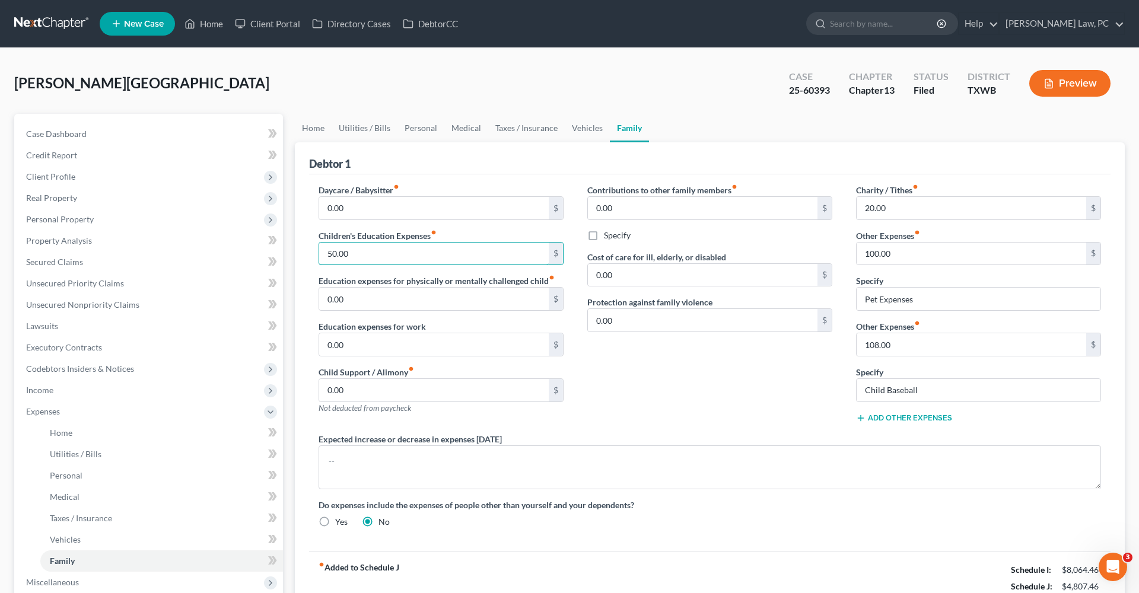
drag, startPoint x: 361, startPoint y: 255, endPoint x: 311, endPoint y: 253, distance: 49.9
click at [311, 253] on div "Daycare / Babysitter fiber_manual_record 0.00 $ Children's Education Expenses f…" at bounding box center [441, 308] width 269 height 249
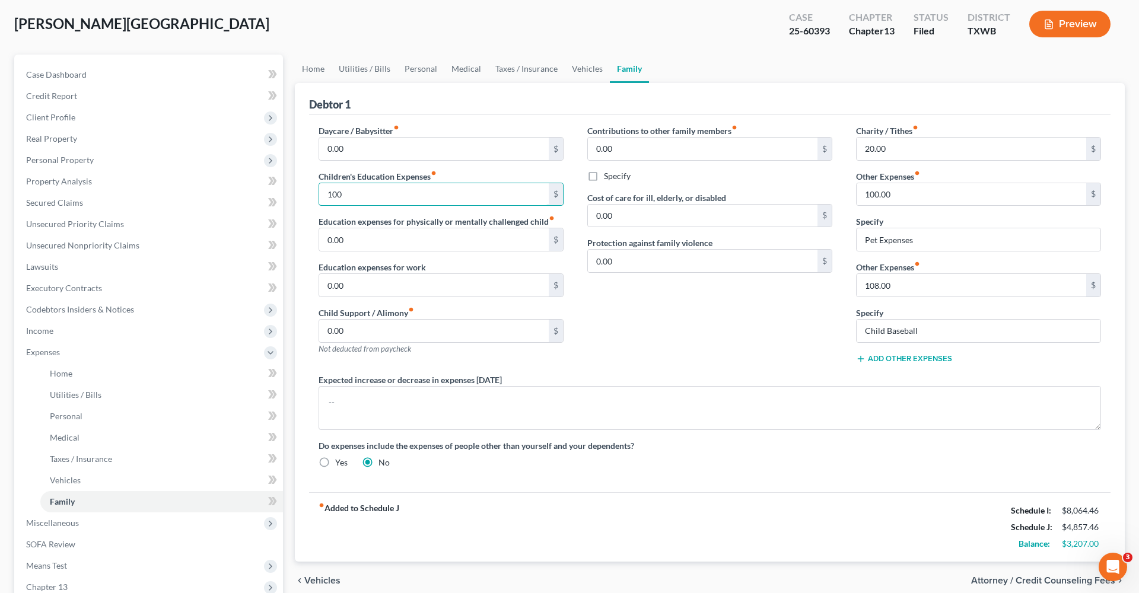
scroll to position [68, 0]
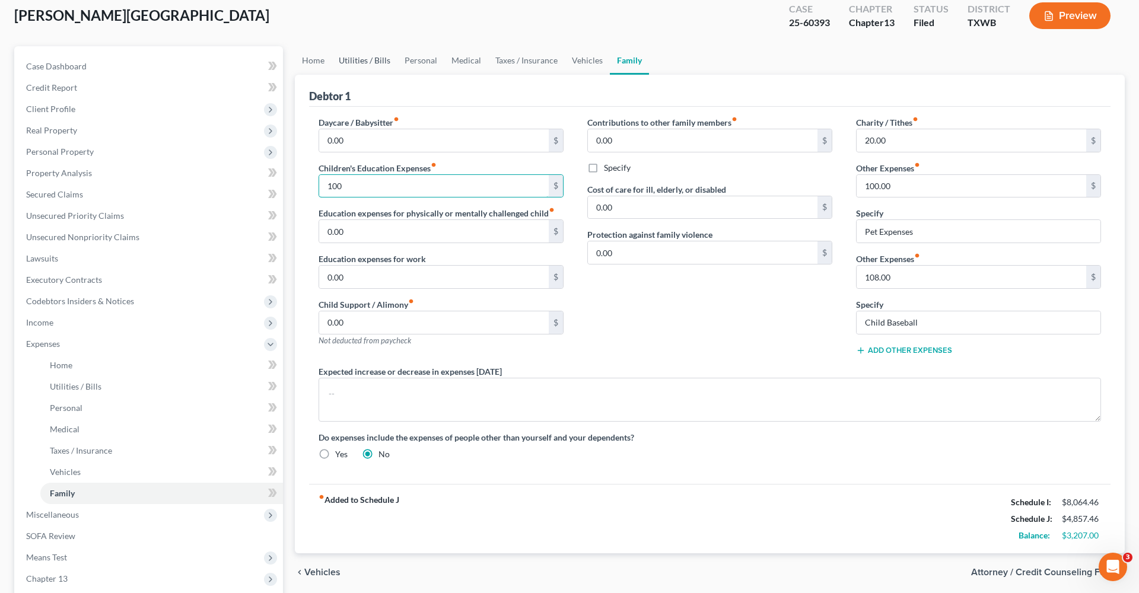
type input "100"
click at [383, 59] on link "Utilities / Bills" at bounding box center [365, 60] width 66 height 28
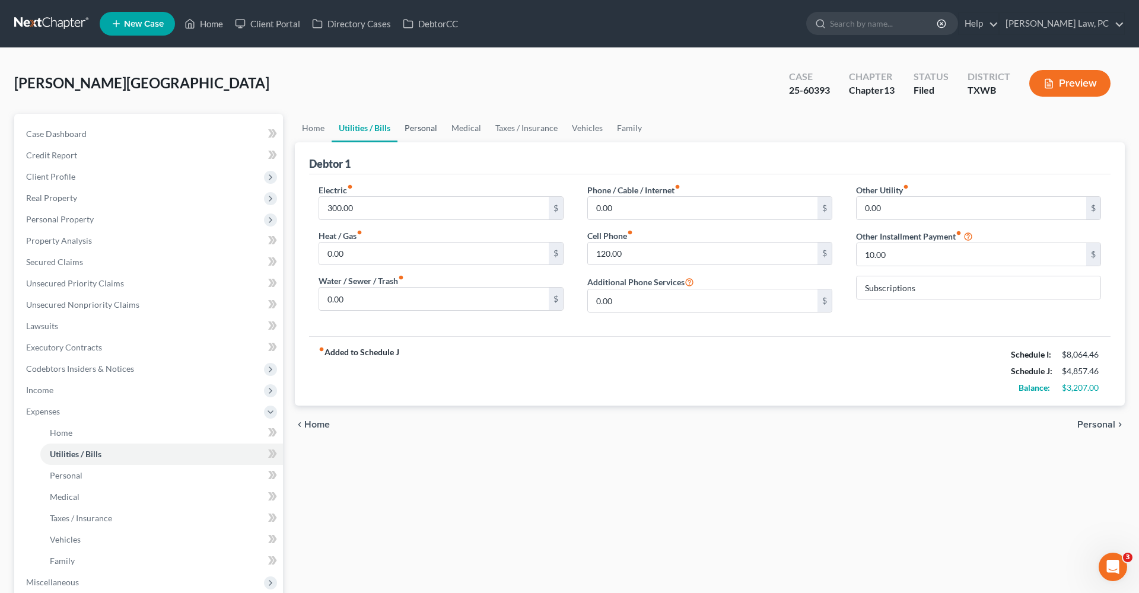
click at [422, 129] on link "Personal" at bounding box center [421, 128] width 47 height 28
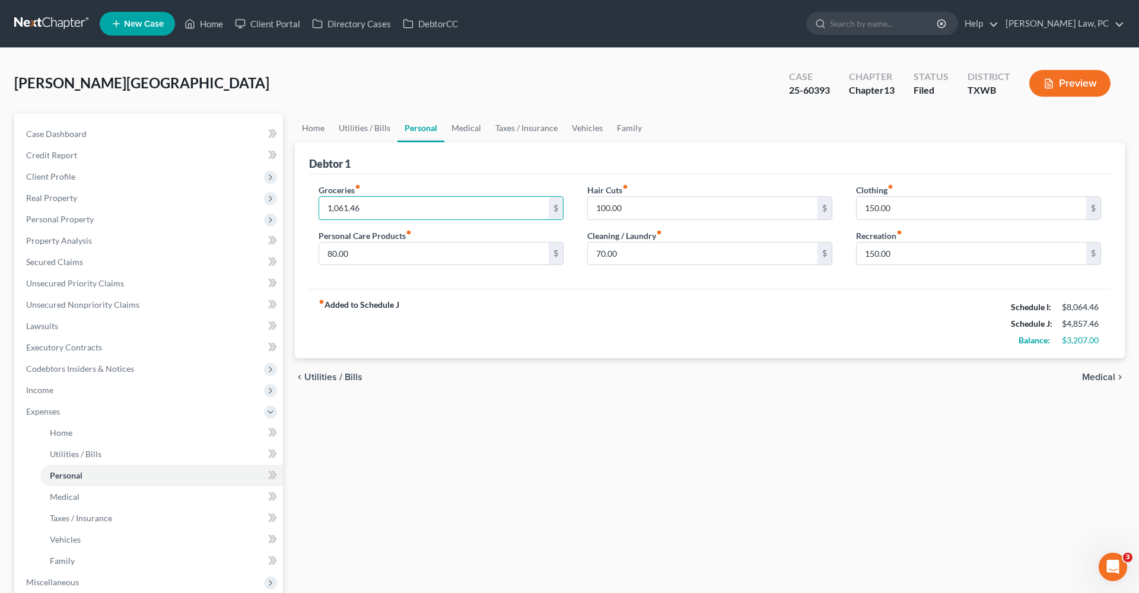
drag, startPoint x: 364, startPoint y: 208, endPoint x: 316, endPoint y: 204, distance: 48.3
click at [316, 204] on div "Groceries fiber_manual_record 1,061.46 $ Personal Care Products fiber_manual_re…" at bounding box center [441, 229] width 269 height 91
type input "1,058.46"
click at [554, 333] on div "fiber_manual_record Added to Schedule J Schedule I: $8,064.46 Schedule J: $4,85…" at bounding box center [710, 323] width 802 height 69
click at [614, 129] on link "Family" at bounding box center [629, 128] width 39 height 28
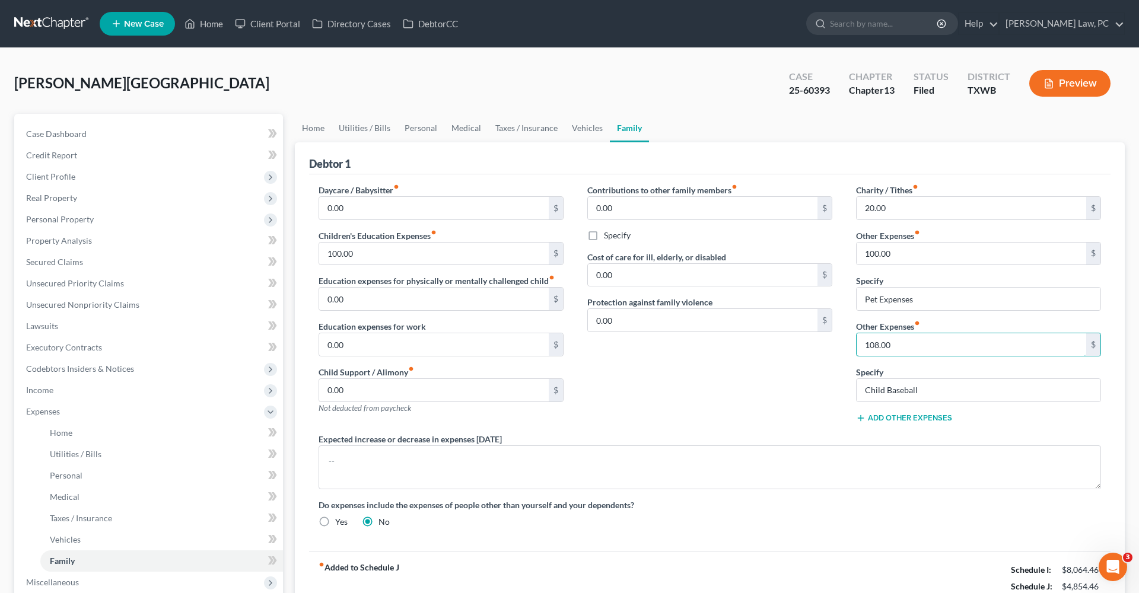
drag, startPoint x: 912, startPoint y: 348, endPoint x: 838, endPoint y: 348, distance: 74.2
click at [838, 348] on div "Daycare / Babysitter fiber_manual_record 0.00 $ Children's Education Expenses f…" at bounding box center [710, 361] width 807 height 354
type input "280"
click at [731, 403] on div "Contributions to other family members fiber_manual_record 0.00 $ Specify Cost o…" at bounding box center [710, 308] width 269 height 249
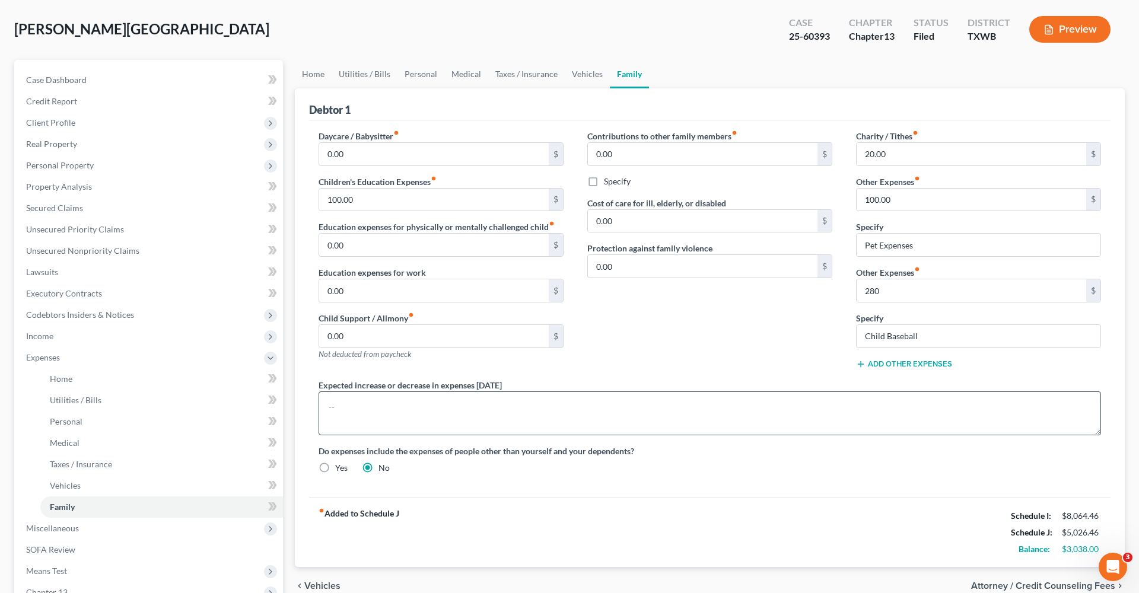
scroll to position [55, 0]
click at [415, 73] on link "Personal" at bounding box center [421, 73] width 47 height 28
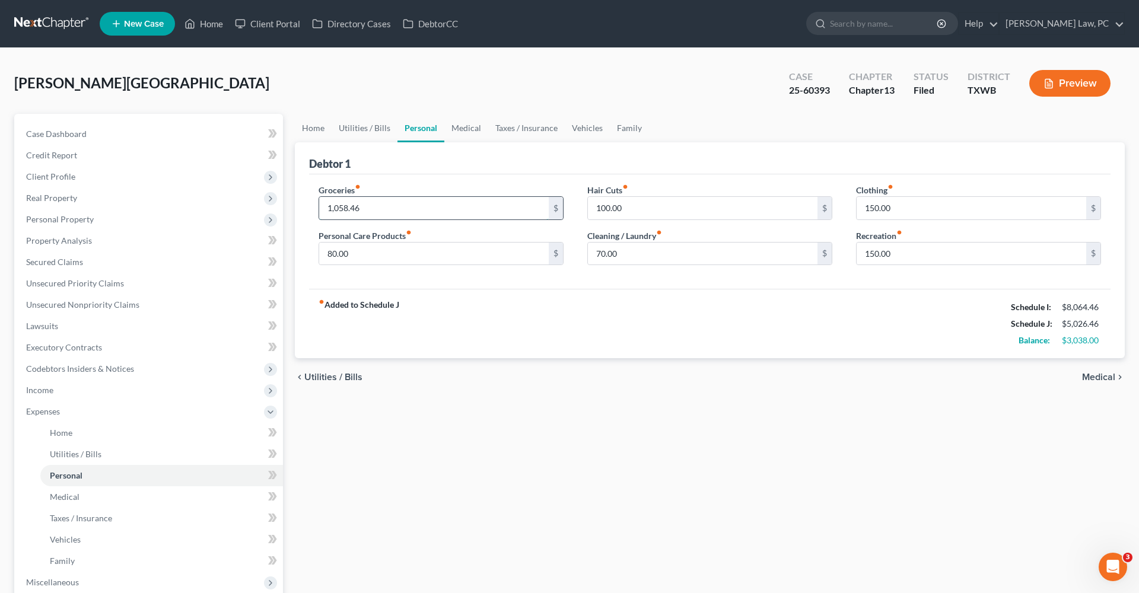
drag, startPoint x: 377, startPoint y: 208, endPoint x: 325, endPoint y: 204, distance: 53.0
click at [325, 204] on input "1,058.46" at bounding box center [434, 208] width 230 height 23
type input "1"
type input "996.46"
click at [627, 133] on link "Family" at bounding box center [629, 128] width 39 height 28
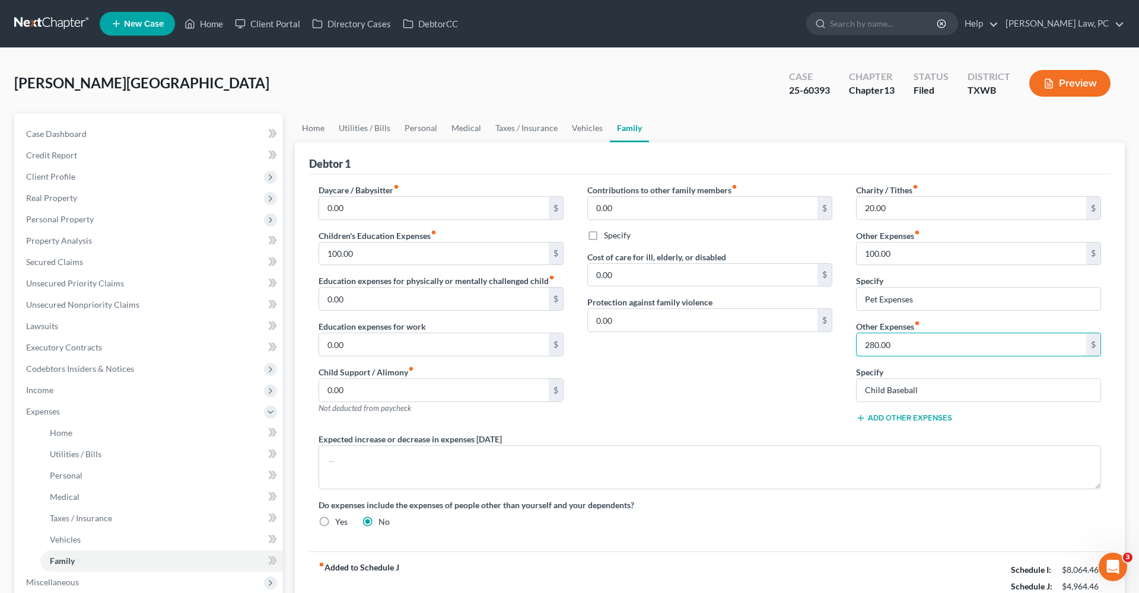
drag, startPoint x: 904, startPoint y: 348, endPoint x: 829, endPoint y: 348, distance: 74.8
click at [829, 348] on div "Daycare / Babysitter fiber_manual_record 0.00 $ Children's Education Expenses f…" at bounding box center [710, 361] width 807 height 354
type input "285"
click at [745, 377] on div "Contributions to other family members fiber_manual_record 0.00 $ Specify Cost o…" at bounding box center [710, 308] width 269 height 249
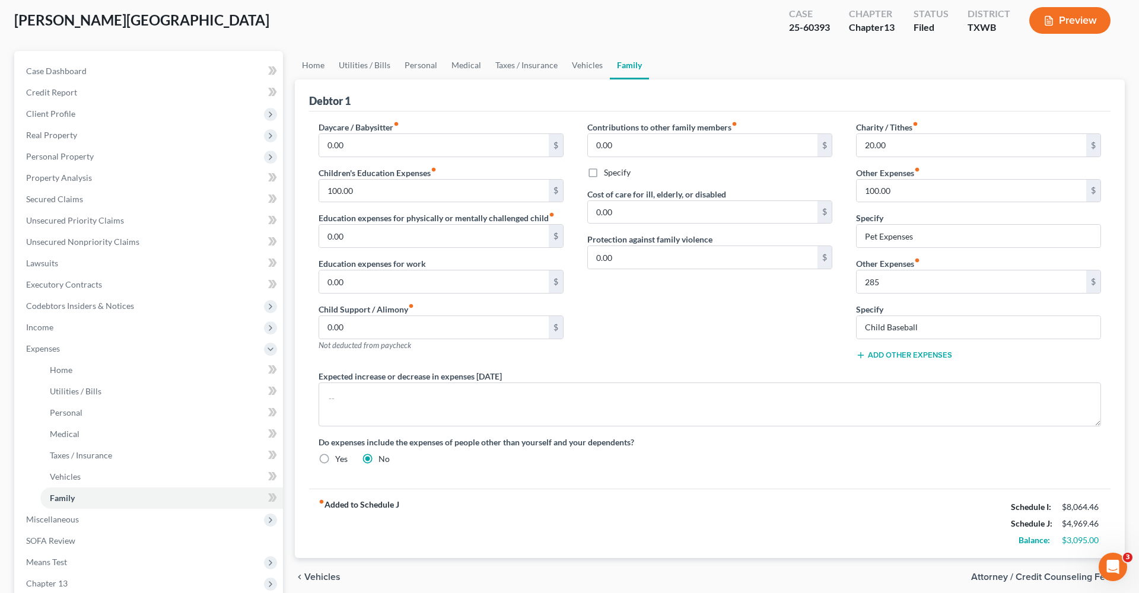
scroll to position [69, 0]
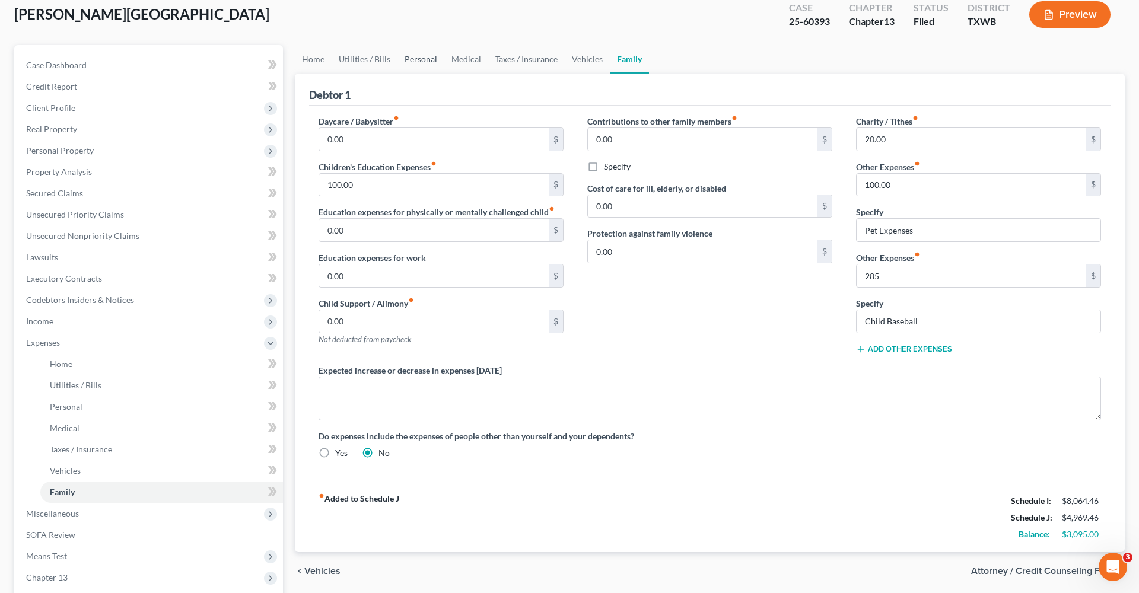
click at [421, 65] on link "Personal" at bounding box center [421, 59] width 47 height 28
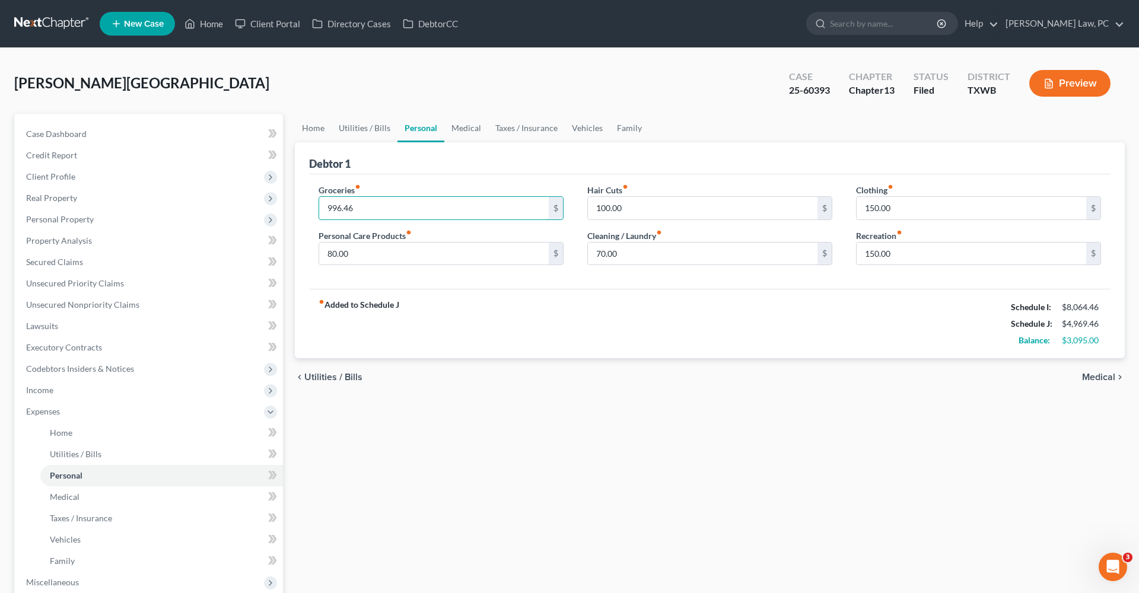
drag, startPoint x: 363, startPoint y: 208, endPoint x: 309, endPoint y: 199, distance: 55.3
click at [309, 199] on div "Groceries fiber_manual_record 996.46 $ Personal Care Products fiber_manual_reco…" at bounding box center [441, 229] width 269 height 91
drag, startPoint x: 366, startPoint y: 209, endPoint x: 313, endPoint y: 208, distance: 53.4
click at [313, 208] on div "Groceries fiber_manual_record 1,000.46 $ Personal Care Products fiber_manual_re…" at bounding box center [441, 229] width 269 height 91
type input "991.46"
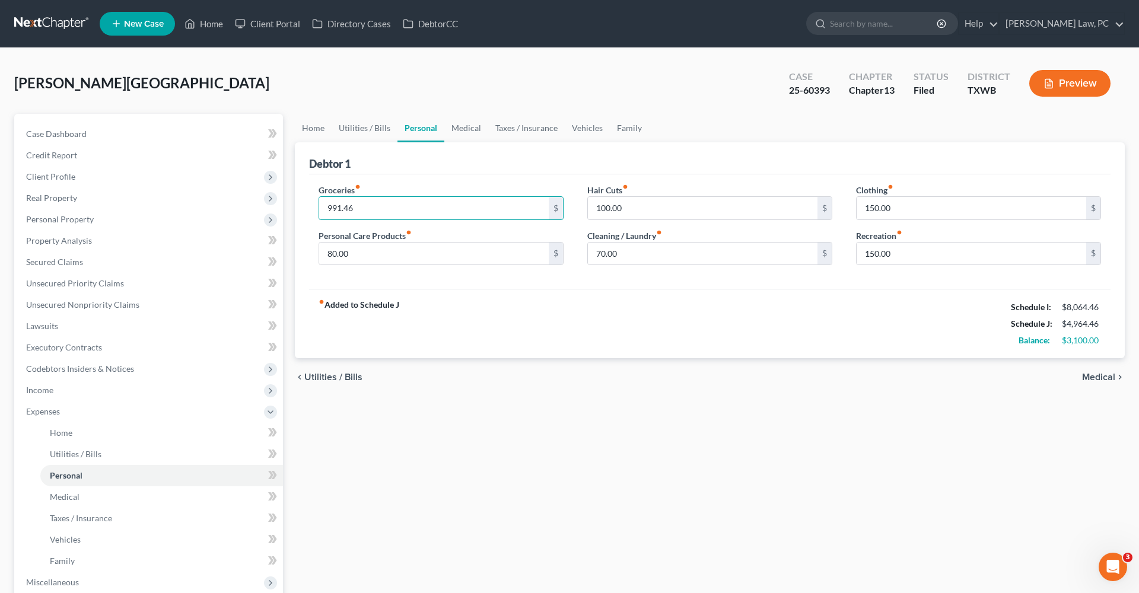
click at [493, 312] on div "fiber_manual_record Added to Schedule J Schedule I: $8,064.46 Schedule J: $4,96…" at bounding box center [710, 323] width 802 height 69
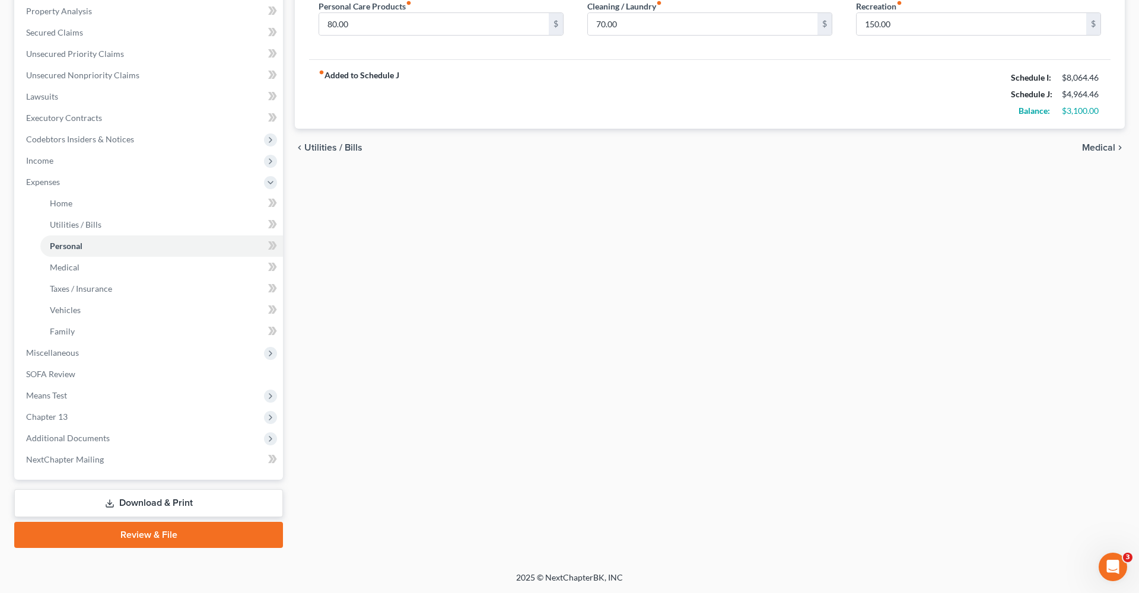
scroll to position [230, 0]
click at [47, 398] on span "Means Test" at bounding box center [46, 396] width 41 height 10
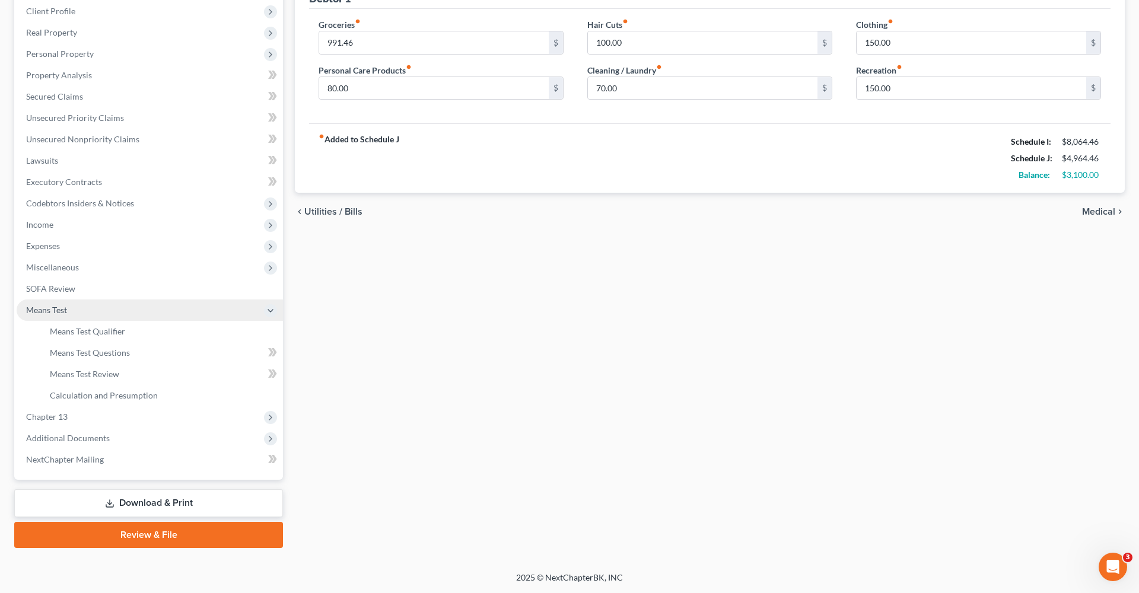
scroll to position [166, 0]
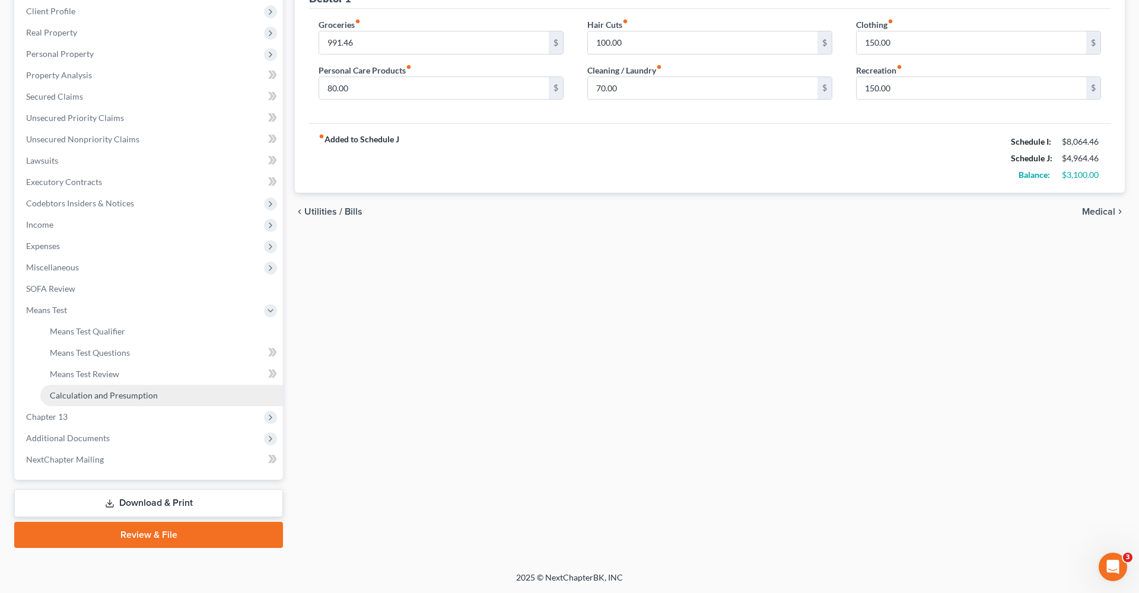
click at [99, 397] on span "Calculation and Presumption" at bounding box center [104, 396] width 108 height 10
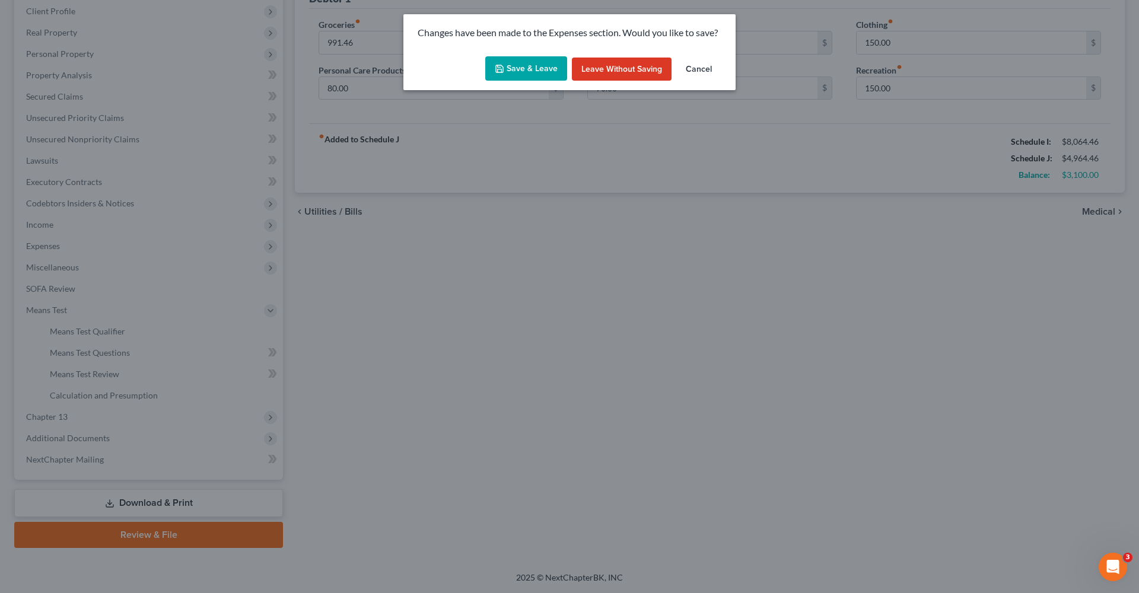
click at [519, 80] on button "Save & Leave" at bounding box center [526, 68] width 82 height 25
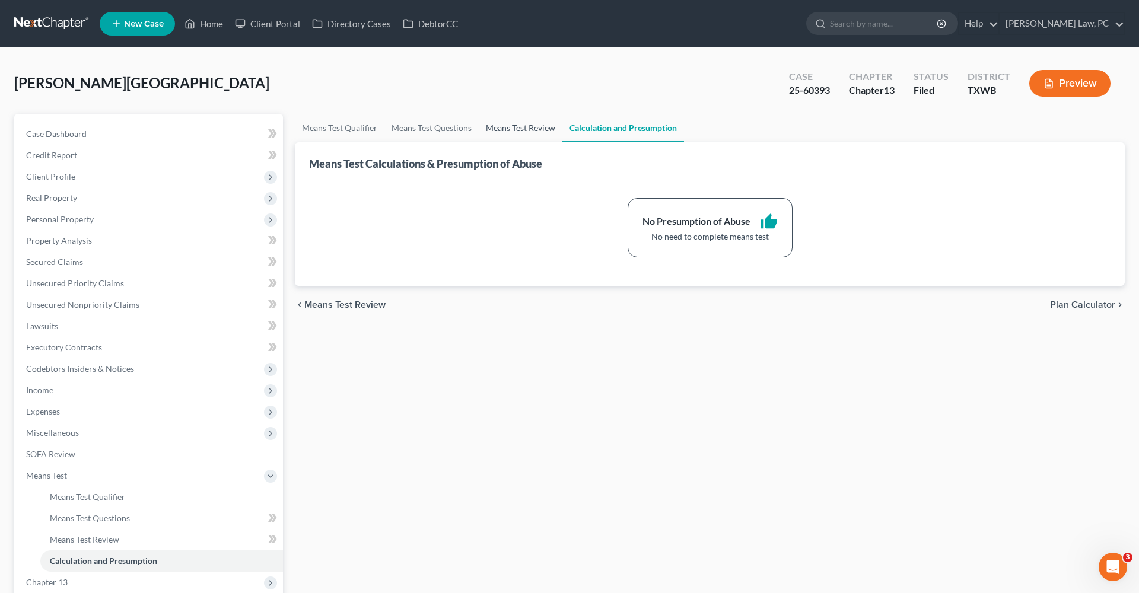
click at [535, 126] on link "Means Test Review" at bounding box center [521, 128] width 84 height 28
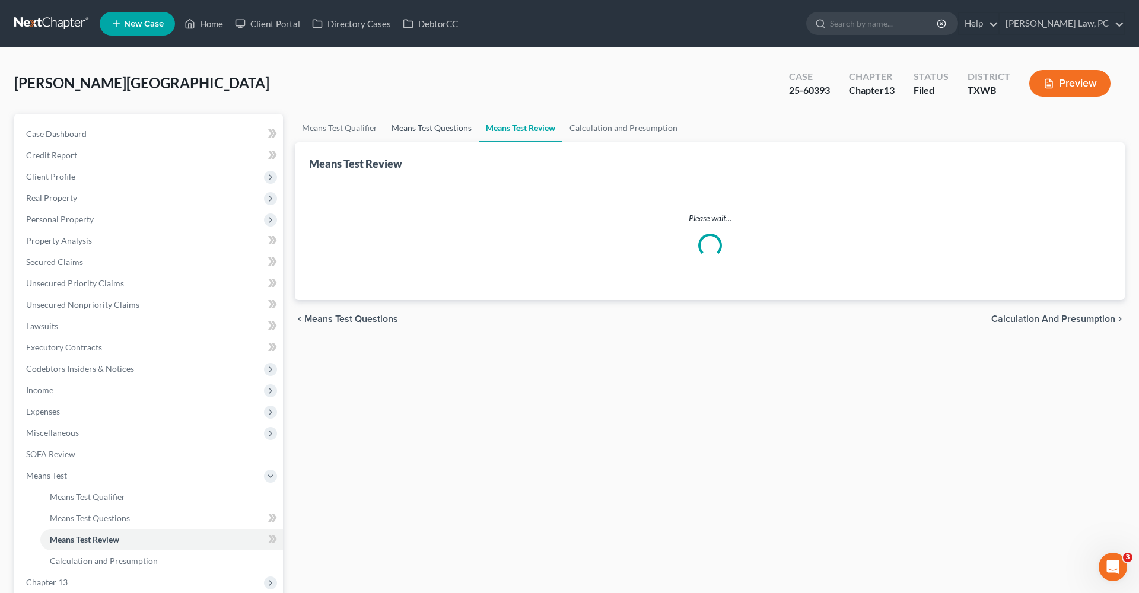
click at [442, 131] on link "Means Test Questions" at bounding box center [432, 128] width 94 height 28
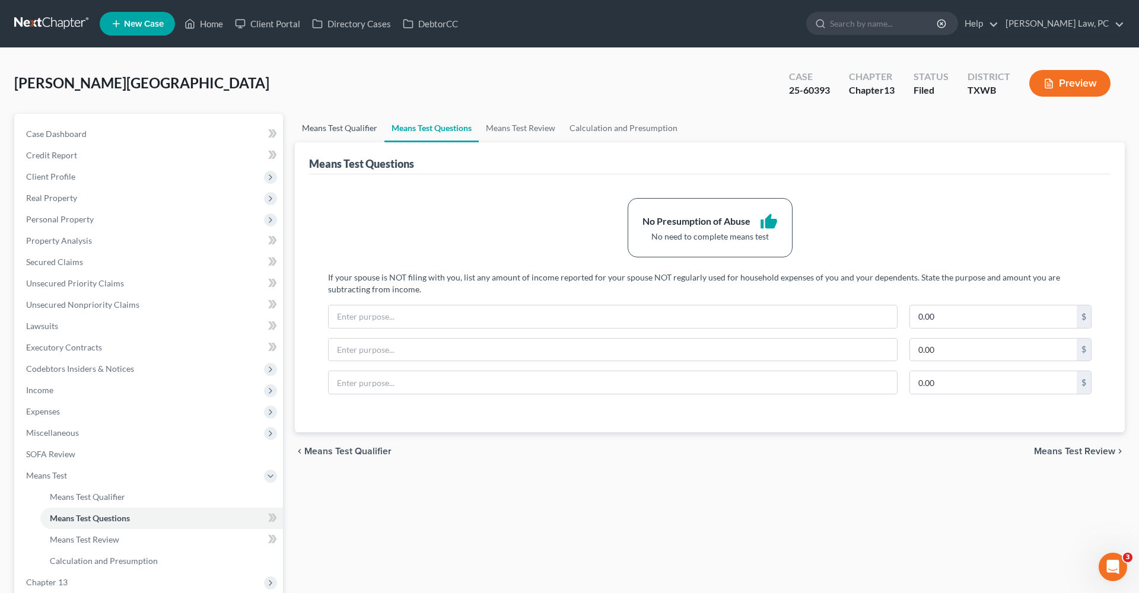
click at [332, 122] on link "Means Test Qualifier" at bounding box center [340, 128] width 90 height 28
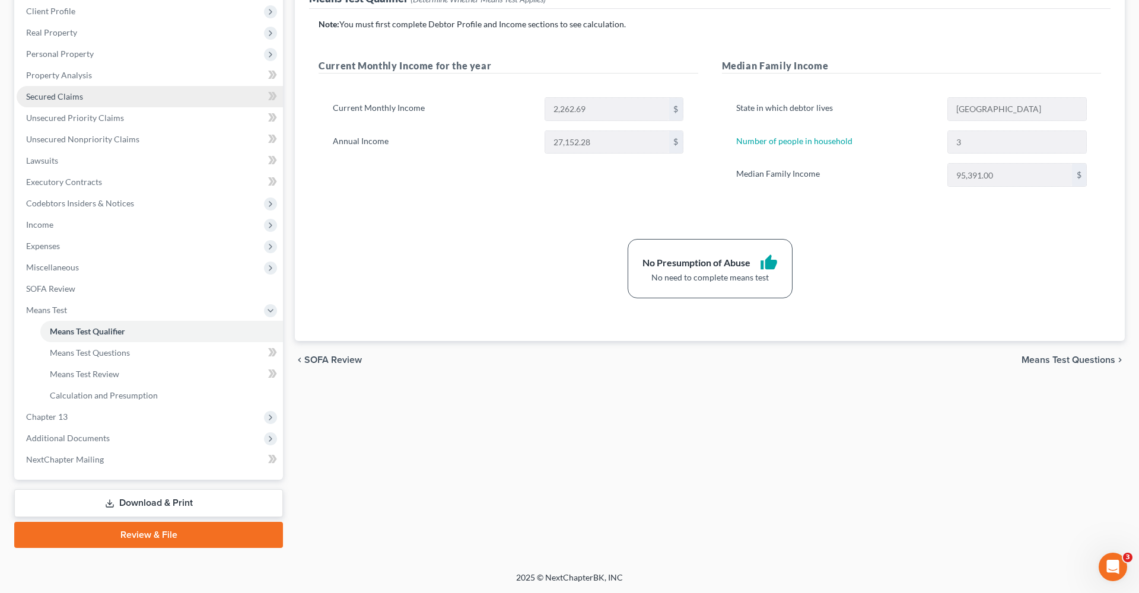
scroll to position [166, 0]
click at [112, 504] on icon at bounding box center [109, 503] width 9 height 9
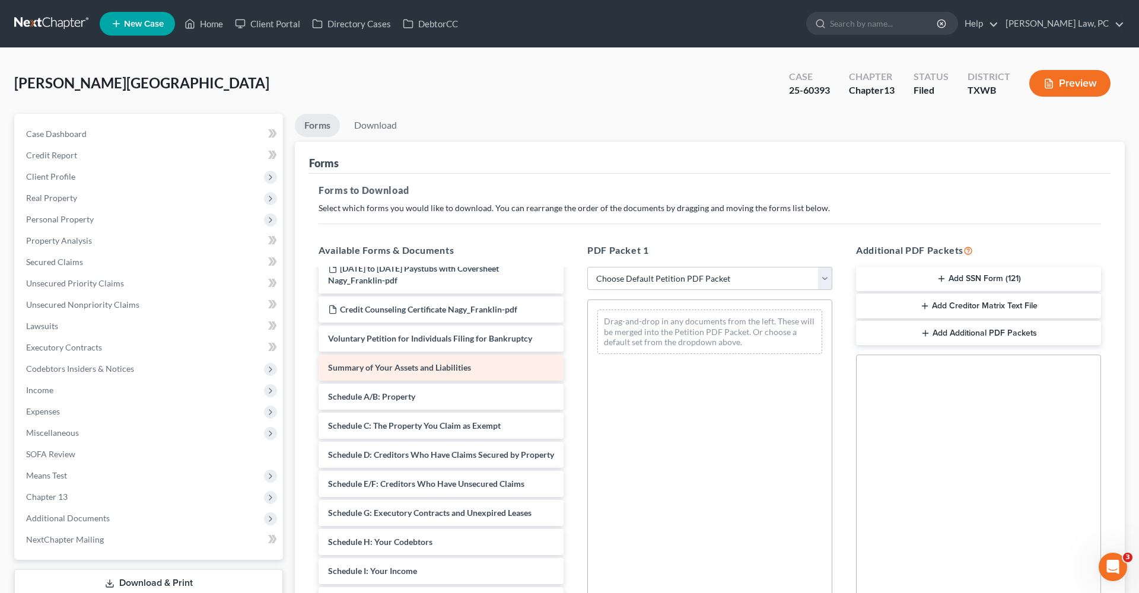
scroll to position [74, 0]
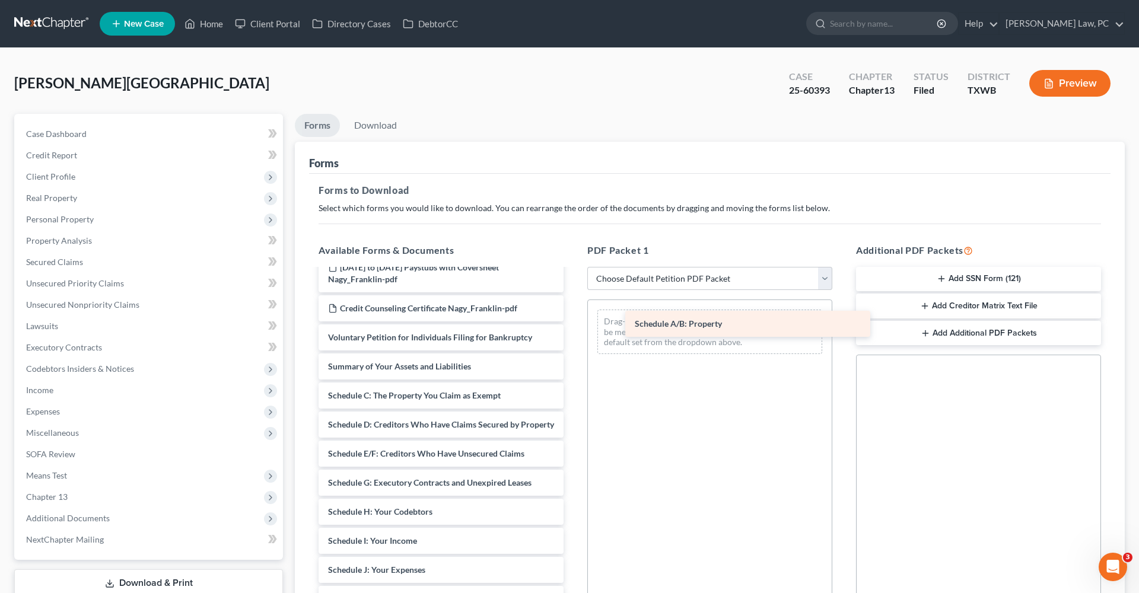
drag, startPoint x: 383, startPoint y: 401, endPoint x: 688, endPoint y: 329, distance: 313.2
click at [573, 329] on div "Schedule A/B: Property Credit Counseling Course (Debtor) Chapter 13 Plan Signed…" at bounding box center [441, 503] width 264 height 614
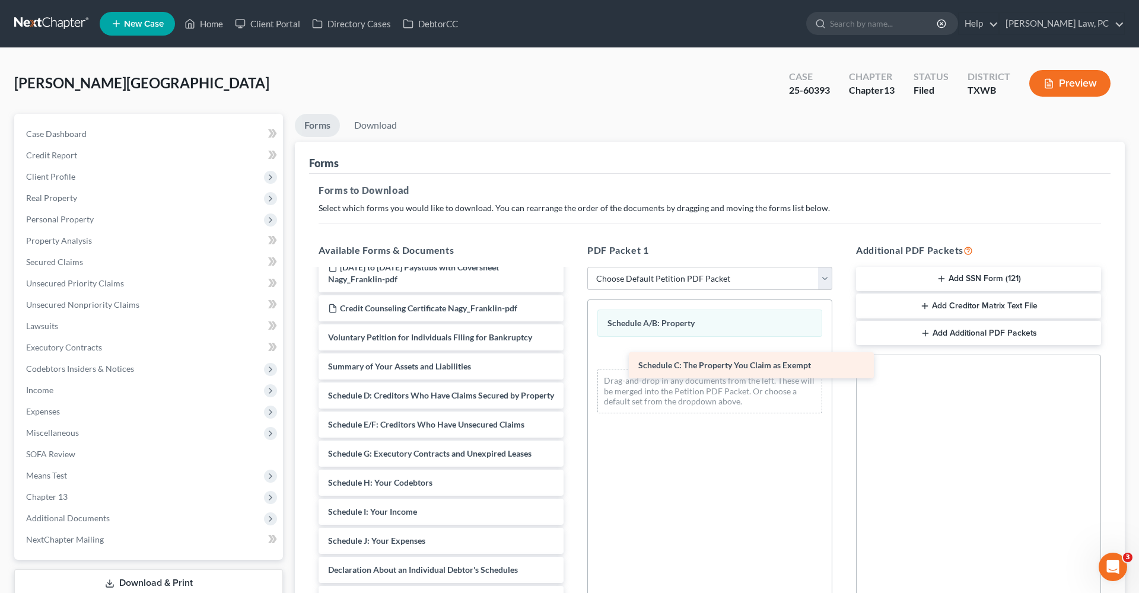
drag, startPoint x: 421, startPoint y: 399, endPoint x: 717, endPoint y: 352, distance: 299.8
click at [573, 352] on div "Schedule C: The Property You Claim as Exempt Credit Counseling Course (Debtor) …" at bounding box center [441, 488] width 264 height 585
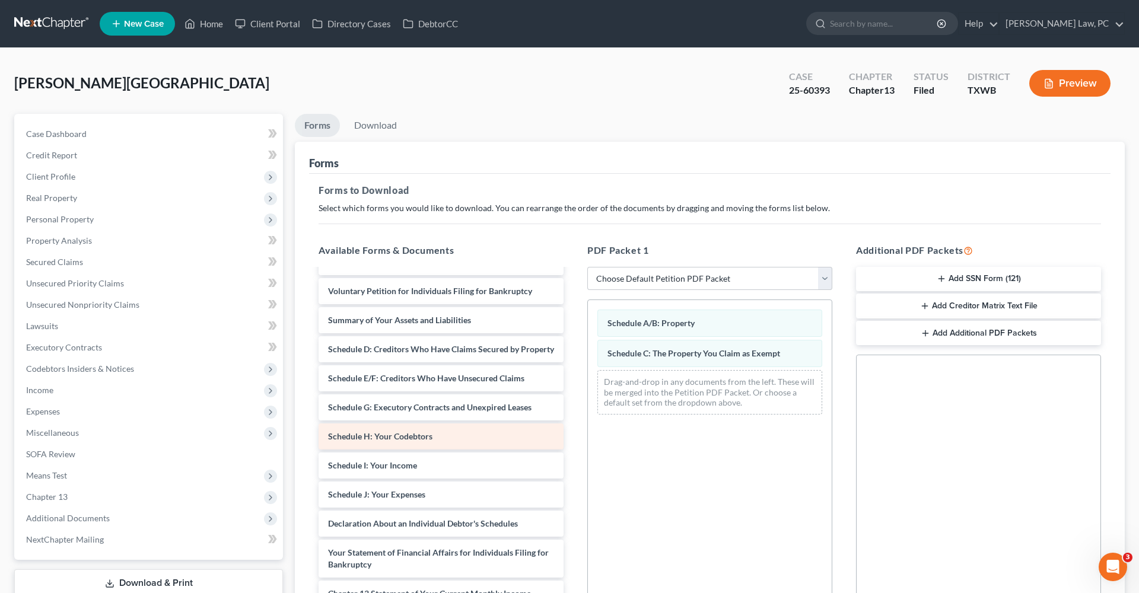
scroll to position [142, 0]
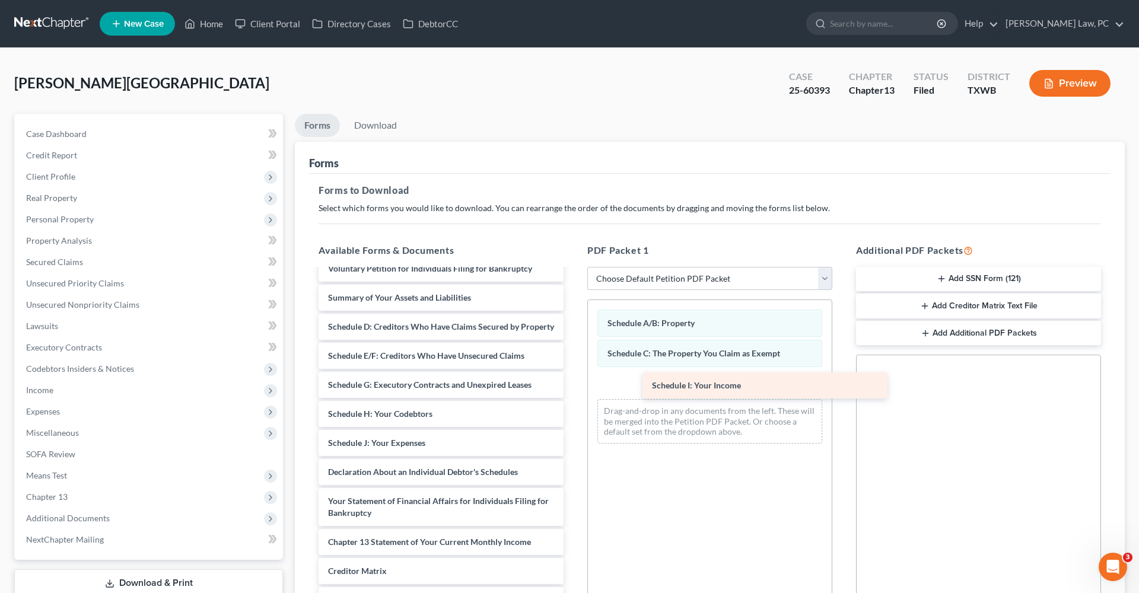
drag, startPoint x: 375, startPoint y: 450, endPoint x: 694, endPoint y: 388, distance: 325.3
click at [573, 388] on div "Schedule I: Your Income Credit Counseling Course (Debtor) Chapter 13 Plan Signe…" at bounding box center [441, 406] width 264 height 556
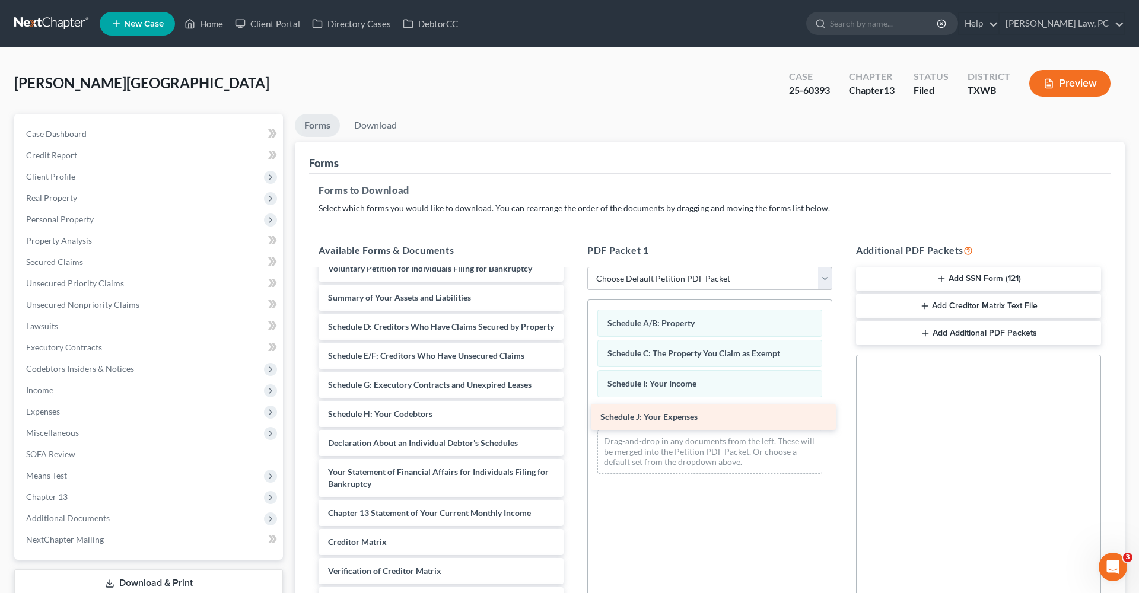
drag, startPoint x: 377, startPoint y: 442, endPoint x: 650, endPoint y: 415, distance: 273.7
click at [573, 415] on div "Schedule J: Your Expenses Credit Counseling Course (Debtor) Chapter 13 Plan Sig…" at bounding box center [441, 391] width 264 height 527
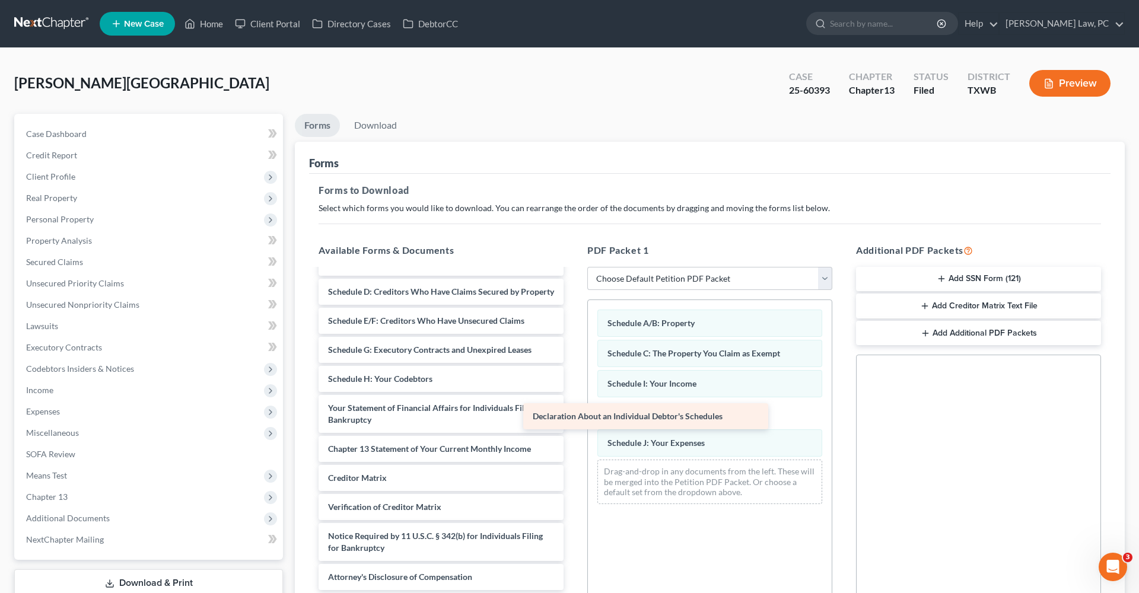
scroll to position [177, 0]
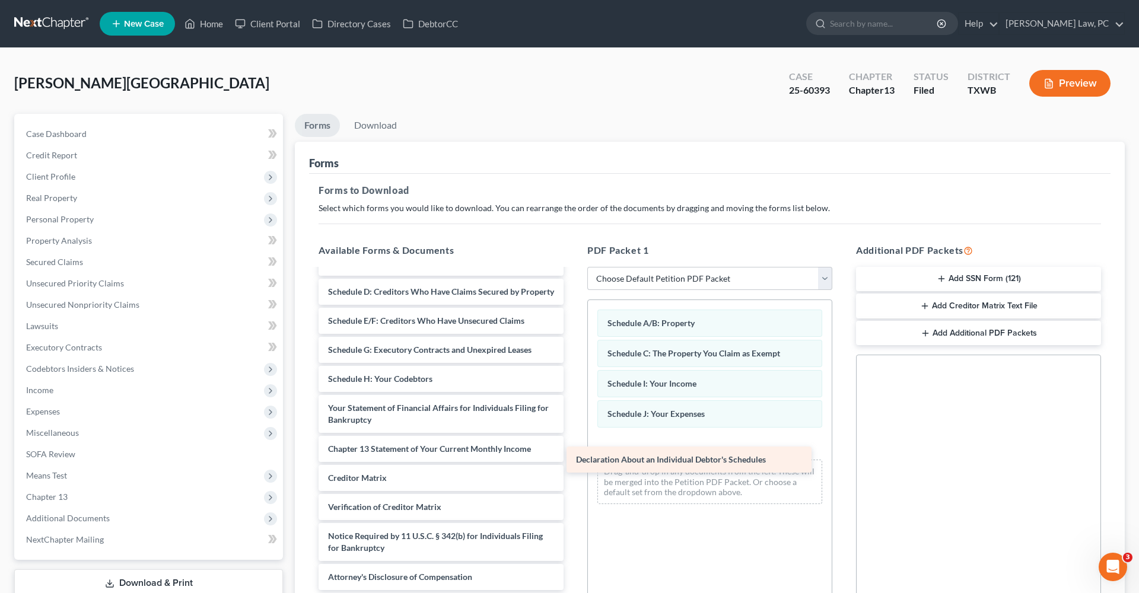
drag, startPoint x: 407, startPoint y: 407, endPoint x: 672, endPoint y: 458, distance: 269.7
click at [573, 458] on div "Declaration About an Individual Debtor's Schedules Credit Counseling Course (De…" at bounding box center [441, 342] width 264 height 498
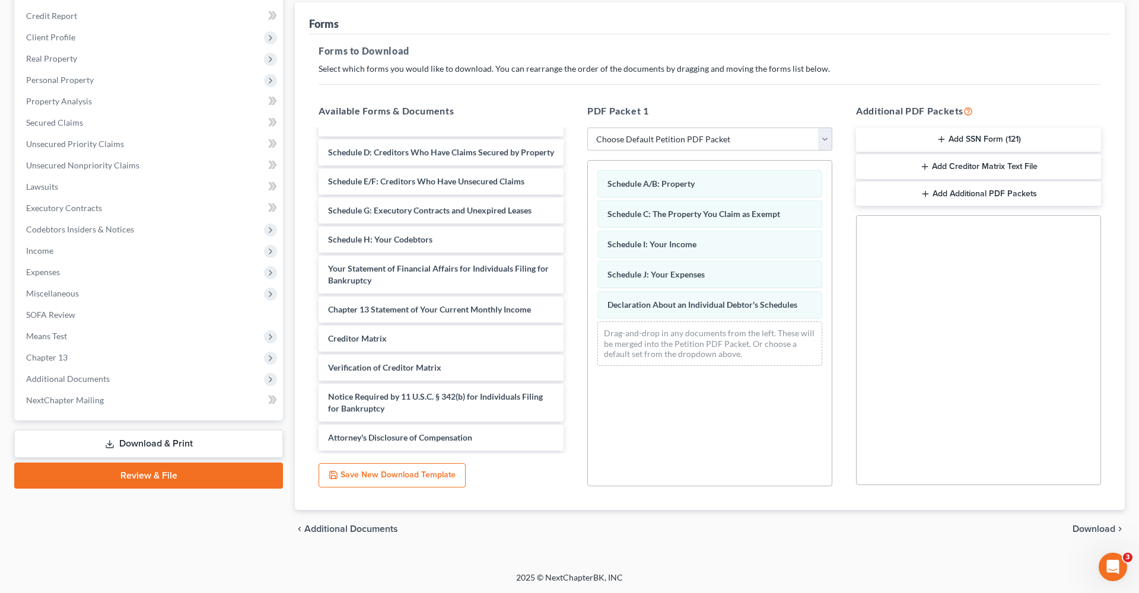
scroll to position [139, 0]
click at [1087, 530] on span "Download" at bounding box center [1094, 529] width 43 height 9
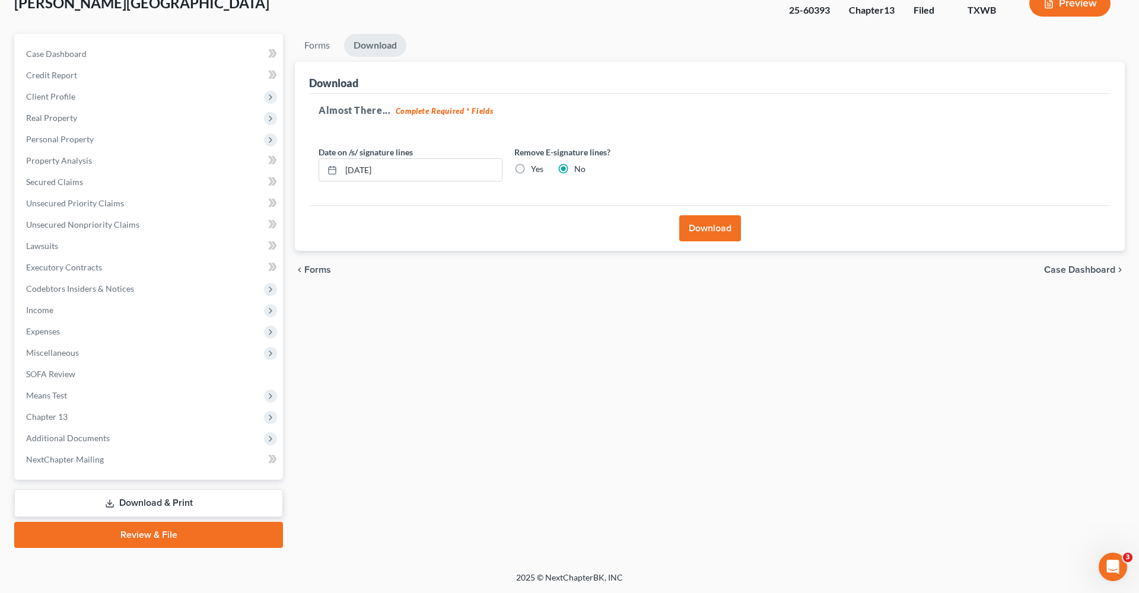
scroll to position [80, 0]
click at [717, 232] on button "Download" at bounding box center [711, 228] width 62 height 26
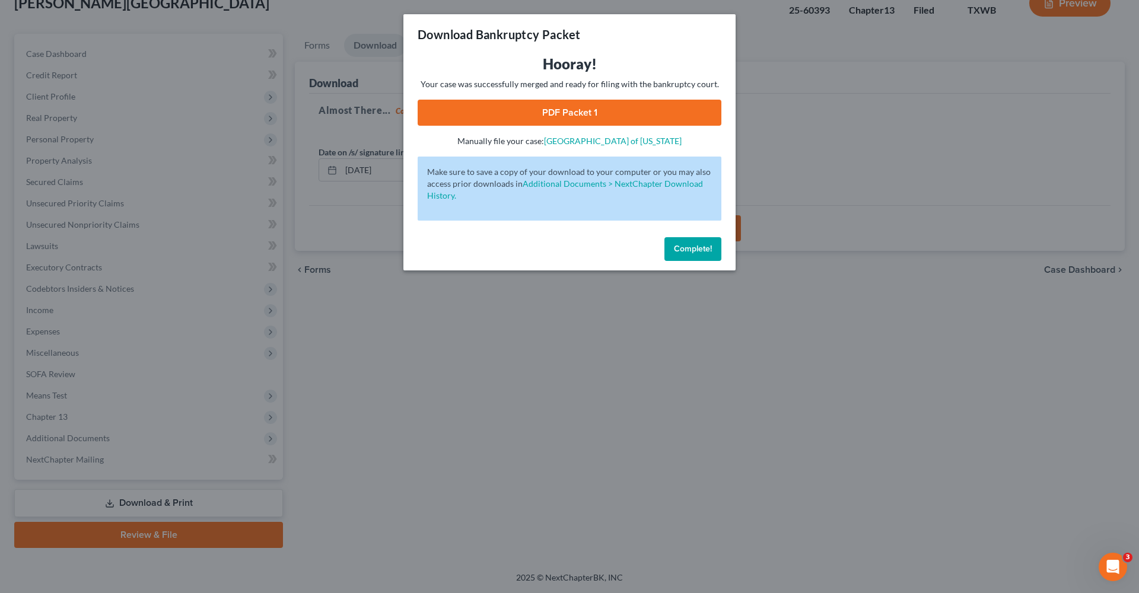
click at [585, 107] on link "PDF Packet 1" at bounding box center [570, 113] width 304 height 26
click at [697, 242] on button "Complete!" at bounding box center [693, 249] width 57 height 24
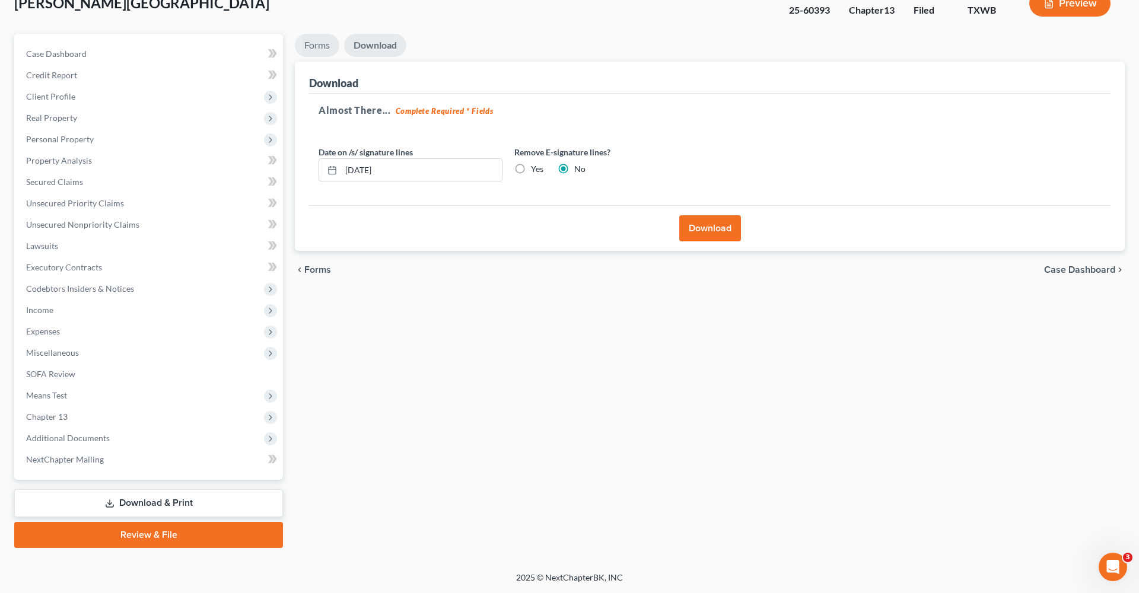
click at [317, 47] on link "Forms" at bounding box center [317, 45] width 45 height 23
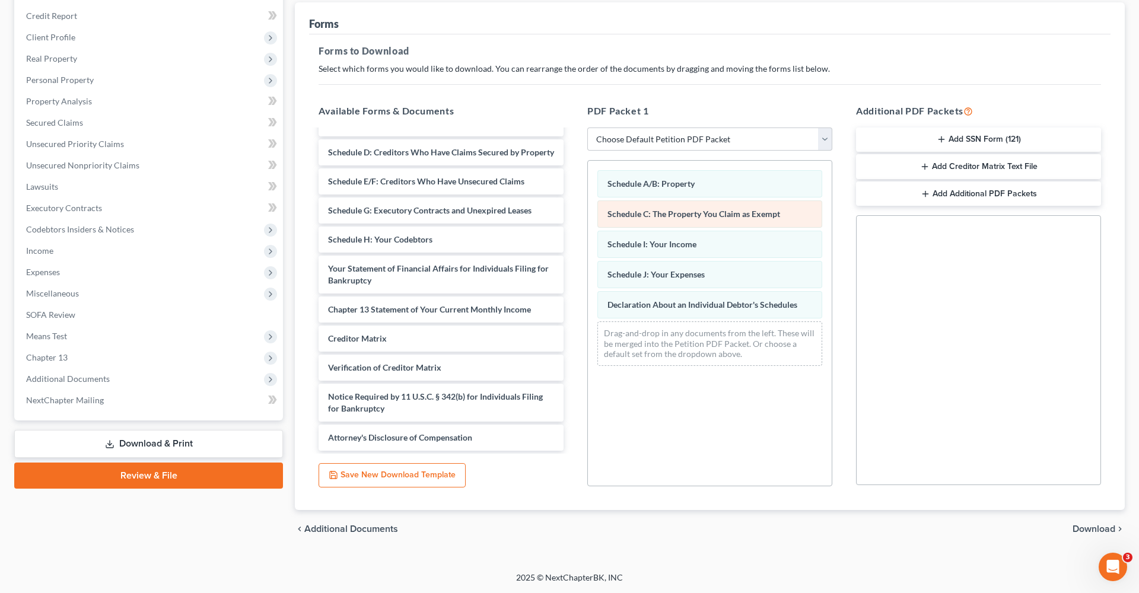
scroll to position [139, 0]
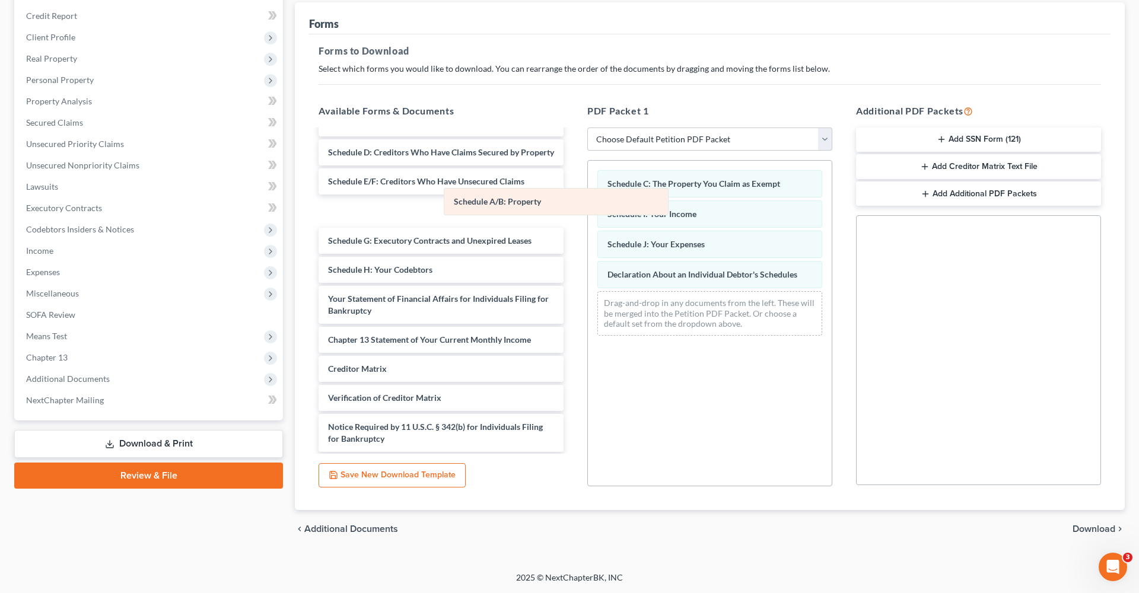
drag, startPoint x: 675, startPoint y: 185, endPoint x: 488, endPoint y: 212, distance: 188.8
click at [588, 212] on div "Schedule A/B: Property Schedule A/B: Property Schedule C: The Property You Clai…" at bounding box center [710, 253] width 244 height 185
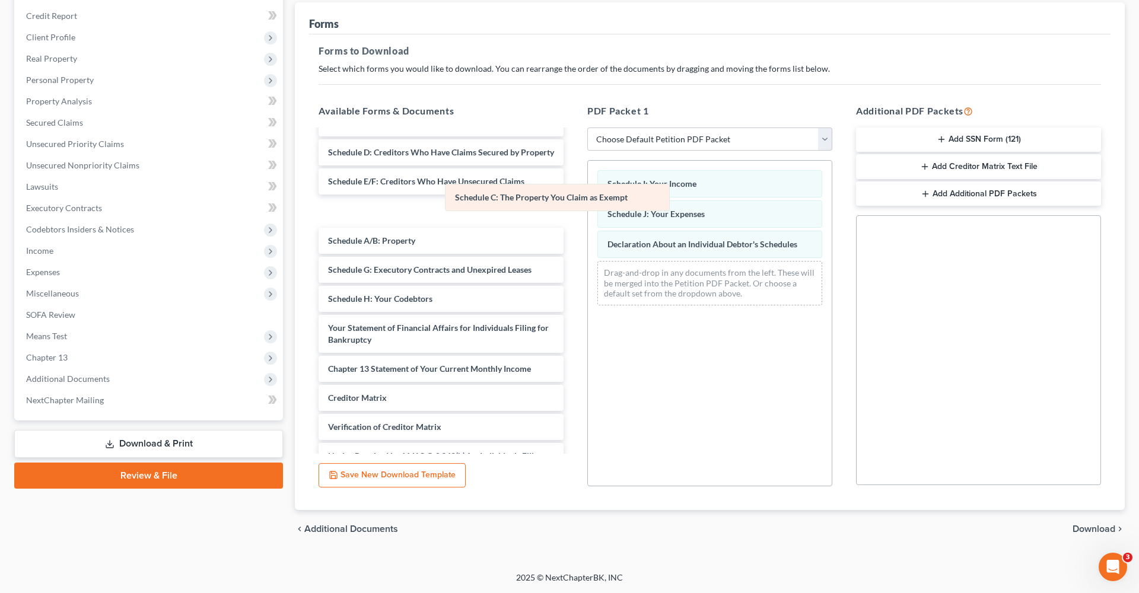
drag, startPoint x: 630, startPoint y: 182, endPoint x: 442, endPoint y: 201, distance: 189.7
click at [588, 201] on div "Schedule C: The Property You Claim as Exempt Schedule C: The Property You Claim…" at bounding box center [710, 238] width 244 height 154
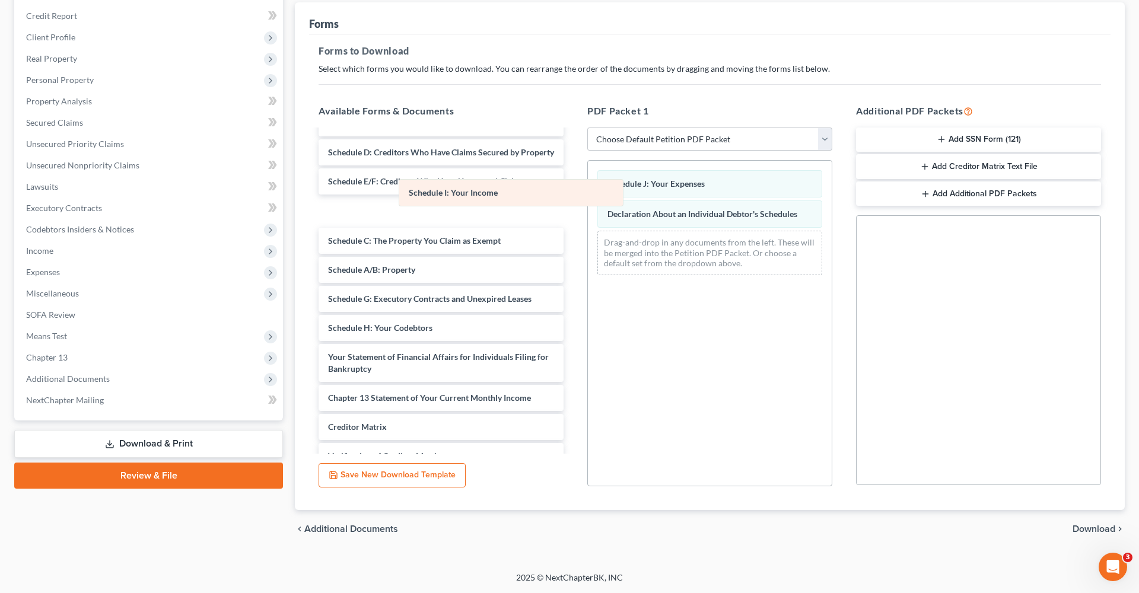
drag, startPoint x: 693, startPoint y: 180, endPoint x: 484, endPoint y: 188, distance: 209.0
click at [588, 188] on div "Schedule I: Your Income Schedule I: Your Income Schedule J: Your Expenses Decla…" at bounding box center [710, 223] width 244 height 124
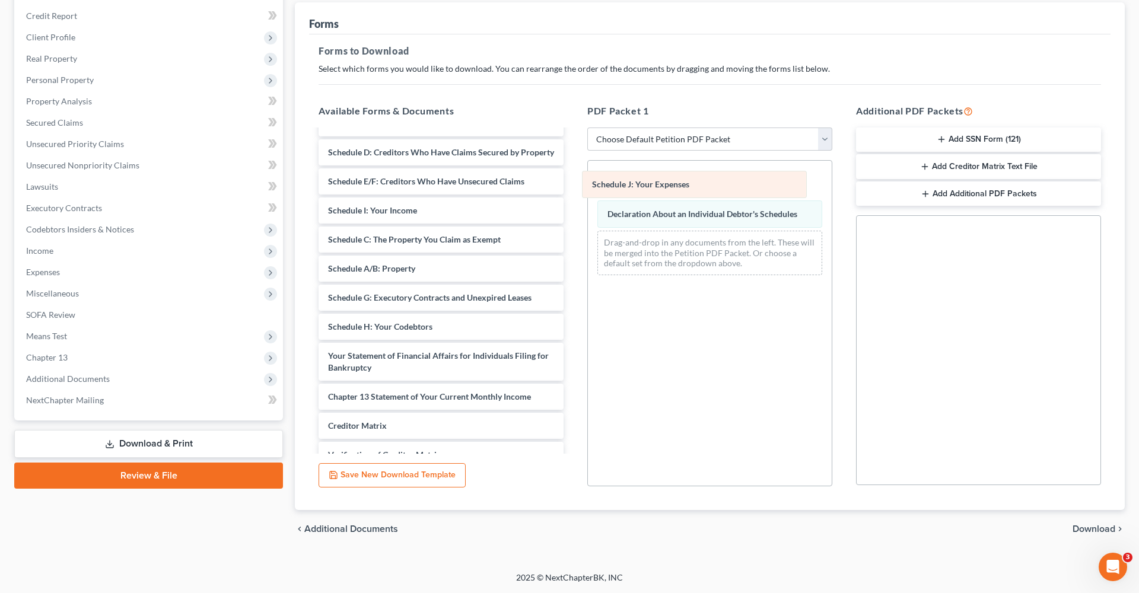
drag, startPoint x: 683, startPoint y: 181, endPoint x: 482, endPoint y: 207, distance: 202.9
click at [588, 207] on div "Schedule J: Your Expenses Schedule J: Your Expenses Schedule J: Your Expenses D…" at bounding box center [710, 223] width 244 height 124
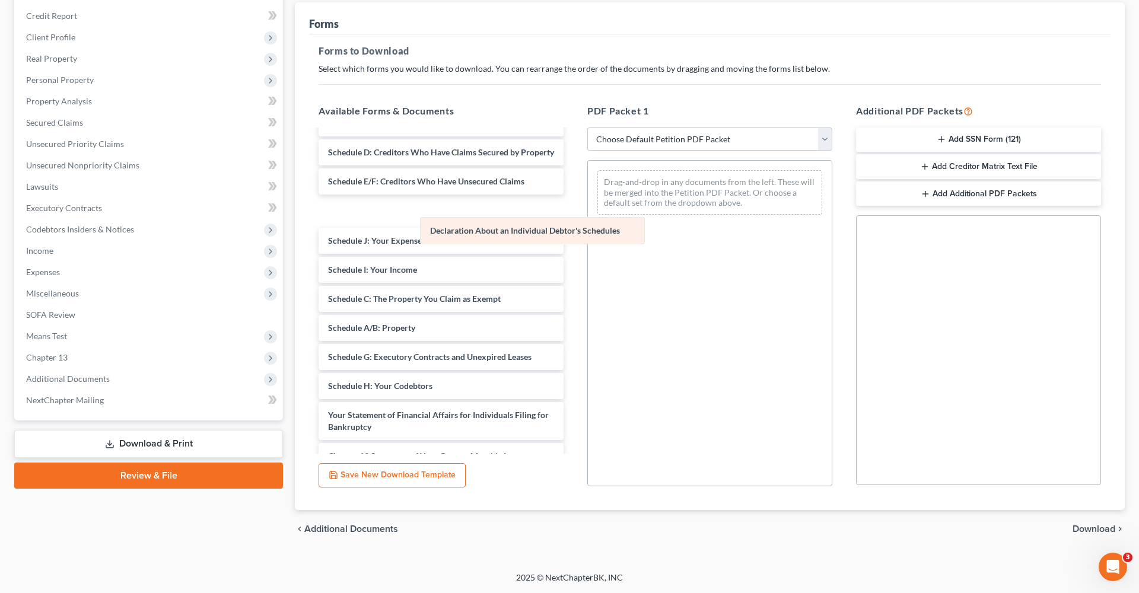
drag, startPoint x: 652, startPoint y: 179, endPoint x: 472, endPoint y: 226, distance: 185.8
click at [588, 224] on div "Declaration About an Individual Debtor's Schedules Declaration About an Individ…" at bounding box center [710, 193] width 244 height 64
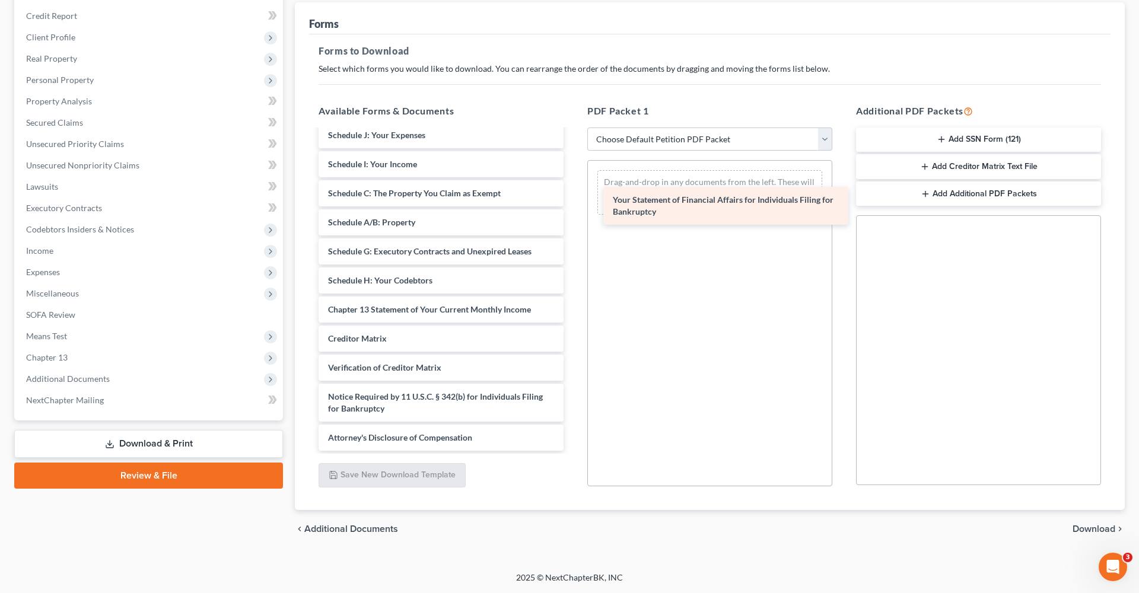
scroll to position [282, 0]
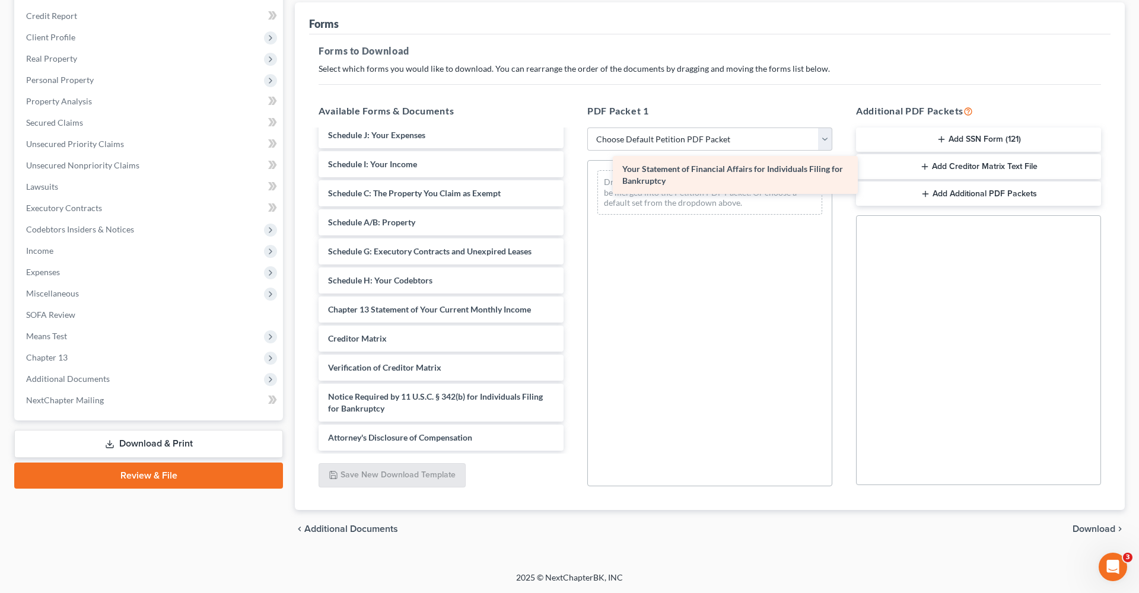
drag, startPoint x: 404, startPoint y: 278, endPoint x: 697, endPoint y: 179, distance: 310.0
click at [573, 179] on div "Your Statement of Financial Affairs for Individuals Filing for Bankruptcy Credi…" at bounding box center [441, 150] width 264 height 602
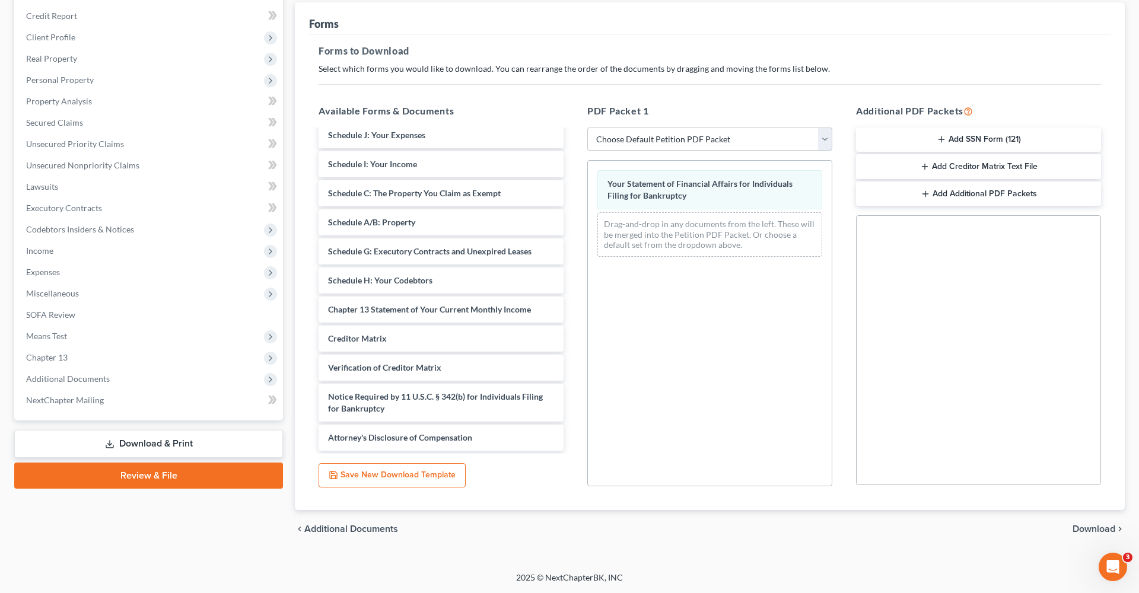
click at [1084, 532] on span "Download" at bounding box center [1094, 529] width 43 height 9
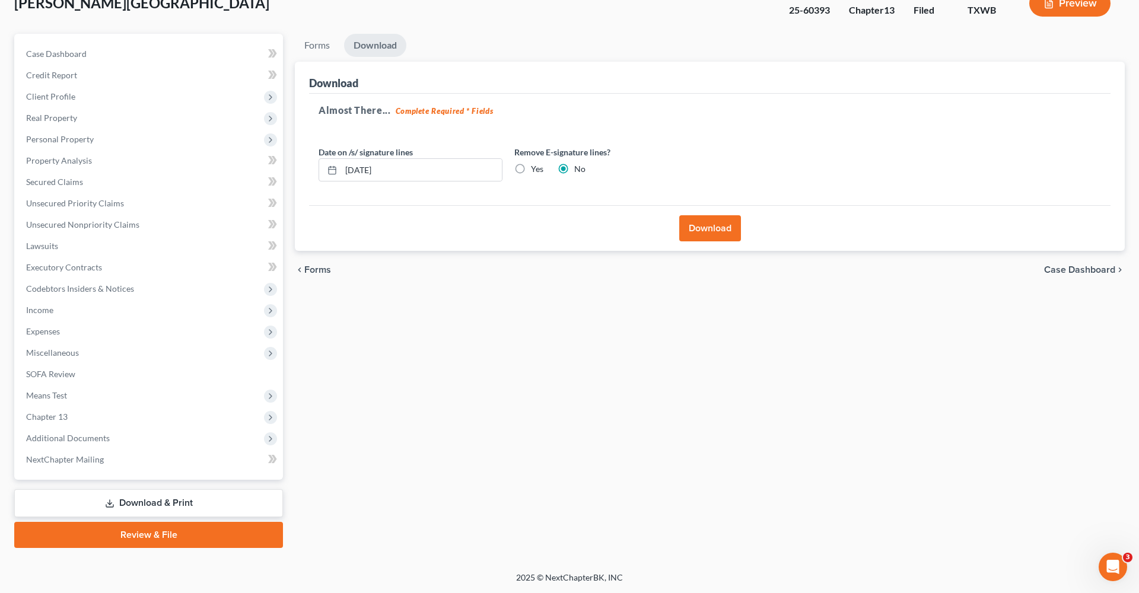
scroll to position [80, 0]
click at [712, 233] on button "Download" at bounding box center [711, 228] width 62 height 26
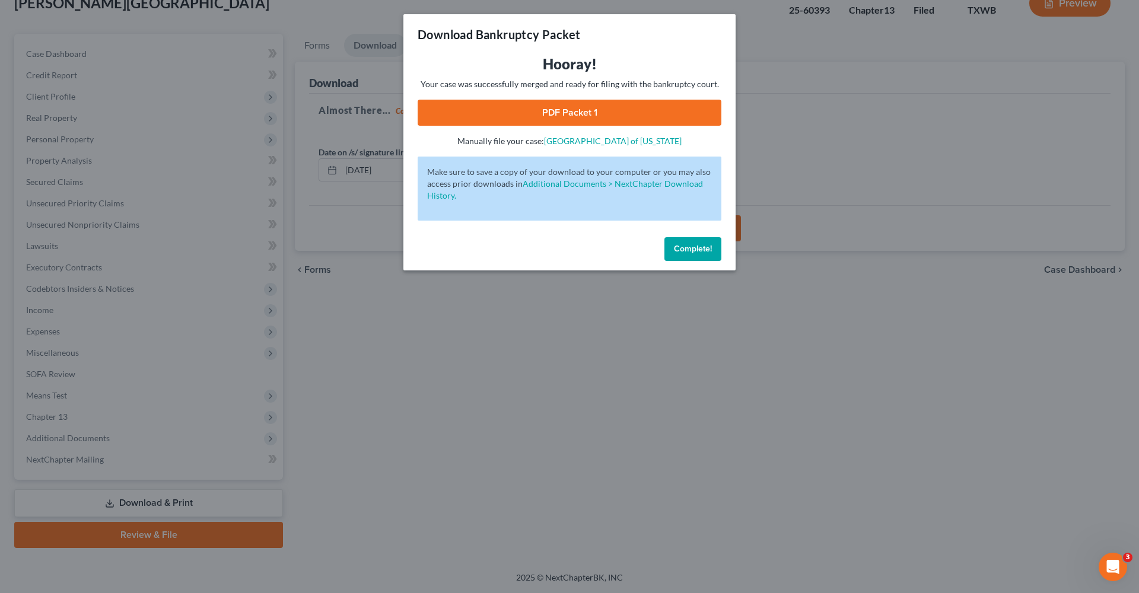
click at [589, 113] on link "PDF Packet 1" at bounding box center [570, 113] width 304 height 26
click at [689, 249] on span "Complete!" at bounding box center [693, 249] width 38 height 10
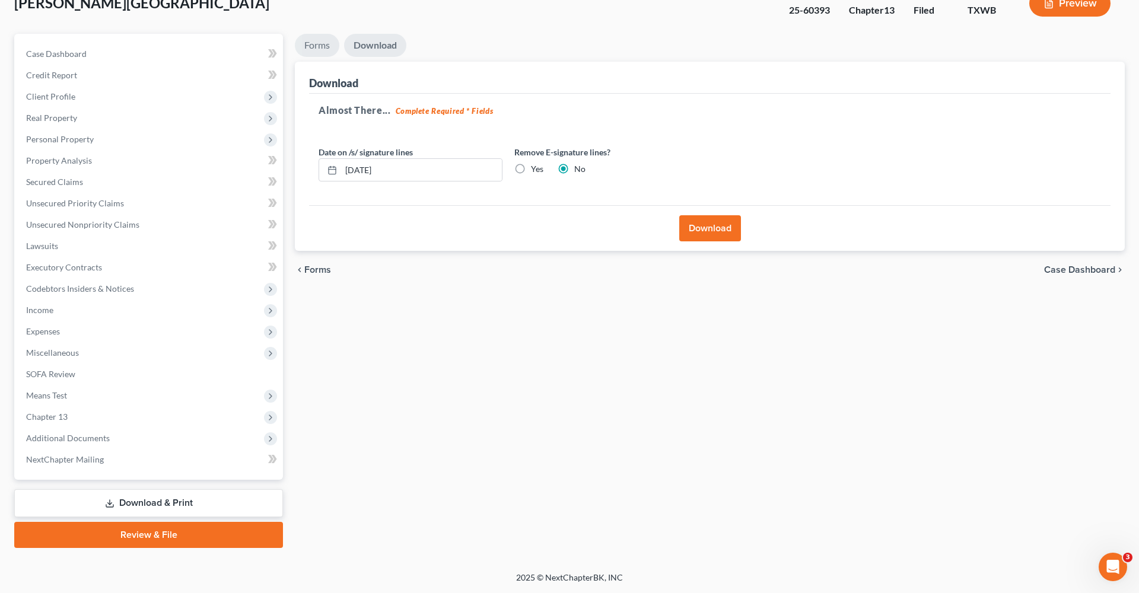
click at [318, 53] on link "Forms" at bounding box center [317, 45] width 45 height 23
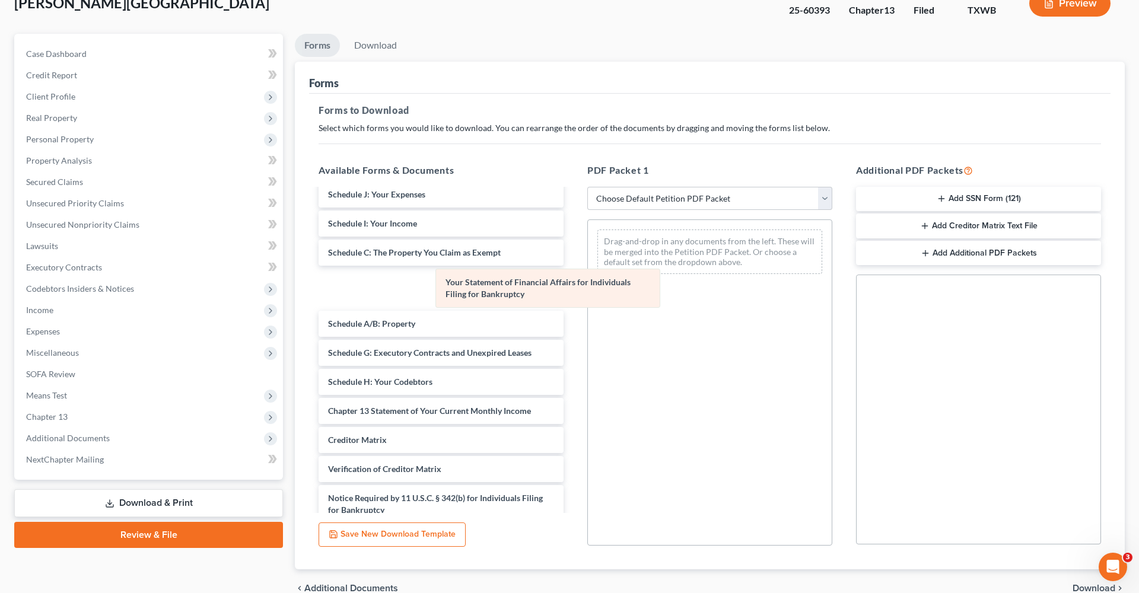
drag, startPoint x: 642, startPoint y: 255, endPoint x: 391, endPoint y: 365, distance: 274.2
click at [588, 284] on div "Your Statement of Financial Affairs for Individuals Filing for Bankruptcy Your …" at bounding box center [710, 252] width 244 height 64
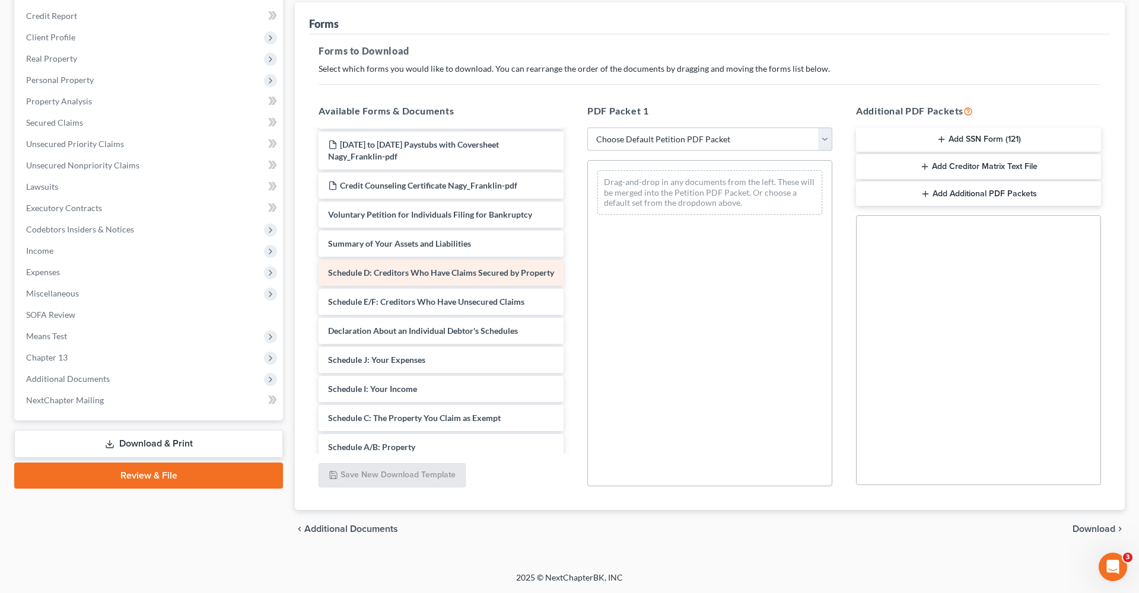
scroll to position [58, 0]
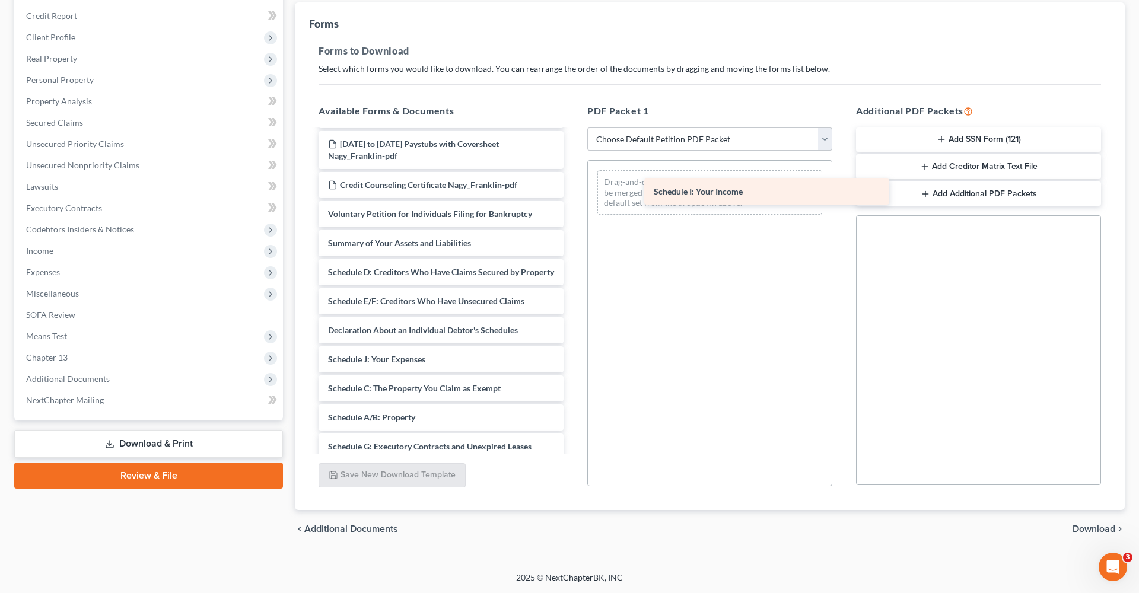
drag, startPoint x: 399, startPoint y: 386, endPoint x: 725, endPoint y: 190, distance: 380.5
click at [573, 190] on div "Schedule I: Your Income Credit Counseling Course (Debtor) Chapter 13 Plan Signe…" at bounding box center [441, 380] width 264 height 614
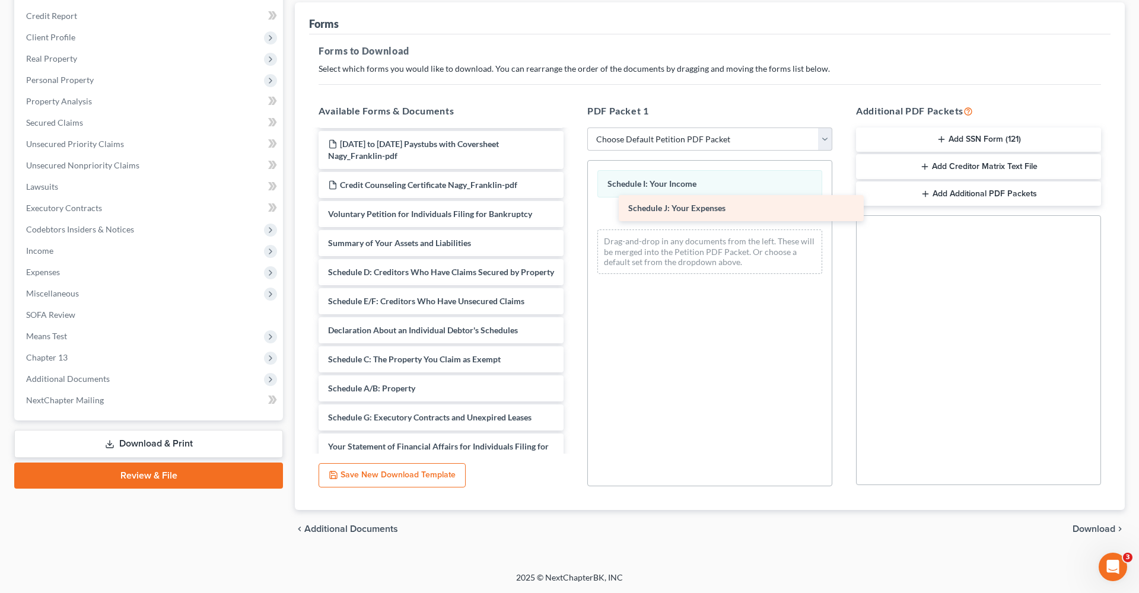
drag, startPoint x: 355, startPoint y: 355, endPoint x: 656, endPoint y: 201, distance: 337.3
click at [573, 201] on div "Schedule J: Your Expenses Credit Counseling Course (Debtor) Chapter 13 Plan Sig…" at bounding box center [441, 365] width 264 height 585
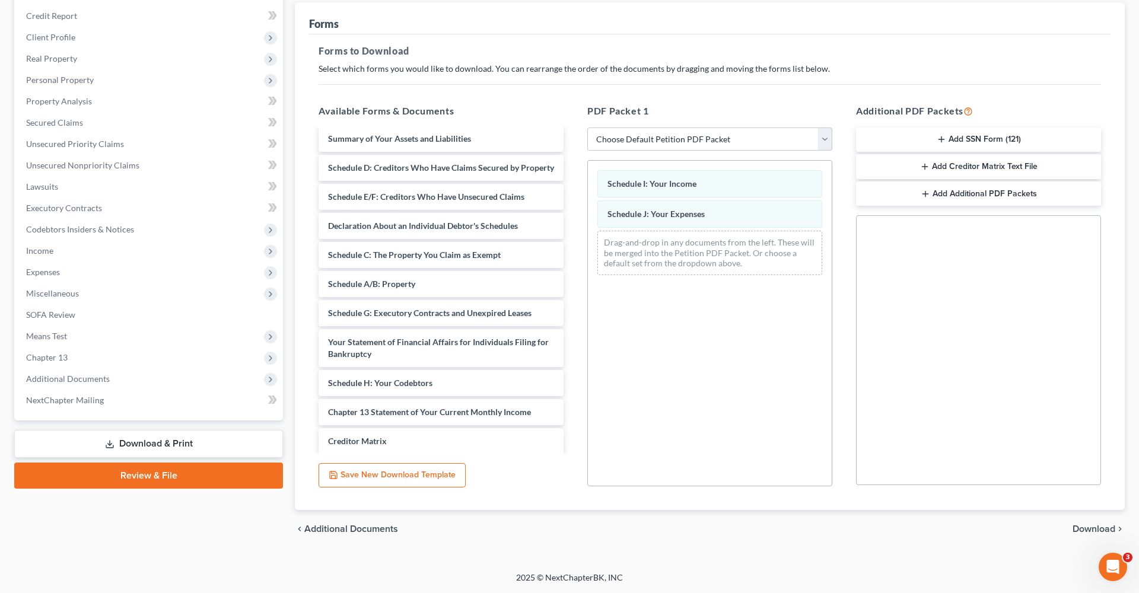
scroll to position [161, 0]
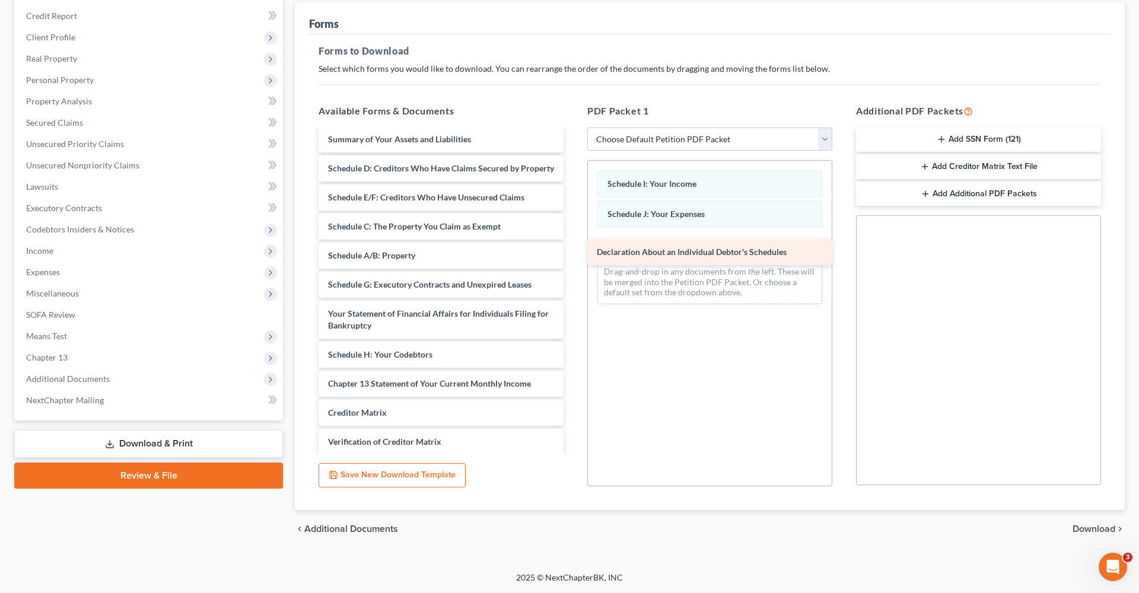
drag, startPoint x: 371, startPoint y: 223, endPoint x: 642, endPoint y: 250, distance: 271.9
click at [573, 250] on div "Declaration About an Individual Debtor's Schedules Credit Counseling Course (De…" at bounding box center [441, 247] width 264 height 556
click at [1107, 531] on span "Download" at bounding box center [1094, 529] width 43 height 9
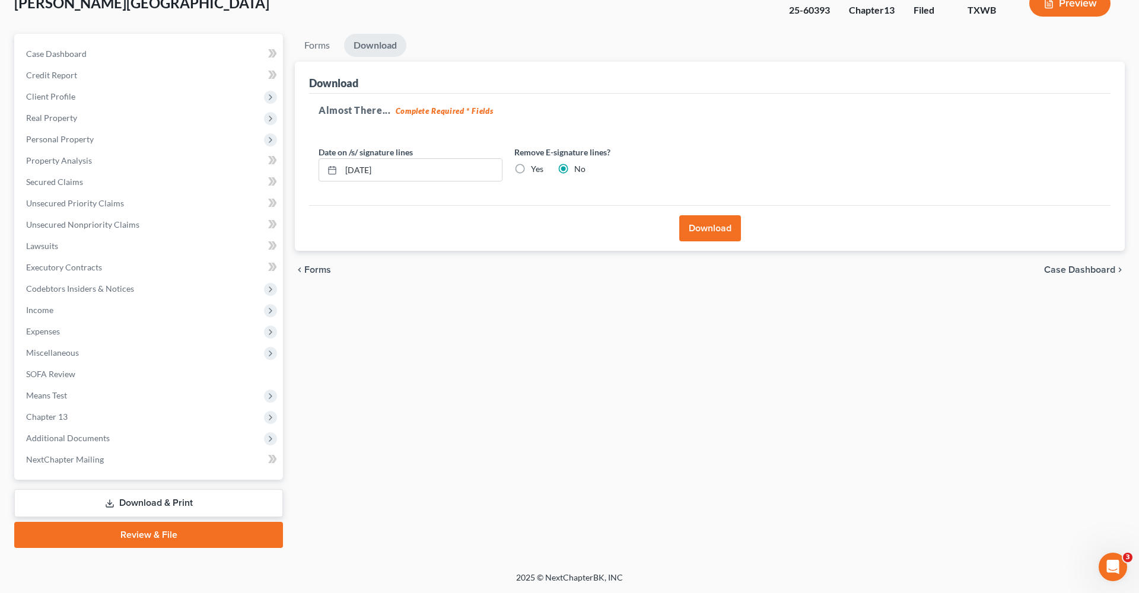
click at [722, 228] on button "Download" at bounding box center [711, 228] width 62 height 26
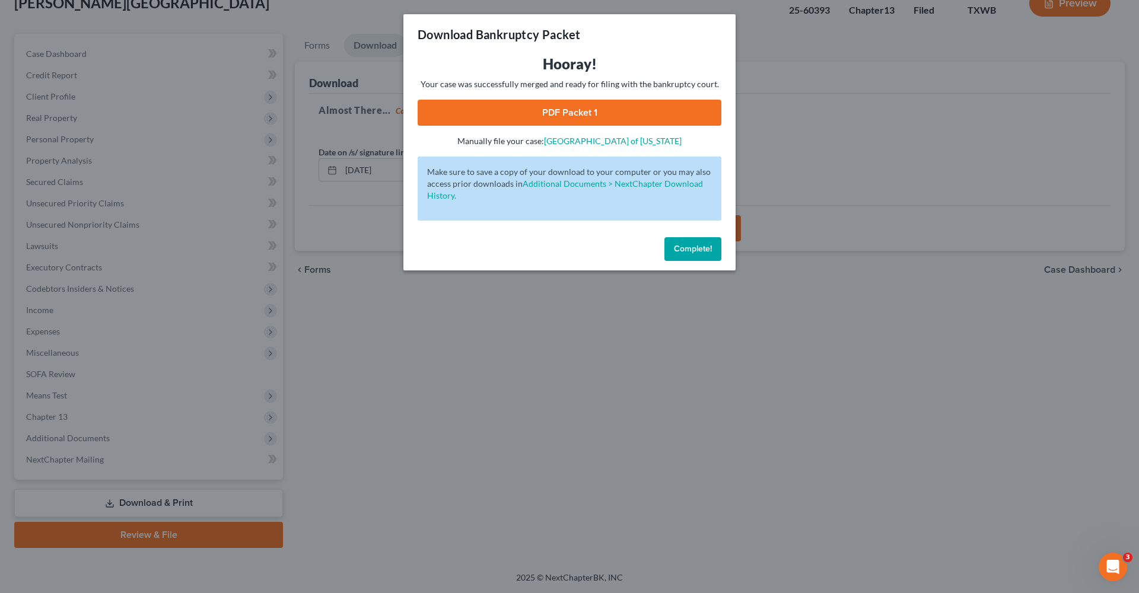
click at [510, 114] on link "PDF Packet 1" at bounding box center [570, 113] width 304 height 26
click at [690, 251] on span "Complete!" at bounding box center [693, 249] width 38 height 10
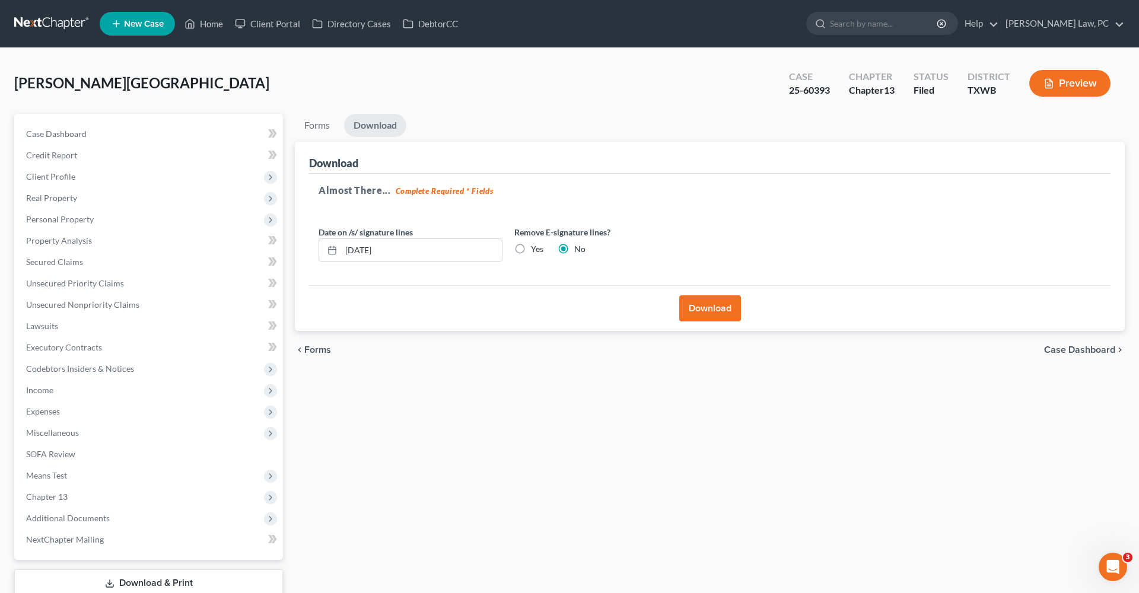
scroll to position [0, 0]
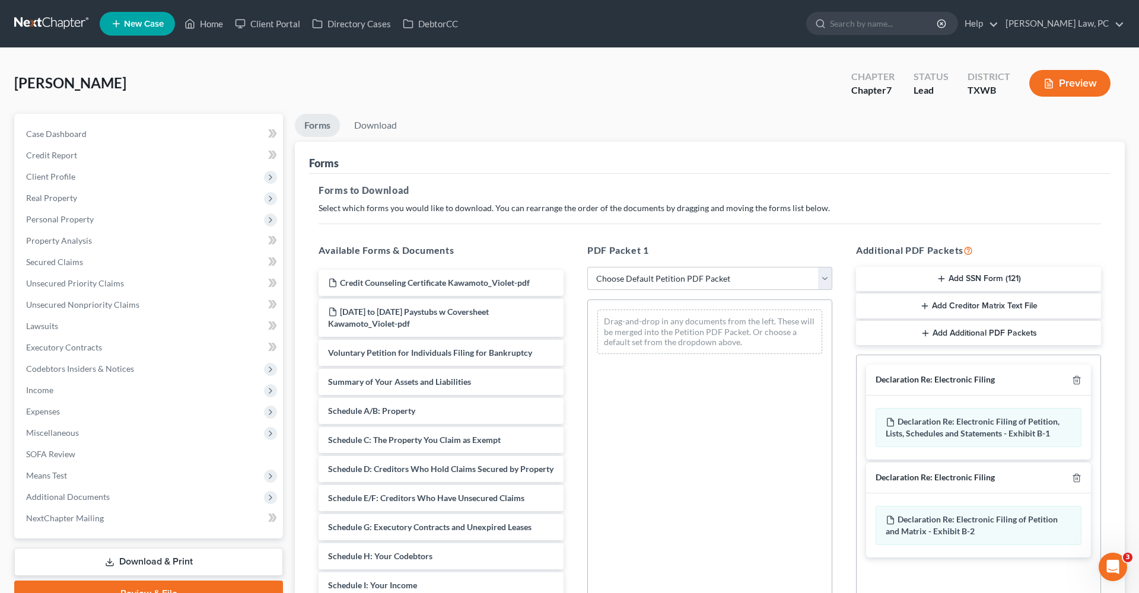
click at [45, 25] on link at bounding box center [52, 23] width 76 height 21
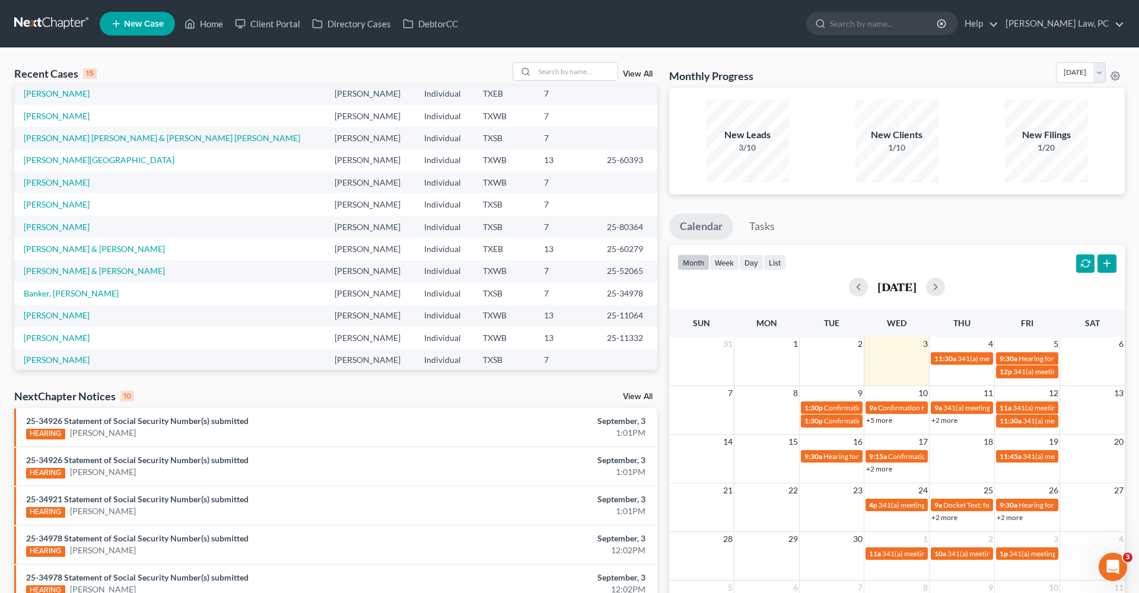
scroll to position [42, 0]
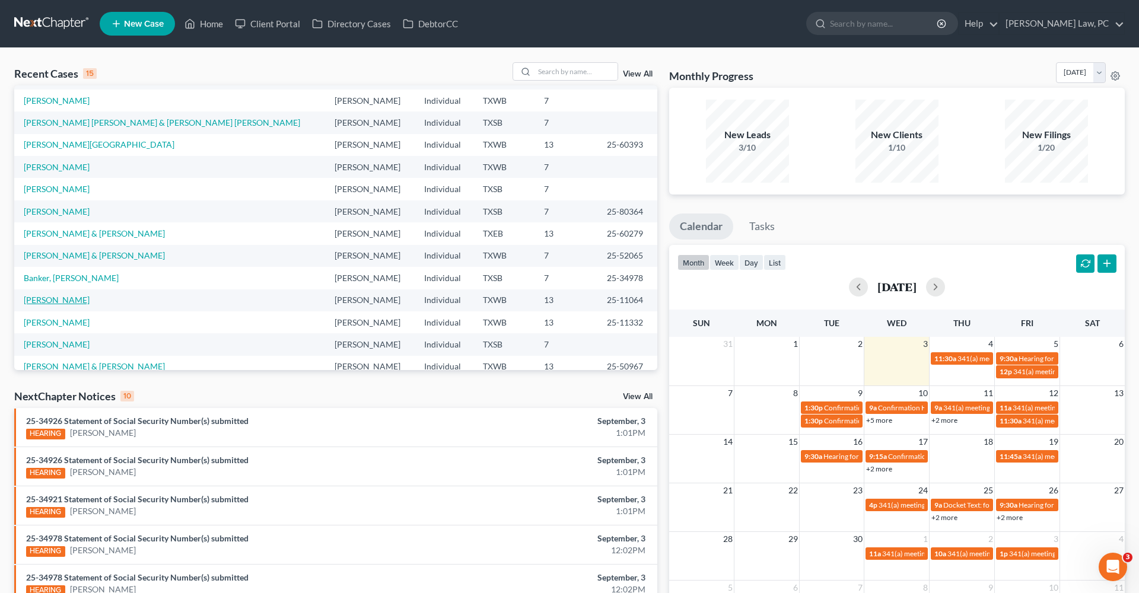
click at [53, 300] on link "[PERSON_NAME]" at bounding box center [57, 300] width 66 height 10
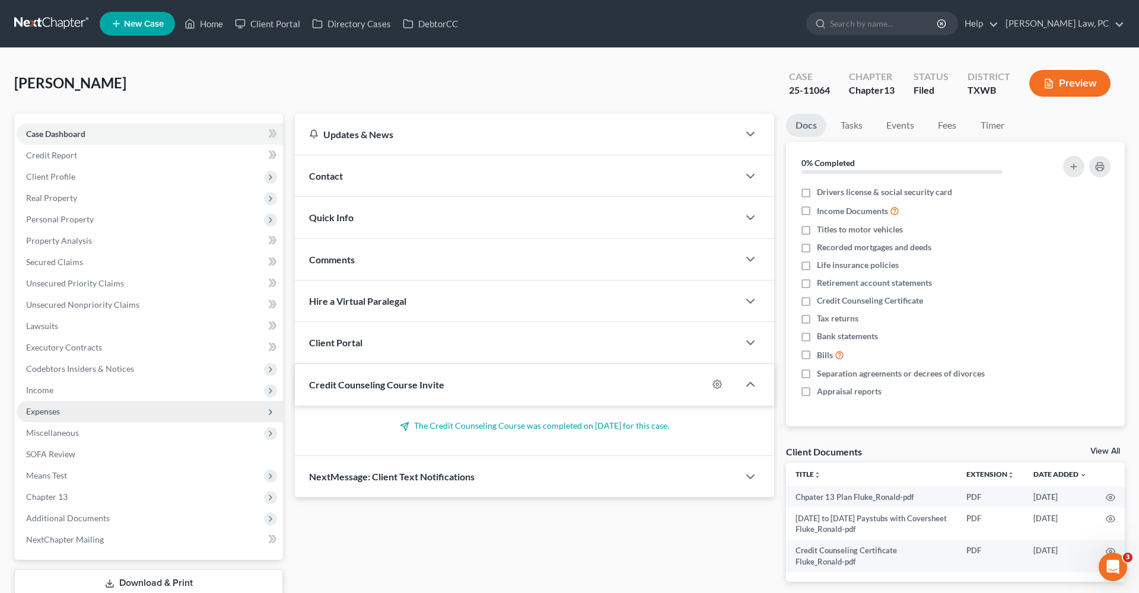
click at [64, 411] on span "Expenses" at bounding box center [150, 411] width 266 height 21
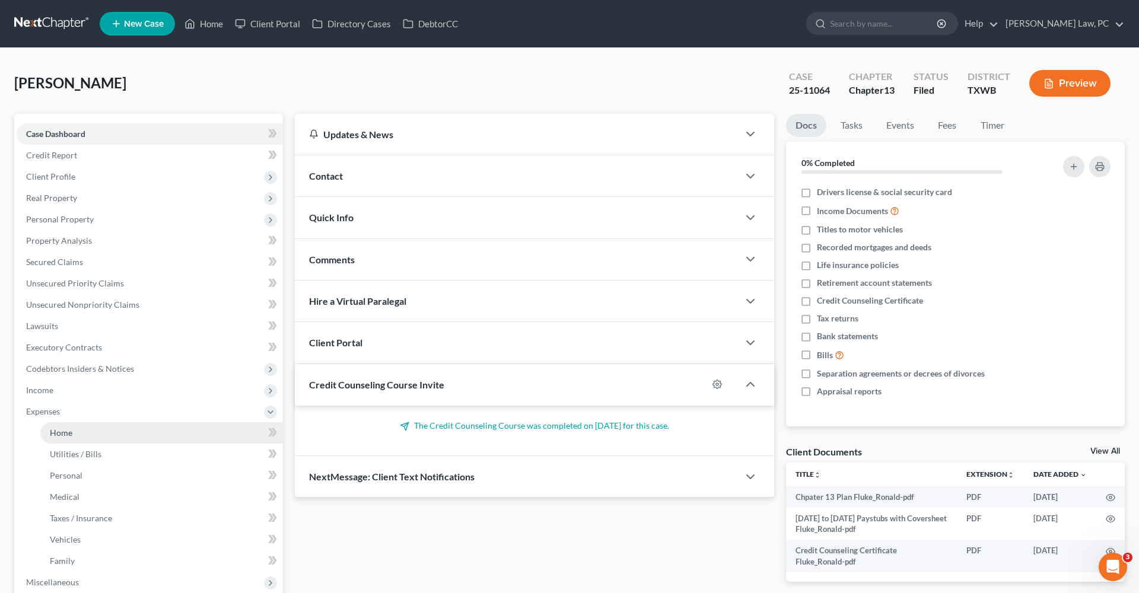
click at [82, 428] on link "Home" at bounding box center [161, 433] width 243 height 21
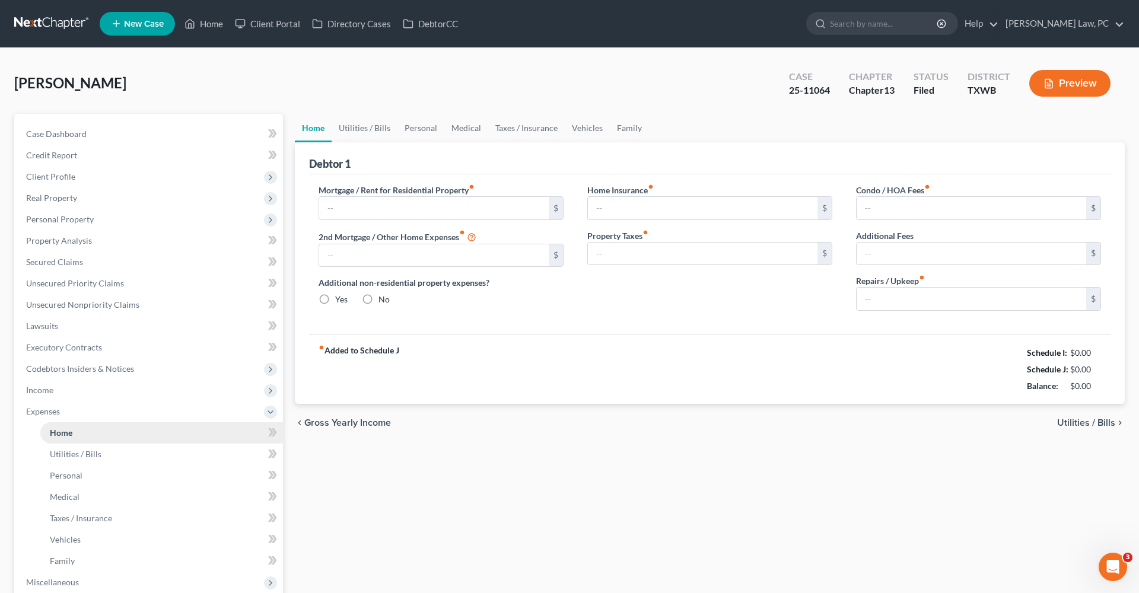
type input "2,333.00"
type input "539.00"
radio input "true"
type input "0.00"
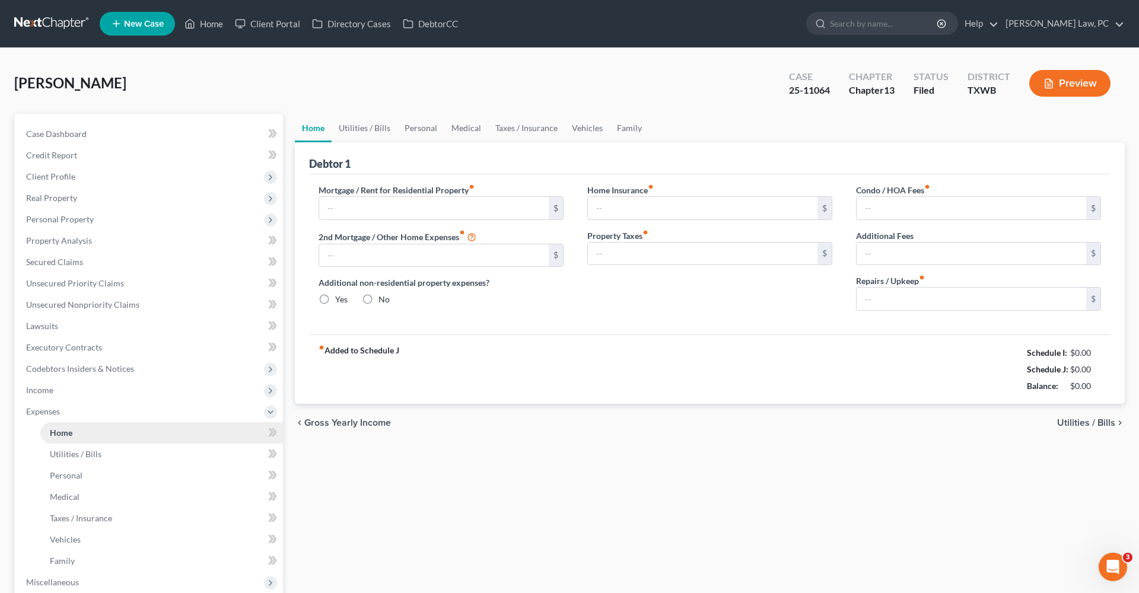
type input "45.00"
type input "0.00"
drag, startPoint x: 377, startPoint y: 205, endPoint x: 286, endPoint y: 209, distance: 91.5
click at [286, 209] on div "Petition Navigation Case Dashboard Payments Invoices Payments Payments Credit R…" at bounding box center [569, 446] width 1123 height 664
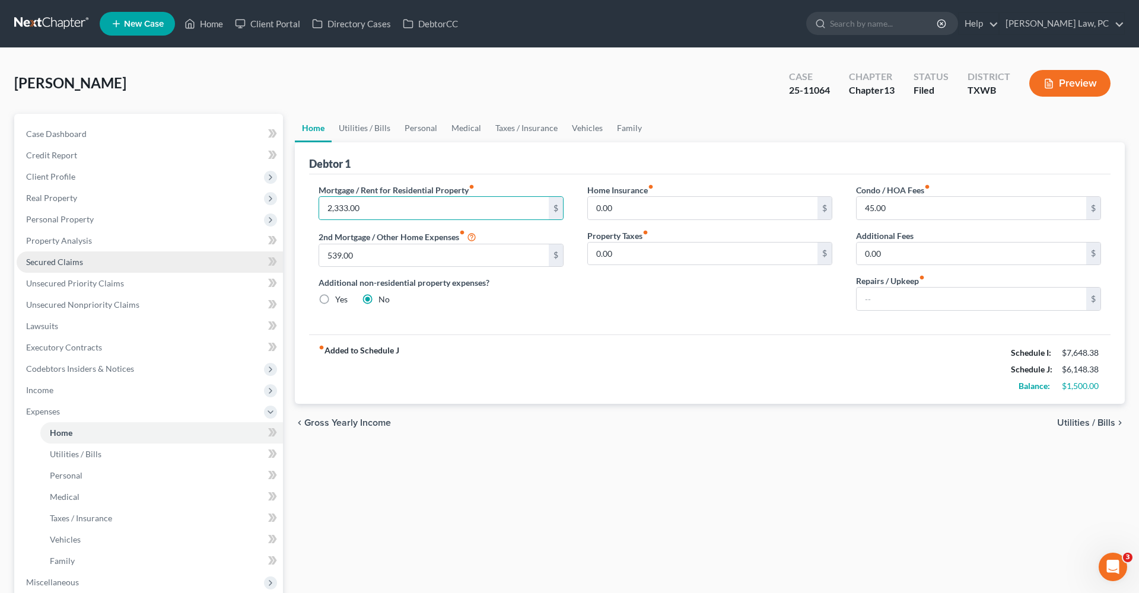
click at [50, 265] on span "Secured Claims" at bounding box center [54, 262] width 57 height 10
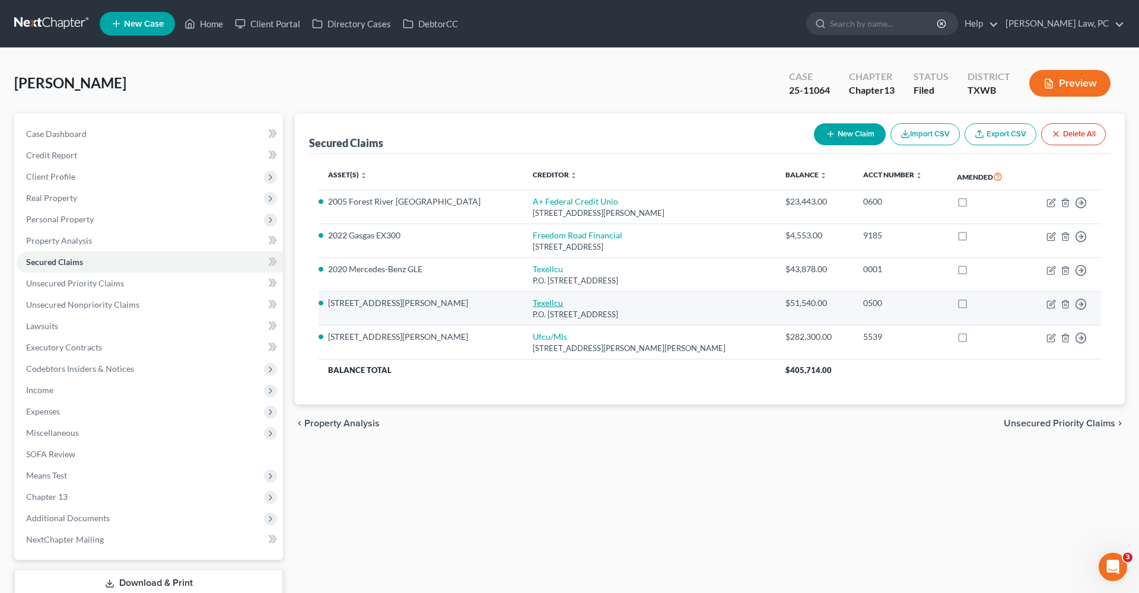
click at [533, 299] on link "Texellcu" at bounding box center [548, 303] width 30 height 10
select select "45"
select select "3"
select select "2"
select select "0"
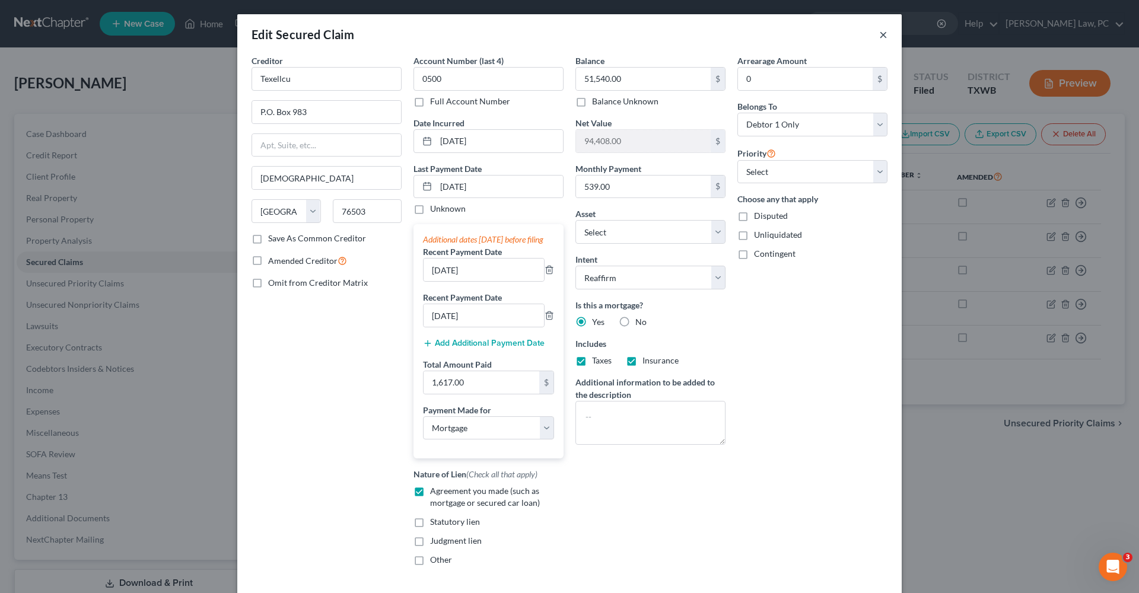
click at [882, 33] on button "×" at bounding box center [884, 34] width 8 height 14
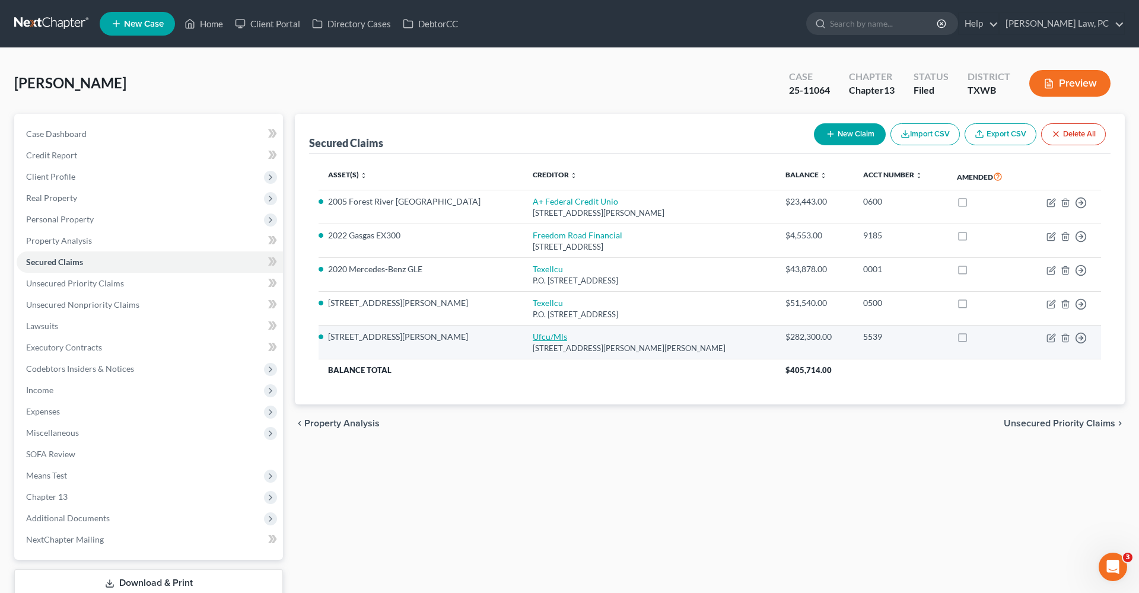
click at [533, 336] on link "Ufcu/Mls" at bounding box center [550, 337] width 34 height 10
select select "23"
select select "3"
select select "4"
select select "2"
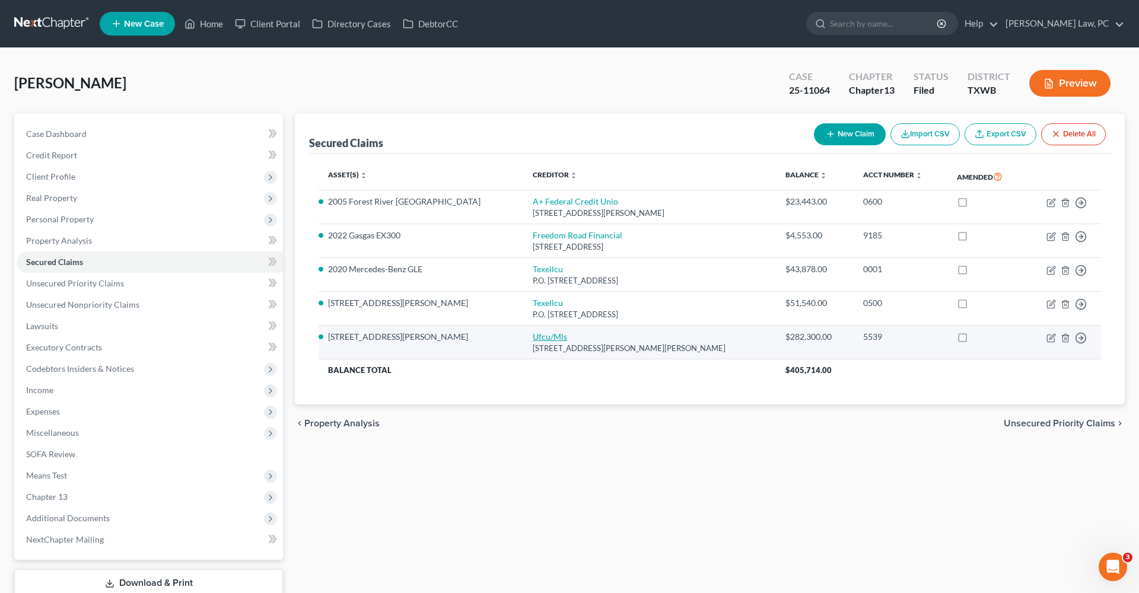
select select "0"
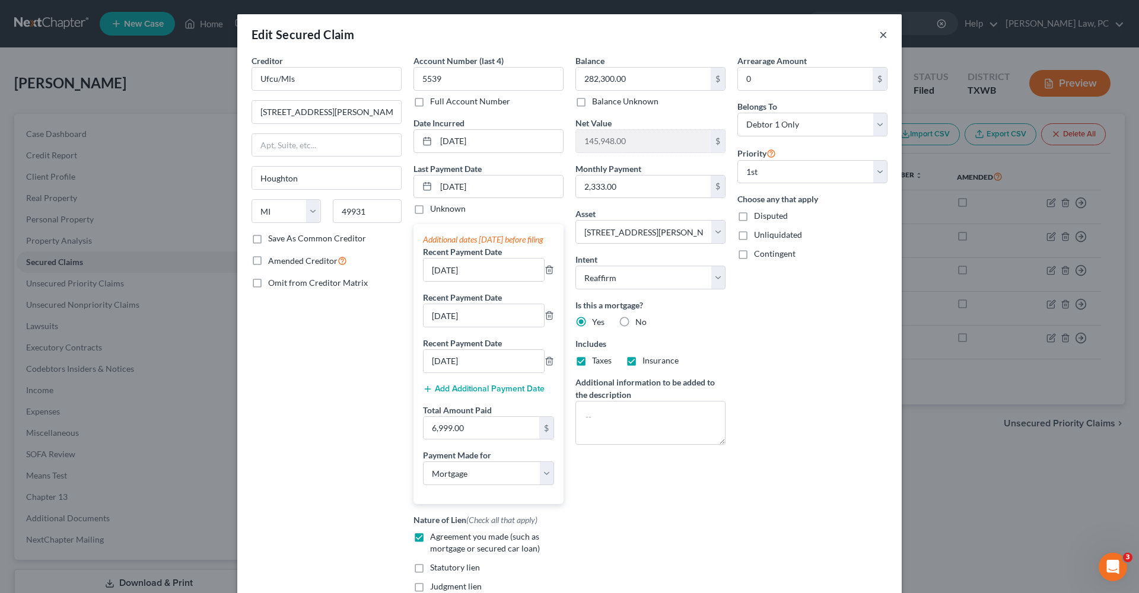
click at [885, 33] on button "×" at bounding box center [884, 34] width 8 height 14
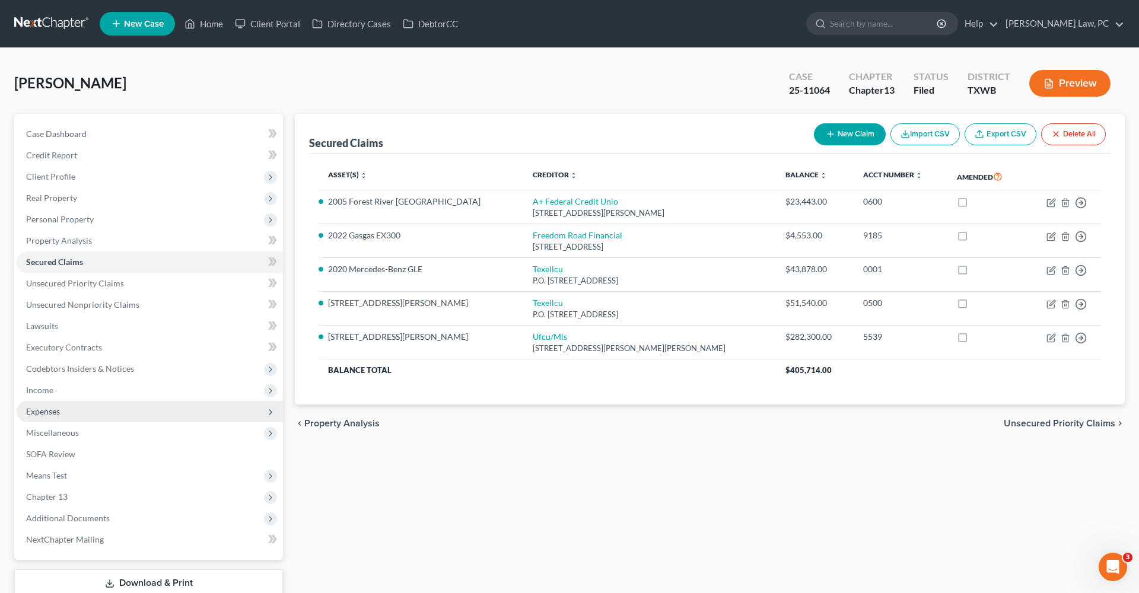
click at [46, 415] on span "Expenses" at bounding box center [43, 412] width 34 height 10
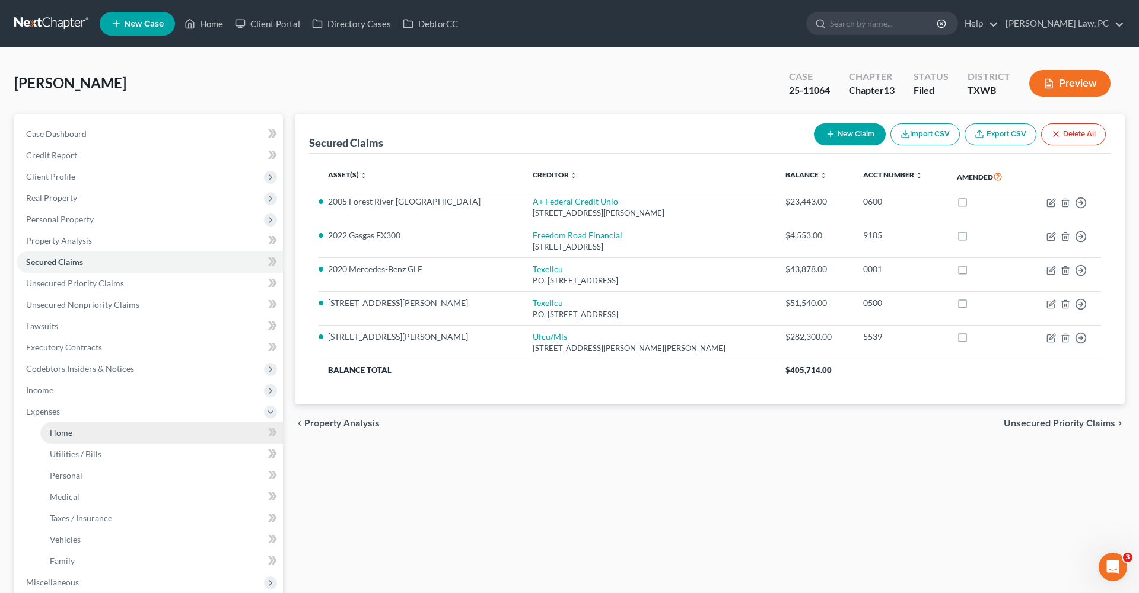
click at [63, 436] on span "Home" at bounding box center [61, 433] width 23 height 10
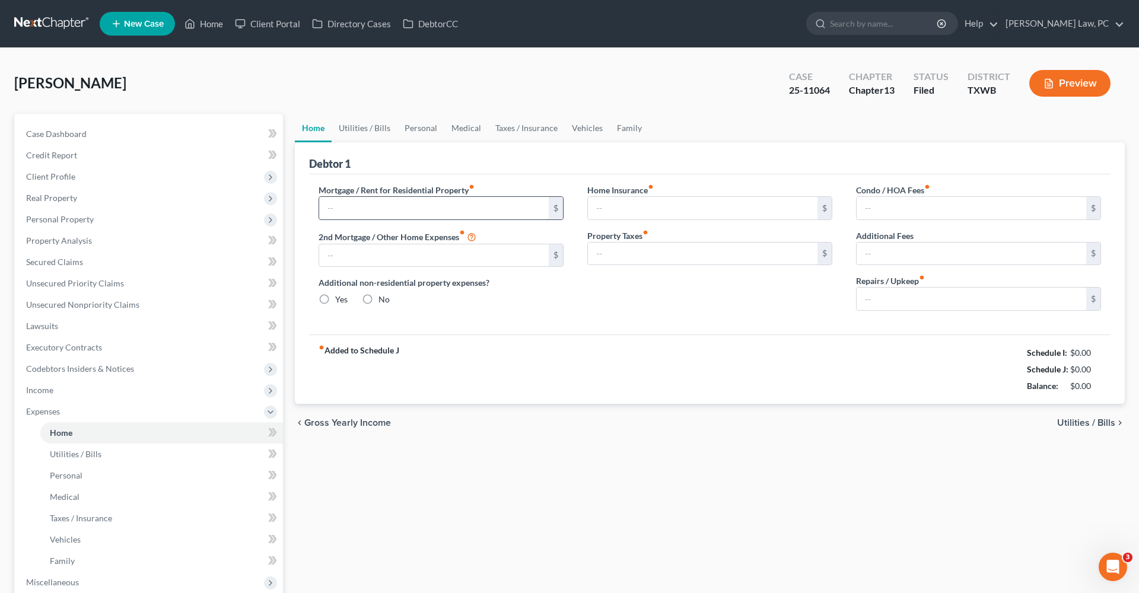
type input "2,333.00"
type input "539.00"
radio input "true"
type input "0.00"
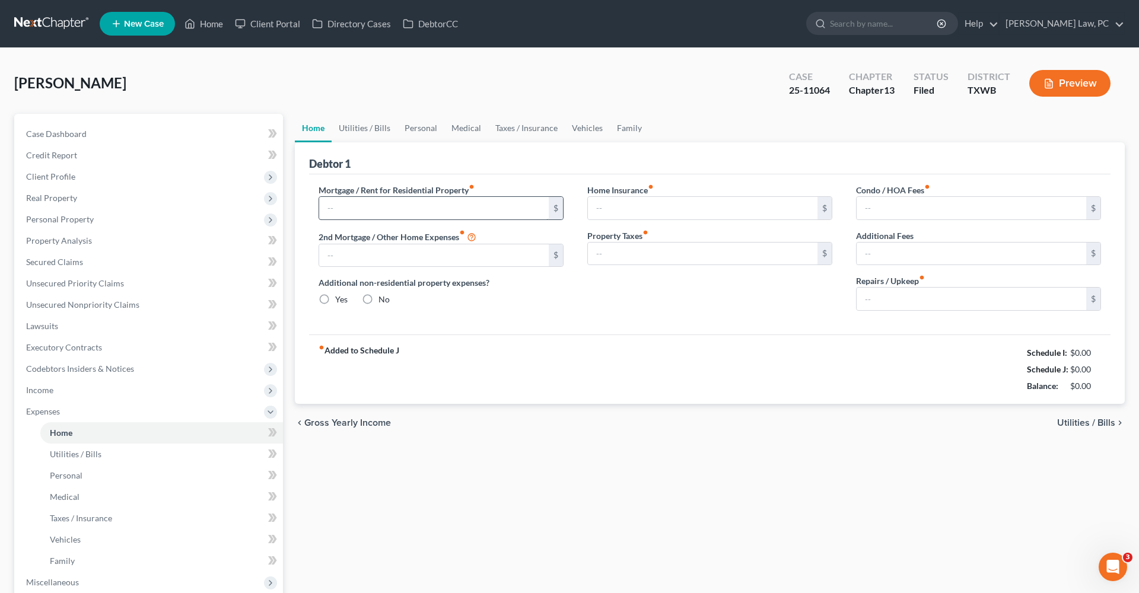
type input "45.00"
type input "0.00"
drag, startPoint x: 379, startPoint y: 210, endPoint x: 299, endPoint y: 209, distance: 79.5
click at [299, 209] on div "Debtor 1 Mortgage / Rent for Residential Property fiber_manual_record 2,333.00 …" at bounding box center [710, 273] width 830 height 262
click at [614, 129] on link "Family" at bounding box center [629, 128] width 39 height 28
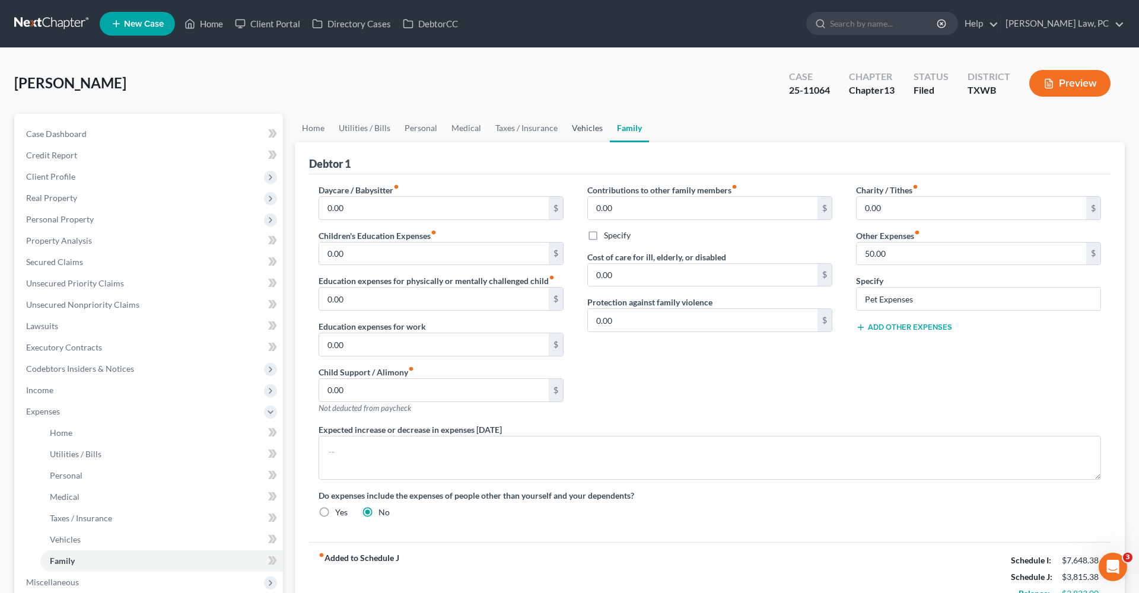
click at [573, 126] on link "Vehicles" at bounding box center [587, 128] width 45 height 28
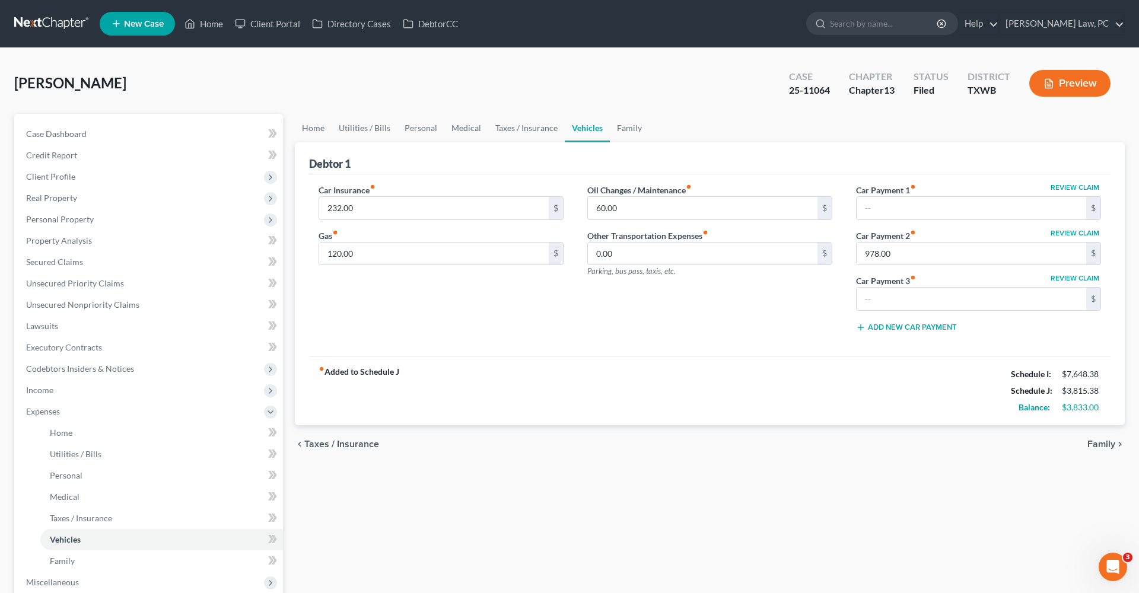
click at [33, 26] on link at bounding box center [52, 23] width 76 height 21
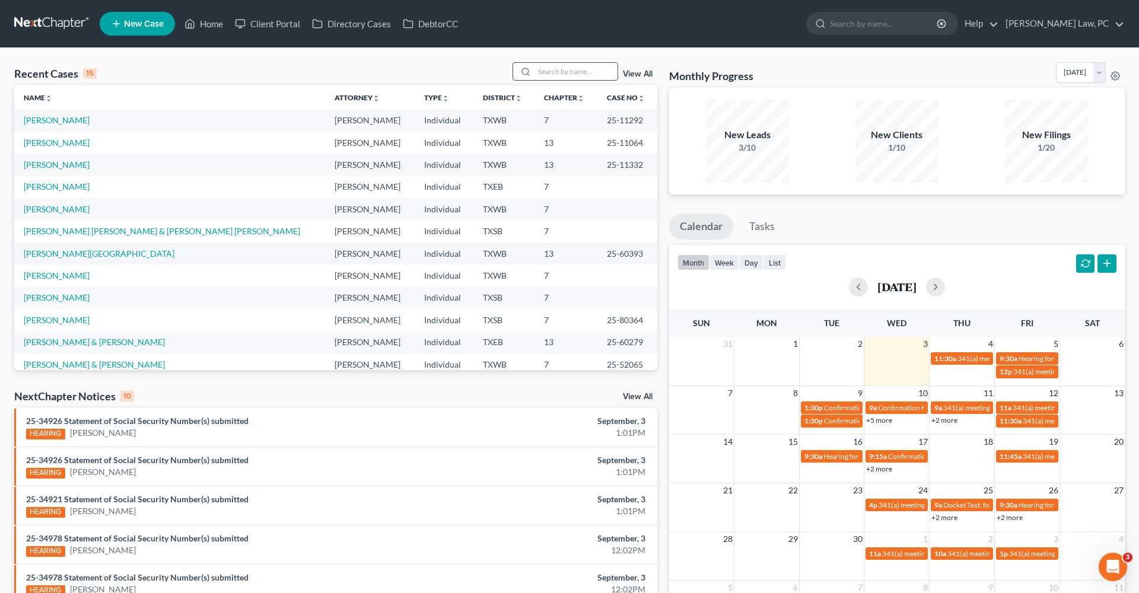
click at [571, 74] on input "search" at bounding box center [576, 71] width 83 height 17
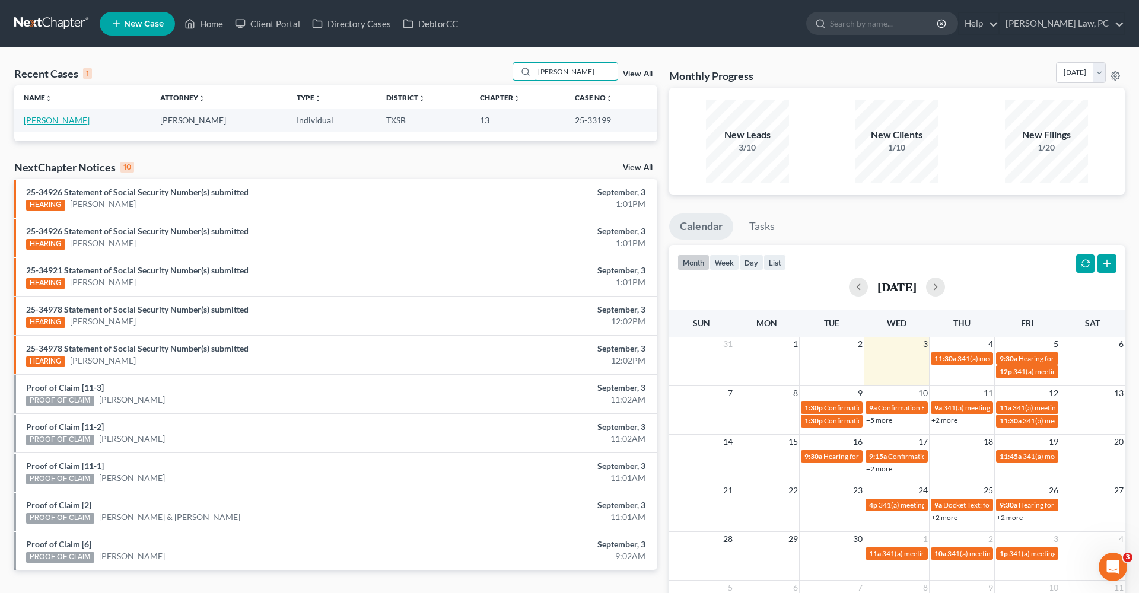
type input "wendy"
click at [61, 120] on link "Guardado, Wendy" at bounding box center [57, 120] width 66 height 10
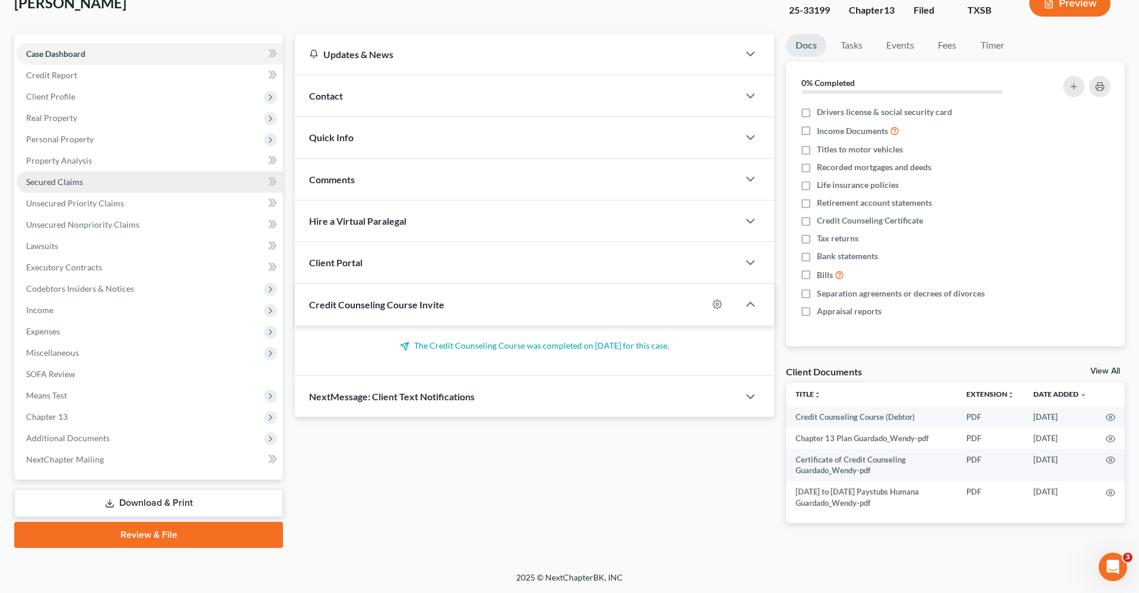
scroll to position [80, 0]
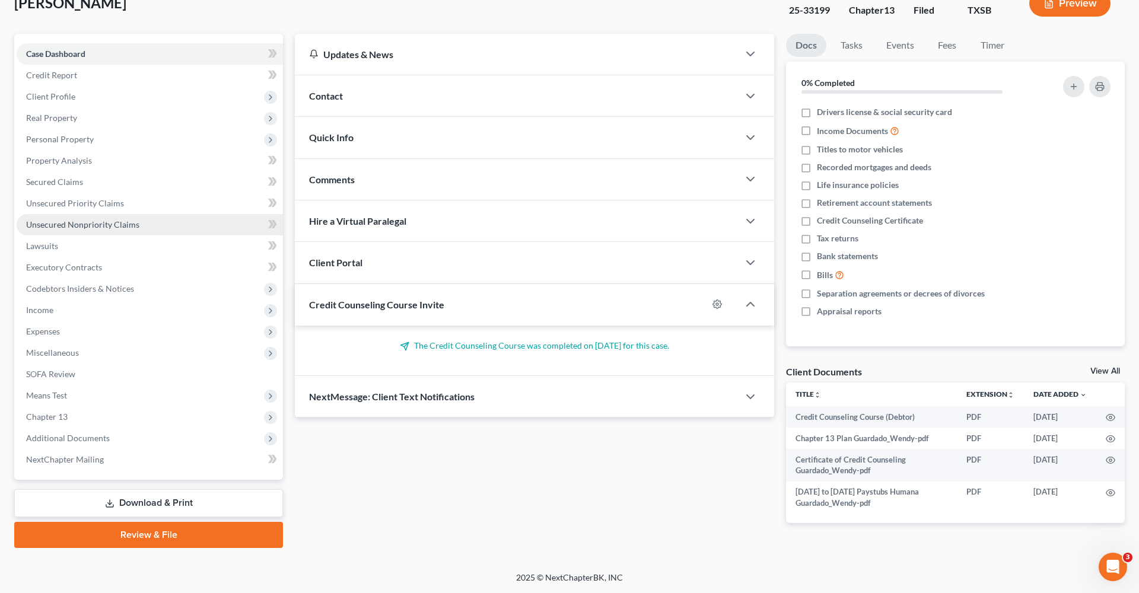
click at [99, 225] on span "Unsecured Nonpriority Claims" at bounding box center [82, 225] width 113 height 10
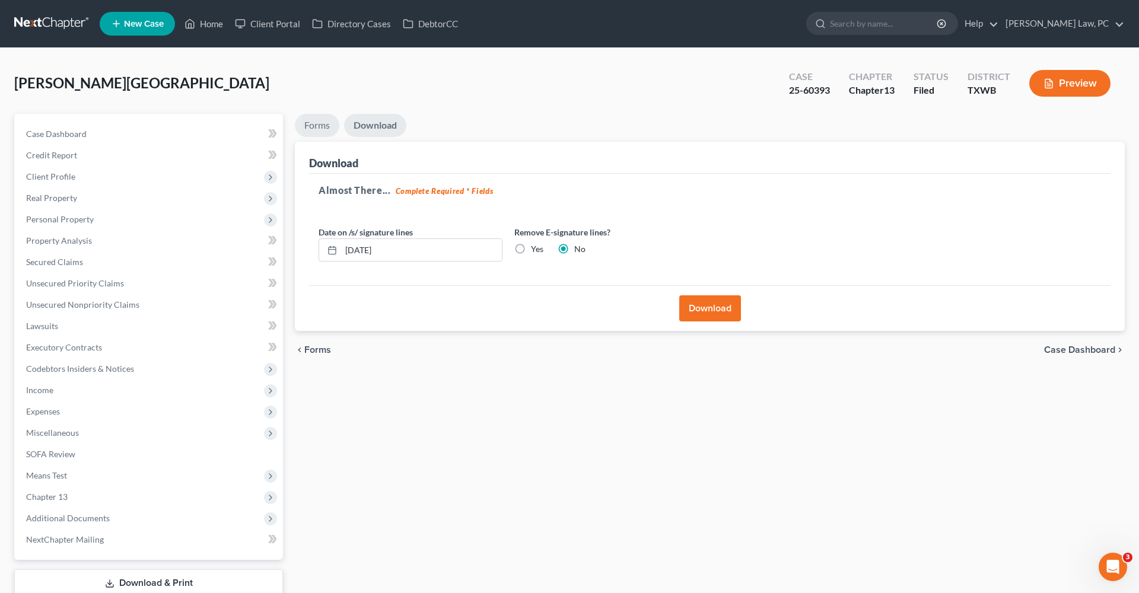
click at [308, 129] on link "Forms" at bounding box center [317, 125] width 45 height 23
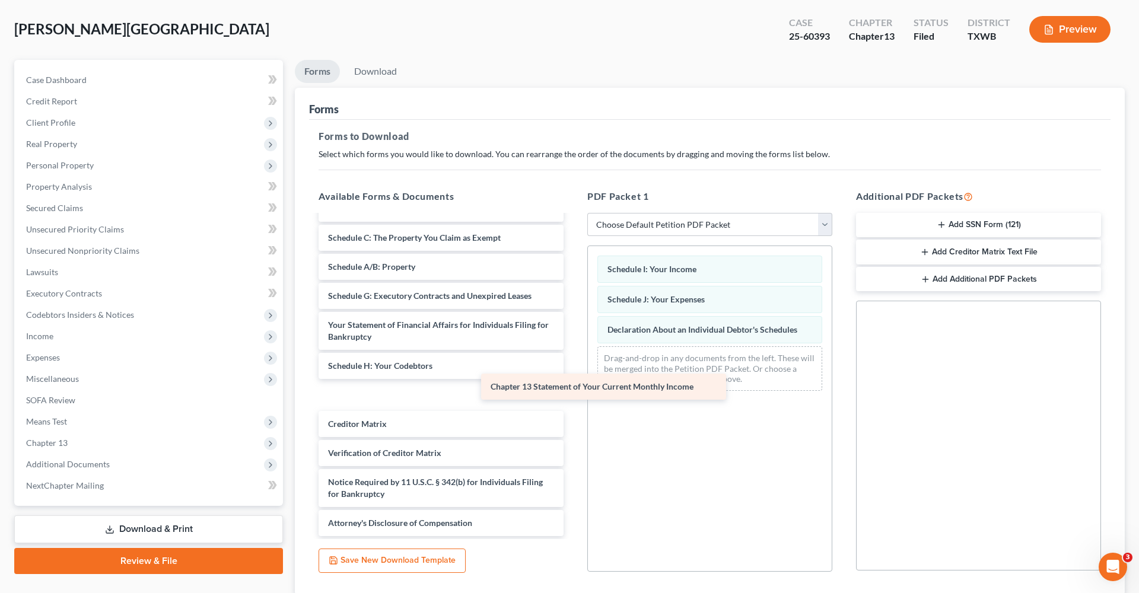
scroll to position [207, 0]
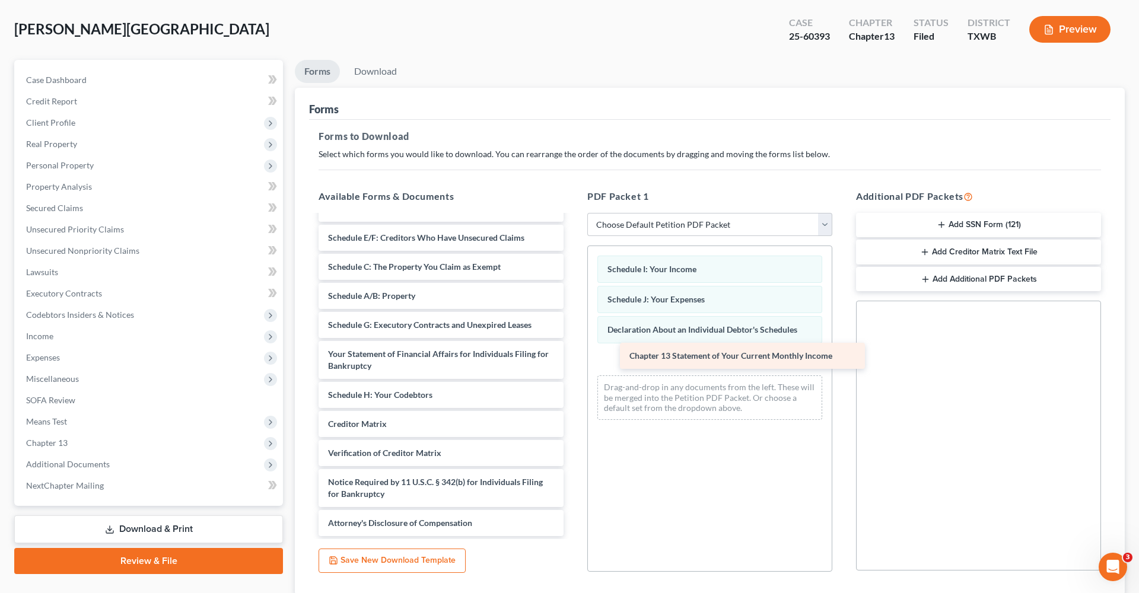
drag, startPoint x: 388, startPoint y: 394, endPoint x: 689, endPoint y: 355, distance: 303.9
click at [573, 355] on div "Chapter 13 Statement of Your Current Monthly Income Credit Counseling Course (D…" at bounding box center [441, 272] width 264 height 527
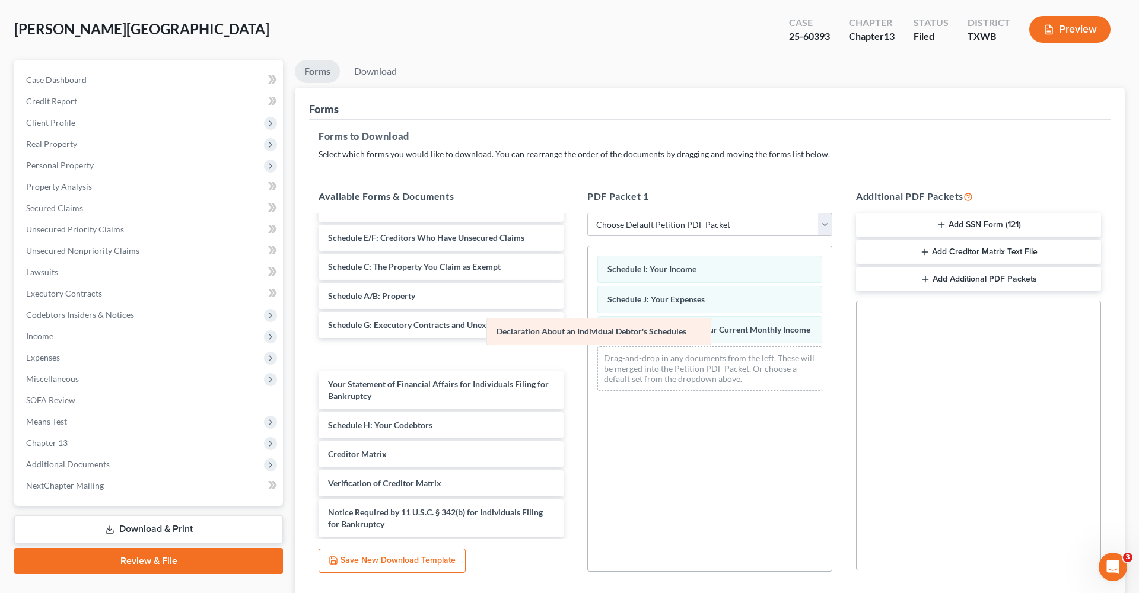
drag, startPoint x: 682, startPoint y: 326, endPoint x: 502, endPoint y: 341, distance: 180.4
click at [588, 341] on div "Declaration About an Individual Debtor's Schedules Schedule I: Your Income Sche…" at bounding box center [710, 323] width 244 height 154
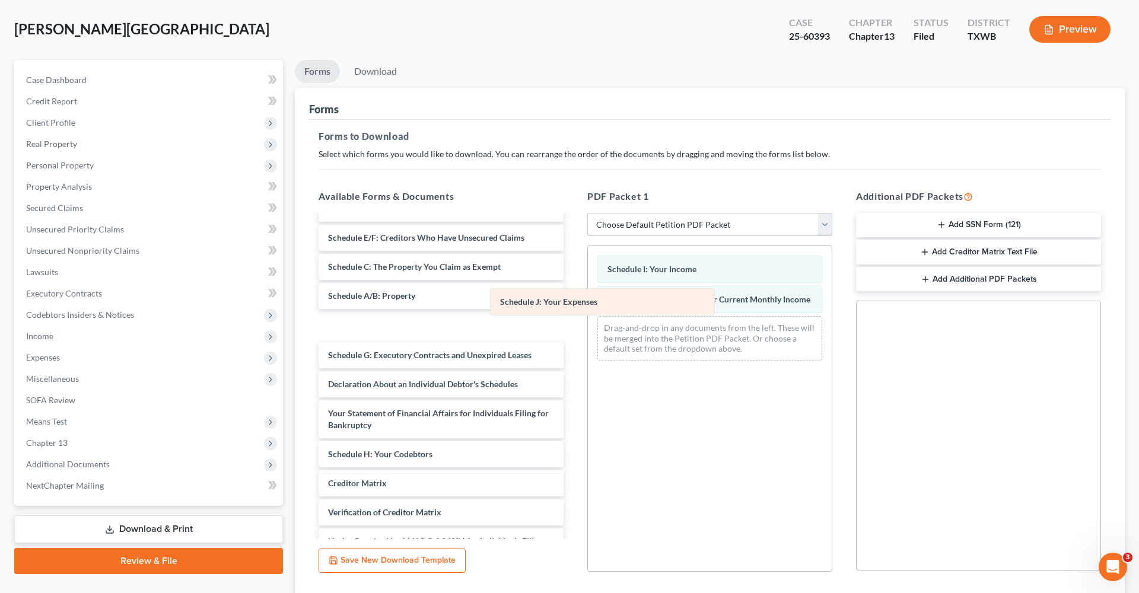
drag, startPoint x: 639, startPoint y: 298, endPoint x: 488, endPoint y: 307, distance: 151.0
click at [588, 307] on div "Schedule J: Your Expenses Schedule I: Your Income Schedule J: Your Expenses Cha…" at bounding box center [710, 308] width 244 height 124
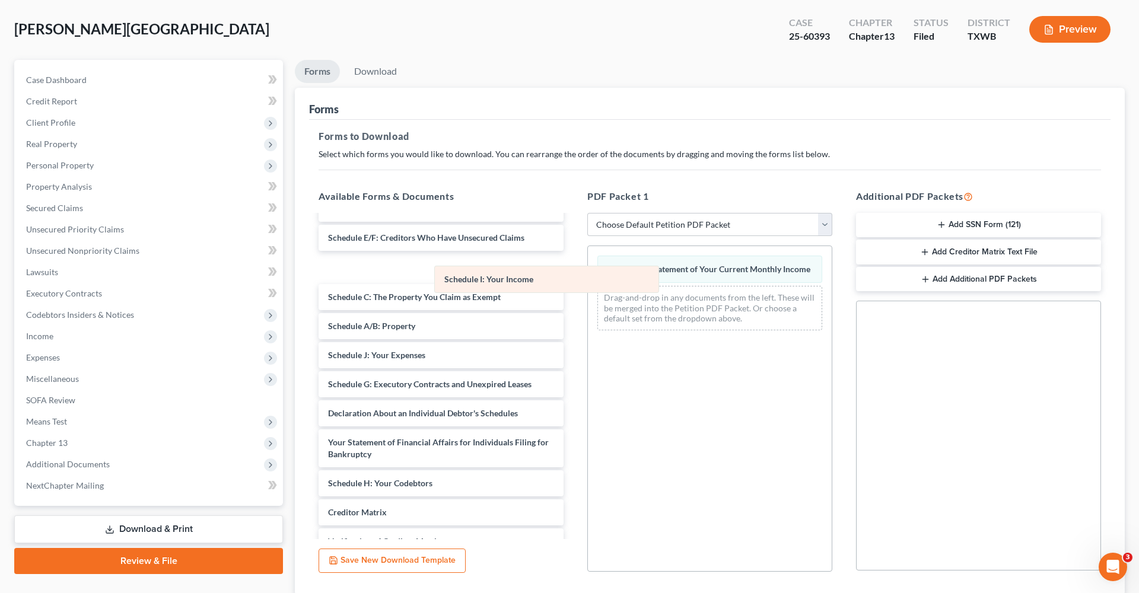
drag, startPoint x: 630, startPoint y: 266, endPoint x: 466, endPoint y: 276, distance: 163.5
click at [588, 276] on div "Schedule I: Your Income Schedule I: Your Income Chapter 13 Statement of Your Cu…" at bounding box center [710, 293] width 244 height 94
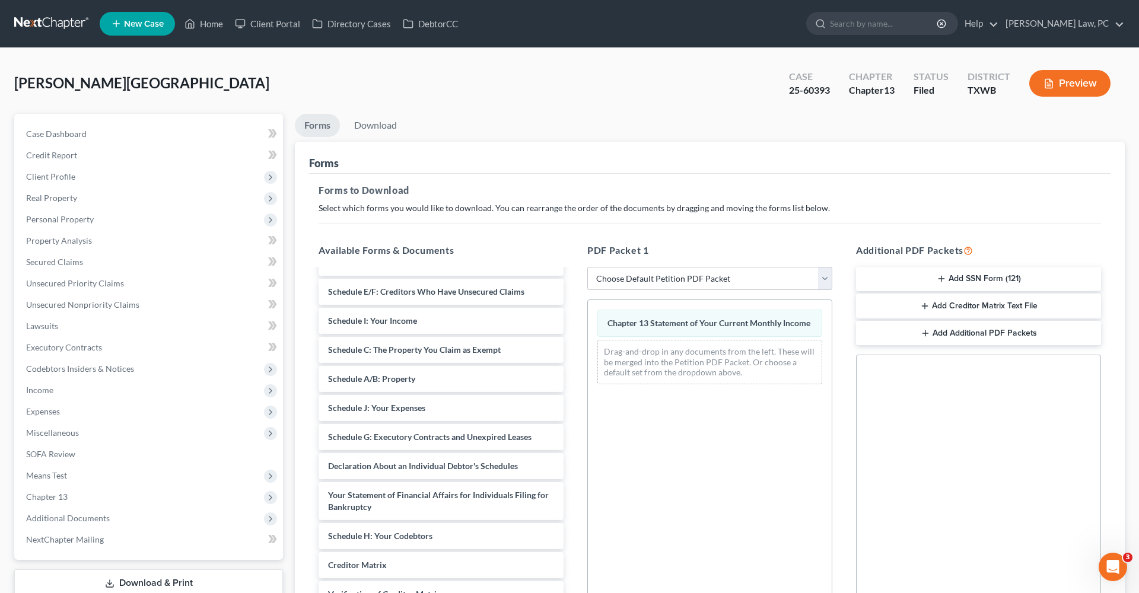
scroll to position [0, 0]
click at [1075, 94] on button "Preview" at bounding box center [1070, 83] width 81 height 27
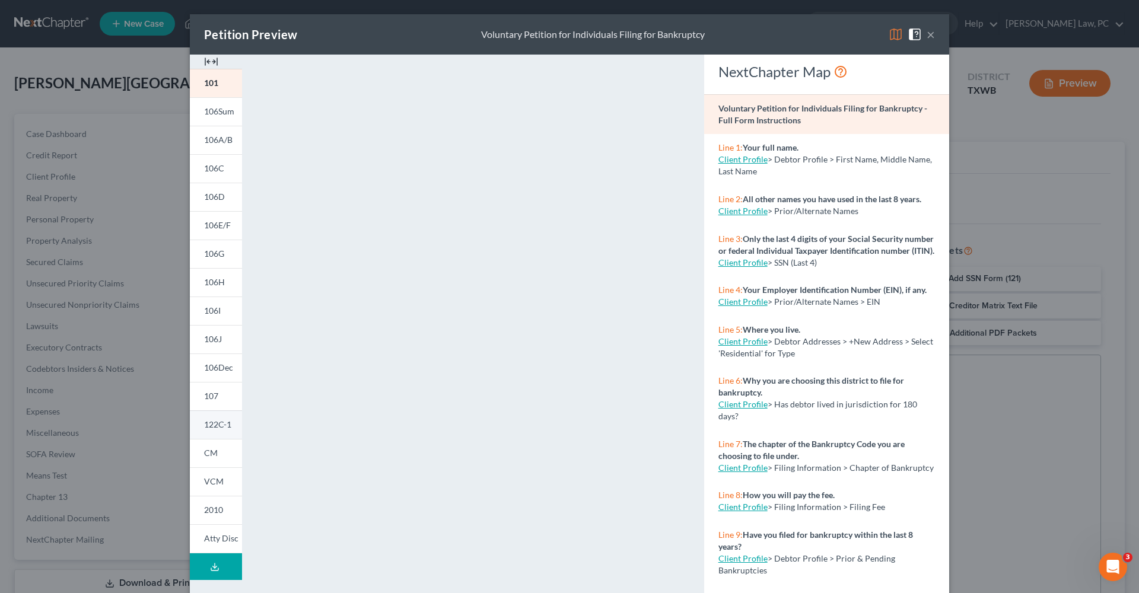
click at [212, 430] on span "122C-1" at bounding box center [217, 425] width 27 height 10
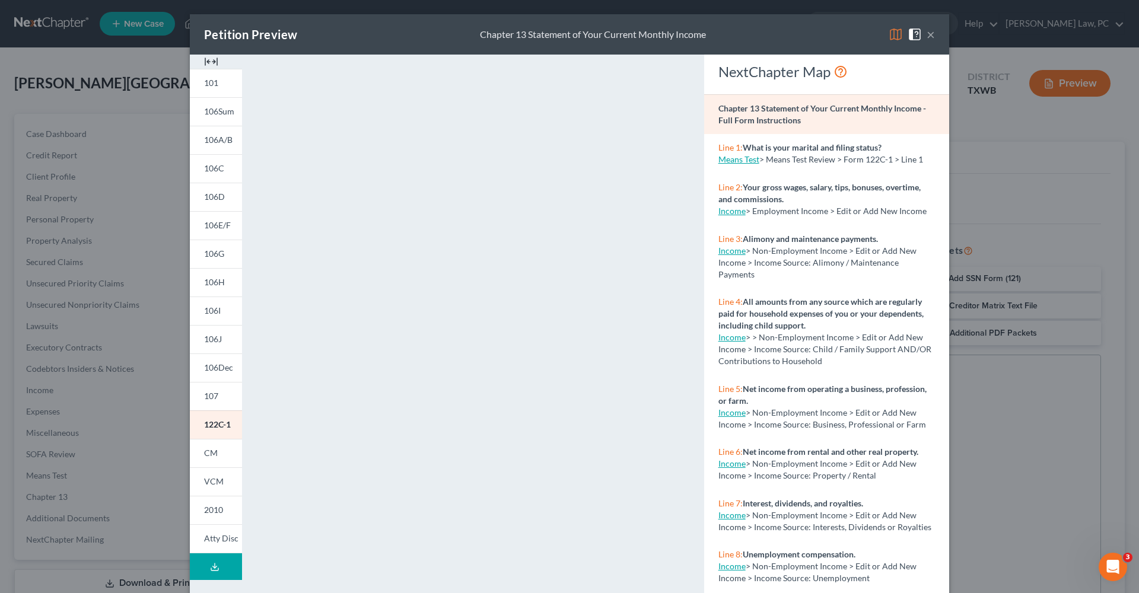
click at [932, 36] on button "×" at bounding box center [931, 34] width 8 height 14
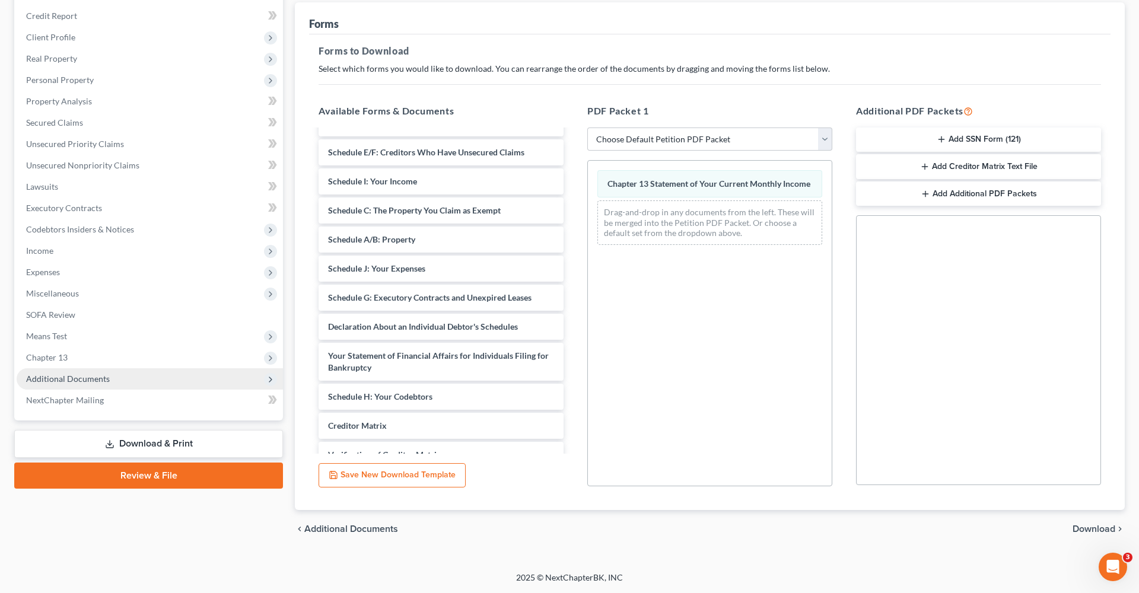
scroll to position [139, 0]
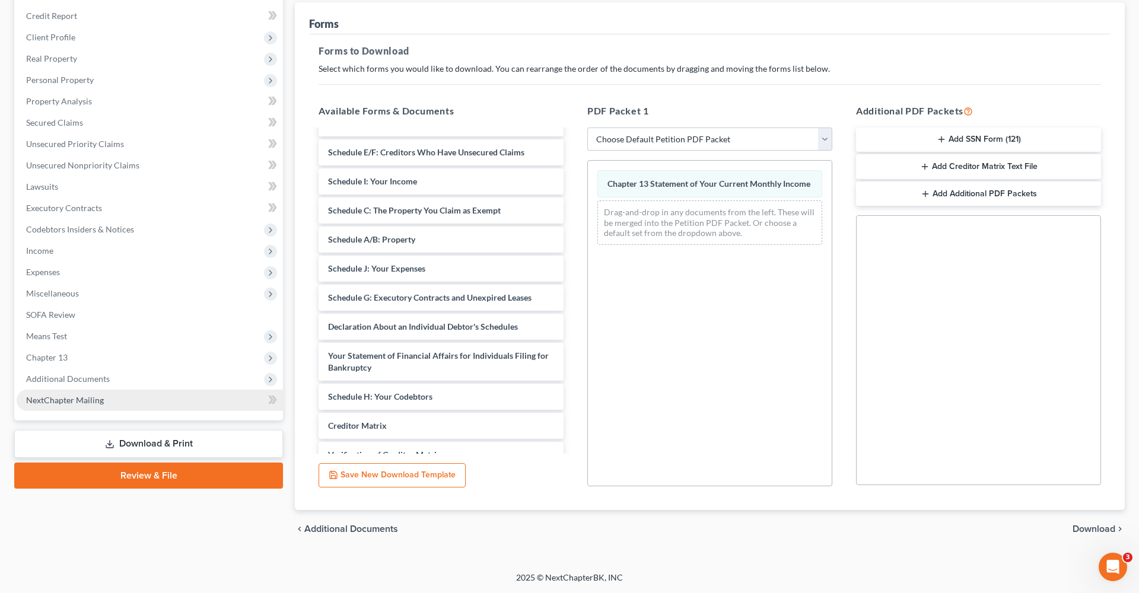
click at [73, 402] on span "NextChapter Mailing" at bounding box center [65, 400] width 78 height 10
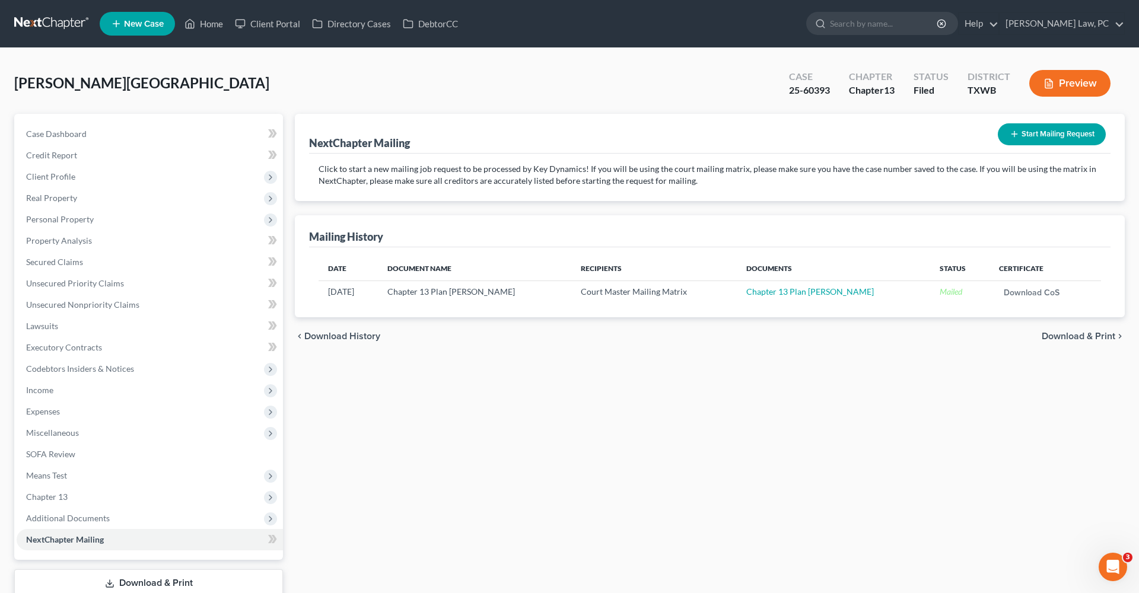
click at [1021, 135] on button "Start Mailing Request" at bounding box center [1052, 134] width 108 height 22
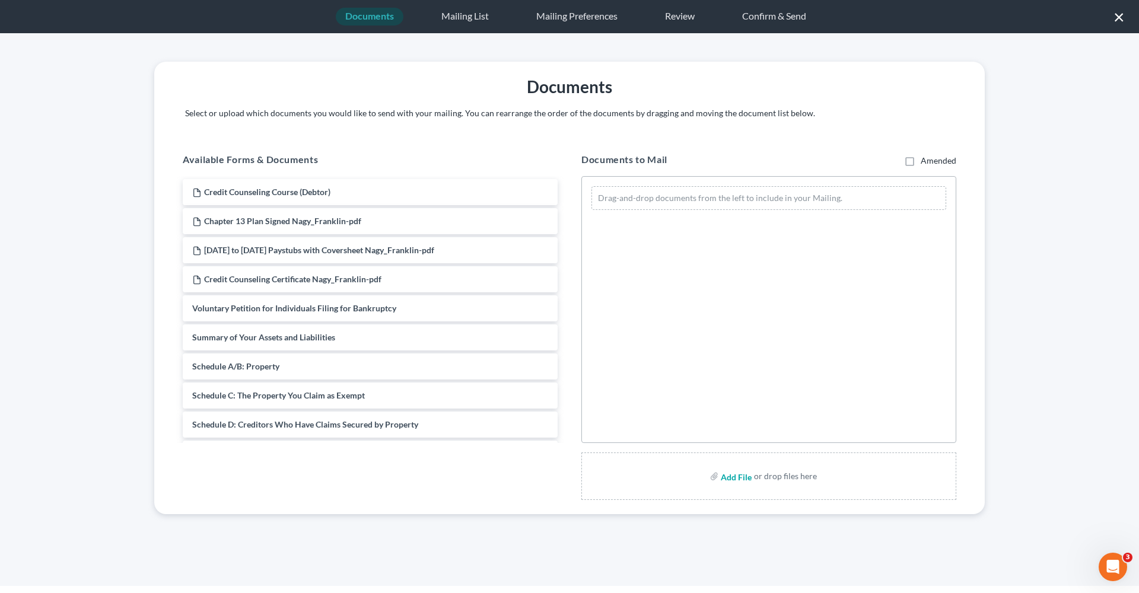
click at [730, 481] on input "file" at bounding box center [735, 476] width 28 height 21
type input "C:\fakepath\First Amended Chapter 13 Plan Nagy_Franklin.pdf"
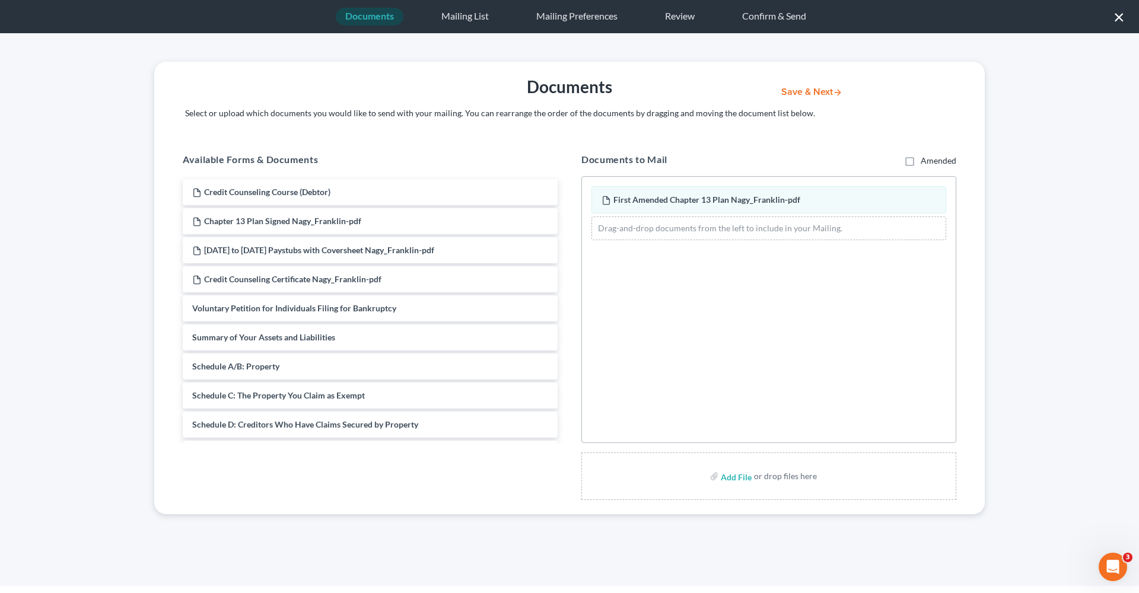
click at [799, 94] on button "Save & Next" at bounding box center [812, 92] width 80 height 10
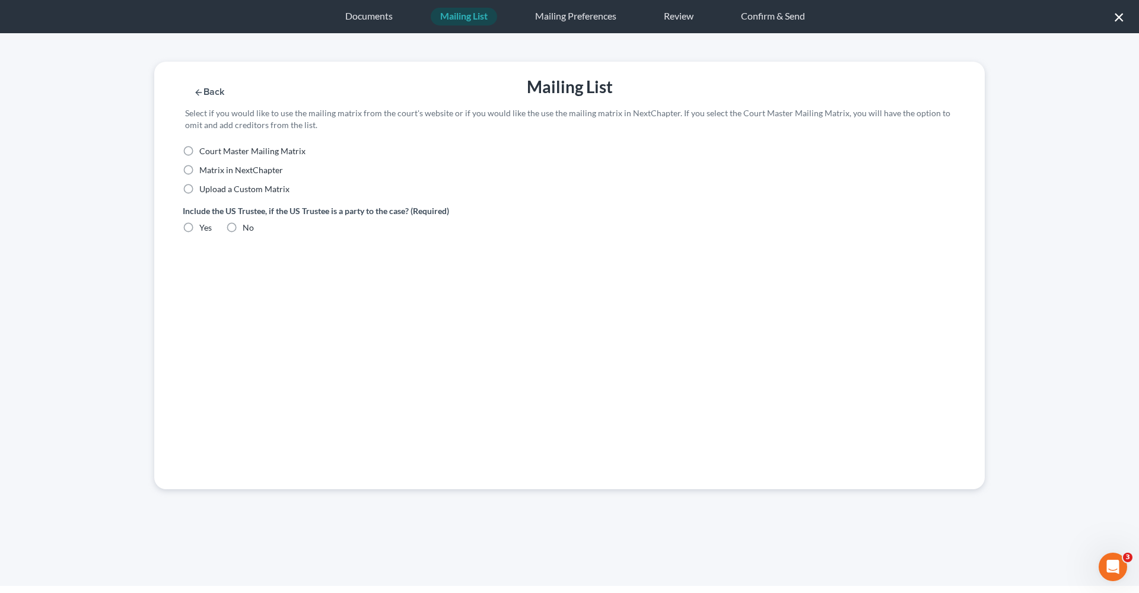
click at [218, 151] on span "Court Master Mailing Matrix" at bounding box center [252, 151] width 106 height 10
click at [212, 151] on input "Court Master Mailing Matrix" at bounding box center [208, 149] width 8 height 8
radio input "true"
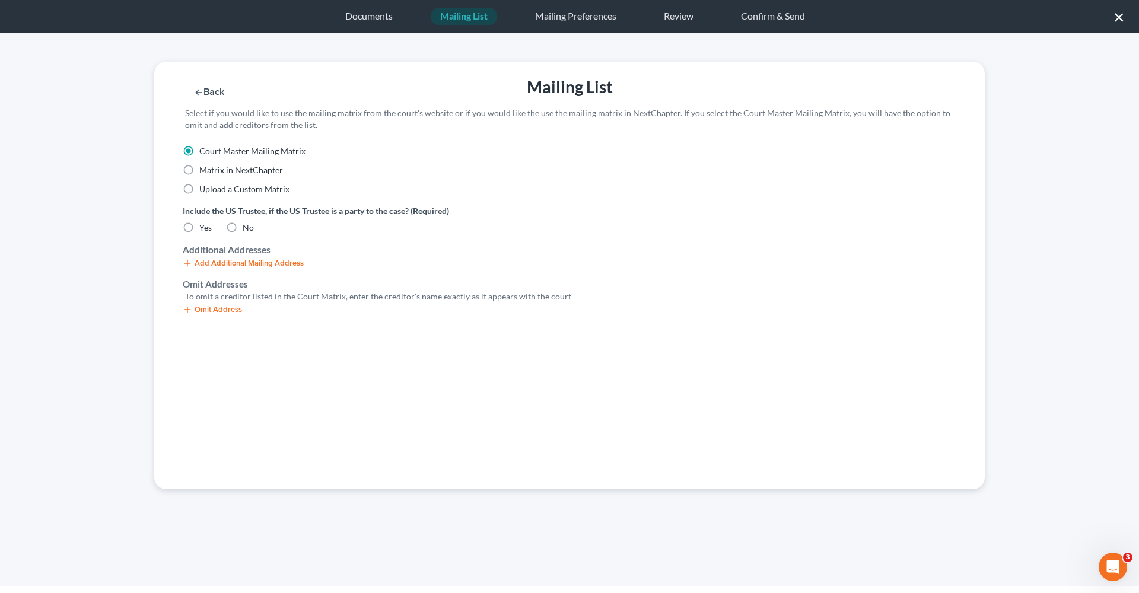
click at [211, 305] on button "Omit Address" at bounding box center [212, 309] width 59 height 9
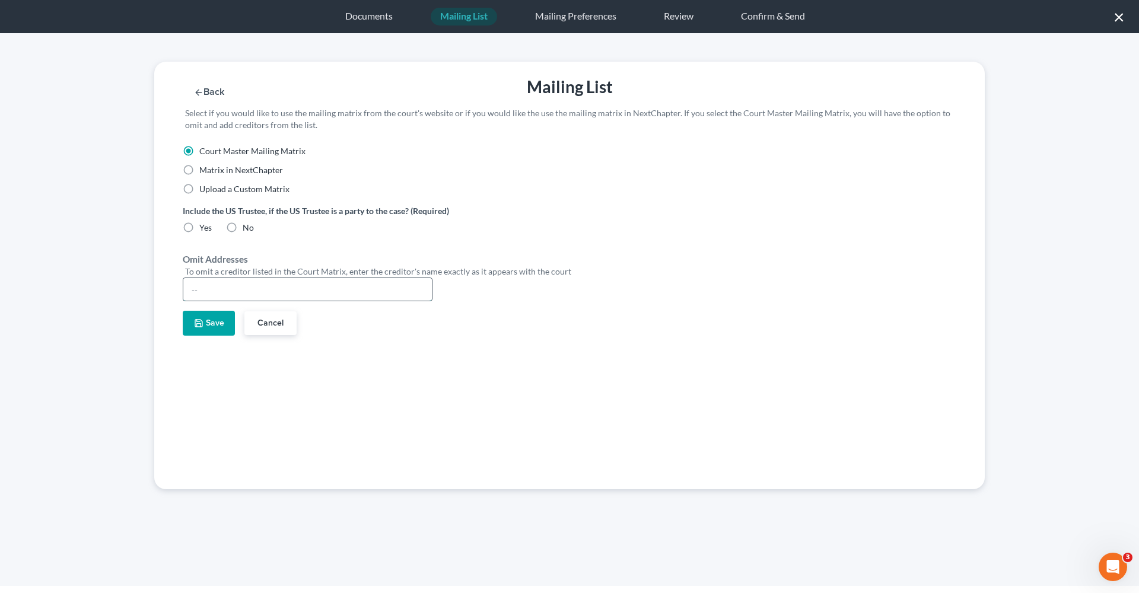
click at [246, 292] on input "text" at bounding box center [307, 289] width 249 height 23
type input "[PERSON_NAME]"
click at [215, 323] on button "Save" at bounding box center [209, 323] width 52 height 25
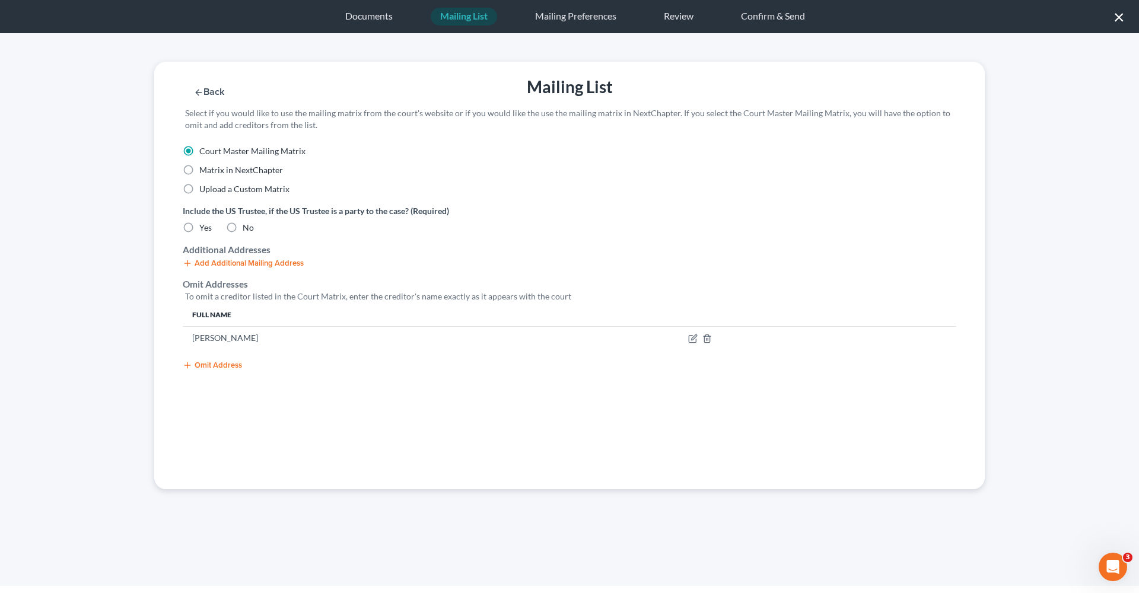
click at [243, 229] on label "No" at bounding box center [248, 228] width 11 height 12
click at [247, 229] on input "No" at bounding box center [251, 226] width 8 height 8
radio input "true"
click at [804, 91] on button "Save & Next" at bounding box center [812, 92] width 80 height 10
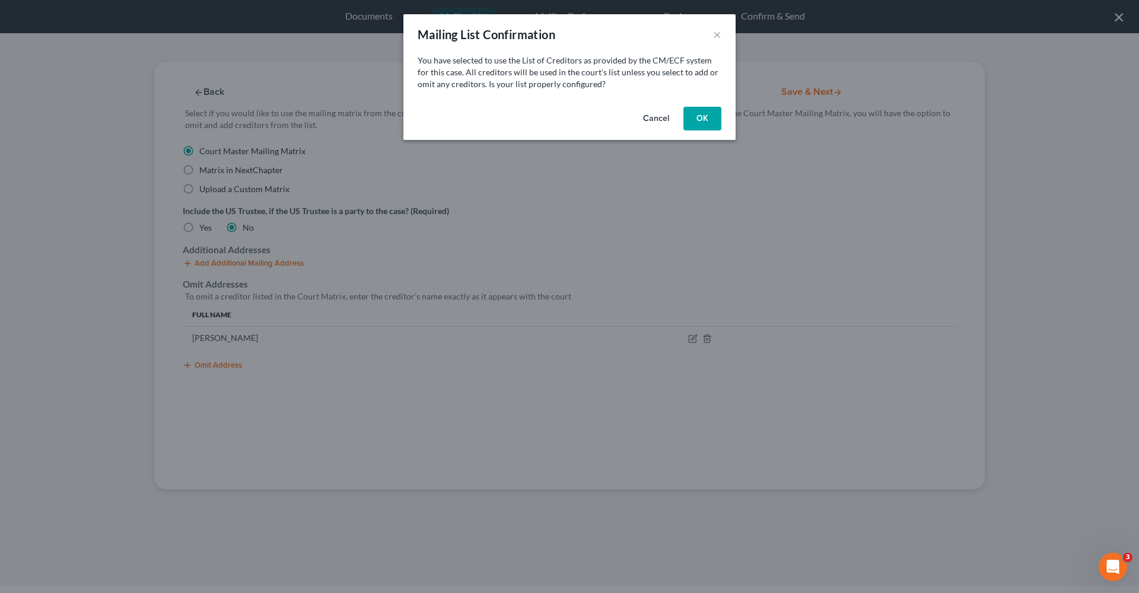
click at [693, 120] on button "OK" at bounding box center [703, 119] width 38 height 24
select select "45"
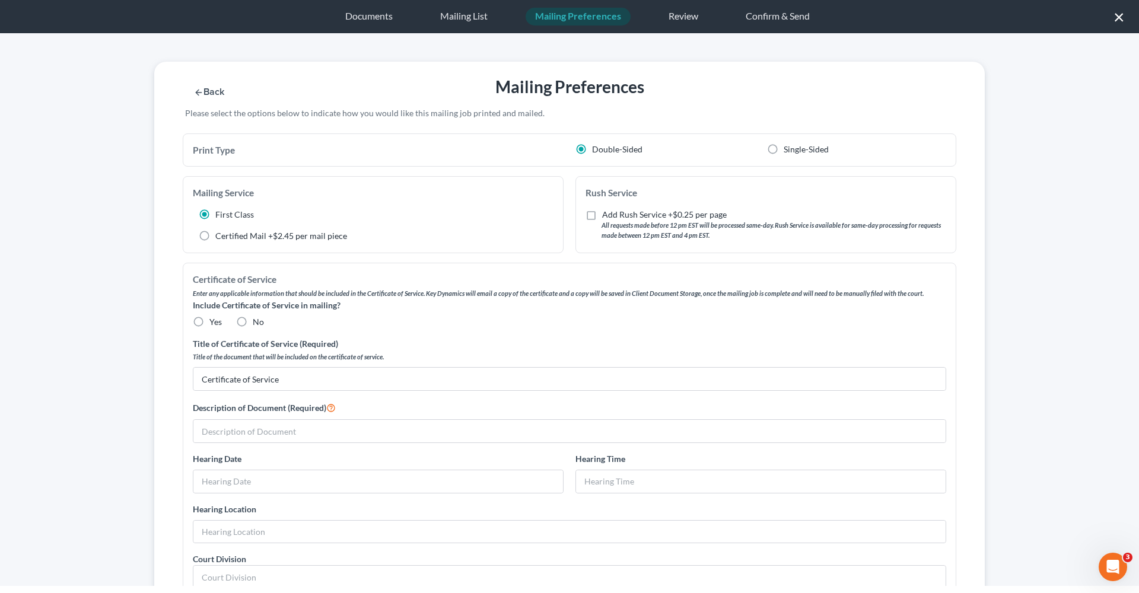
click at [211, 323] on span "Yes" at bounding box center [215, 322] width 12 height 10
click at [214, 323] on input "Yes" at bounding box center [218, 320] width 8 height 8
radio input "true"
click at [286, 421] on input "text" at bounding box center [569, 431] width 753 height 23
drag, startPoint x: 401, startPoint y: 423, endPoint x: 387, endPoint y: 426, distance: 14.4
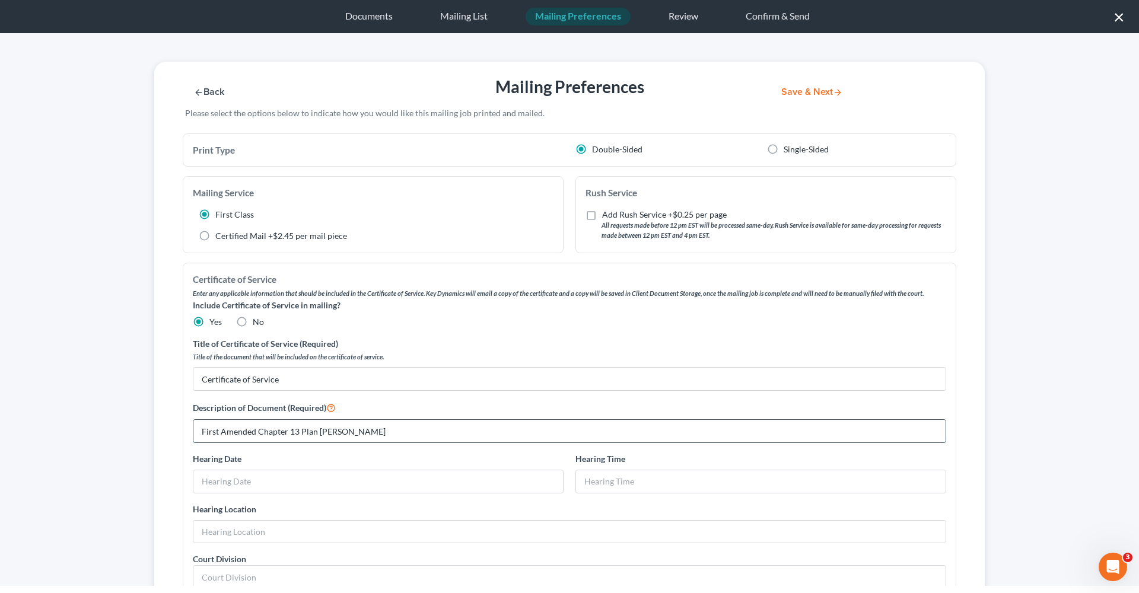
click at [387, 426] on input "First Amended Chapter 13 Plan Franklin Nagy" at bounding box center [569, 431] width 753 height 23
type input "First Amended Chapter 13 Plan Franklin Nagy"
click at [814, 94] on button "Save & Next" at bounding box center [812, 92] width 80 height 10
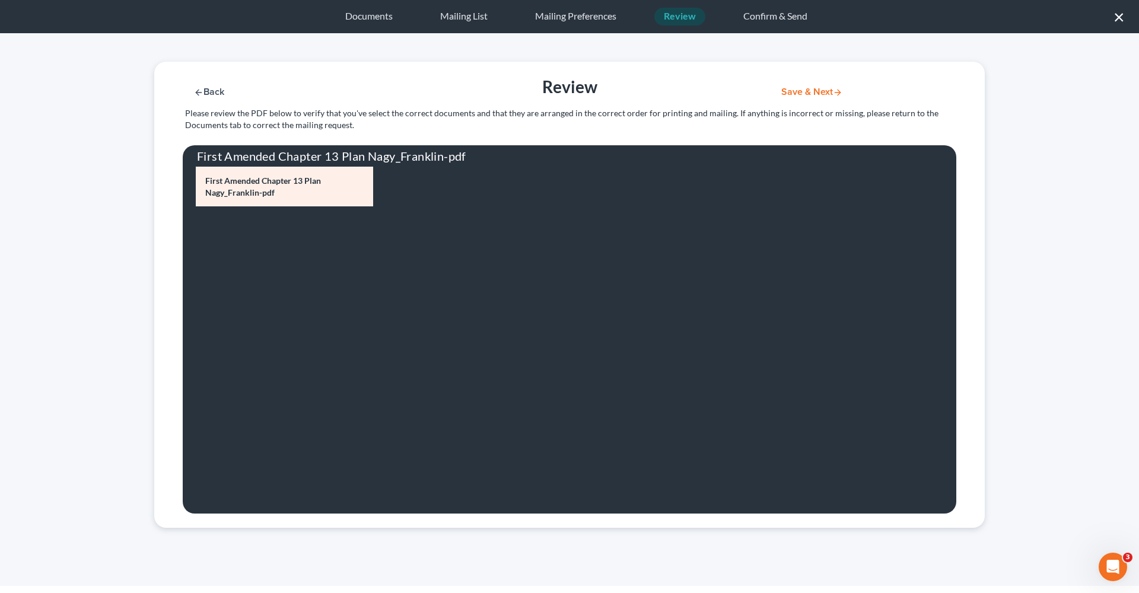
click at [798, 90] on button "Save & Next" at bounding box center [812, 92] width 80 height 10
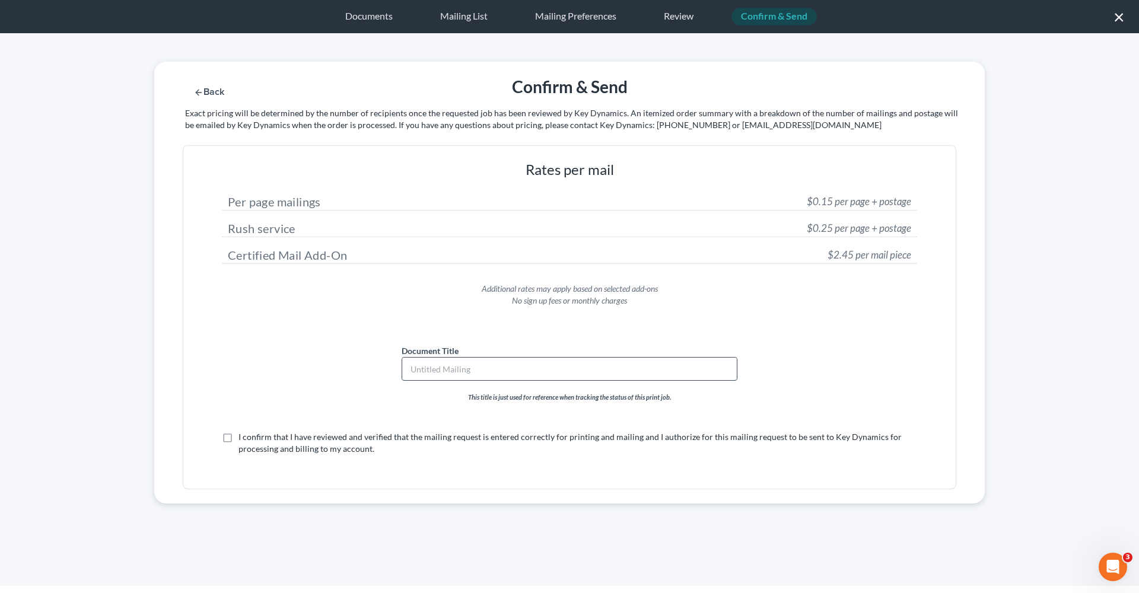
click at [455, 374] on input "text" at bounding box center [569, 369] width 335 height 23
paste input "First Amended Chapter 13 Plan Franklin Nagy"
type input "First Amended Chapter 13 Plan Franklin Nagy"
click at [239, 437] on label "I confirm that I have reviewed and verified that the mailing request is entered…" at bounding box center [578, 443] width 679 height 24
click at [243, 437] on input "I confirm that I have reviewed and verified that the mailing request is entered…" at bounding box center [247, 435] width 8 height 8
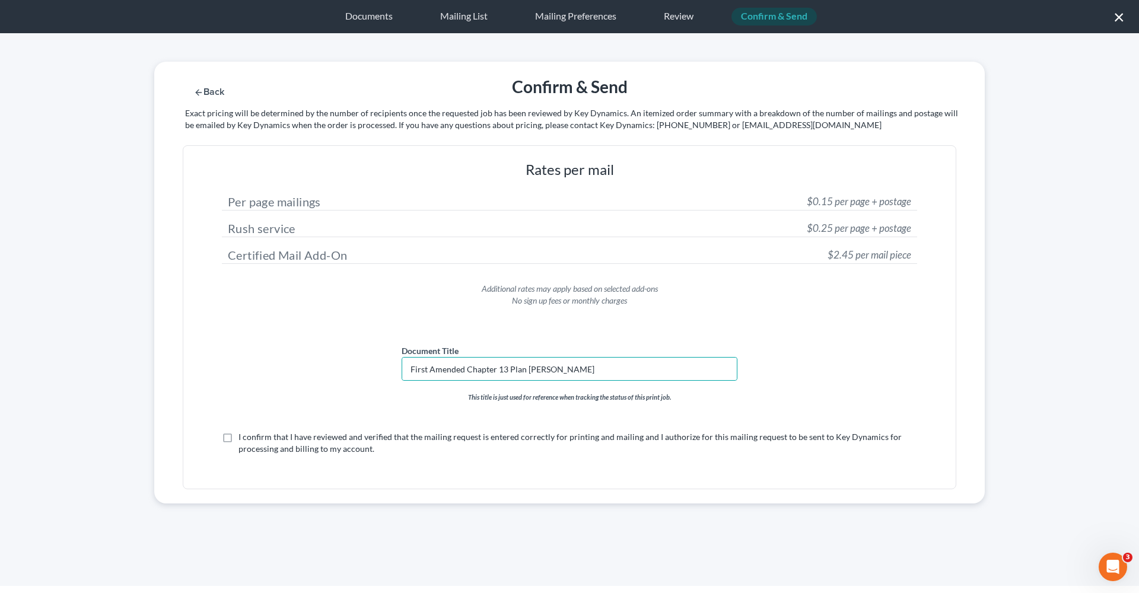
checkbox input "true"
click at [795, 94] on button "Submit for Mailing" at bounding box center [827, 92] width 110 height 10
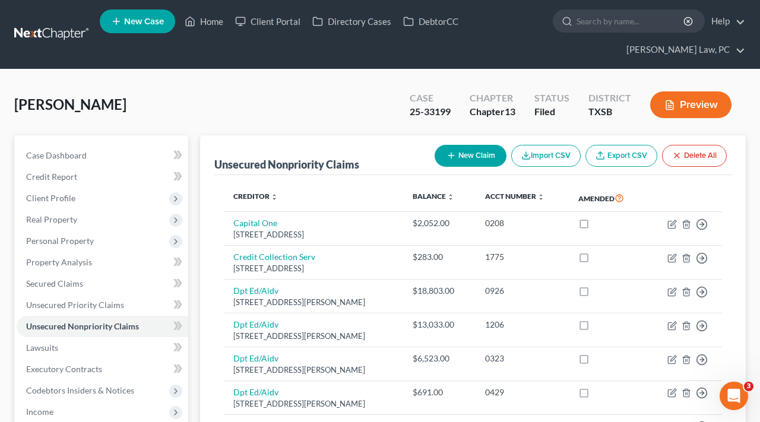
click at [45, 32] on link at bounding box center [52, 34] width 76 height 21
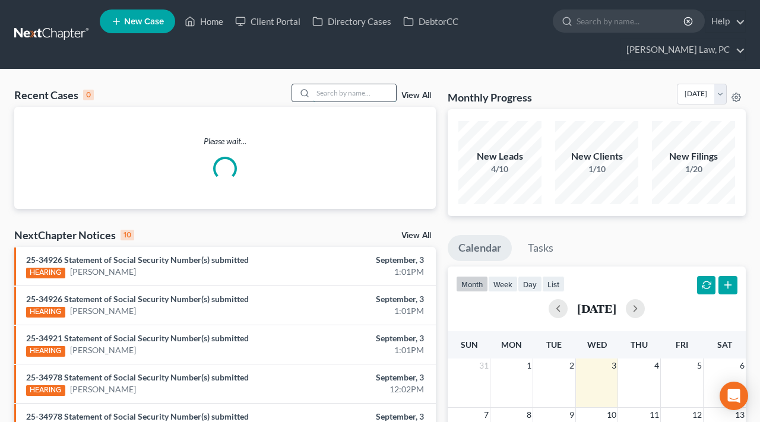
click at [353, 91] on input "search" at bounding box center [354, 92] width 83 height 17
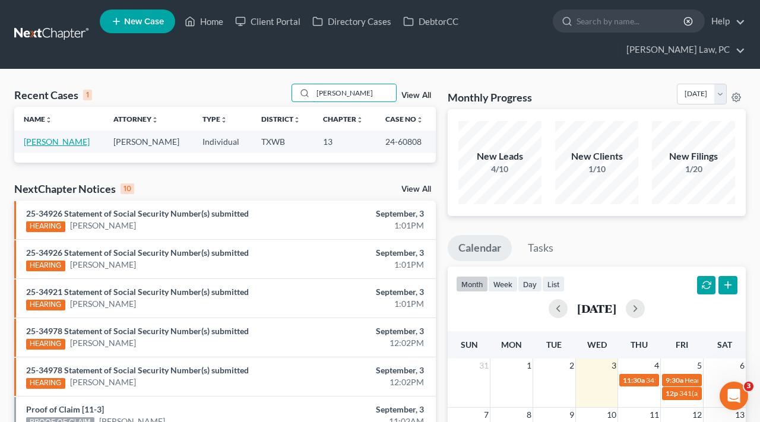
type input "[PERSON_NAME]"
click at [53, 143] on link "[PERSON_NAME]" at bounding box center [57, 141] width 66 height 10
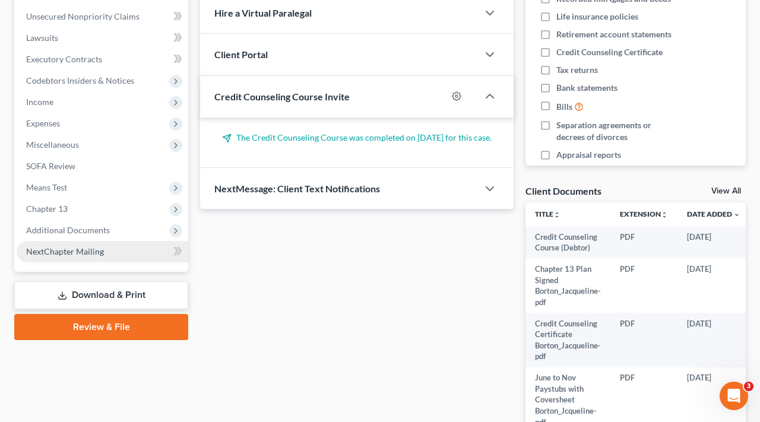
click at [44, 247] on span "NextChapter Mailing" at bounding box center [65, 251] width 78 height 10
